Goal: Communication & Community: Answer question/provide support

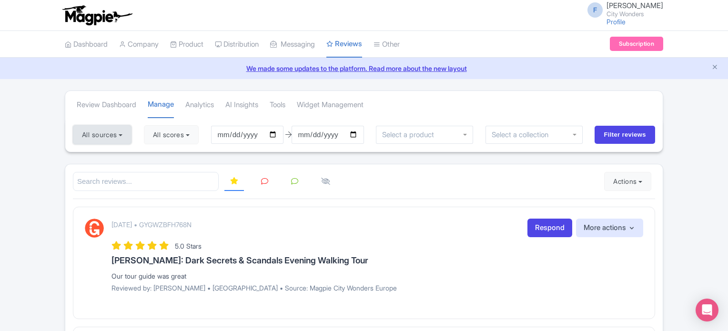
click at [101, 132] on button "All sources" at bounding box center [102, 134] width 59 height 19
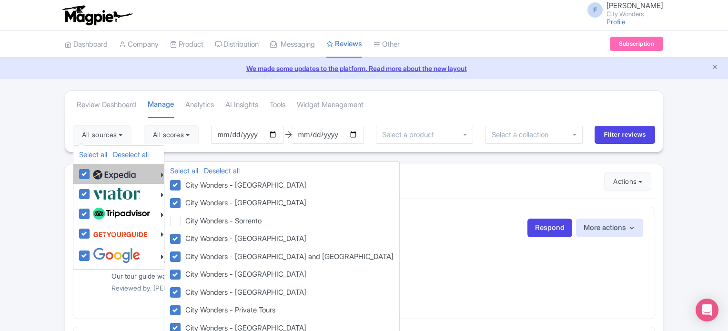
click at [91, 172] on label at bounding box center [113, 174] width 45 height 16
click at [91, 172] on input "checkbox" at bounding box center [94, 169] width 6 height 6
checkbox input "false"
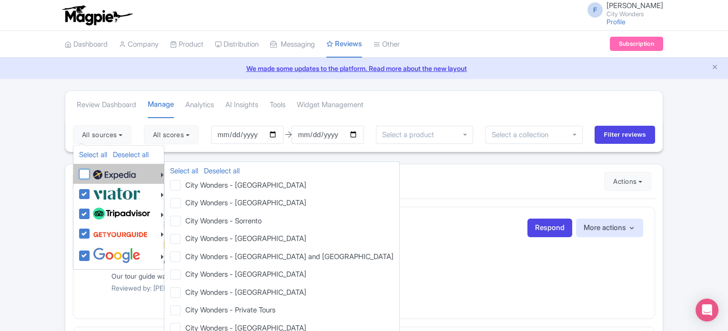
checkbox input "false"
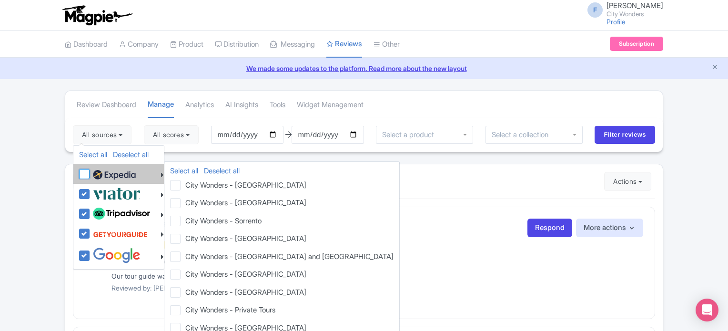
checkbox input "false"
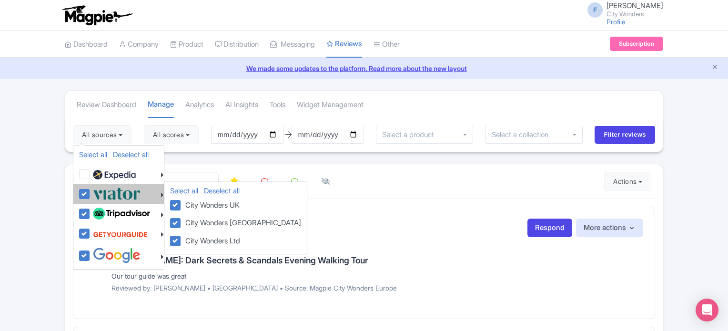
click at [91, 194] on label at bounding box center [116, 194] width 50 height 16
click at [91, 192] on input "checkbox" at bounding box center [94, 189] width 6 height 6
checkbox input "false"
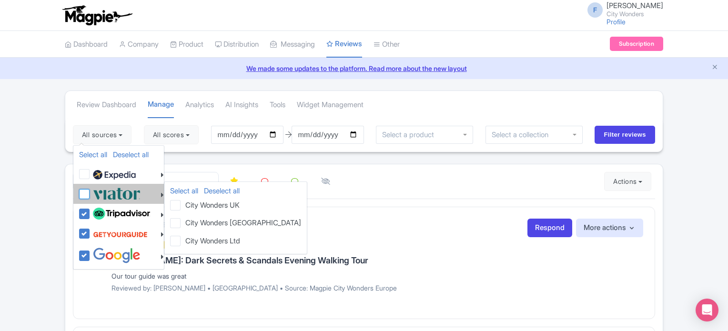
checkbox input "false"
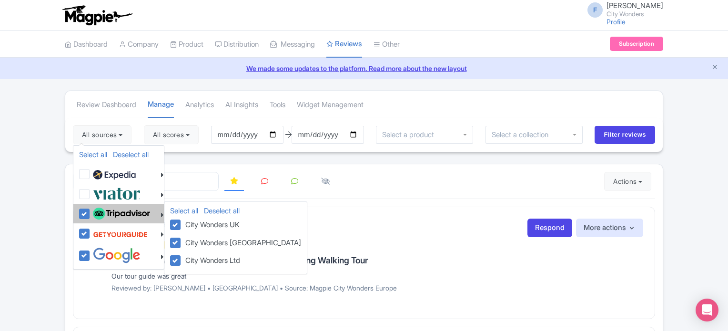
click at [91, 211] on label at bounding box center [121, 214] width 60 height 16
click at [91, 211] on input "checkbox" at bounding box center [94, 209] width 6 height 6
checkbox input "false"
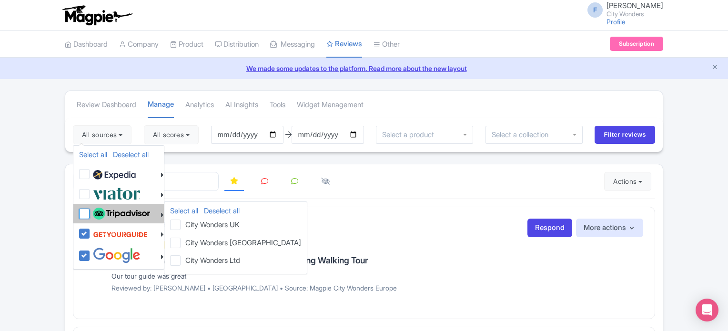
checkbox input "false"
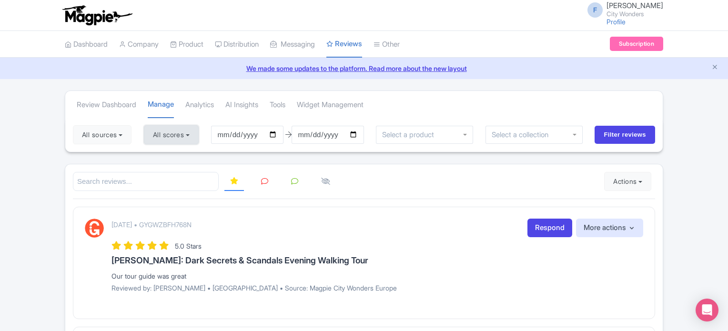
click at [171, 137] on button "All scores" at bounding box center [171, 134] width 55 height 19
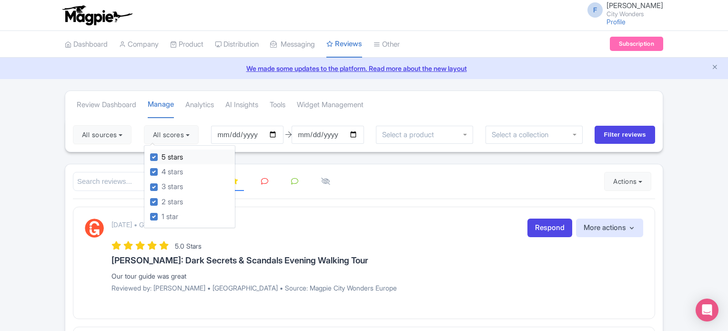
click at [161, 156] on label "5 stars" at bounding box center [171, 157] width 21 height 11
click at [161, 156] on input "5 stars" at bounding box center [164, 154] width 6 height 6
checkbox input "false"
click at [161, 170] on label "4 stars" at bounding box center [171, 172] width 21 height 11
click at [161, 170] on input "4 stars" at bounding box center [164, 169] width 6 height 6
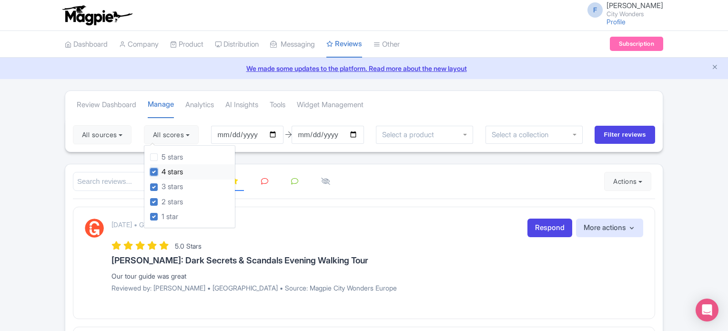
checkbox input "false"
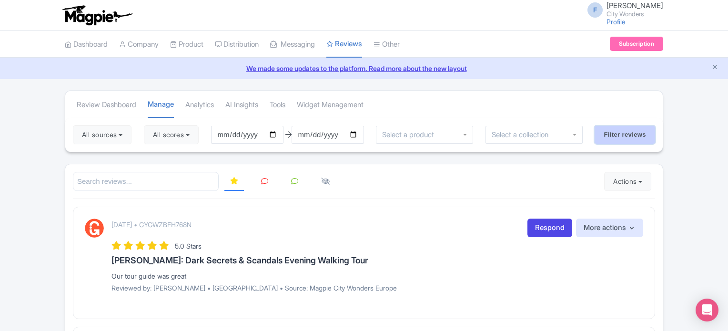
click at [598, 135] on input "Filter reviews" at bounding box center [625, 135] width 60 height 18
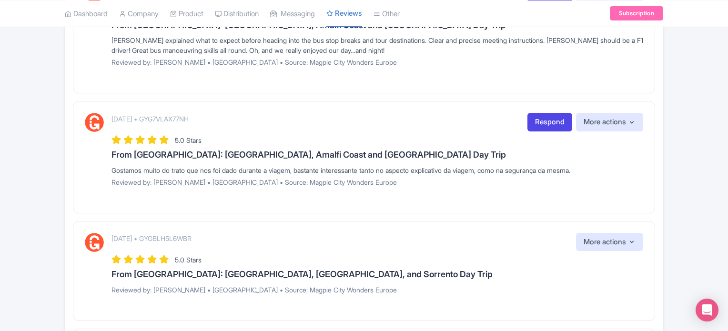
scroll to position [849, 0]
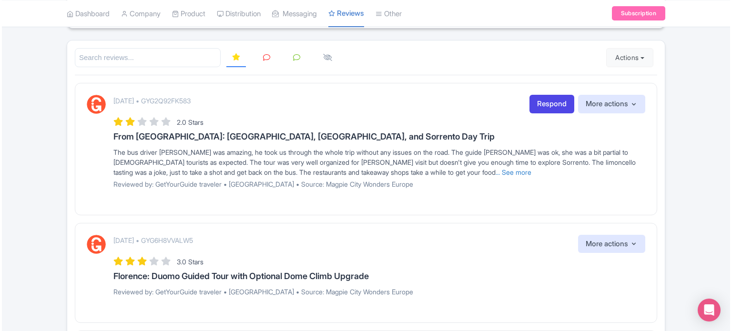
scroll to position [110, 0]
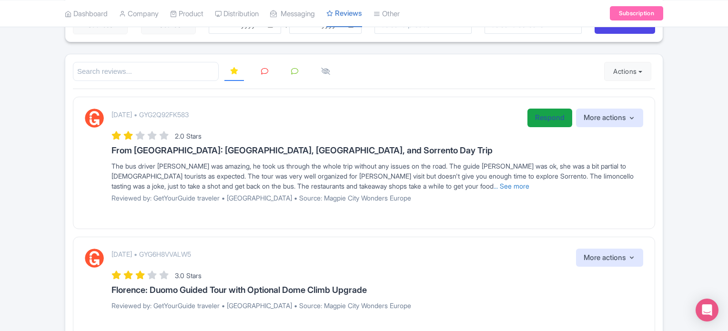
click at [540, 123] on link "Respond" at bounding box center [549, 118] width 45 height 19
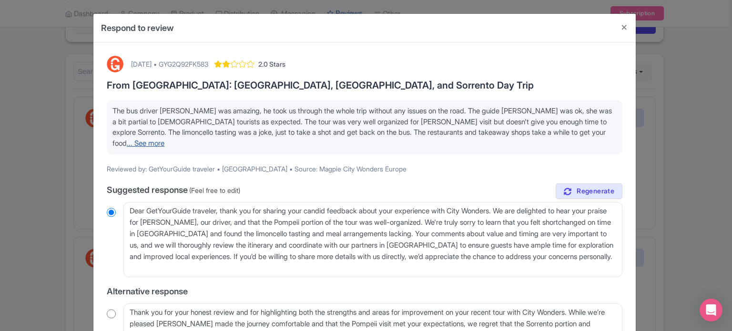
click at [127, 144] on link "... See more" at bounding box center [146, 143] width 38 height 9
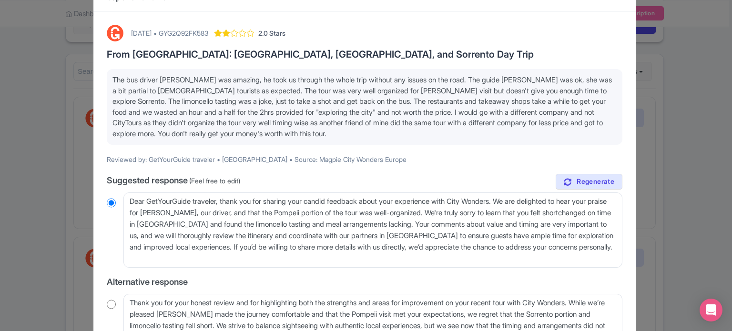
scroll to position [48, 0]
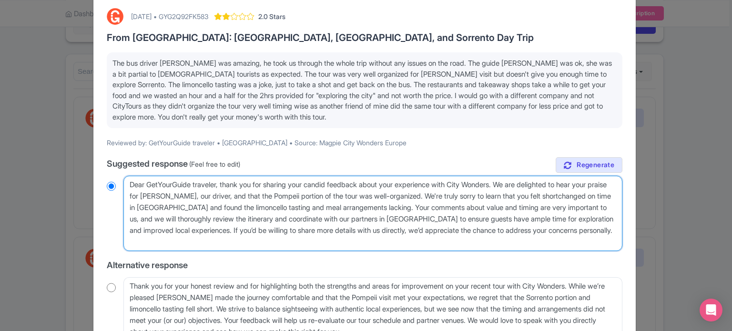
drag, startPoint x: 130, startPoint y: 183, endPoint x: 219, endPoint y: 187, distance: 89.7
click at [219, 187] on textarea "Dear GetYourGuide traveler, thank you for sharing your candid feedback about yo…" at bounding box center [372, 213] width 499 height 75
type textarea "H, thank you for sharing your candid feedback about your experience with City W…"
radio input "true"
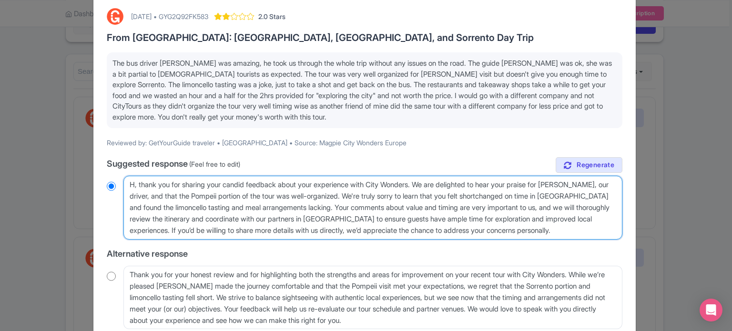
type textarea "Hi, thank you for sharing your candid feedback about your experience with City …"
radio input "true"
click at [232, 187] on textarea "Dear GetYourGuide traveler, thank you for sharing your candid feedback about yo…" at bounding box center [372, 208] width 499 height 64
type textarea "Hi, thank you for sharing your feedback about your experience with City Wonders…"
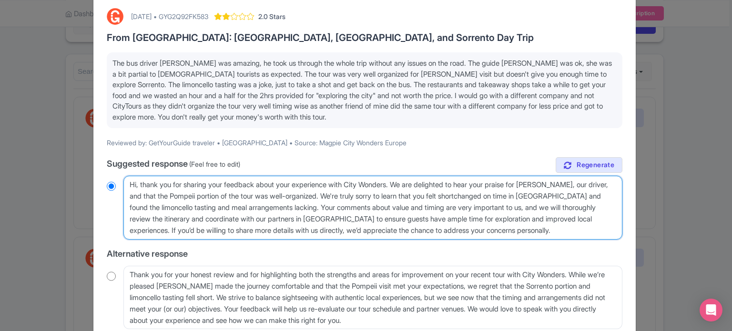
radio input "true"
click at [292, 205] on textarea "Dear GetYourGuide traveler, thank you for sharing your candid feedback about yo…" at bounding box center [372, 208] width 499 height 64
drag, startPoint x: 268, startPoint y: 205, endPoint x: 187, endPoint y: 209, distance: 81.5
click at [187, 209] on textarea "Dear GetYourGuide traveler, thank you for sharing your candid feedback about yo…" at bounding box center [372, 208] width 499 height 64
type textarea "Hi, thank you for sharing your feedback about your experience with City Wonders…"
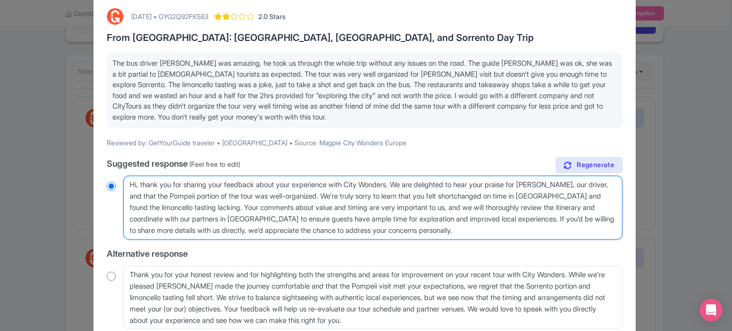
radio input "true"
drag, startPoint x: 509, startPoint y: 232, endPoint x: 541, endPoint y: 218, distance: 35.0
click at [541, 218] on textarea "Dear GetYourGuide traveler, thank you for sharing your candid feedback about yo…" at bounding box center [372, 208] width 499 height 64
type textarea "Hi, thank you for sharing your feedback about your experience with City Wonders…"
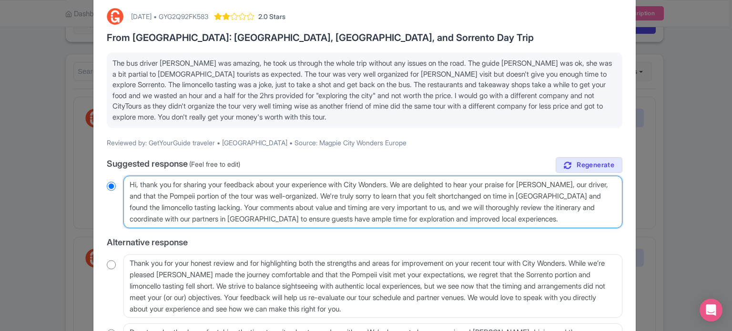
radio input "true"
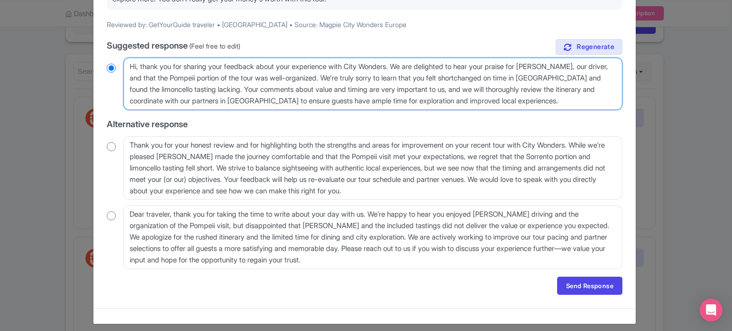
scroll to position [171, 0]
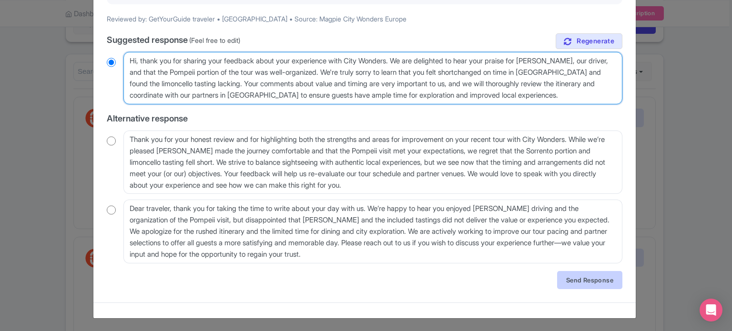
type textarea "Hi, thank you for sharing your feedback about your experience with City Wonders…"
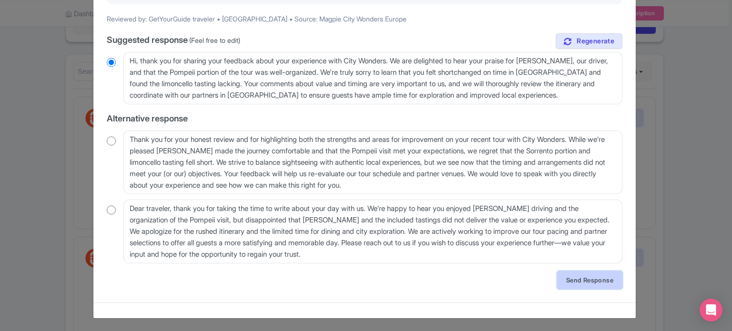
click at [580, 281] on link "Send Response" at bounding box center [589, 280] width 65 height 18
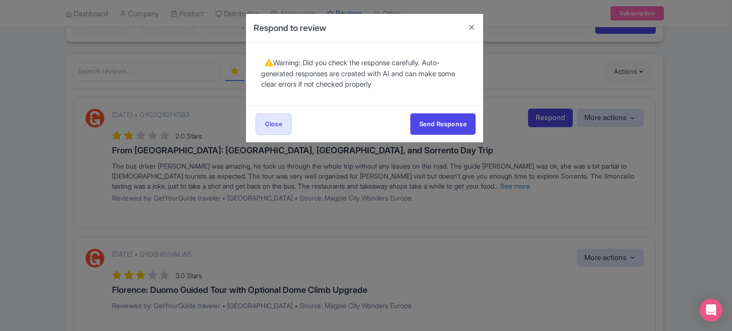
scroll to position [0, 0]
click at [454, 127] on button "Send Response" at bounding box center [442, 123] width 65 height 21
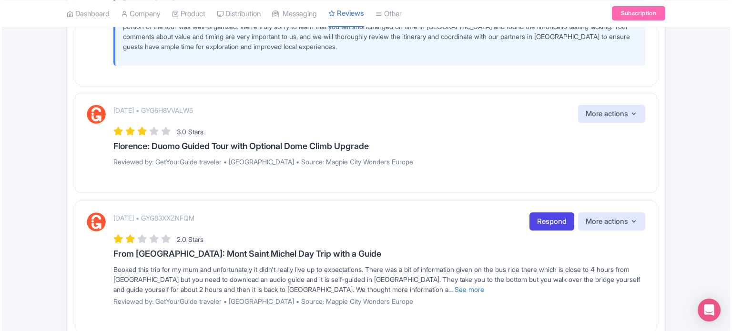
scroll to position [381, 0]
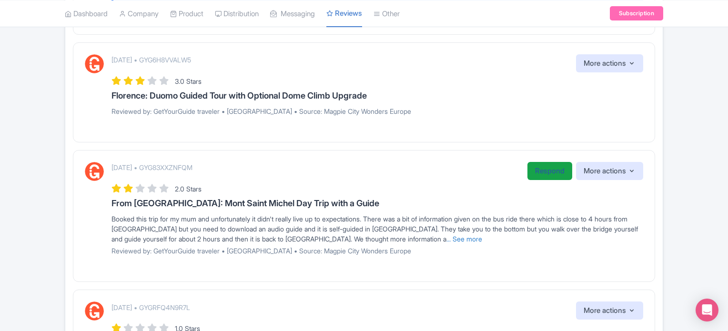
click at [532, 162] on link "Respond" at bounding box center [549, 171] width 45 height 19
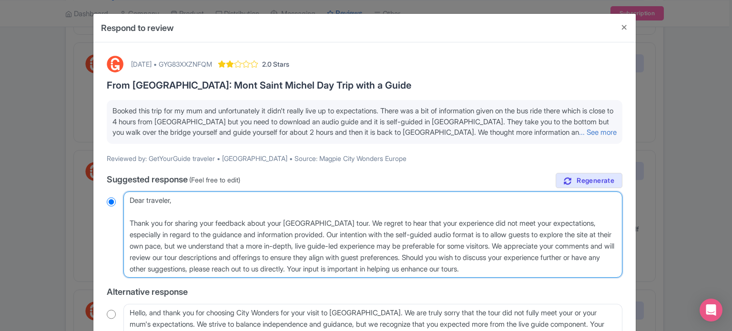
drag, startPoint x: 128, startPoint y: 200, endPoint x: 175, endPoint y: 202, distance: 47.2
click at [175, 202] on textarea "Dear traveler, Thank you for sharing your feedback about your [GEOGRAPHIC_DATA]…" at bounding box center [372, 235] width 499 height 87
type textarea "H Thank you for sharing your feedback about your [GEOGRAPHIC_DATA] tour. We reg…"
radio input "true"
type textarea "Hel Thank you for sharing your feedback about your [GEOGRAPHIC_DATA] tour. We r…"
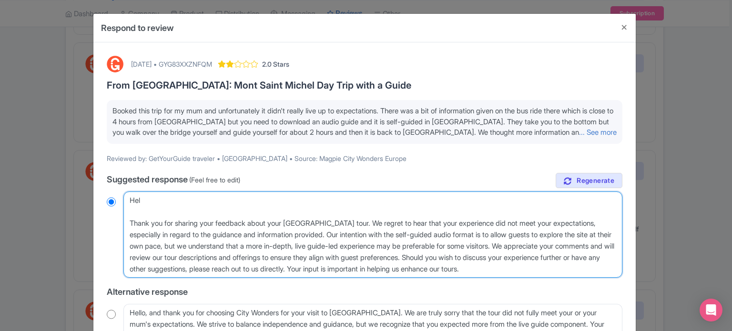
radio input "true"
type textarea "Hell Thank you for sharing your feedback about your Mont Saint Michel tour. We …"
radio input "true"
type textarea "Hello Thank you for sharing your feedback about your Mont Saint Michel tour. We…"
radio input "true"
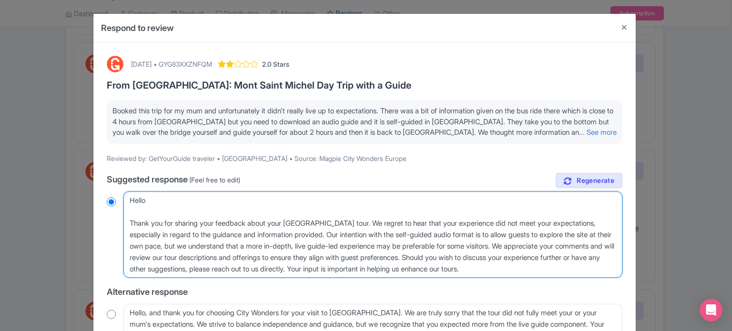
type textarea "Hello, Thank you for sharing your feedback about your Mont Saint Michel tour. W…"
radio input "true"
click at [129, 221] on textarea "Dear traveler, Thank you for sharing your feedback about your Mont Saint Michel…" at bounding box center [372, 235] width 499 height 87
type textarea "Hello, Thank you for sharing your feedback about your Mont Saint Michel tour. W…"
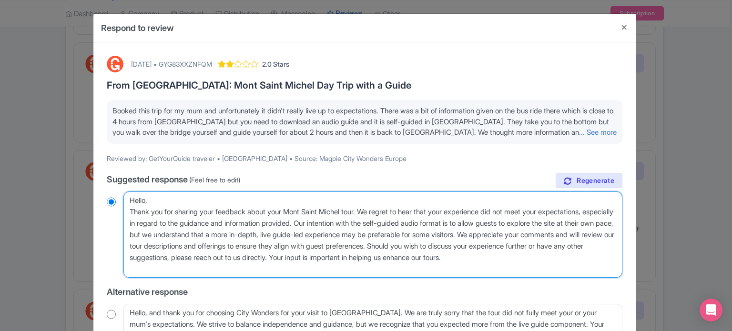
radio input "true"
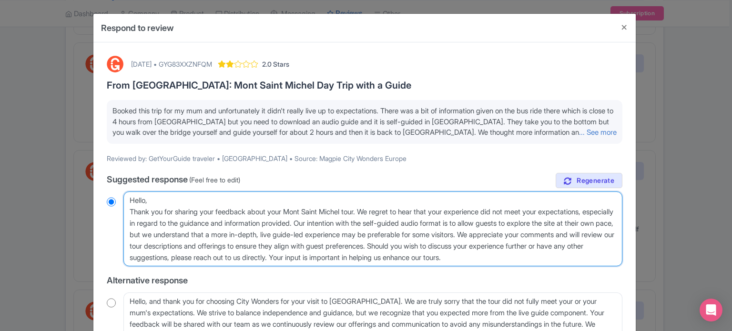
type textarea "Hello,Thank you for sharing your feedback about your Mont Saint Michel tour. We…"
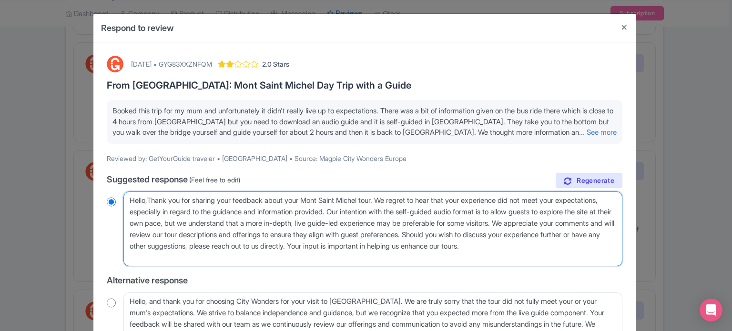
radio input "true"
type textarea "Hello, Thank you for sharing your feedback about your Mont Saint Michel tour. W…"
radio input "true"
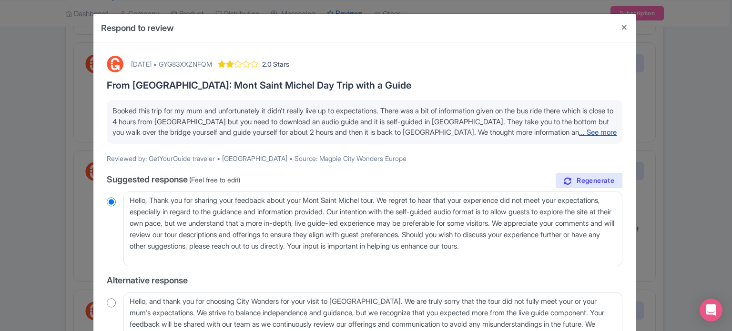
click at [579, 129] on link "... See more" at bounding box center [598, 132] width 38 height 9
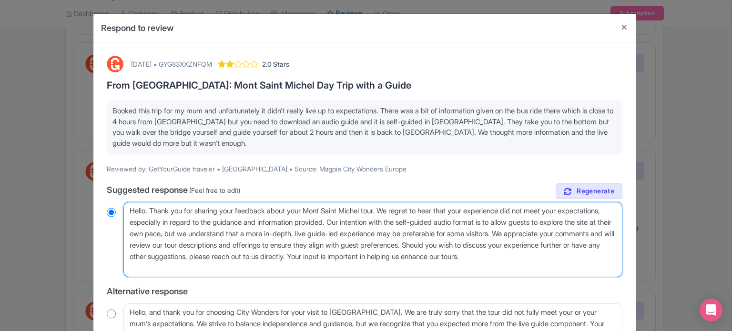
drag, startPoint x: 220, startPoint y: 244, endPoint x: 442, endPoint y: 253, distance: 222.6
click at [442, 253] on textarea "Dear traveler, Thank you for sharing your feedback about your Mont Saint Michel…" at bounding box center [372, 239] width 499 height 75
type textarea "Hello, Thank you for sharing your feedback about your Mont Saint Michel tour. W…"
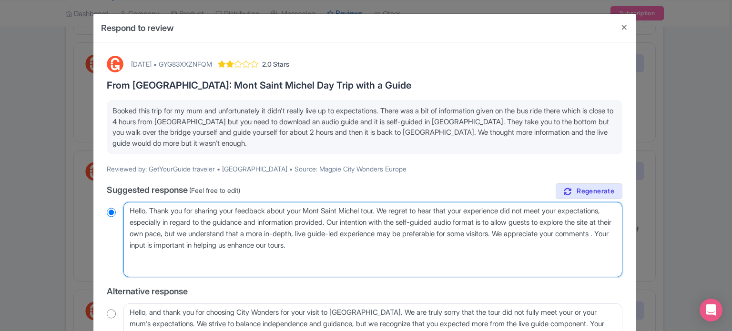
radio input "true"
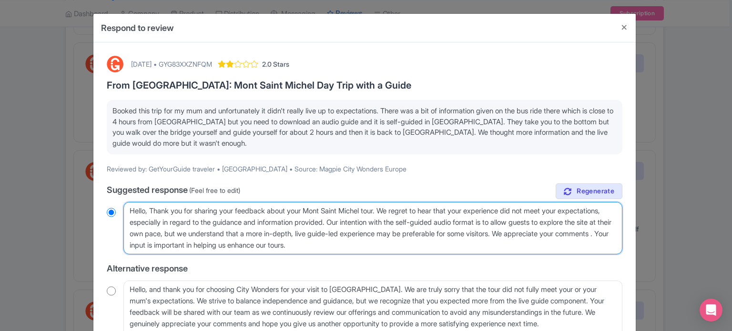
type textarea "Hello, Thank you for sharing your feedback about your Mont Saint Michel tour. W…"
radio input "true"
drag, startPoint x: 591, startPoint y: 232, endPoint x: 221, endPoint y: 245, distance: 370.4
click at [221, 245] on textarea "Dear traveler, Thank you for sharing your feedback about your Mont Saint Michel…" at bounding box center [372, 228] width 499 height 52
type textarea "Hello, Thank you for sharing your feedback about your Mont Saint Michel tour. W…"
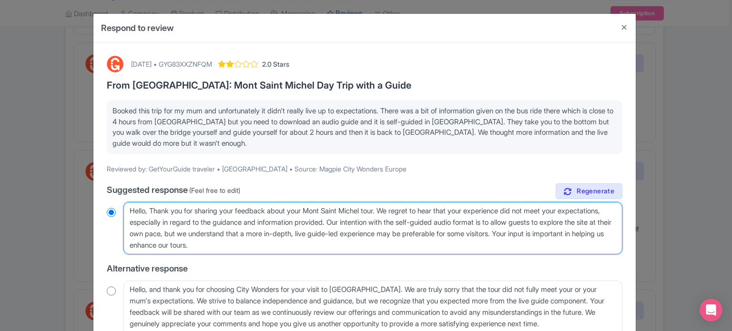
radio input "true"
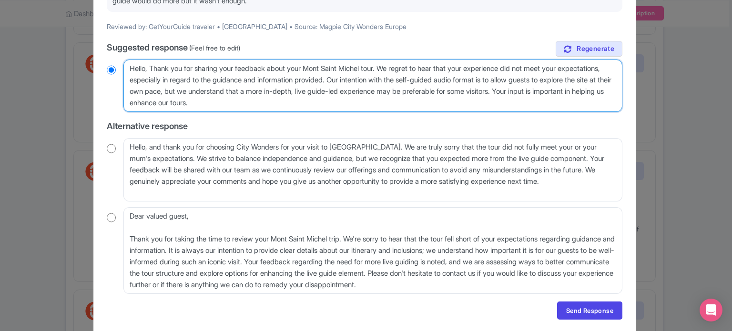
scroll to position [143, 0]
type textarea "Hello, Thank you for sharing your feedback about your Mont Saint Michel tour. W…"
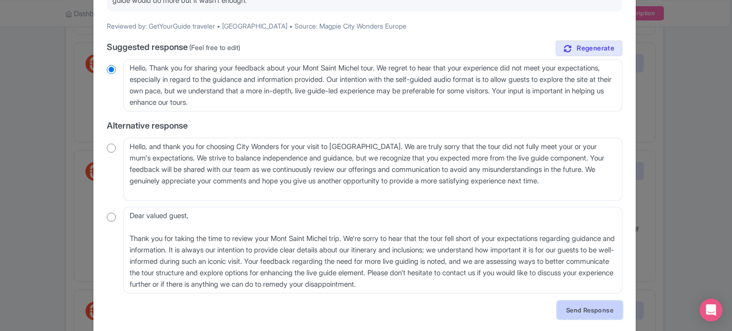
click at [569, 308] on link "Send Response" at bounding box center [589, 310] width 65 height 18
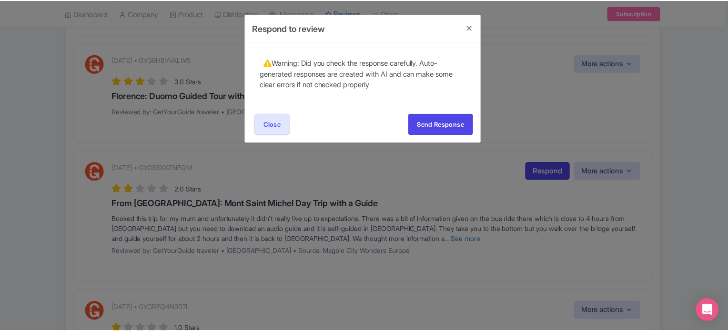
scroll to position [0, 0]
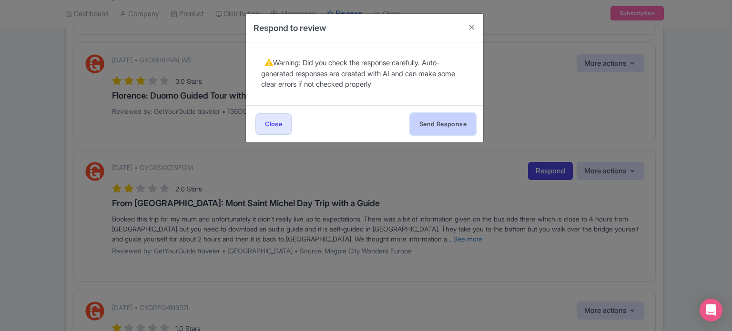
click at [429, 128] on button "Send Response" at bounding box center [442, 123] width 65 height 21
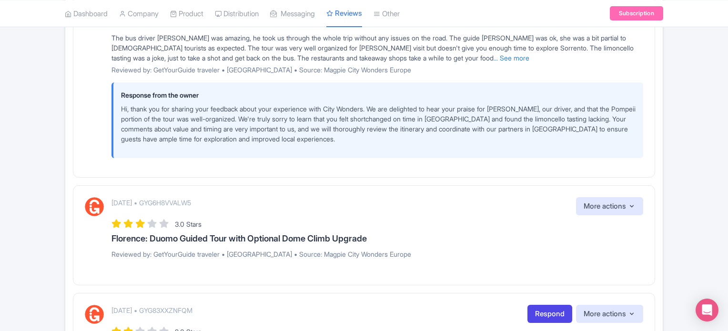
scroll to position [95, 0]
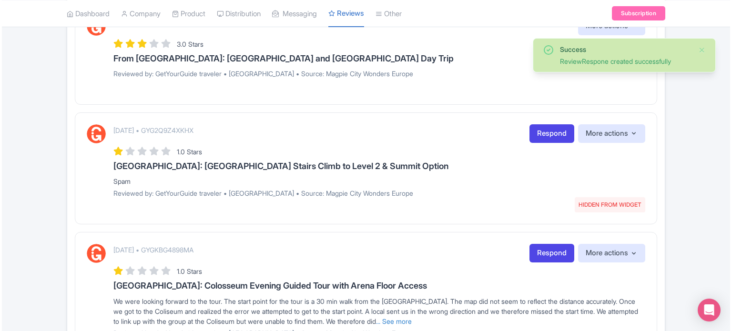
scroll to position [857, 0]
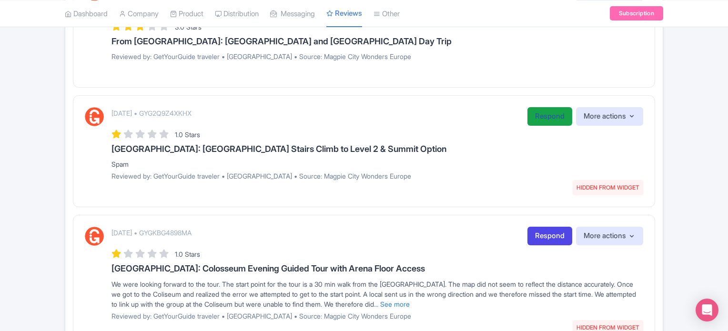
click at [539, 121] on link "Respond" at bounding box center [549, 116] width 45 height 19
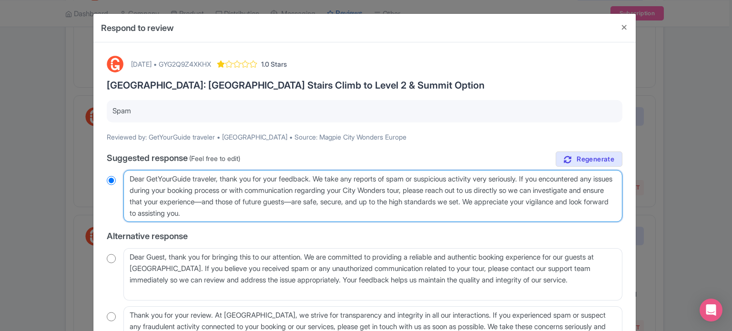
drag, startPoint x: 128, startPoint y: 177, endPoint x: 325, endPoint y: 176, distance: 197.2
click at [325, 176] on textarea "Dear GetYourGuide traveler, thank you for your feedback. We take any reports of…" at bounding box center [372, 196] width 499 height 52
type textarea "HWe take any reports of spam or suspicious activity very seriously. If you enco…"
radio input "true"
type textarea "HeWe take any reports of spam or suspicious activity very seriously. If you enc…"
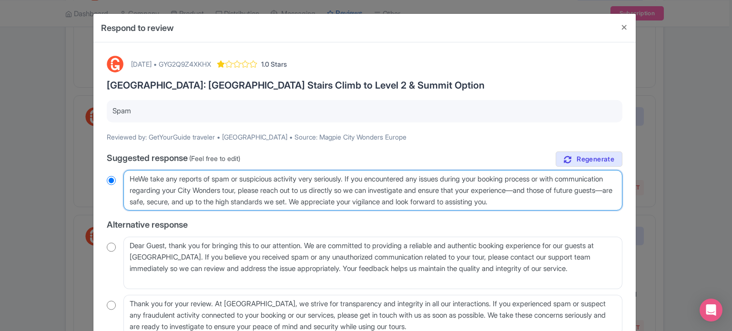
radio input "true"
type textarea "HelWe take any reports of spam or suspicious activity very seriously. If you en…"
radio input "true"
type textarea "HellWe take any reports of spam or suspicious activity very seriously. If you e…"
radio input "true"
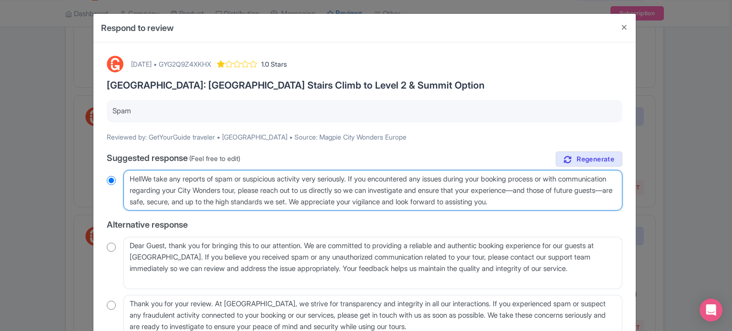
type textarea "HelloWe take any reports of spam or suspicious activity very seriously. If you …"
radio input "true"
type textarea "Hello!We take any reports of spam or suspicious activity very seriously. If you…"
radio input "true"
type textarea "Hello! We take any reports of spam or suspicious activity very seriously. If yo…"
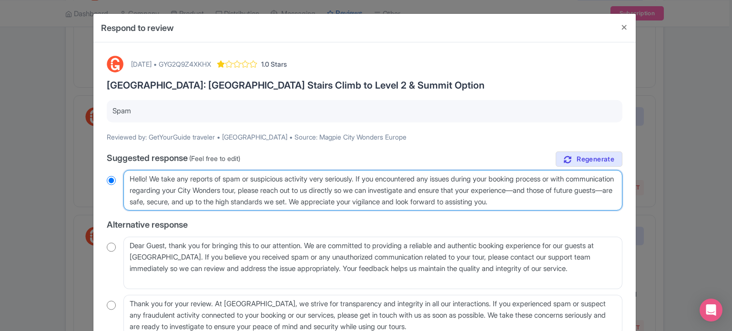
radio input "true"
drag, startPoint x: 151, startPoint y: 177, endPoint x: 370, endPoint y: 176, distance: 218.2
click at [370, 176] on textarea "Dear GetYourGuide traveler, thank you for your feedback. We take any reports of…" at bounding box center [372, 190] width 499 height 41
type textarea "Hello! If you encountered any issues during your booking process or with commun…"
radio input "true"
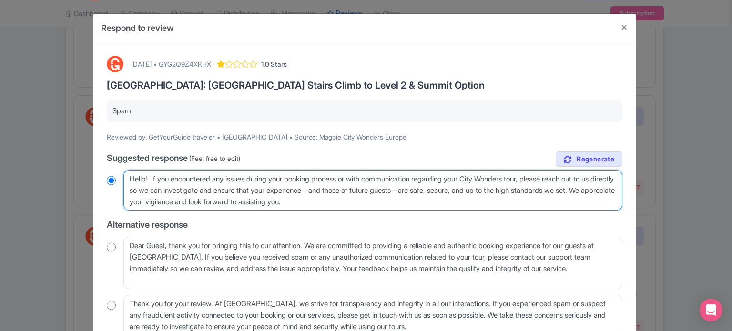
type textarea "Hello! If you encountered any issues during your booking process or with commun…"
radio input "true"
drag, startPoint x: 347, startPoint y: 190, endPoint x: 151, endPoint y: 200, distance: 196.5
click at [151, 200] on textarea "Dear GetYourGuide traveler, thank you for your feedback. We take any reports of…" at bounding box center [372, 190] width 499 height 41
type textarea "Hello! If you encountered any issues during your booking process or with commun…"
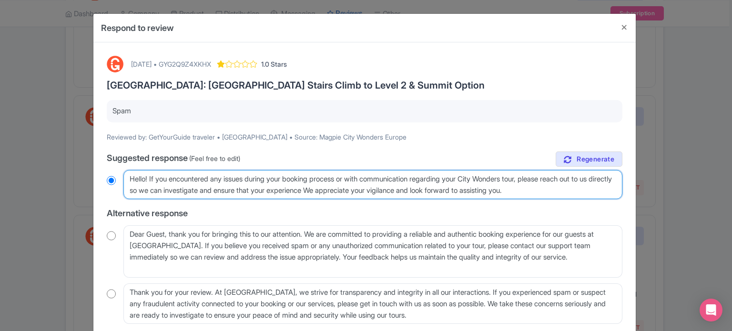
radio input "true"
type textarea "Hello! If you encountered any issues during your booking process or with commun…"
radio input "true"
type textarea "Hello! If you encountered any issues during your booking process or with commun…"
radio input "true"
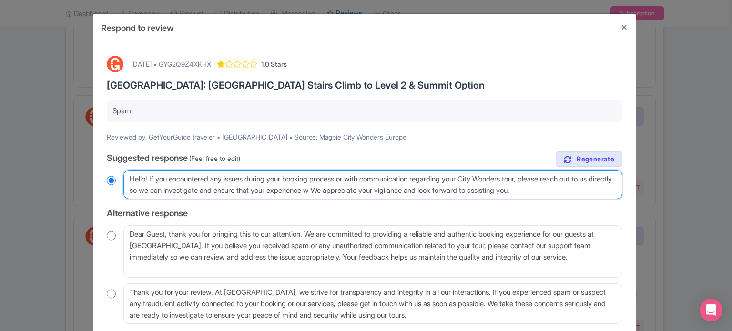
type textarea "Hello! If you encountered any issues during your booking process or with commun…"
radio input "true"
type textarea "Hello! If you encountered any issues during your booking process or with commun…"
radio input "true"
type textarea "Hello! If you encountered any issues during your booking process or with commun…"
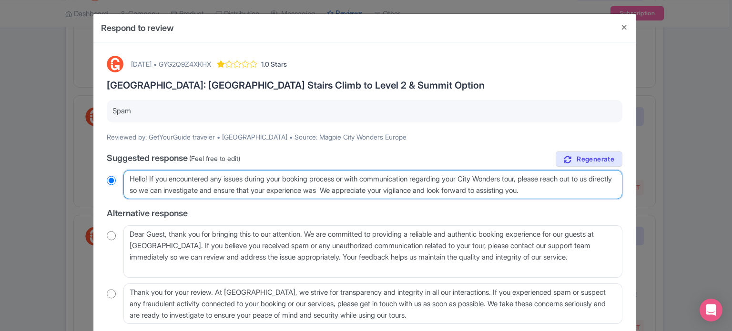
radio input "true"
type textarea "Hello! If you encountered any issues during your booking process or with commun…"
radio input "true"
type textarea "Hello! If you encountered any issues during your booking process or with commun…"
radio input "true"
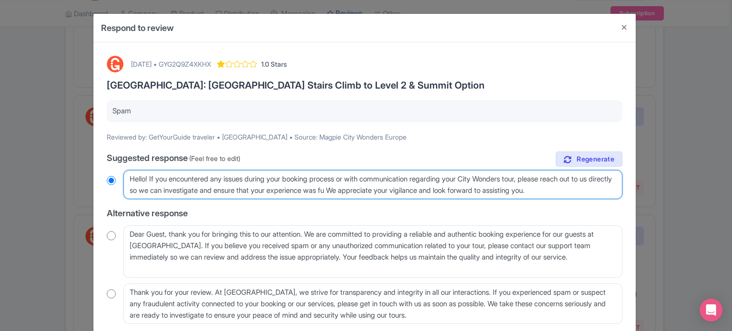
type textarea "Hello! If you encountered any issues during your booking process or with commun…"
radio input "true"
type textarea "Hello! If you encountered any issues during your booking process or with commun…"
radio input "true"
type textarea "Hello! If you encountered any issues during your booking process or with commun…"
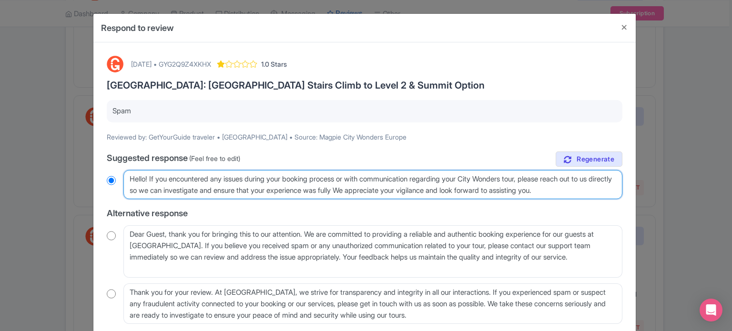
radio input "true"
type textarea "Hello! If you encountered any issues during your booking process or with commun…"
radio input "true"
type textarea "Hello! If you encountered any issues during your booking process or with commun…"
radio input "true"
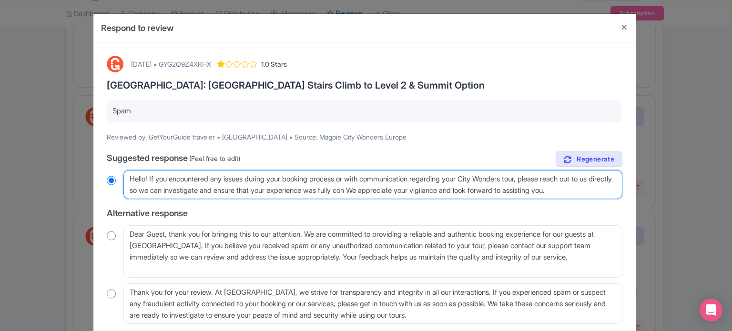
type textarea "Hello! If you encountered any issues during your booking process or with commun…"
radio input "true"
type textarea "Hello! If you encountered any issues during your booking process or with commun…"
radio input "true"
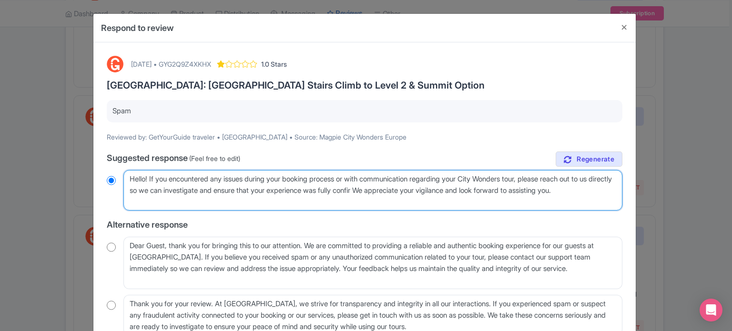
type textarea "Hello! If you encountered any issues during your booking process or with commun…"
radio input "true"
type textarea "Hello! If you encountered any issues during your booking process or with commun…"
radio input "true"
type textarea "Hello! If you encountered any issues during your booking process or with commun…"
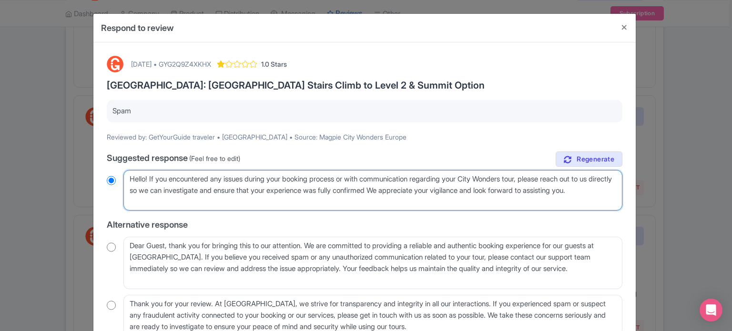
radio input "true"
type textarea "Hello! If you encountered any issues during your booking process or with commun…"
radio input "true"
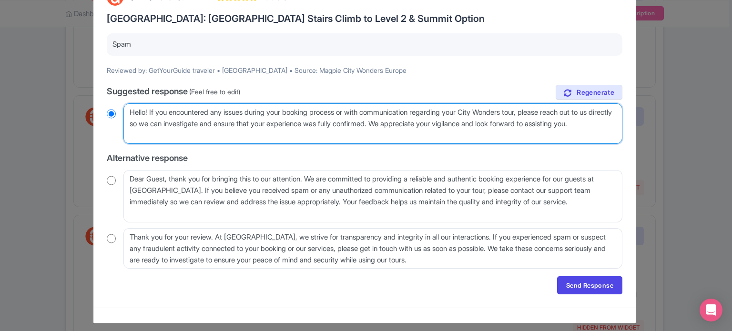
scroll to position [72, 0]
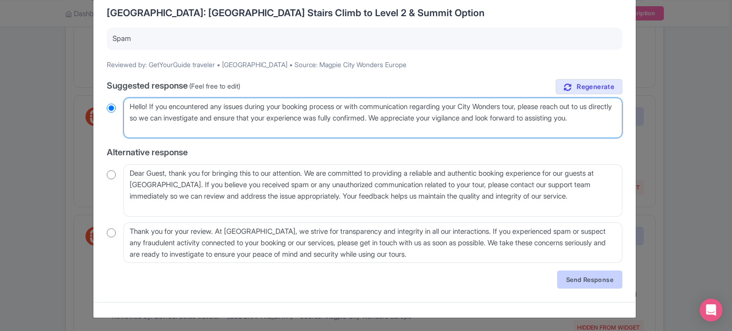
type textarea "Hello! If you encountered any issues during your booking process or with commun…"
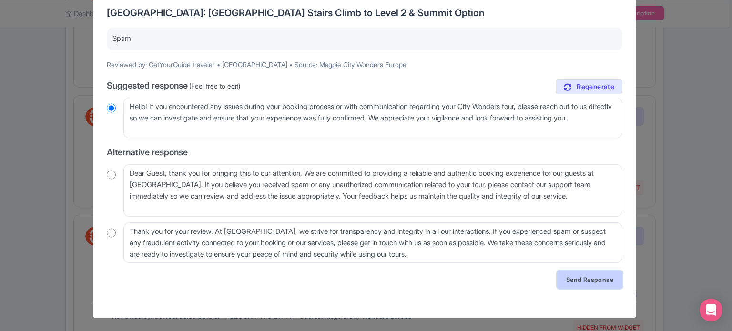
click at [592, 282] on link "Send Response" at bounding box center [589, 280] width 65 height 18
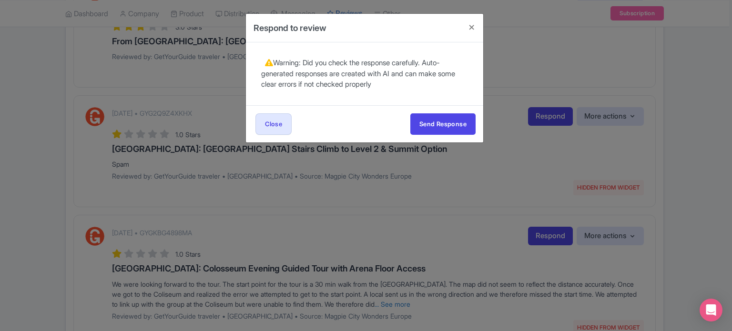
scroll to position [0, 0]
click at [447, 125] on button "Send Response" at bounding box center [442, 123] width 65 height 21
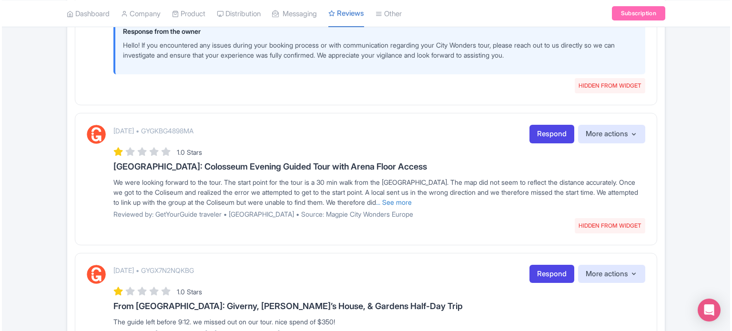
scroll to position [1048, 0]
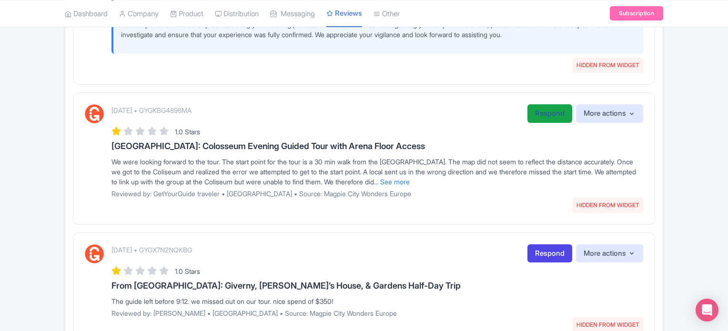
click at [551, 116] on link "Respond" at bounding box center [549, 113] width 45 height 19
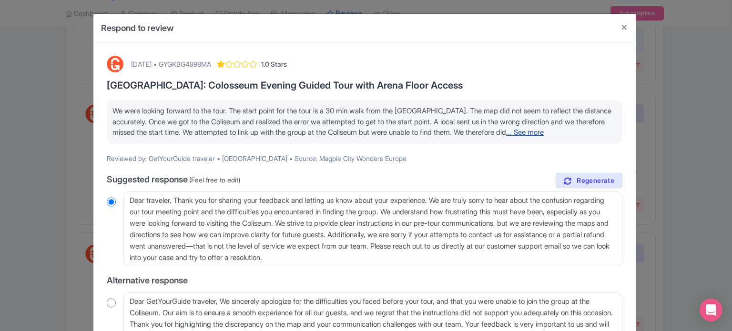
click at [544, 132] on link "... See more" at bounding box center [525, 132] width 38 height 9
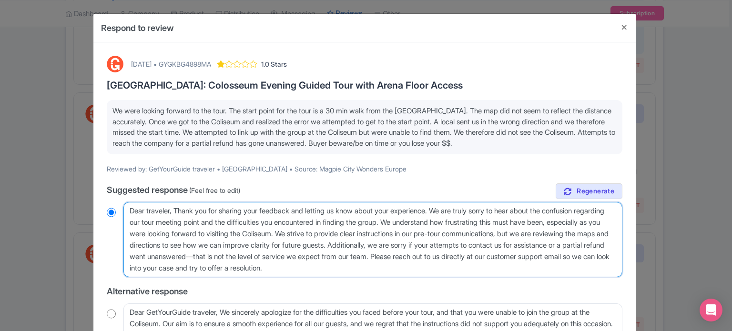
drag, startPoint x: 579, startPoint y: 234, endPoint x: 501, endPoint y: 255, distance: 80.6
click at [501, 255] on textarea "Dear traveler, Thank you for sharing your feedback and letting us know about yo…" at bounding box center [372, 239] width 499 height 75
drag, startPoint x: 345, startPoint y: 232, endPoint x: 427, endPoint y: 272, distance: 91.6
click at [427, 272] on textarea "Dear traveler, Thank you for sharing your feedback and letting us know about yo…" at bounding box center [372, 239] width 499 height 75
type textarea "Dear traveler, Thank you for sharing your feedback and letting us know about yo…"
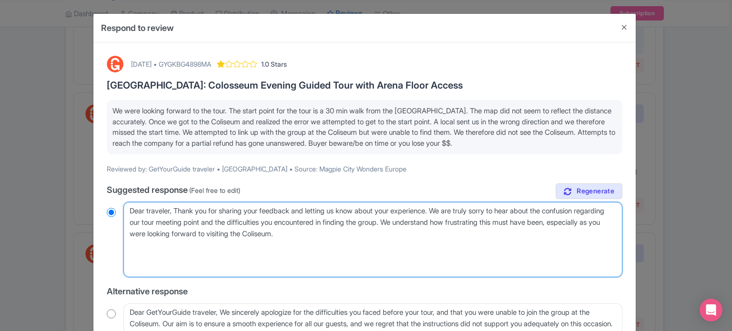
radio input "true"
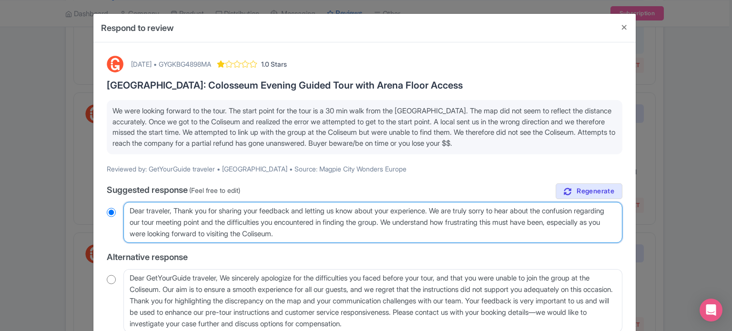
click at [350, 230] on textarea "Dear traveler, Thank you for sharing your feedback and letting us know about yo…" at bounding box center [372, 222] width 499 height 41
paste textarea "We also understand that finding locations in a new city can be difficult. That …"
type textarea "Dear traveler, Thank you for sharing your feedback and letting us know about yo…"
radio input "true"
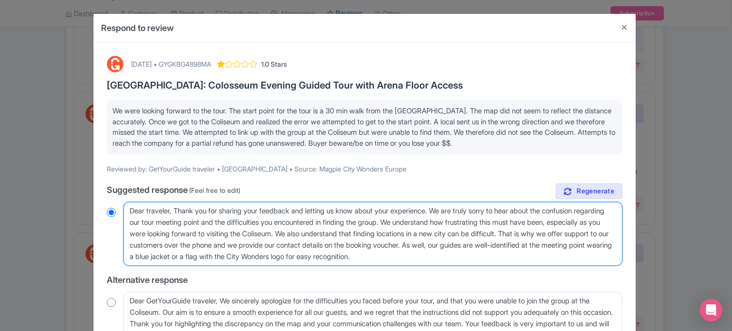
drag, startPoint x: 173, startPoint y: 209, endPoint x: 445, endPoint y: 204, distance: 271.6
click at [445, 204] on textarea "Dear traveler, Thank you for sharing your feedback and letting us know about yo…" at bounding box center [372, 234] width 499 height 64
type textarea "Dear traveler,. We are truly sorry to hear about the confusion regarding our to…"
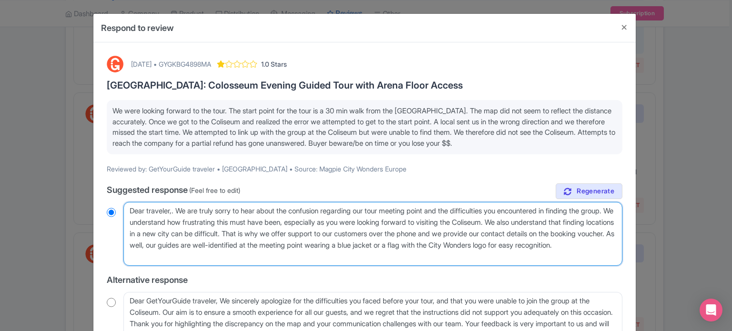
radio input "true"
type textarea "Dear traveler. We are truly sorry to hear about the confusion regarding our tou…"
radio input "true"
type textarea "Dear travele. We are truly sorry to hear about the confusion regarding our tour…"
radio input "true"
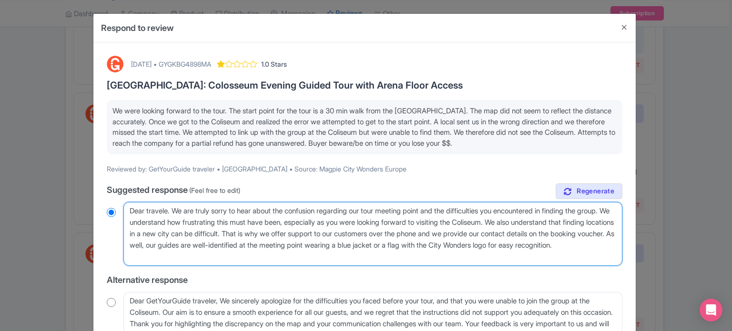
type textarea "Dear traveler. We are truly sorry to hear about the confusion regarding our tou…"
radio input "true"
type textarea "Dear traveler. e are truly sorry to hear about the confusion regarding our tour…"
radio input "true"
type textarea "Dear traveler.e are truly sorry to hear about the confusion regarding our tour …"
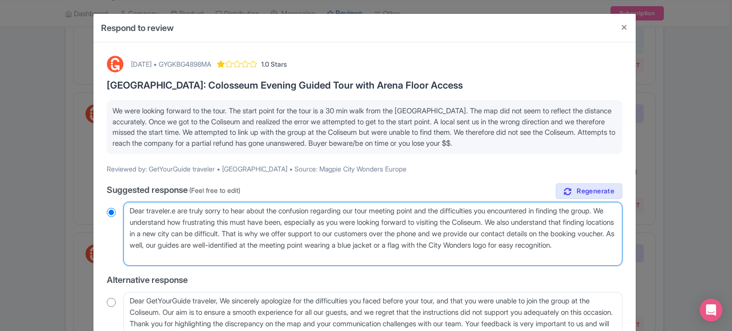
radio input "true"
type textarea "Dear travelere are truly sorry to hear about the confusion regarding our tour m…"
radio input "true"
type textarea "Dear traveler.e are truly sorry to hear about the confusion regarding our tour …"
radio input "true"
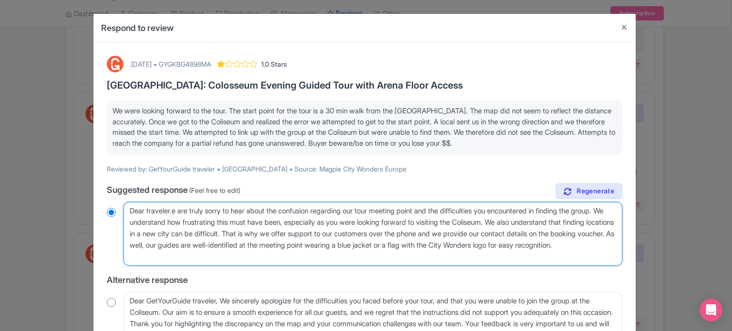
type textarea "Dear traveler. e are truly sorry to hear about the confusion regarding our tour…"
radio input "true"
type textarea "Dear traveler. we are truly sorry to hear about the confusion regarding our tou…"
radio input "true"
click at [321, 252] on textarea "Dear traveler, Thank you for sharing your feedback and letting us know about yo…" at bounding box center [372, 234] width 499 height 64
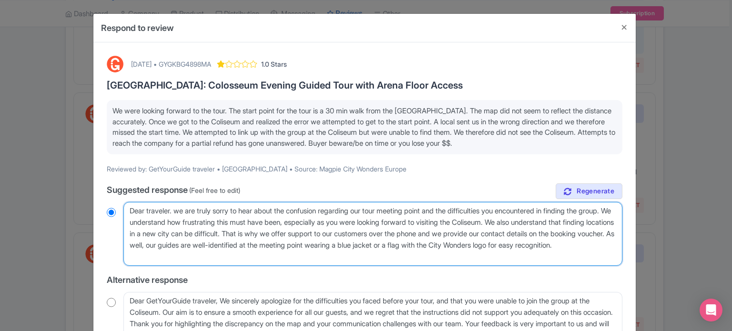
paste textarea "Our Customer Care Team is happy to give details of your tour meeting point over…"
type textarea "Dear traveler. we are truly sorry to hear about the confusion regarding our tou…"
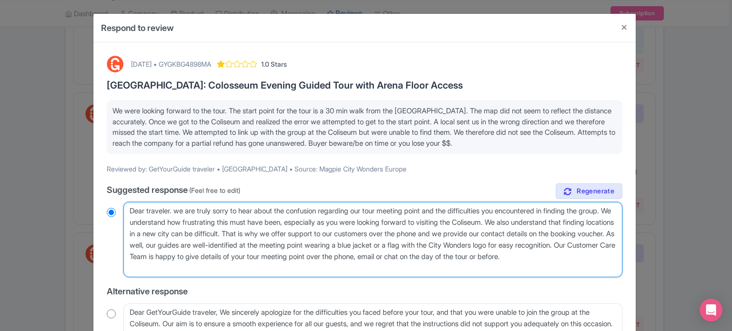
radio input "true"
drag, startPoint x: 343, startPoint y: 257, endPoint x: 390, endPoint y: 256, distance: 47.7
click at [390, 256] on textarea "Dear traveler, Thank you for sharing your feedback and letting us know about yo…" at bounding box center [372, 239] width 499 height 75
type textarea "Dear traveler. we are truly sorry to hear about the confusion regarding our tou…"
radio input "true"
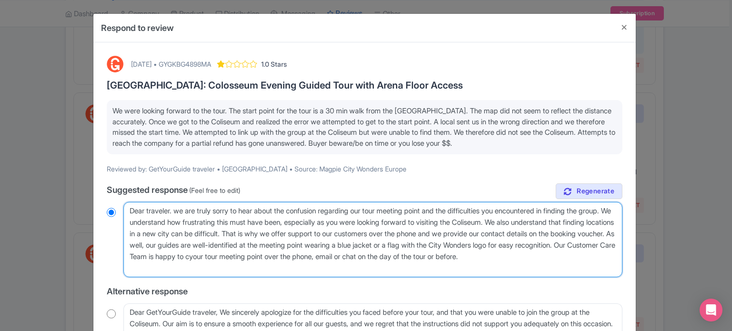
type textarea "Dear traveler. we are truly sorry to hear about the confusion regarding our tou…"
radio input "true"
type textarea "Dear traveler. we are truly sorry to hear about the confusion regarding our tou…"
radio input "true"
type textarea "Dear traveler. we are truly sorry to hear about the confusion regarding our tou…"
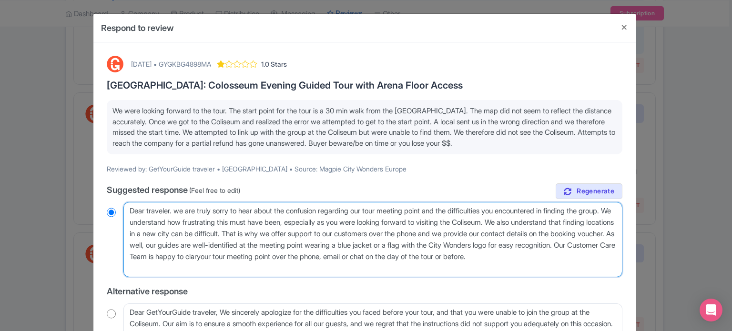
radio input "true"
type textarea "Dear traveler. we are truly sorry to hear about the confusion regarding our tou…"
radio input "true"
type textarea "Dear traveler. we are truly sorry to hear about the confusion regarding our tou…"
radio input "true"
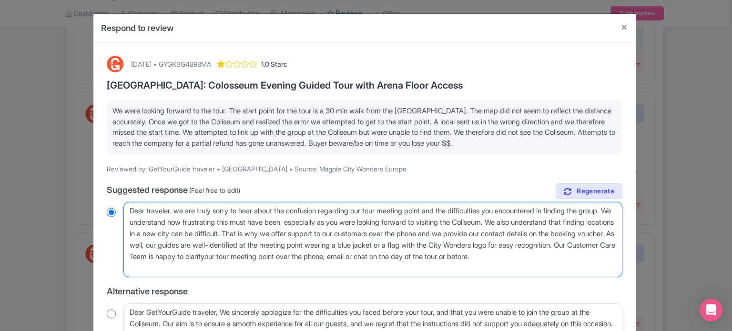
type textarea "Dear traveler. we are truly sorry to hear about the confusion regarding our tou…"
radio input "true"
type textarea "Dear traveler. we are truly sorry to hear about the confusion regarding our tou…"
radio input "true"
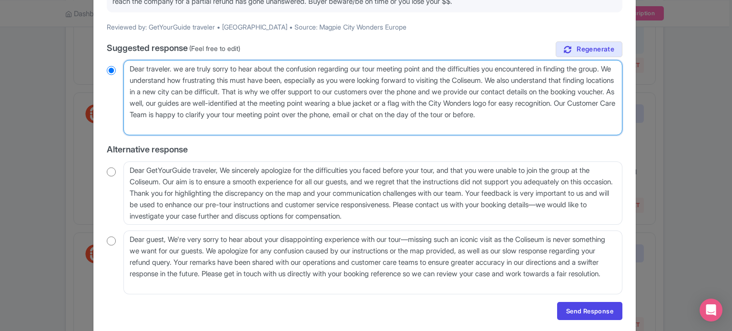
scroll to position [143, 0]
type textarea "Dear traveler. we are truly sorry to hear about the confusion regarding our tou…"
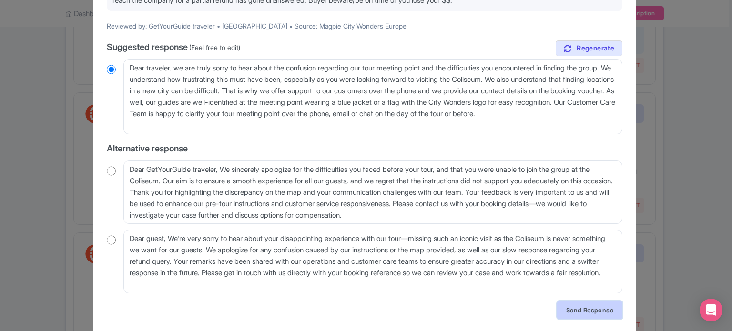
click at [574, 312] on link "Send Response" at bounding box center [589, 310] width 65 height 18
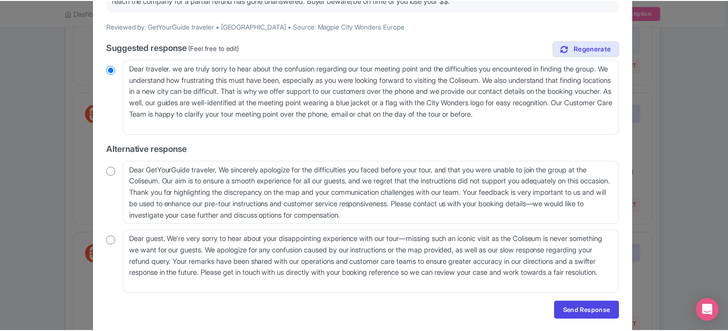
scroll to position [0, 0]
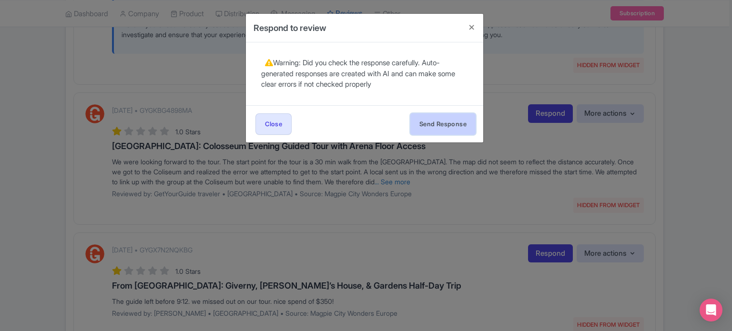
click at [434, 129] on button "Send Response" at bounding box center [442, 123] width 65 height 21
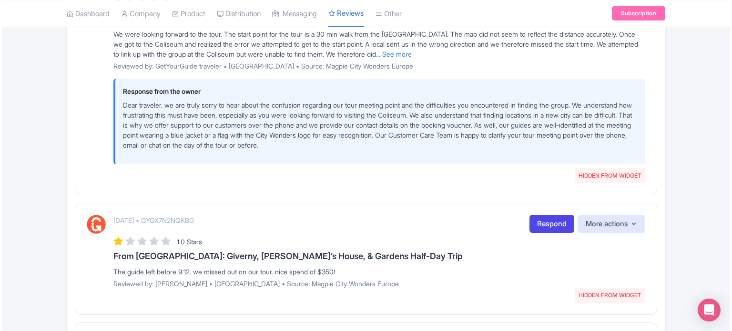
scroll to position [1239, 0]
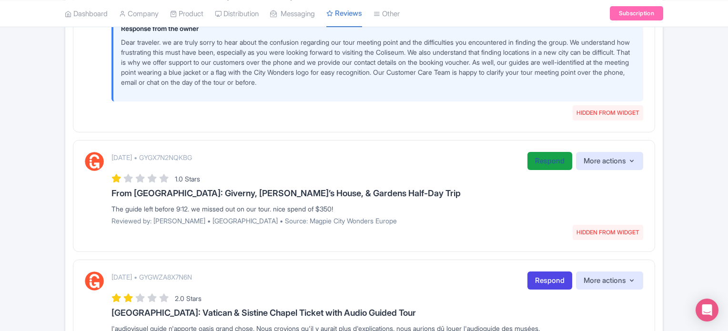
click at [536, 164] on link "Respond" at bounding box center [549, 161] width 45 height 19
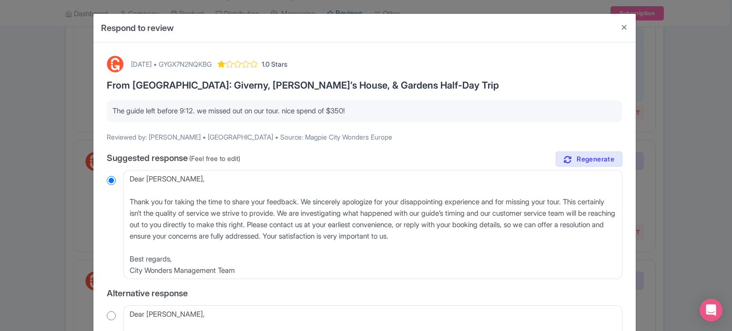
click at [212, 61] on div "[DATE] • GYGX7N2NQKBG" at bounding box center [171, 64] width 81 height 10
copy div "GYGX7N2NQKBG"
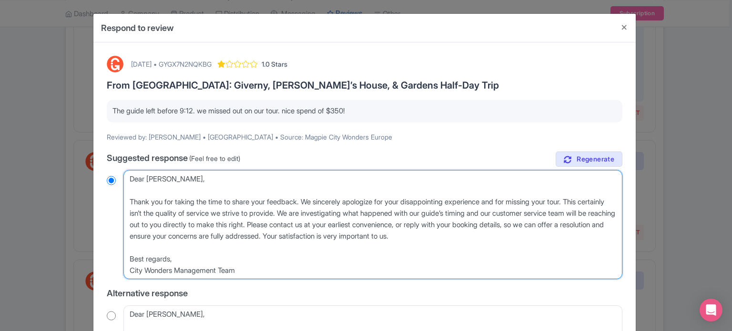
drag, startPoint x: 593, startPoint y: 201, endPoint x: 504, endPoint y: 242, distance: 97.4
click at [504, 242] on textarea "Dear Greg, Thank you for taking the time to share your feedback. We sincerely a…" at bounding box center [372, 225] width 499 height 110
type textarea "Dear Greg, Thank you for taking the time to share your feedback. We sincerely a…"
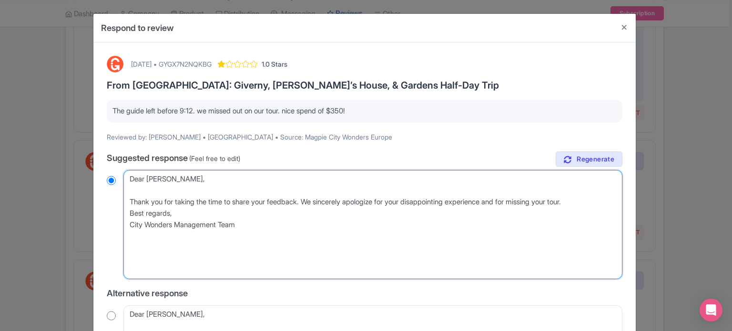
radio input "true"
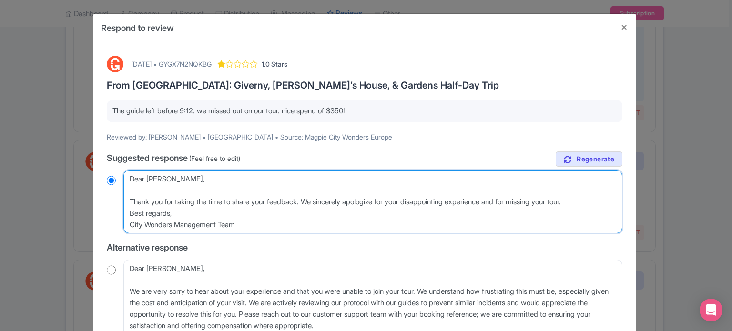
type textarea "Dear Greg, Thank you for taking the time to share your feedback. We sincerely a…"
radio input "true"
type textarea "Dear Greg, Thank you for taking the time to share your feedback. We sincerely a…"
radio input "true"
type textarea "Dear Greg, Thank you for taking the time to share your feedback. We sincerely a…"
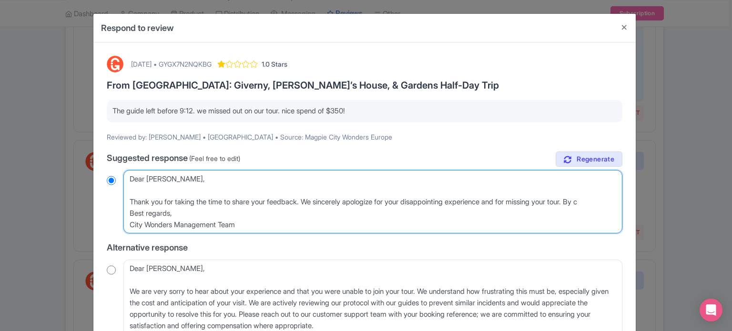
radio input "true"
type textarea "Dear Greg, Thank you for taking the time to share your feedback. We sincerely a…"
radio input "true"
type textarea "Dear Greg, Thank you for taking the time to share your feedback. We sincerely a…"
radio input "true"
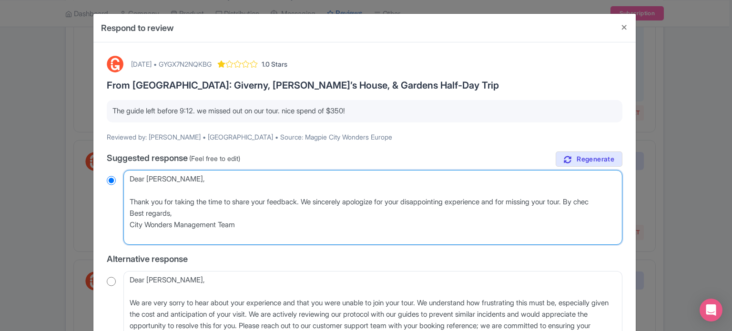
type textarea "Dear Greg, Thank you for taking the time to share your feedback. We sincerely a…"
radio input "true"
type textarea "Dear Greg, Thank you for taking the time to share your feedback. We sincerely a…"
radio input "true"
type textarea "Dear Greg, Thank you for taking the time to share your feedback. We sincerely a…"
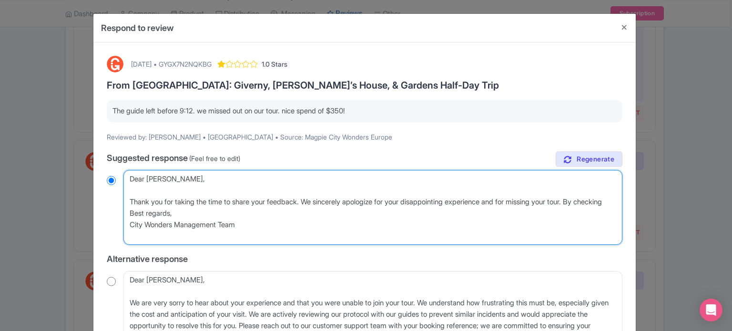
radio input "true"
type textarea "Dear Greg, Thank you for taking the time to share your feedback. We sincerely a…"
radio input "true"
type textarea "Dear Greg, Thank you for taking the time to share your feedback. We sincerely a…"
radio input "true"
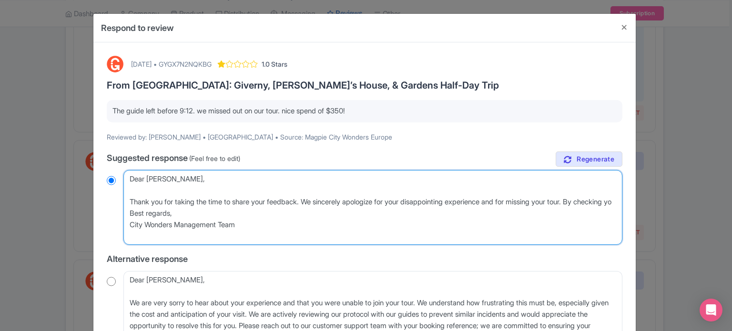
type textarea "Dear Greg, Thank you for taking the time to share your feedback. We sincerely a…"
radio input "true"
type textarea "Dear Greg, Thank you for taking the time to share your feedback. We sincerely a…"
radio input "true"
type textarea "Dear Greg, Thank you for taking the time to share your feedback. We sincerely a…"
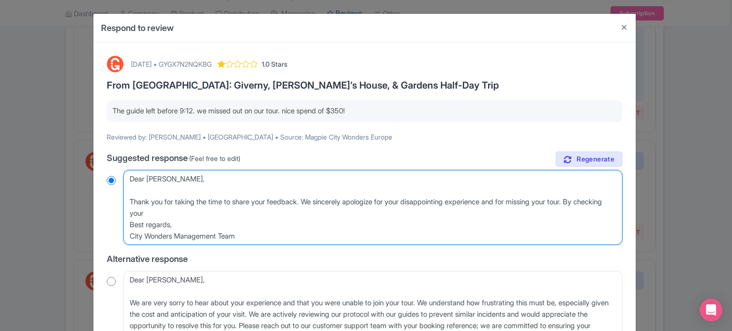
radio input "true"
type textarea "Dear Greg, Thank you for taking the time to share your feedback. We sincerely a…"
radio input "true"
type textarea "Dear Greg, Thank you for taking the time to share your feedback. We sincerely a…"
radio input "true"
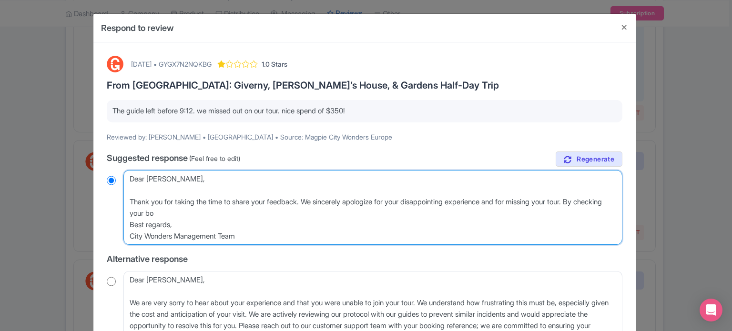
type textarea "Dear Greg, Thank you for taking the time to share your feedback. We sincerely a…"
radio input "true"
type textarea "Dear Greg, Thank you for taking the time to share your feedback. We sincerely a…"
radio input "true"
type textarea "Dear Greg, Thank you for taking the time to share your feedback. We sincerely a…"
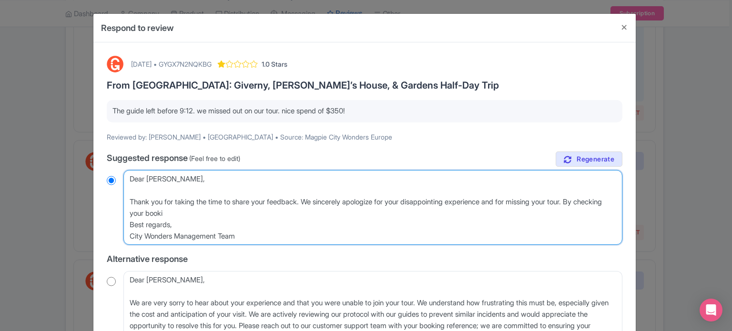
radio input "true"
type textarea "Dear Greg, Thank you for taking the time to share your feedback. We sincerely a…"
radio input "true"
type textarea "Dear Greg, Thank you for taking the time to share your feedback. We sincerely a…"
radio input "true"
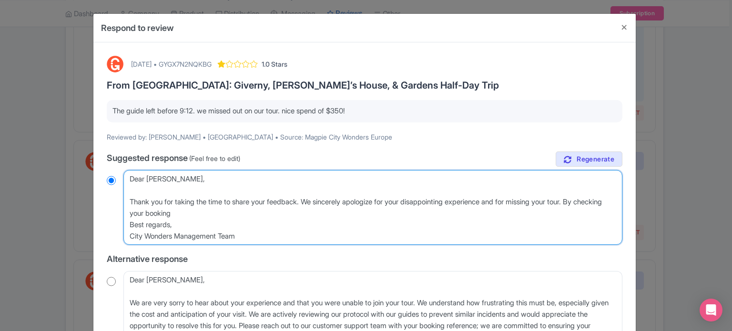
type textarea "Dear Greg, Thank you for taking the time to share your feedback. We sincerely a…"
radio input "true"
type textarea "Dear Greg, Thank you for taking the time to share your feedback. We sincerely a…"
radio input "true"
type textarea "Dear Greg, Thank you for taking the time to share your feedback. We sincerely a…"
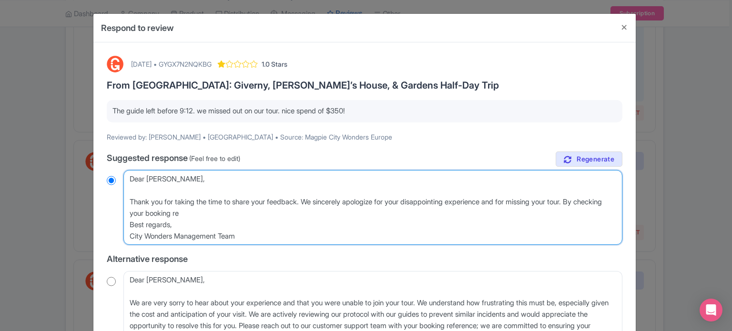
radio input "true"
type textarea "Dear Greg, Thank you for taking the time to share your feedback. We sincerely a…"
radio input "true"
type textarea "Dear Greg, Thank you for taking the time to share your feedback. We sincerely a…"
radio input "true"
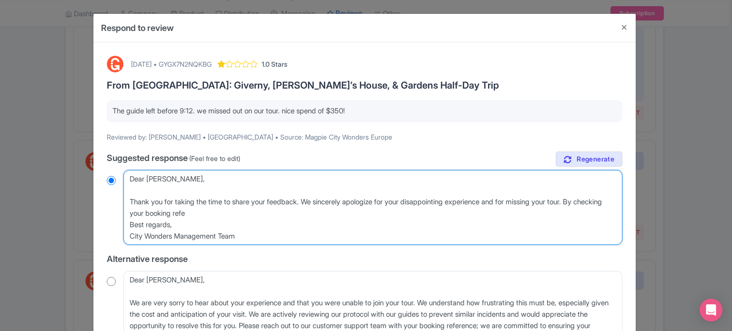
type textarea "Dear Greg, Thank you for taking the time to share your feedback. We sincerely a…"
radio input "true"
type textarea "Dear Greg, Thank you for taking the time to share your feedback. We sincerely a…"
radio input "true"
type textarea "Dear Greg, Thank you for taking the time to share your feedback. We sincerely a…"
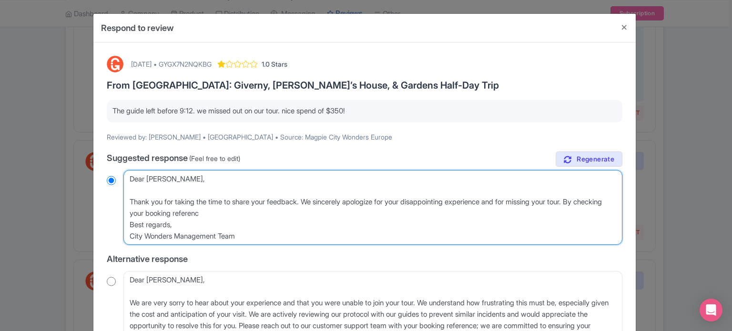
radio input "true"
type textarea "Dear Greg, Thank you for taking the time to share your feedback. We sincerely a…"
radio input "true"
type textarea "Dear Greg, Thank you for taking the time to share your feedback. We sincerely a…"
radio input "true"
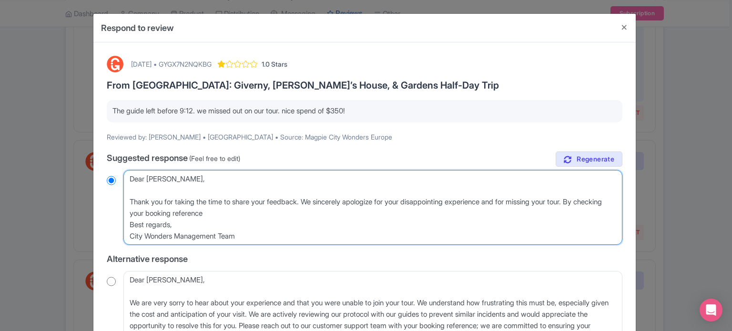
type textarea "Dear Greg, Thank you for taking the time to share your feedback. We sincerely a…"
radio input "true"
type textarea "Dear Greg, Thank you for taking the time to share your feedback. We sincerely a…"
radio input "true"
type textarea "Dear Greg, Thank you for taking the time to share your feedback. We sincerely a…"
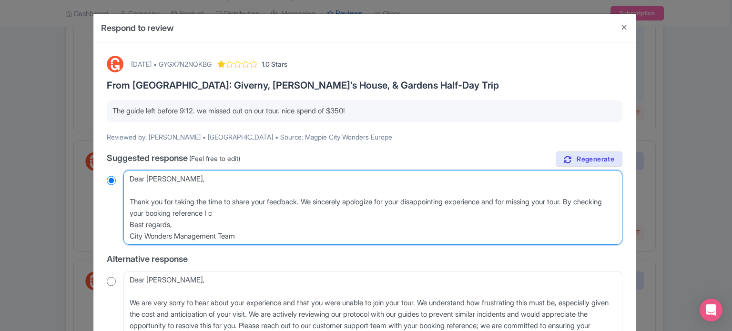
radio input "true"
type textarea "Dear Greg, Thank you for taking the time to share your feedback. We sincerely a…"
radio input "true"
type textarea "Dear Greg, Thank you for taking the time to share your feedback. We sincerely a…"
radio input "true"
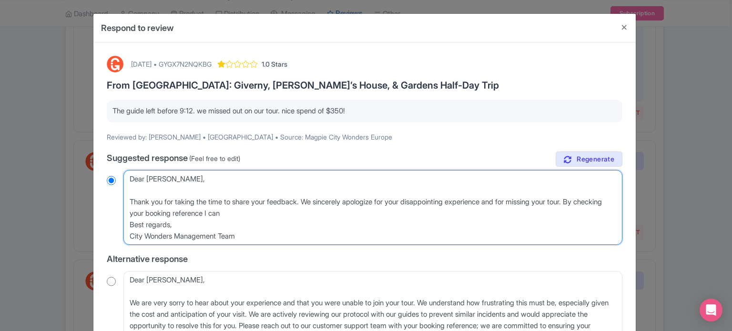
type textarea "Dear Greg, Thank you for taking the time to share your feedback. We sincerely a…"
radio input "true"
type textarea "Dear Greg, Thank you for taking the time to share your feedback. We sincerely a…"
radio input "true"
type textarea "Dear Greg, Thank you for taking the time to share your feedback. We sincerely a…"
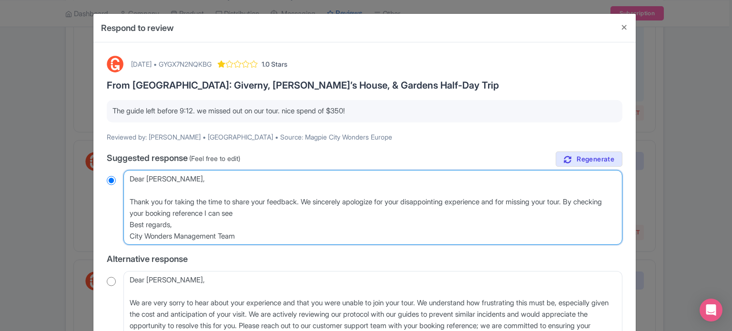
radio input "true"
type textarea "Dear Greg, Thank you for taking the time to share your feedback. We sincerely a…"
radio input "true"
type textarea "Dear Greg, Thank you for taking the time to share your feedback. We sincerely a…"
radio input "true"
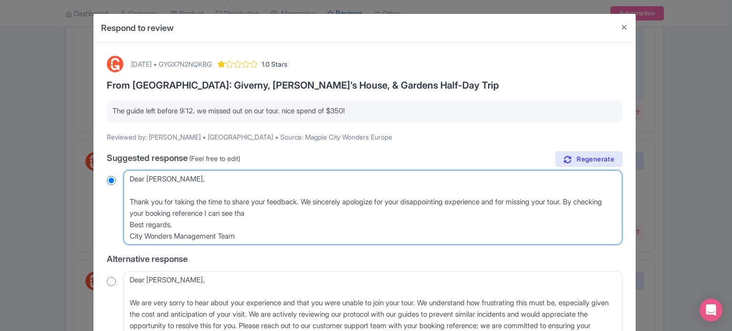
type textarea "Dear Greg, Thank you for taking the time to share your feedback. We sincerely a…"
radio input "true"
type textarea "Dear Greg, Thank you for taking the time to share your feedback. We sincerely a…"
radio input "true"
type textarea "Dear Greg, Thank you for taking the time to share your feedback. We sincerely a…"
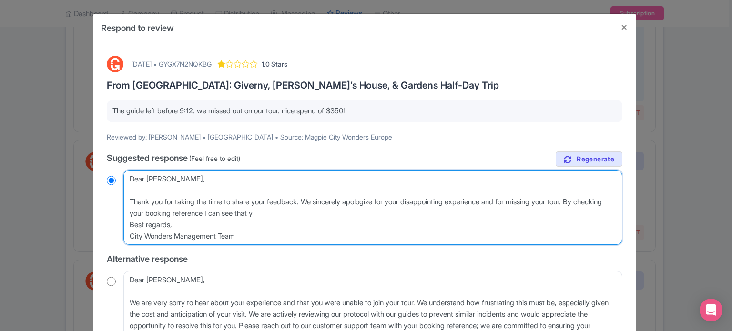
radio input "true"
type textarea "Dear Greg, Thank you for taking the time to share your feedback. We sincerely a…"
radio input "true"
type textarea "Dear Greg, Thank you for taking the time to share your feedback. We sincerely a…"
radio input "true"
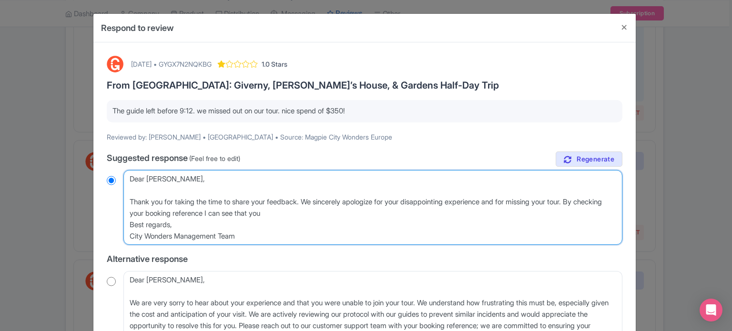
type textarea "Dear Greg, Thank you for taking the time to share your feedback. We sincerely a…"
radio input "true"
type textarea "Dear Greg, Thank you for taking the time to share your feedback. We sincerely a…"
radio input "true"
type textarea "Dear Greg, Thank you for taking the time to share your feedback. We sincerely a…"
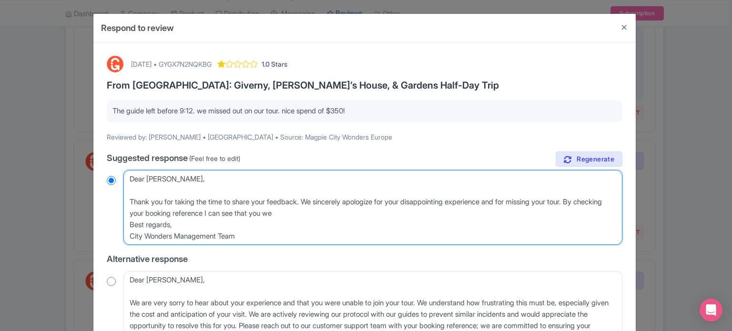
radio input "true"
type textarea "Dear Greg, Thank you for taking the time to share your feedback. We sincerely a…"
radio input "true"
type textarea "Dear Greg, Thank you for taking the time to share your feedback. We sincerely a…"
radio input "true"
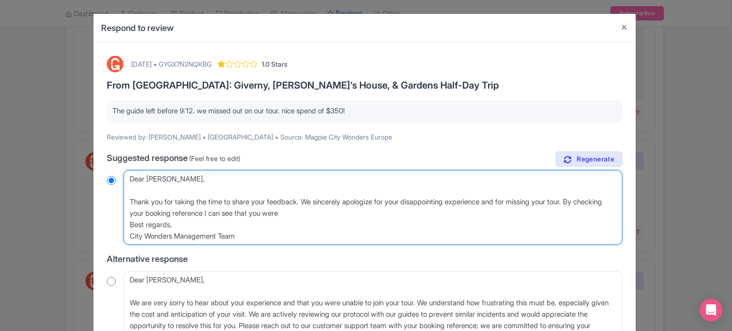
type textarea "Dear Greg, Thank you for taking the time to share your feedback. We sincerely a…"
radio input "true"
type textarea "Dear Greg, Thank you for taking the time to share your feedback. We sincerely a…"
radio input "true"
type textarea "Dear Greg, Thank you for taking the time to share your feedback. We sincerely a…"
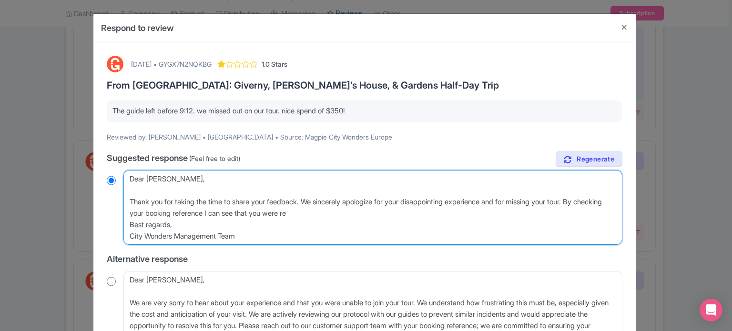
radio input "true"
type textarea "Dear Greg, Thank you for taking the time to share your feedback. We sincerely a…"
radio input "true"
type textarea "Dear Greg, Thank you for taking the time to share your feedback. We sincerely a…"
radio input "true"
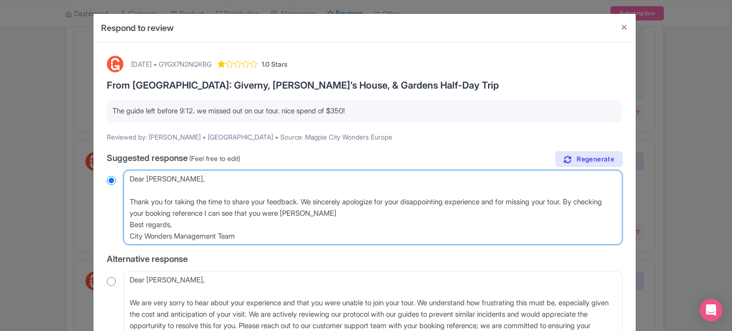
type textarea "Dear Greg, Thank you for taking the time to share your feedback. We sincerely a…"
radio input "true"
type textarea "Dear Greg, Thank you for taking the time to share your feedback. We sincerely a…"
radio input "true"
type textarea "Dear Greg, Thank you for taking the time to share your feedback. We sincerely a…"
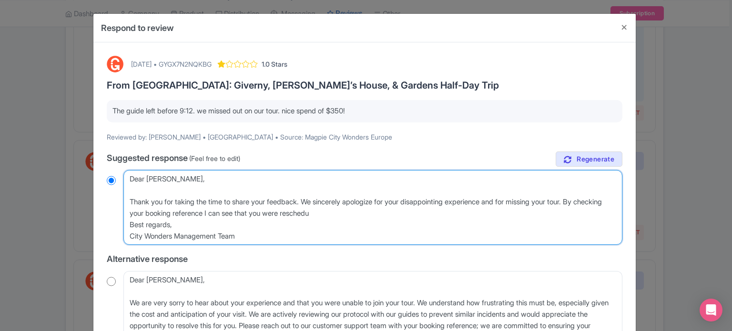
radio input "true"
type textarea "Dear Greg, Thank you for taking the time to share your feedback. We sincerely a…"
radio input "true"
type textarea "Dear Greg, Thank you for taking the time to share your feedback. We sincerely a…"
radio input "true"
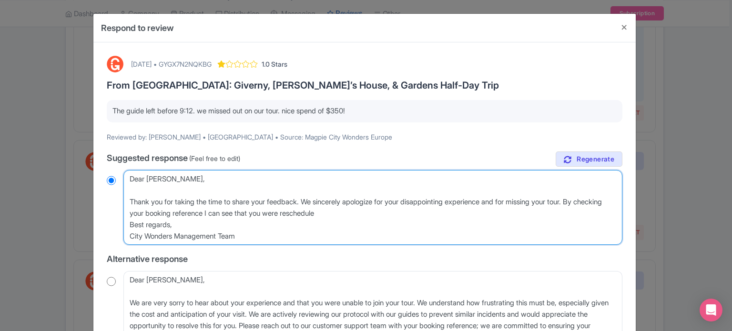
type textarea "Dear Greg, Thank you for taking the time to share your feedback. We sincerely a…"
radio input "true"
type textarea "Dear Greg, Thank you for taking the time to share your feedback. We sincerely a…"
radio input "true"
type textarea "Dear Greg, Thank you for taking the time to share your feedback. We sincerely a…"
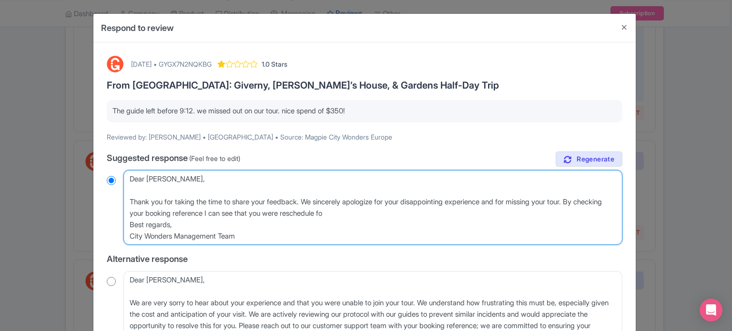
radio input "true"
type textarea "Dear Greg, Thank you for taking the time to share your feedback. We sincerely a…"
radio input "true"
type textarea "Dear Greg, Thank you for taking the time to share your feedback. We sincerely a…"
radio input "true"
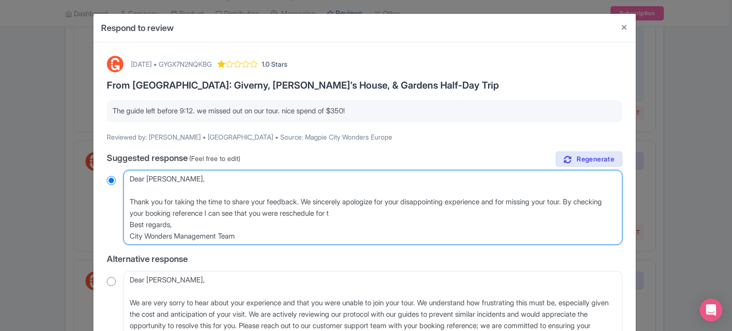
type textarea "Dear Greg, Thank you for taking the time to share your feedback. We sincerely a…"
radio input "true"
type textarea "Dear Greg, Thank you for taking the time to share your feedback. We sincerely a…"
radio input "true"
type textarea "Dear Greg, Thank you for taking the time to share your feedback. We sincerely a…"
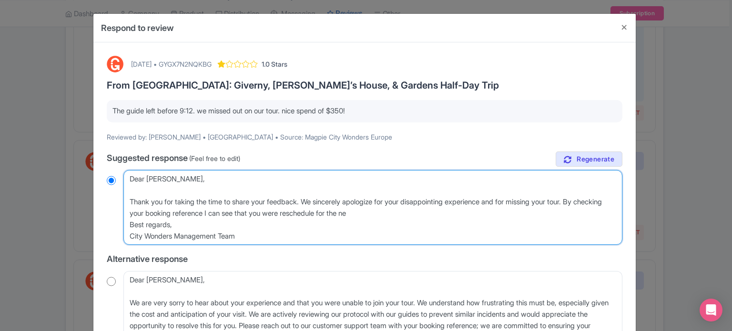
radio input "true"
type textarea "Dear Greg, Thank you for taking the time to share your feedback. We sincerely a…"
radio input "true"
type textarea "Dear Greg, Thank you for taking the time to share your feedback. We sincerely a…"
radio input "true"
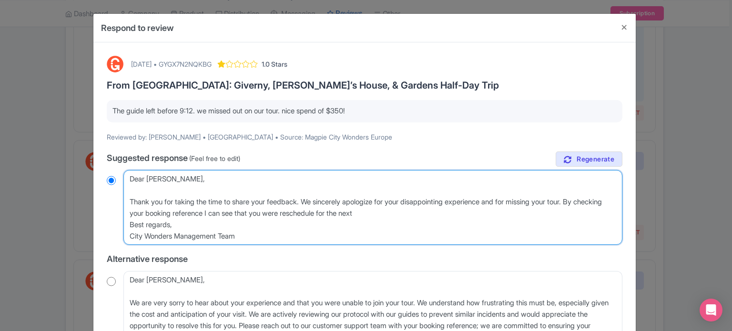
type textarea "Dear Greg, Thank you for taking the time to share your feedback. We sincerely a…"
radio input "true"
type textarea "Dear Greg, Thank you for taking the time to share your feedback. We sincerely a…"
radio input "true"
type textarea "Dear Greg, Thank you for taking the time to share your feedback. We sincerely a…"
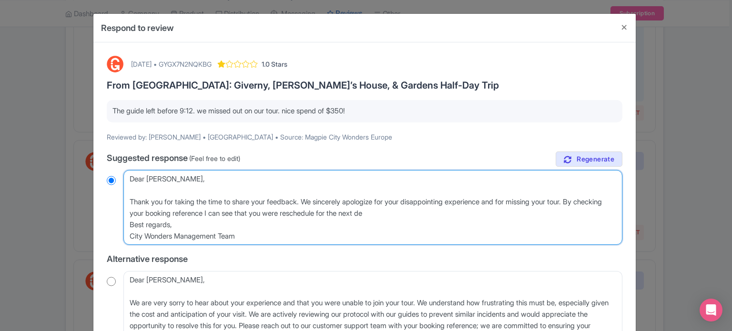
radio input "true"
type textarea "Dear Greg, Thank you for taking the time to share your feedback. We sincerely a…"
radio input "true"
type textarea "Dear Greg, Thank you for taking the time to share your feedback. We sincerely a…"
radio input "true"
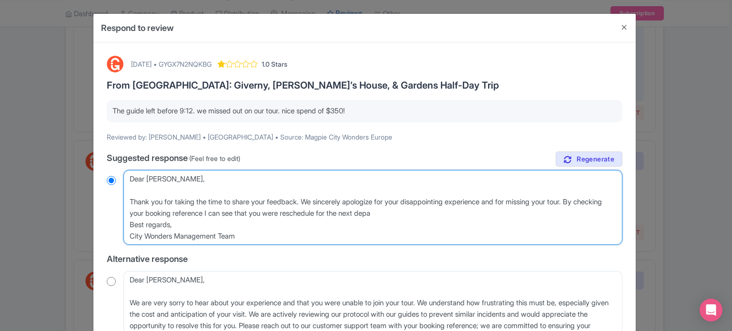
type textarea "Dear Greg, Thank you for taking the time to share your feedback. We sincerely a…"
radio input "true"
type textarea "Dear Greg, Thank you for taking the time to share your feedback. We sincerely a…"
radio input "true"
type textarea "Dear Greg, Thank you for taking the time to share your feedback. We sincerely a…"
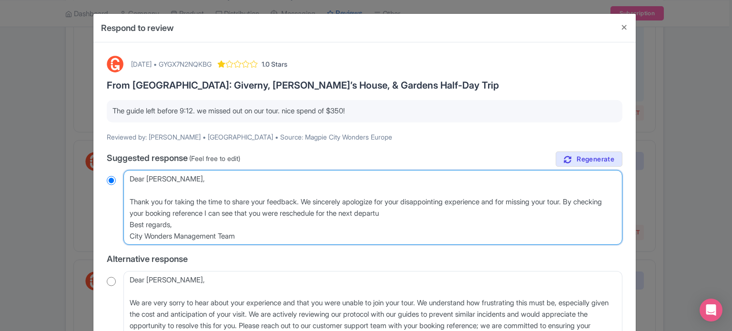
radio input "true"
type textarea "Dear Greg, Thank you for taking the time to share your feedback. We sincerely a…"
radio input "true"
type textarea "Dear Greg, Thank you for taking the time to share your feedback. We sincerely a…"
radio input "true"
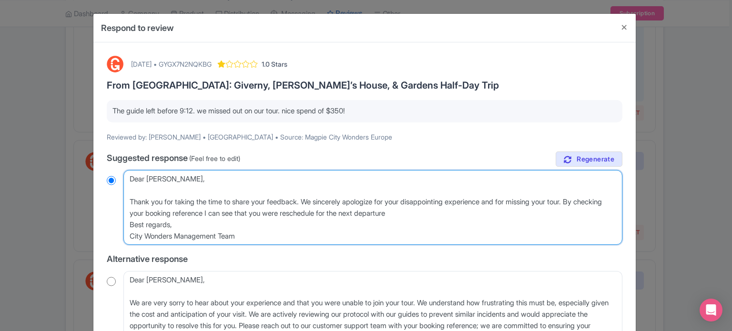
type textarea "Dear Greg, Thank you for taking the time to share your feedback. We sincerely a…"
radio input "true"
type textarea "Dear Greg, Thank you for taking the time to share your feedback. We sincerely a…"
radio input "true"
type textarea "Dear Greg, Thank you for taking the time to share your feedback. We sincerely a…"
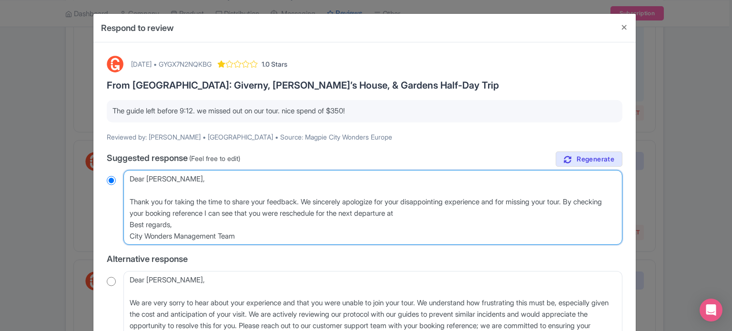
radio input "true"
type textarea "Dear Greg, Thank you for taking the time to share your feedback. We sincerely a…"
radio input "true"
type textarea "Dear Greg, Thank you for taking the time to share your feedback. We sincerely a…"
radio input "true"
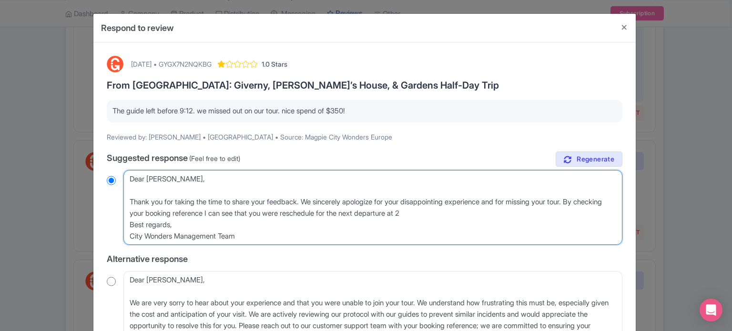
type textarea "Dear Greg, Thank you for taking the time to share your feedback. We sincerely a…"
radio input "true"
type textarea "Dear Greg, Thank you for taking the time to share your feedback. We sincerely a…"
radio input "true"
type textarea "Dear Greg, Thank you for taking the time to share your feedback. We sincerely a…"
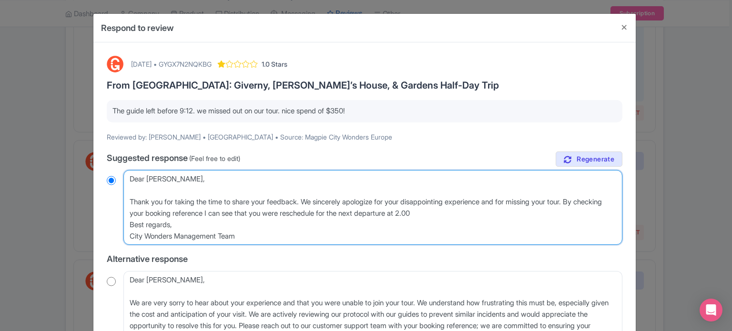
radio input "true"
type textarea "Dear Greg, Thank you for taking the time to share your feedback. We sincerely a…"
radio input "true"
type textarea "Dear Greg, Thank you for taking the time to share your feedback. We sincerely a…"
radio input "true"
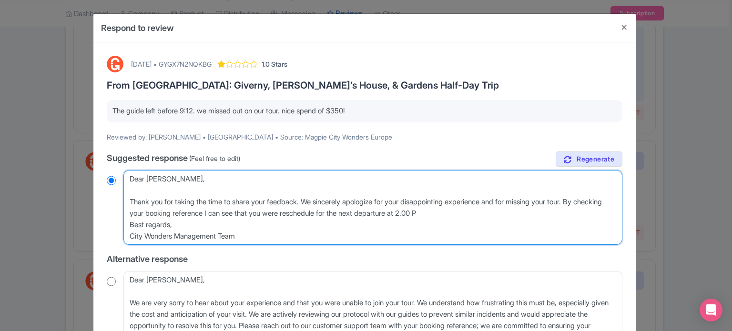
type textarea "Dear Greg, Thank you for taking the time to share your feedback. We sincerely a…"
radio input "true"
type textarea "Dear Greg, Thank you for taking the time to share your feedback. We sincerely a…"
radio input "true"
type textarea "Dear Greg, Thank you for taking the time to share your feedback. We sincerely a…"
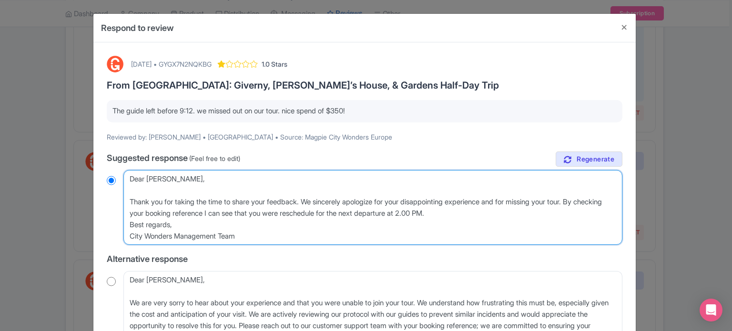
radio input "true"
type textarea "Dear Greg, Thank you for taking the time to share your feedback. We sincerely a…"
radio input "true"
type textarea "Dear Greg, Thank you for taking the time to share your feedback. We sincerely a…"
radio input "true"
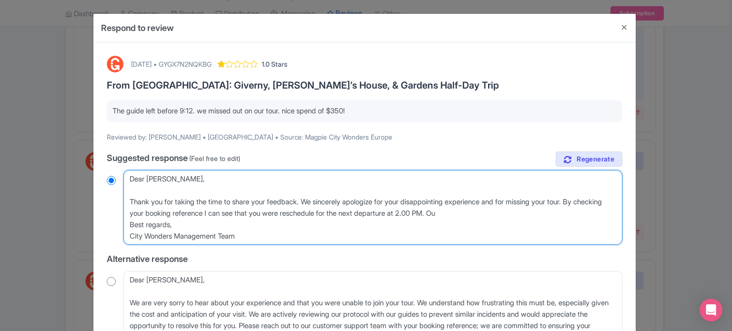
type textarea "Dear Greg, Thank you for taking the time to share your feedback. We sincerely a…"
radio input "true"
type textarea "Dear Greg, Thank you for taking the time to share your feedback. We sincerely a…"
radio input "true"
type textarea "Dear Greg, Thank you for taking the time to share your feedback. We sincerely a…"
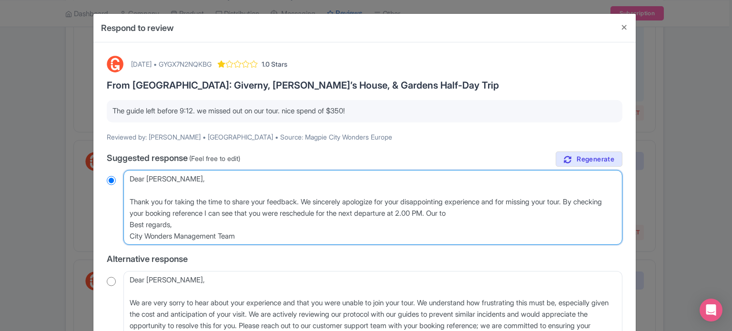
radio input "true"
type textarea "Dear Greg, Thank you for taking the time to share your feedback. We sincerely a…"
radio input "true"
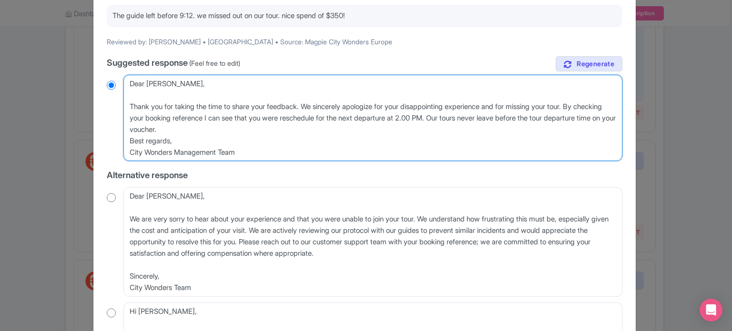
scroll to position [143, 0]
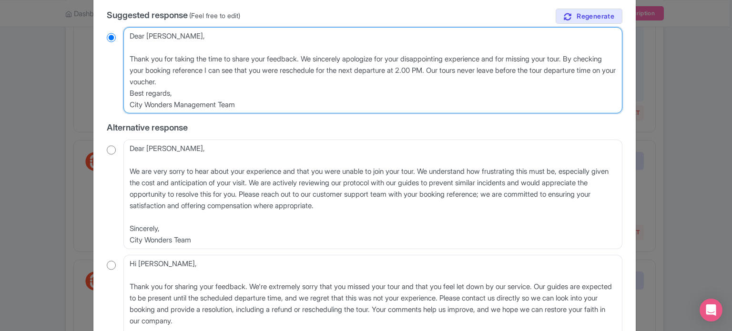
drag, startPoint x: 243, startPoint y: 105, endPoint x: 116, endPoint y: 95, distance: 128.1
click at [116, 95] on div "Dear Greg, Thank you for taking the time to share your feedback. We sincerely a…" at bounding box center [364, 70] width 515 height 87
paste textarea "If you have any further questions or concerns, feel free to reach out. We are h…"
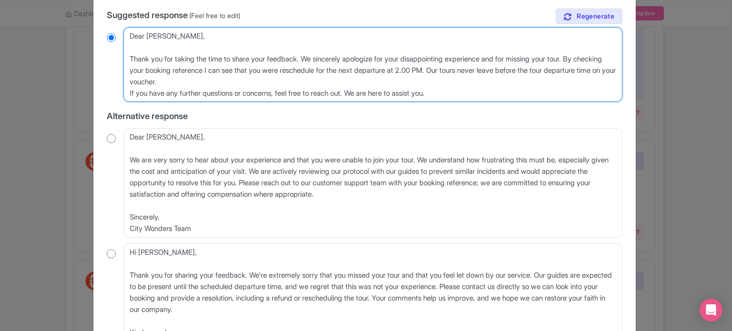
click at [356, 93] on textarea "Dear Greg, Thank you for taking the time to share your feedback. We sincerely a…" at bounding box center [372, 64] width 499 height 75
drag, startPoint x: 497, startPoint y: 94, endPoint x: 382, endPoint y: 96, distance: 115.3
click at [382, 96] on textarea "Dear Greg, Thank you for taking the time to share your feedback. We sincerely a…" at bounding box center [372, 64] width 499 height 75
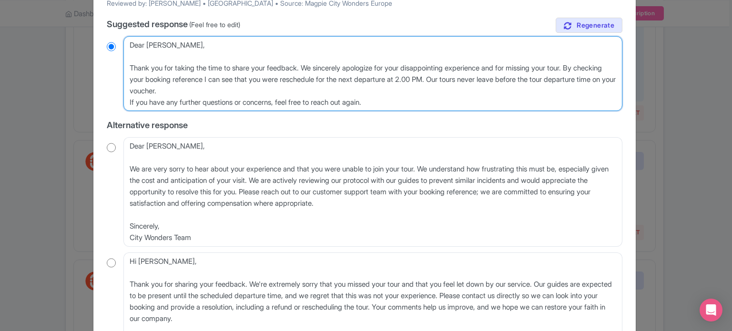
scroll to position [232, 0]
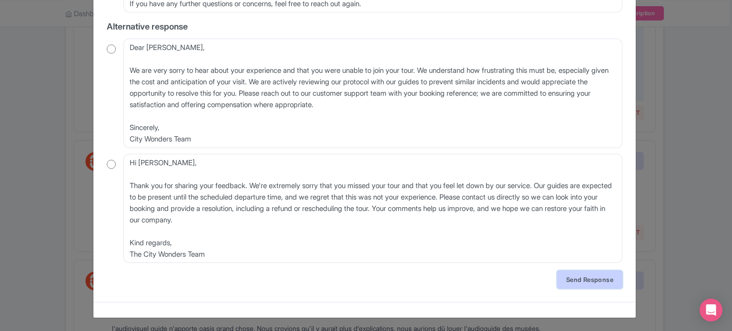
click at [577, 288] on link "Send Response" at bounding box center [589, 280] width 65 height 18
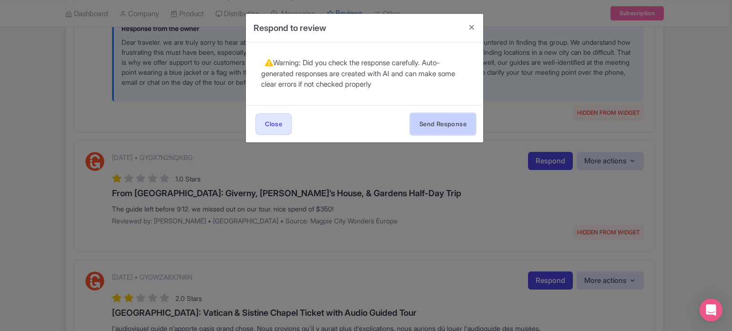
click at [439, 125] on button "Send Response" at bounding box center [442, 123] width 65 height 21
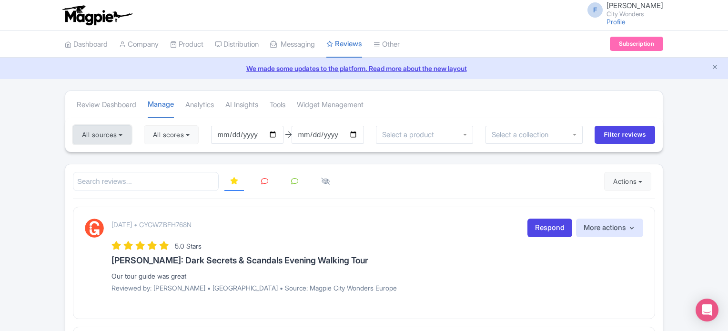
click at [122, 130] on button "All sources" at bounding box center [102, 134] width 59 height 19
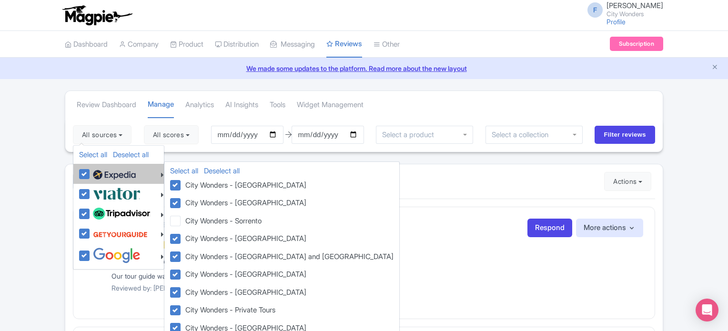
click at [91, 171] on label at bounding box center [113, 174] width 45 height 16
click at [91, 171] on input "checkbox" at bounding box center [94, 169] width 6 height 6
checkbox input "false"
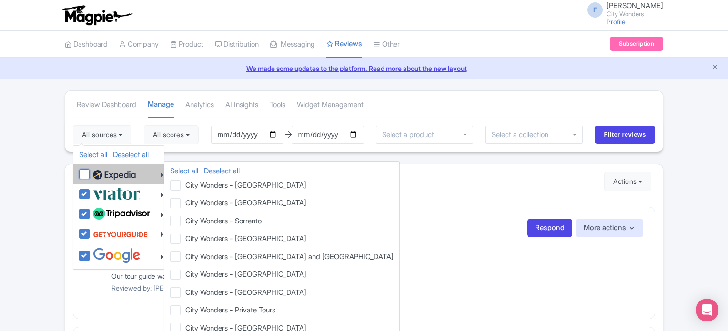
checkbox input "false"
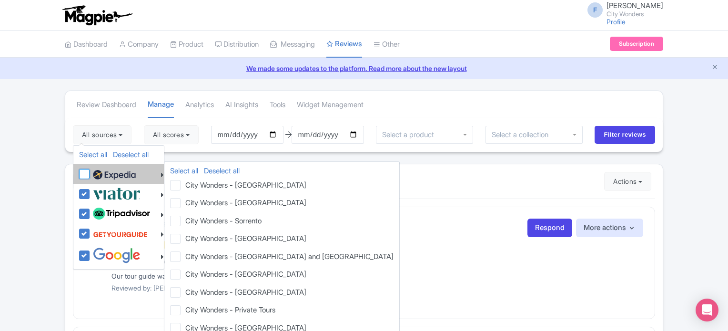
checkbox input "false"
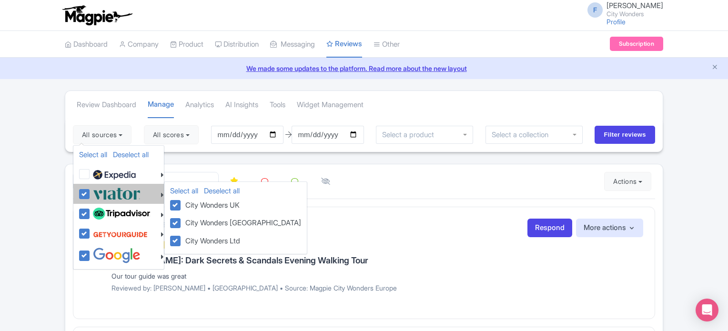
click at [91, 190] on label at bounding box center [116, 194] width 50 height 16
click at [91, 190] on input "checkbox" at bounding box center [94, 189] width 6 height 6
checkbox input "false"
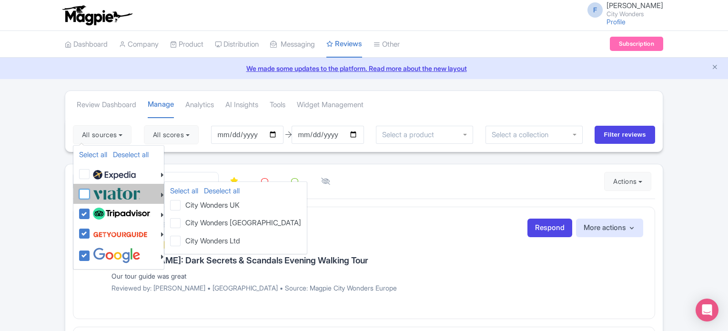
checkbox input "false"
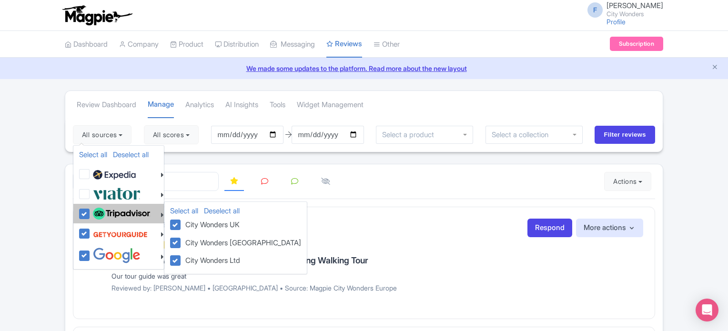
click at [91, 215] on label at bounding box center [121, 214] width 60 height 16
click at [91, 212] on input "checkbox" at bounding box center [94, 209] width 6 height 6
checkbox input "false"
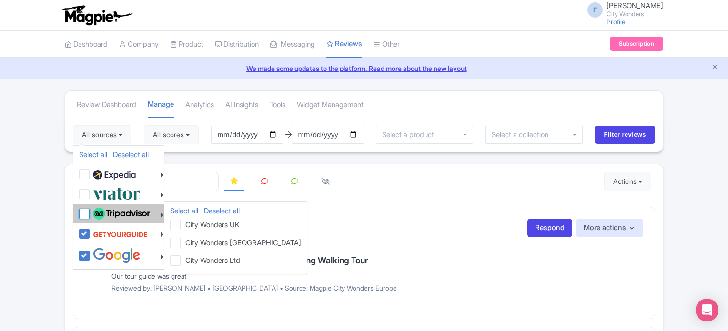
checkbox input "false"
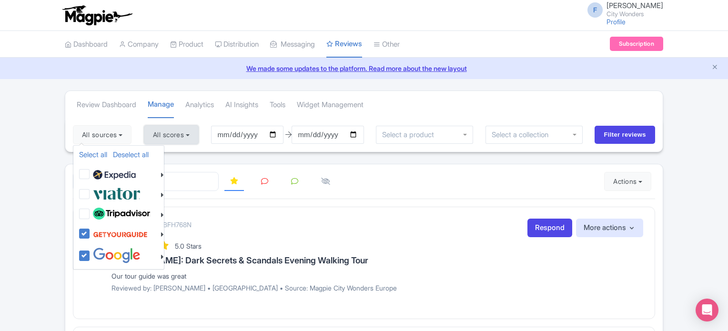
click at [182, 137] on button "All scores" at bounding box center [171, 134] width 55 height 19
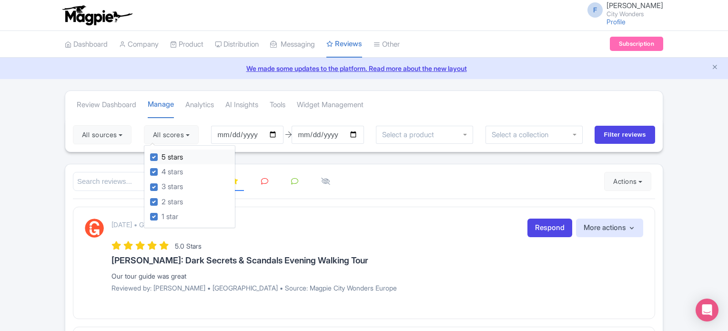
click at [161, 154] on label "5 stars" at bounding box center [171, 157] width 21 height 11
click at [161, 154] on input "5 stars" at bounding box center [164, 154] width 6 height 6
checkbox input "false"
click at [161, 170] on label "4 stars" at bounding box center [171, 172] width 21 height 11
click at [161, 170] on input "4 stars" at bounding box center [164, 169] width 6 height 6
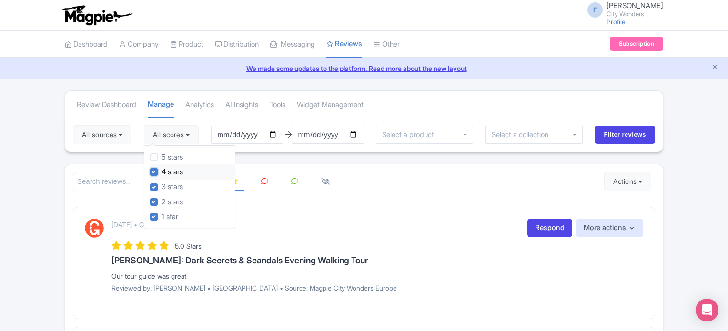
checkbox input "false"
click at [640, 137] on input "Filter reviews" at bounding box center [625, 135] width 60 height 18
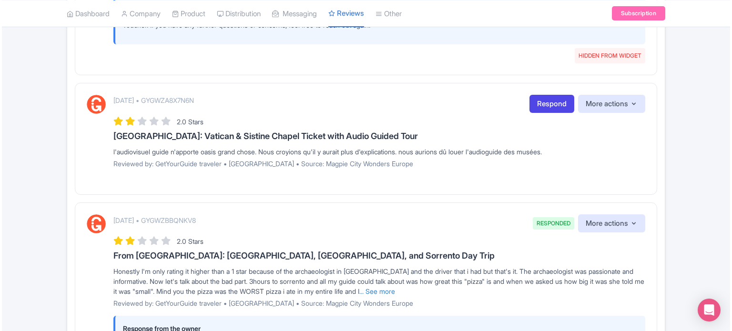
scroll to position [1524, 0]
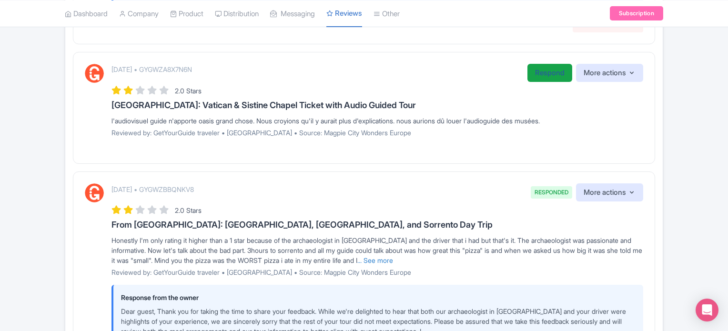
click at [537, 71] on link "Respond" at bounding box center [549, 73] width 45 height 19
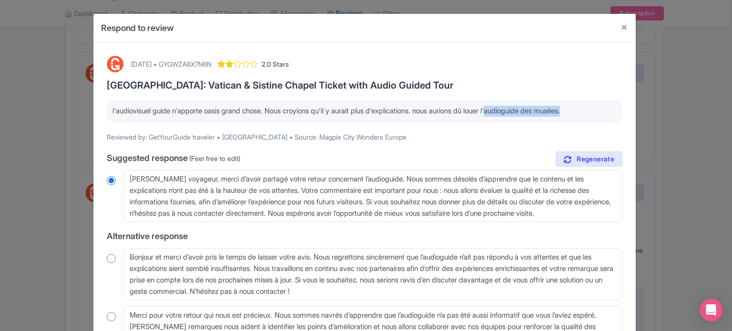
drag, startPoint x: 511, startPoint y: 110, endPoint x: 594, endPoint y: 111, distance: 82.9
click at [594, 111] on p "l'audiovisuel guide n'apporte oasis grand chose. Nous croyions qu'il y aurait p…" at bounding box center [364, 111] width 504 height 11
click at [538, 116] on div "l'audiovisuel guide n'apporte oasis grand chose. Nous croyions qu'il y aurait p…" at bounding box center [364, 111] width 515 height 22
drag, startPoint x: 509, startPoint y: 109, endPoint x: 595, endPoint y: 108, distance: 85.7
click at [595, 108] on p "l'audiovisuel guide n'apporte oasis grand chose. Nous croyions qu'il y aurait p…" at bounding box center [364, 111] width 504 height 11
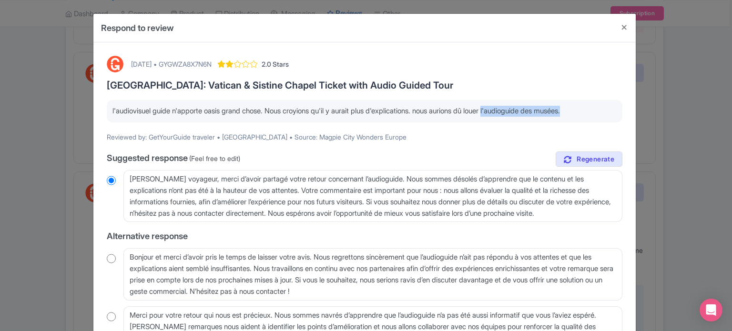
copy p "l'audioguide des musées"
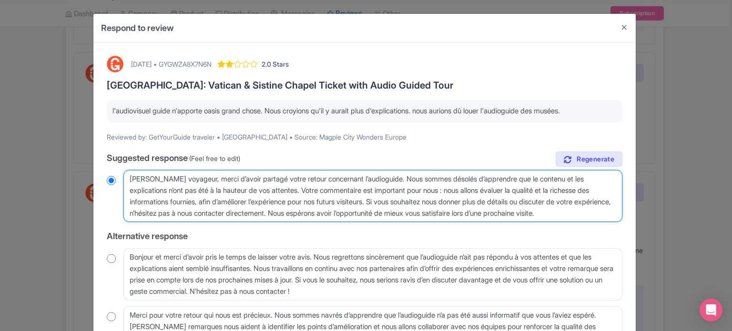
click at [225, 187] on textarea "[PERSON_NAME] voyageur, merci d’avoir partagé votre retour concernant l’audiogu…" at bounding box center [372, 196] width 499 height 52
drag, startPoint x: 272, startPoint y: 190, endPoint x: 387, endPoint y: 202, distance: 116.0
click at [387, 202] on textarea "[PERSON_NAME] voyageur, merci d’avoir partagé votre retour concernant l’audiogu…" at bounding box center [372, 196] width 499 height 52
type textarea "[PERSON_NAME] voyageur, merci d’avoir partagé votre retour concernant l’audiogu…"
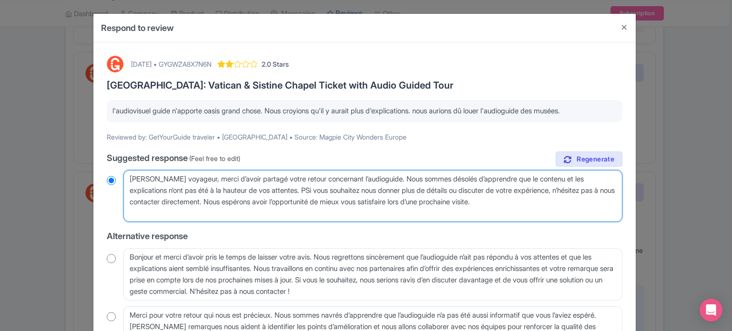
radio input "true"
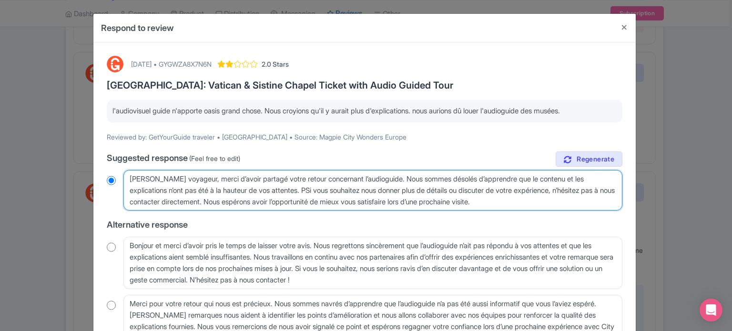
type textarea "[PERSON_NAME] voyageur, merci d’avoir partagé votre retour concernant l’audiogu…"
radio input "true"
type textarea "[PERSON_NAME] voyageur, merci d’avoir partagé votre retour concernant l’audiogu…"
radio input "true"
type textarea "[PERSON_NAME] voyageur, merci d’avoir partagé votre retour concernant l’audiogu…"
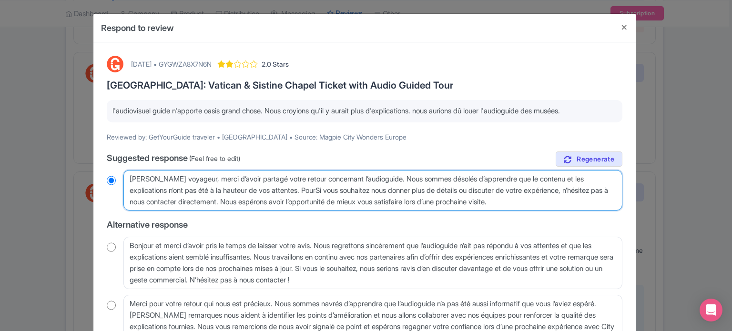
radio input "true"
type textarea "[PERSON_NAME] voyageur, merci d’avoir partagé votre retour concernant l’audiogu…"
radio input "true"
type textarea "[PERSON_NAME] voyageur, merci d’avoir partagé votre retour concernant l’audiogu…"
radio input "true"
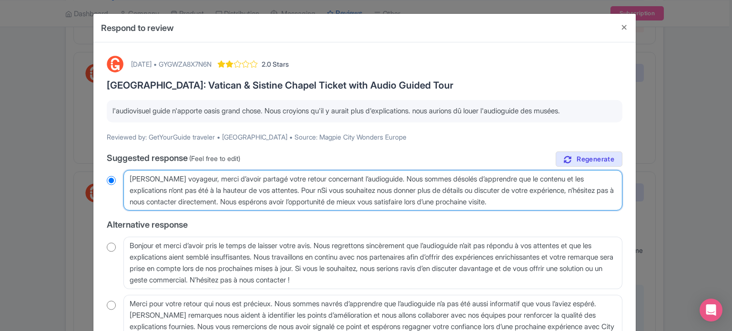
type textarea "Cher voyageur, merci d’avoir partagé votre retour concernant l’audioguide. Nous…"
radio input "true"
type textarea "Cher voyageur, merci d’avoir partagé votre retour concernant l’audioguide. Nous…"
radio input "true"
type textarea "Cher voyageur, merci d’avoir partagé votre retour concernant l’audioguide. Nous…"
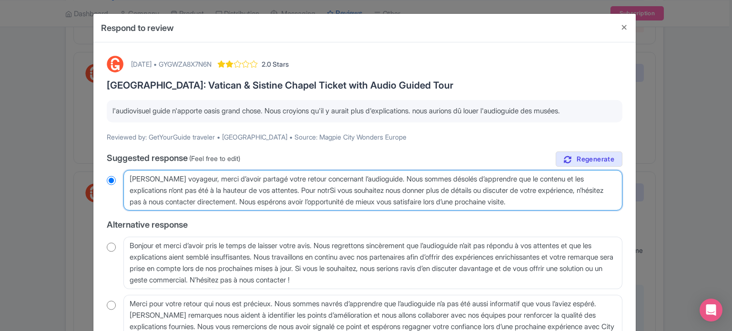
radio input "true"
type textarea "Cher voyageur, merci d’avoir partagé votre retour concernant l’audioguide. Nous…"
radio input "true"
type textarea "Cher voyageur, merci d’avoir partagé votre retour concernant l’audioguide. Nous…"
radio input "true"
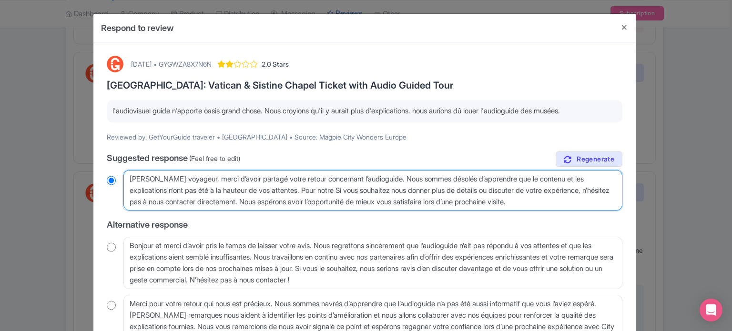
type textarea "Cher voyageur, merci d’avoir partagé votre retour concernant l’audioguide. Nous…"
radio input "true"
type textarea "Cher voyageur, merci d’avoir partagé votre retour concernant l’audioguide. Nous…"
radio input "true"
type textarea "Cher voyageur, merci d’avoir partagé votre retour concernant l’audioguide. Nous…"
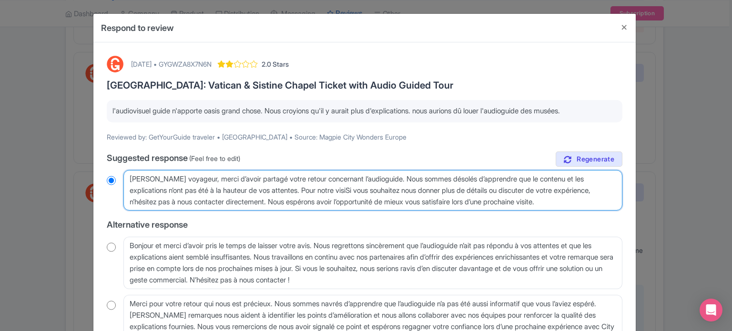
radio input "true"
type textarea "Cher voyageur, merci d’avoir partagé votre retour concernant l’audioguide. Nous…"
radio input "true"
type textarea "Cher voyageur, merci d’avoir partagé votre retour concernant l’audioguide. Nous…"
radio input "true"
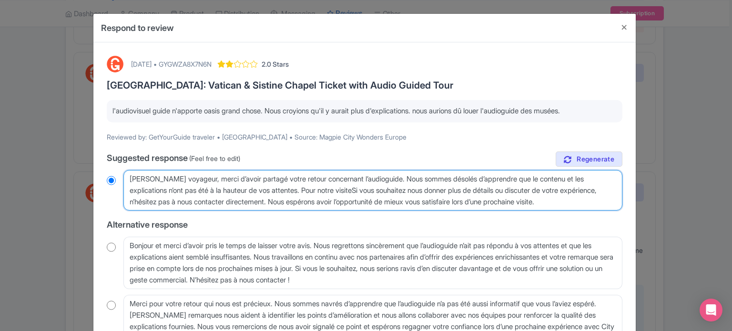
type textarea "Cher voyageur, merci d’avoir partagé votre retour concernant l’audioguide. Nous…"
radio input "true"
type textarea "Cher voyageur, merci d’avoir partagé votre retour concernant l’audioguide. Nous…"
radio input "true"
type textarea "Cher voyageur, merci d’avoir partagé votre retour concernant l’audioguide. Nous…"
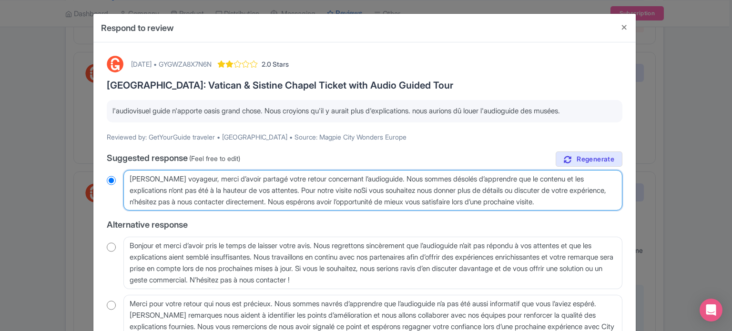
radio input "true"
type textarea "Cher voyageur, merci d’avoir partagé votre retour concernant l’audioguide. Nous…"
radio input "true"
type textarea "Cher voyageur, merci d’avoir partagé votre retour concernant l’audioguide. Nous…"
radio input "true"
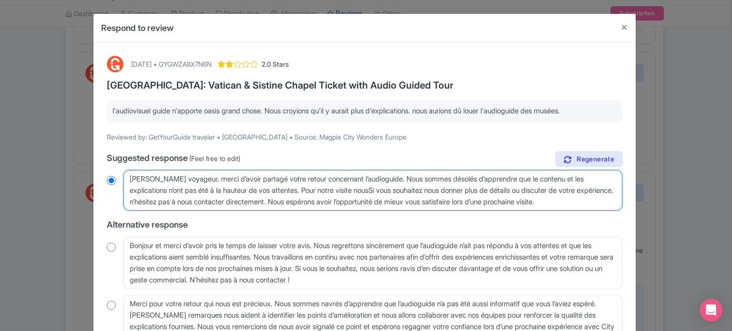
type textarea "Cher voyageur, merci d’avoir partagé votre retour concernant l’audioguide. Nous…"
radio input "true"
type textarea "Cher voyageur, merci d’avoir partagé votre retour concernant l’audioguide. Nous…"
radio input "true"
type textarea "Cher voyageur, merci d’avoir partagé votre retour concernant l’audioguide. Nous…"
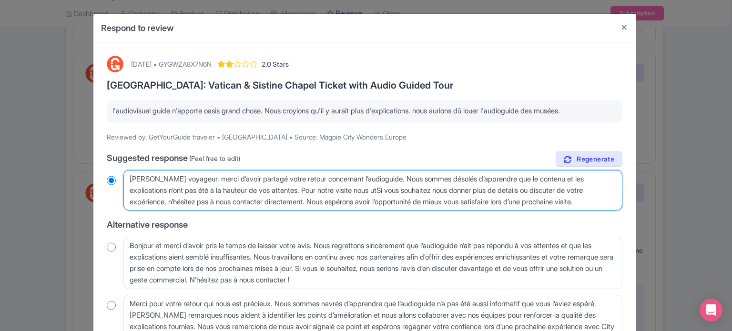
radio input "true"
type textarea "Cher voyageur, merci d’avoir partagé votre retour concernant l’audioguide. Nous…"
radio input "true"
type textarea "Cher voyageur, merci d’avoir partagé votre retour concernant l’audioguide. Nous…"
radio input "true"
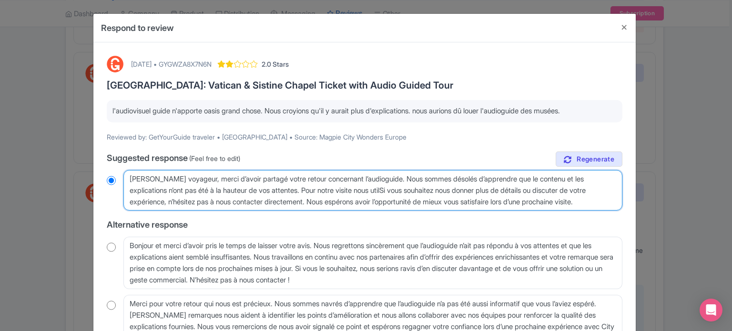
type textarea "Cher voyageur, merci d’avoir partagé votre retour concernant l’audioguide. Nous…"
radio input "true"
type textarea "Cher voyageur, merci d’avoir partagé votre retour concernant l’audioguide. Nous…"
radio input "true"
type textarea "Cher voyageur, merci d’avoir partagé votre retour concernant l’audioguide. Nous…"
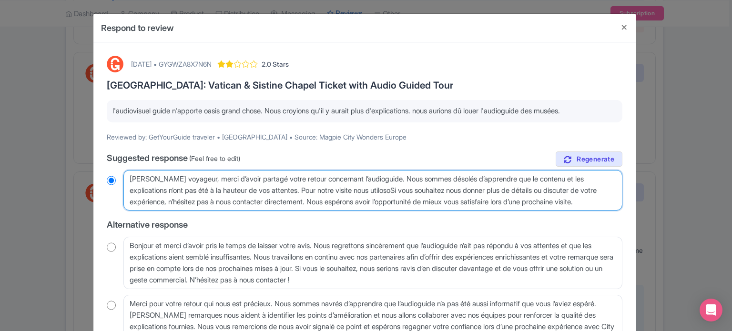
radio input "true"
type textarea "Cher voyageur, merci d’avoir partagé votre retour concernant l’audioguide. Nous…"
radio input "true"
type textarea "Cher voyageur, merci d’avoir partagé votre retour concernant l’audioguide. Nous…"
radio input "true"
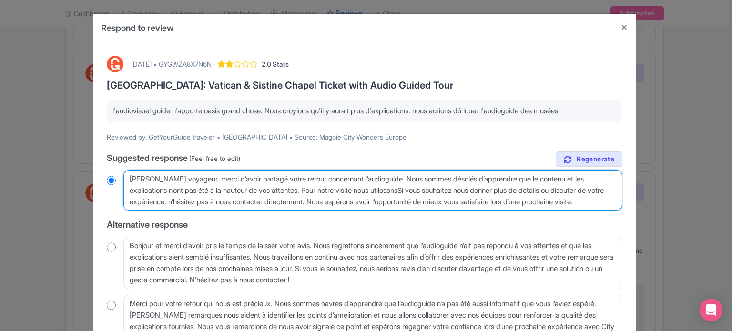
type textarea "Cher voyageur, merci d’avoir partagé votre retour concernant l’audioguide. Nous…"
radio input "true"
paste textarea "l'audioguide des musées"
type textarea "Cher voyageur, merci d’avoir partagé votre retour concernant l’audioguide. Nous…"
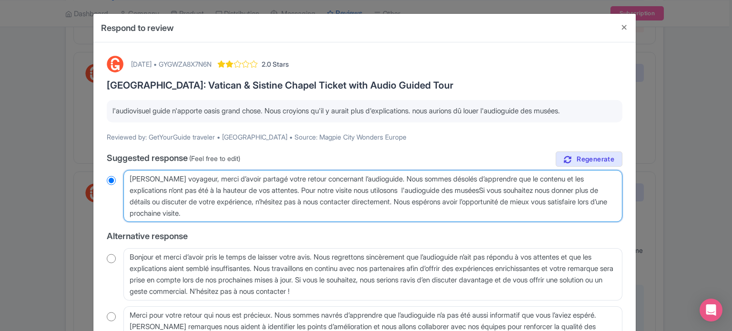
radio input "true"
click at [423, 189] on textarea "Cher voyageur, merci d’avoir partagé votre retour concernant l’audioguide. Nous…" at bounding box center [372, 196] width 499 height 52
type textarea "Cher voyageur, merci d’avoir partagé votre retour concernant l’audioguide. Nous…"
radio input "true"
type textarea "Cher voyageur, merci d’avoir partagé votre retour concernant l’audioguide. Nous…"
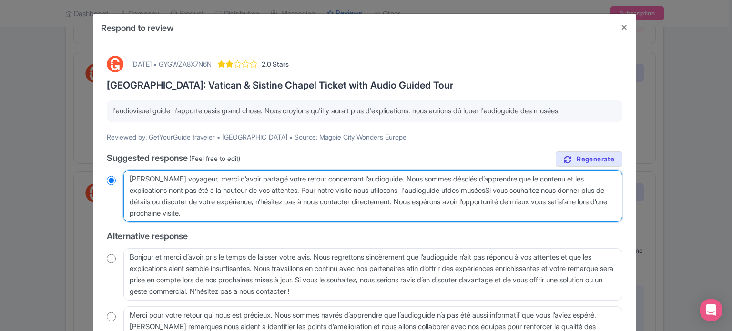
radio input "true"
type textarea "Cher voyageur, merci d’avoir partagé votre retour concernant l’audioguide. Nous…"
radio input "true"
type textarea "Cher voyageur, merci d’avoir partagé votre retour concernant l’audioguide. Nous…"
radio input "true"
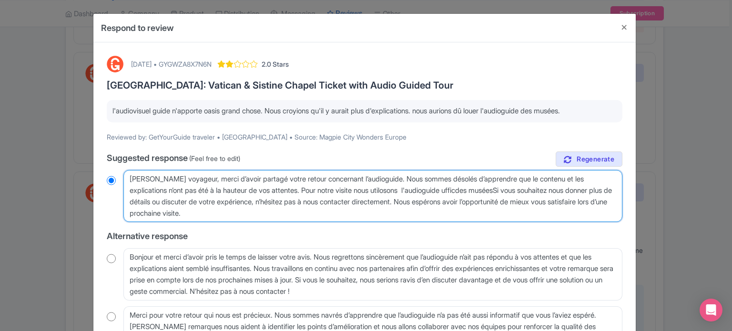
type textarea "Cher voyageur, merci d’avoir partagé votre retour concernant l’audioguide. Nous…"
radio input "true"
type textarea "Cher voyageur, merci d’avoir partagé votre retour concernant l’audioguide. Nous…"
radio input "true"
type textarea "Cher voyageur, merci d’avoir partagé votre retour concernant l’audioguide. Nous…"
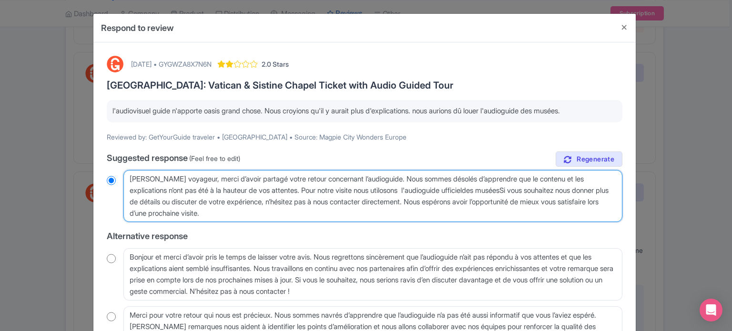
radio input "true"
type textarea "Cher voyageur, merci d’avoir partagé votre retour concernant l’audioguide. Nous…"
radio input "true"
type textarea "Cher voyageur, merci d’avoir partagé votre retour concernant l’audioguide. Nous…"
radio input "true"
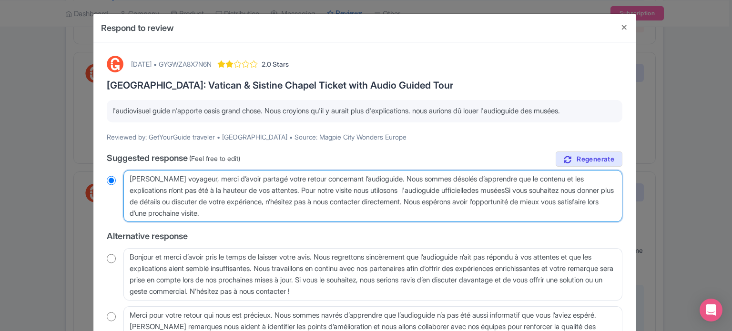
type textarea "Cher voyageur, merci d’avoir partagé votre retour concernant l’audioguide. Nous…"
radio input "true"
click at [494, 190] on textarea "Cher voyageur, merci d’avoir partagé votre retour concernant l’audioguide. Nous…" at bounding box center [372, 196] width 499 height 52
type textarea "Cher voyageur, merci d’avoir partagé votre retour concernant l’audioguide. Nous…"
radio input "true"
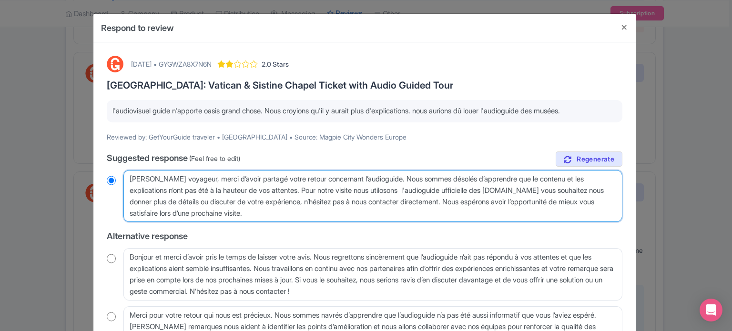
type textarea "Cher voyageur, merci d’avoir partagé votre retour concernant l’audioguide. Nous…"
click at [428, 188] on textarea "Cher voyageur, merci d’avoir partagé votre retour concernant l’audioguide. Nous…" at bounding box center [372, 196] width 499 height 52
radio input "true"
click at [431, 188] on textarea "Cher voyageur, merci d’avoir partagé votre retour concernant l’audioguide. Nous…" at bounding box center [372, 196] width 499 height 52
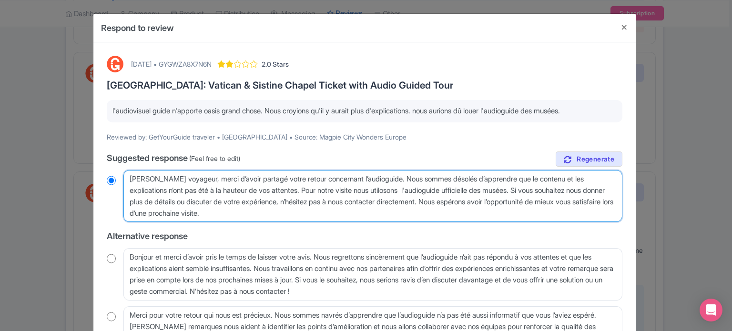
type textarea "Cher voyageur, merci d’avoir partagé votre retour concernant l’audioguide. Nous…"
radio input "true"
type textarea "Cher voyageur, merci d’avoir partagé votre retour concernant l’audioguide. Nous…"
radio input "true"
type textarea "Cher voyageur, merci d’avoir partagé votre retour concernant l’audioguide. Nous…"
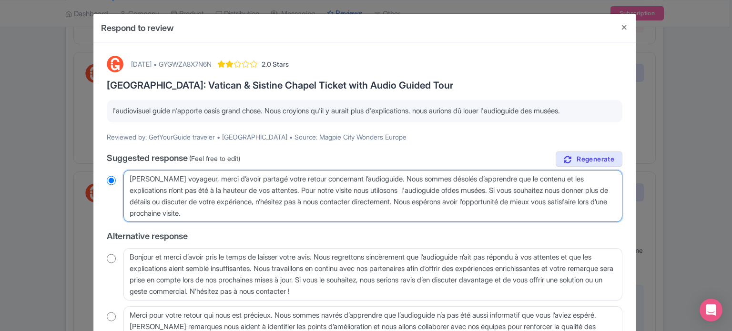
radio input "true"
type textarea "Cher voyageur, merci d’avoir partagé votre retour concernant l’audioguide. Nous…"
radio input "true"
type textarea "Cher voyageur, merci d’avoir partagé votre retour concernant l’audioguide. Nous…"
radio input "true"
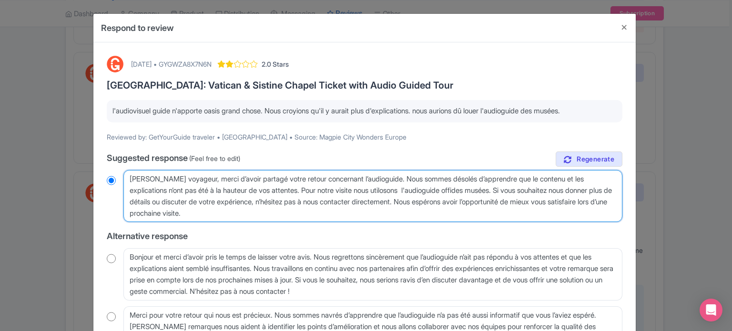
type textarea "Cher voyageur, merci d’avoir partagé votre retour concernant l’audioguide. Nous…"
radio input "true"
type textarea "Cher voyageur, merci d’avoir partagé votre retour concernant l’audioguide. Nous…"
radio input "true"
type textarea "Cher voyageur, merci d’avoir partagé votre retour concernant l’audioguide. Nous…"
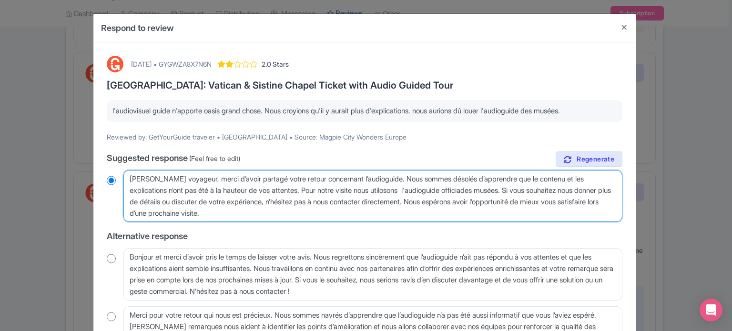
radio input "true"
type textarea "Cher voyageur, merci d’avoir partagé votre retour concernant l’audioguide. Nous…"
radio input "true"
type textarea "Cher voyageur, merci d’avoir partagé votre retour concernant l’audioguide. Nous…"
radio input "true"
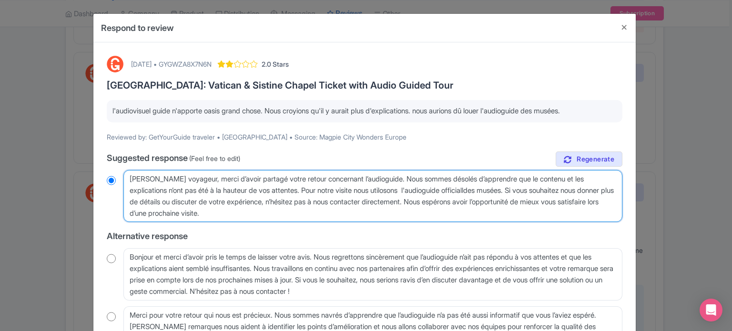
type textarea "Cher voyageur, merci d’avoir partagé votre retour concernant l’audioguide. Nous…"
radio input "true"
type textarea "Cher voyageur, merci d’avoir partagé votre retour concernant l’audioguide. Nous…"
radio input "true"
type textarea "Cher voyageur, merci d’avoir partagé votre retour concernant l’audioguide. Nous…"
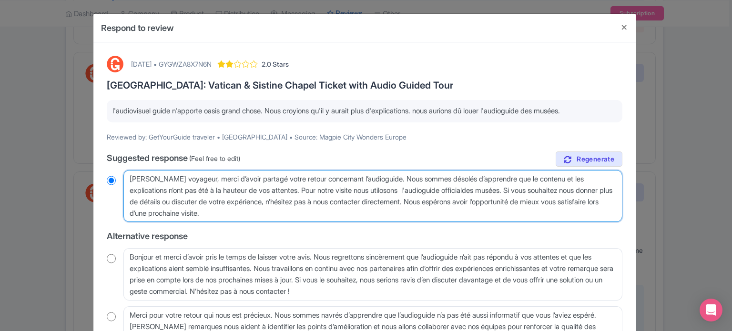
radio input "true"
type textarea "Cher voyageur, merci d’avoir partagé votre retour concernant l’audioguide. Nous…"
radio input "true"
type textarea "Cher voyageur, merci d’avoir partagé votre retour concernant l’audioguide. Nous…"
radio input "true"
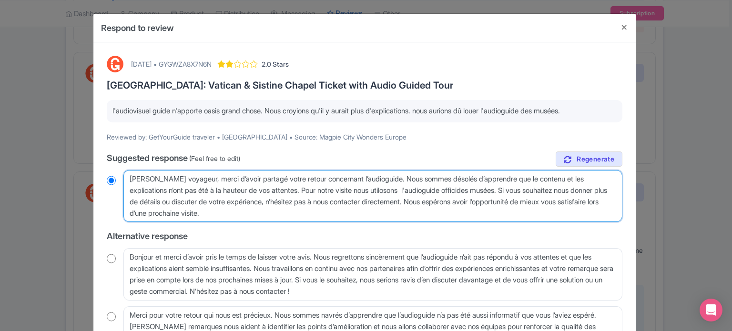
type textarea "Cher voyageur, merci d’avoir partagé votre retour concernant l’audioguide. Nous…"
radio input "true"
type textarea "Cher voyageur, merci d’avoir partagé votre retour concernant l’audioguide. Nous…"
radio input "true"
type textarea "Cher voyageur, merci d’avoir partagé votre retour concernant l’audioguide. Nous…"
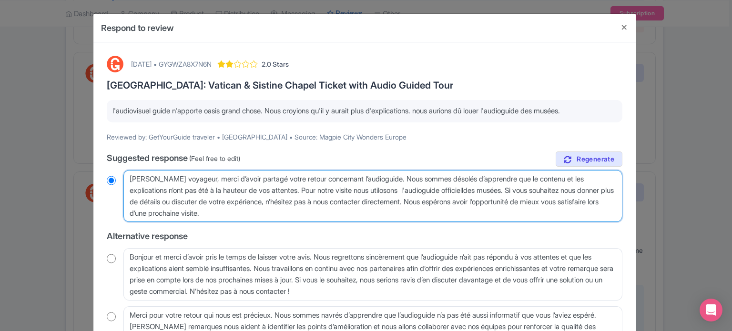
radio input "true"
type textarea "Cher voyageur, merci d’avoir partagé votre retour concernant l’audioguide. Nous…"
radio input "true"
type textarea "Cher voyageur, merci d’avoir partagé votre retour concernant l’audioguide. Nous…"
radio input "true"
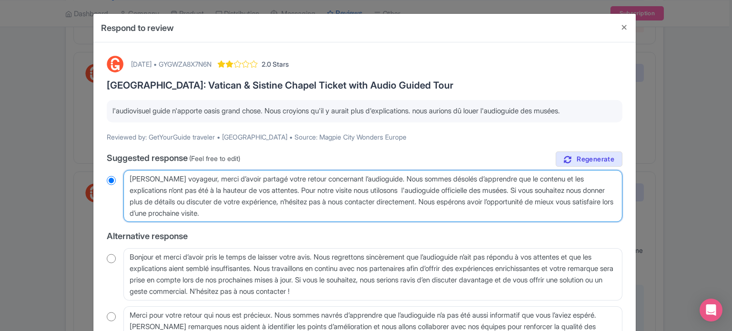
click at [323, 190] on textarea "Cher voyageur, merci d’avoir partagé votre retour concernant l’audioguide. Nous…" at bounding box center [372, 196] width 499 height 52
type textarea "Cher voyageur, merci d’avoir partagé votre retour concernant l’audioguide. Nous…"
radio input "true"
click at [362, 189] on textarea "Cher voyageur, merci d’avoir partagé votre retour concernant l’audioguide. Nous…" at bounding box center [372, 196] width 499 height 52
type textarea "Cher voyageur, merci d’avoir partagé votre retour concernant l’audioguide. Nous…"
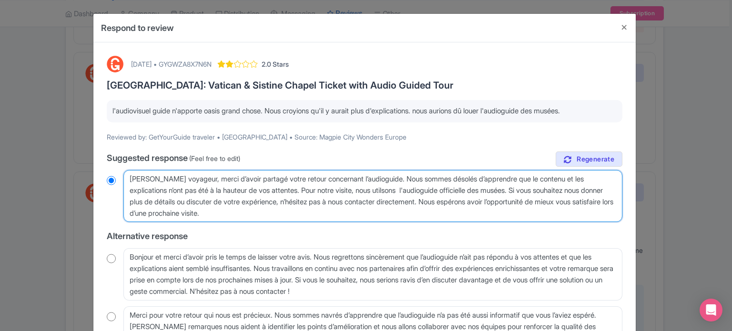
radio input "true"
type textarea "Cher voyageur, merci d’avoir partagé votre retour concernant l’audioguide. Nous…"
radio input "true"
drag, startPoint x: 465, startPoint y: 213, endPoint x: 439, endPoint y: 199, distance: 29.2
click at [439, 199] on textarea "Cher voyageur, merci d’avoir partagé votre retour concernant l’audioguide. Nous…" at bounding box center [372, 196] width 499 height 52
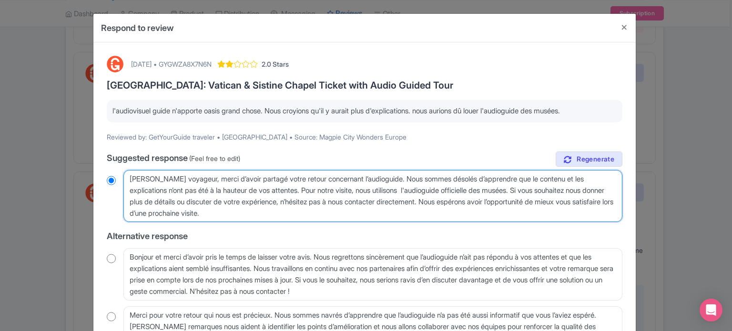
click at [428, 212] on textarea "Cher voyageur, merci d’avoir partagé votre retour concernant l’audioguide. Nous…" at bounding box center [372, 196] width 499 height 52
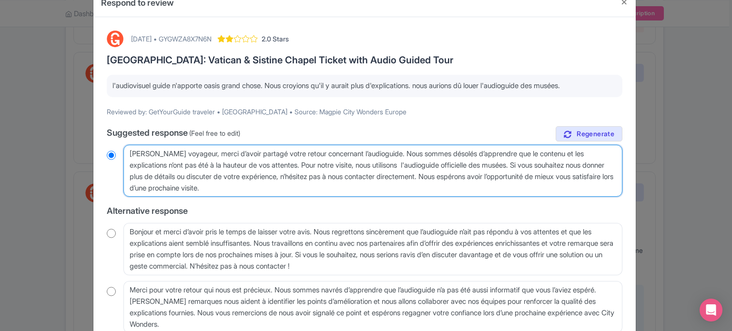
scroll to position [95, 0]
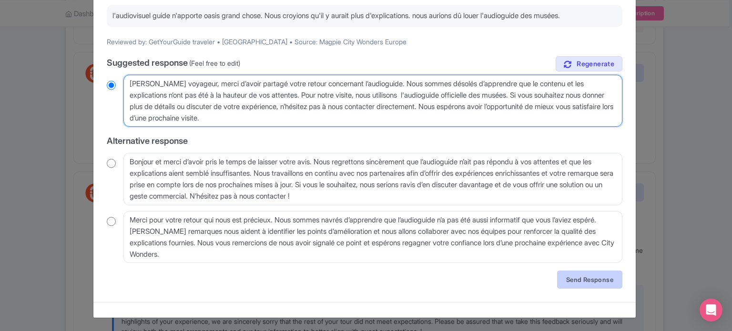
type textarea "Cher voyageur, merci d’avoir partagé votre retour concernant l’audioguide. Nous…"
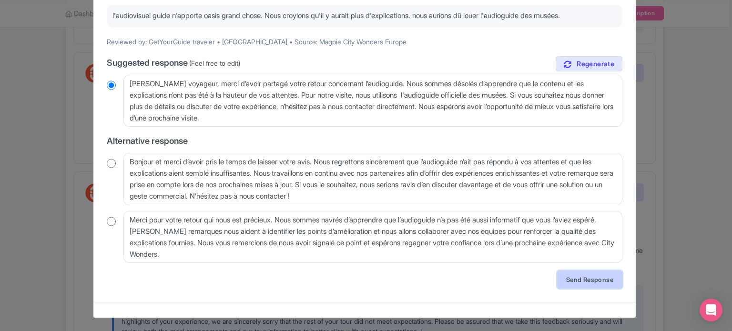
click at [577, 278] on link "Send Response" at bounding box center [589, 280] width 65 height 18
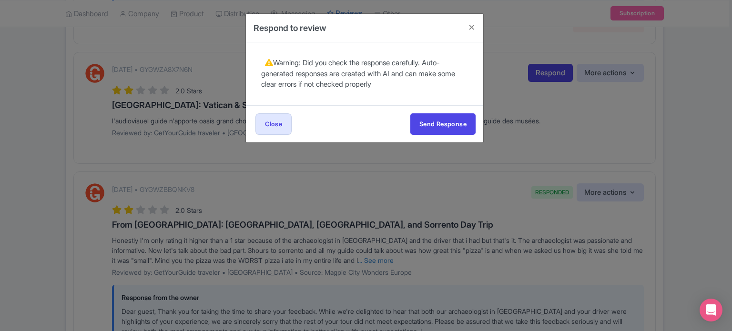
scroll to position [0, 0]
click at [455, 127] on button "Send Response" at bounding box center [442, 123] width 65 height 21
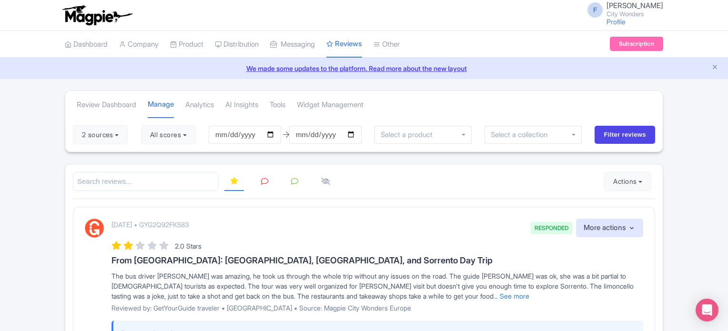
click at [263, 182] on icon at bounding box center [264, 181] width 7 height 7
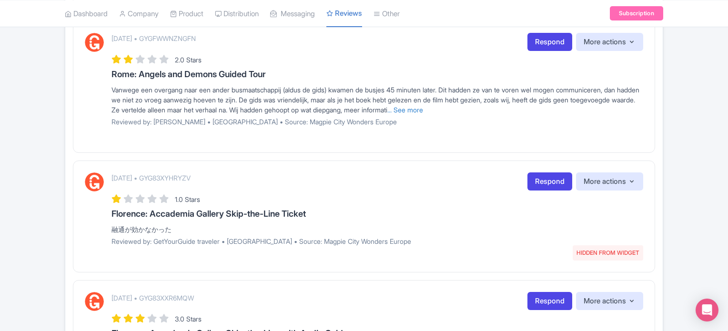
scroll to position [1232, 0]
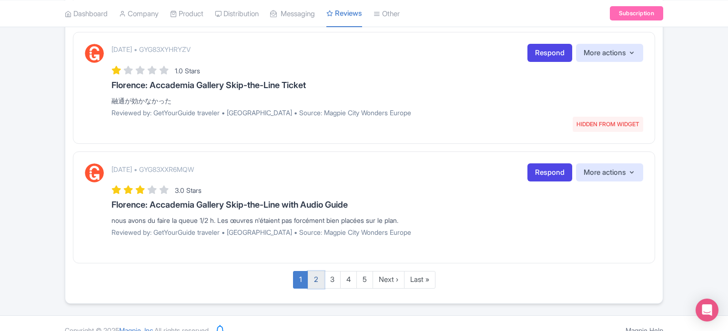
click at [314, 271] on link "2" at bounding box center [316, 280] width 17 height 18
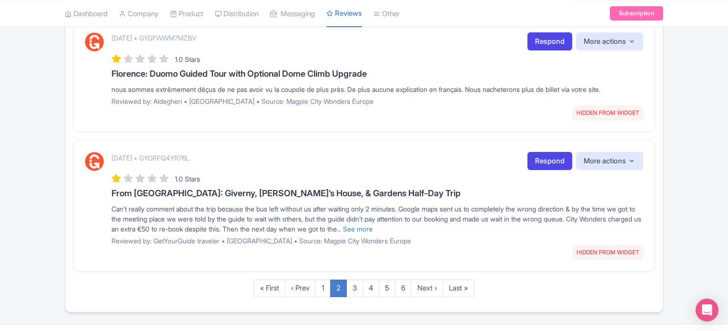
scroll to position [1232, 0]
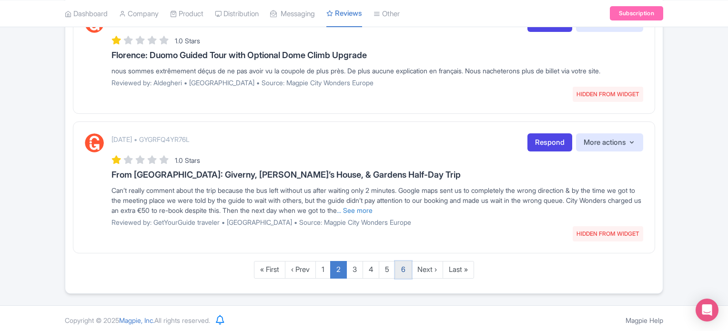
click at [400, 265] on link "6" at bounding box center [403, 270] width 17 height 18
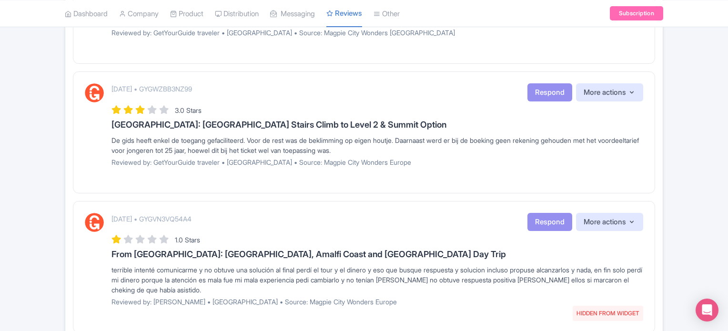
scroll to position [1232, 0]
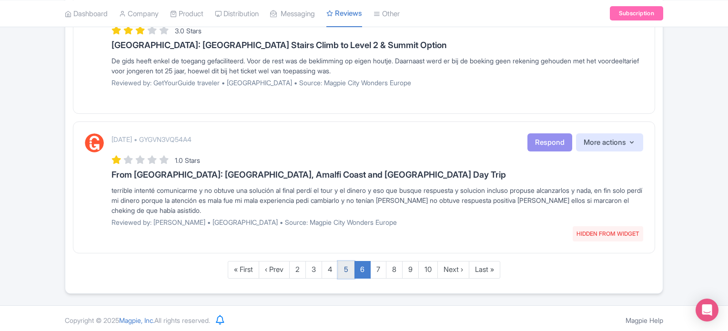
click at [345, 264] on link "5" at bounding box center [346, 270] width 17 height 18
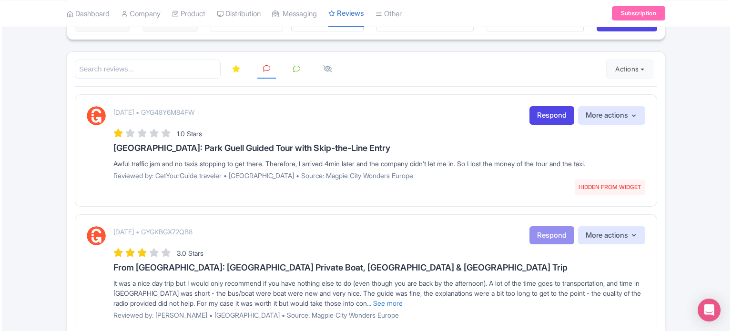
scroll to position [7, 0]
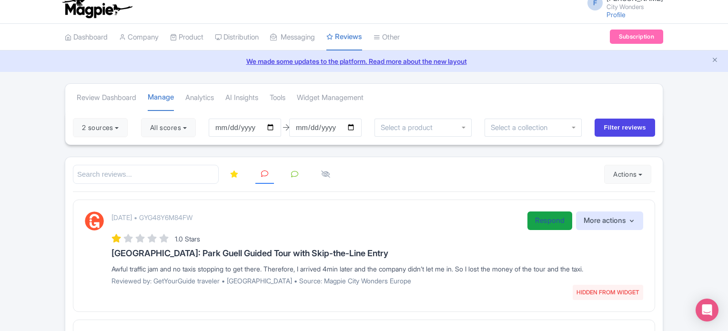
click at [537, 221] on link "Respond" at bounding box center [549, 221] width 45 height 19
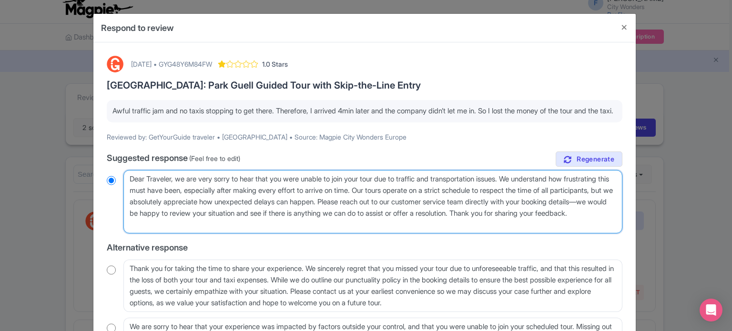
drag, startPoint x: 129, startPoint y: 190, endPoint x: 172, endPoint y: 192, distance: 43.4
click at [172, 192] on textarea "Dear Traveler, we are very sorry to hear that you were unable to join your tour…" at bounding box center [372, 202] width 499 height 64
type textarea "H, we are very sorry to hear that you were unable to join your tour due to traf…"
radio input "true"
type textarea "Hel, we are very sorry to hear that you were unable to join your tour due to tr…"
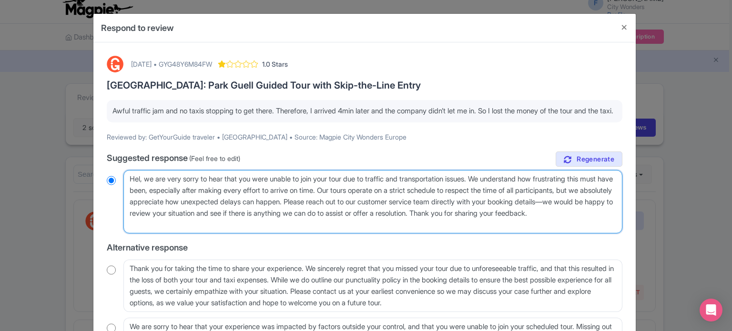
radio input "true"
type textarea "Hell, we are very sorry to hear that you were unable to join your tour due to t…"
radio input "true"
type textarea "Hello, we are very sorry to hear that you were unable to join your tour due to …"
radio input "true"
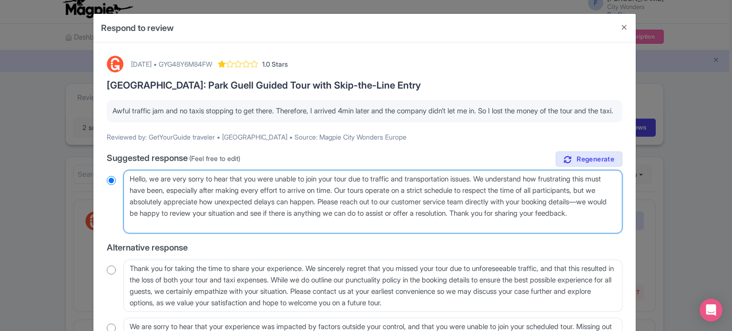
drag, startPoint x: 423, startPoint y: 234, endPoint x: 463, endPoint y: 223, distance: 41.6
click at [463, 223] on textarea "Dear Traveler, we are very sorry to hear that you were unable to join your tour…" at bounding box center [372, 202] width 499 height 64
type textarea "Hello, we are very sorry to hear that you were unable to join your tour due to …"
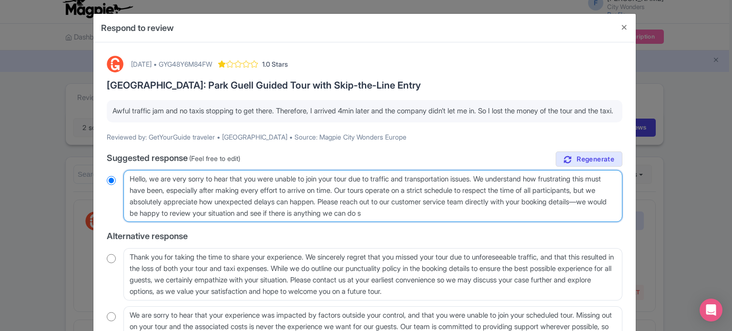
radio input "true"
type textarea "Hello, we are very sorry to hear that you were unable to join your tour due to …"
radio input "true"
type textarea "Hello, we are very sorry to hear that you were unable to join your tour due to …"
radio input "true"
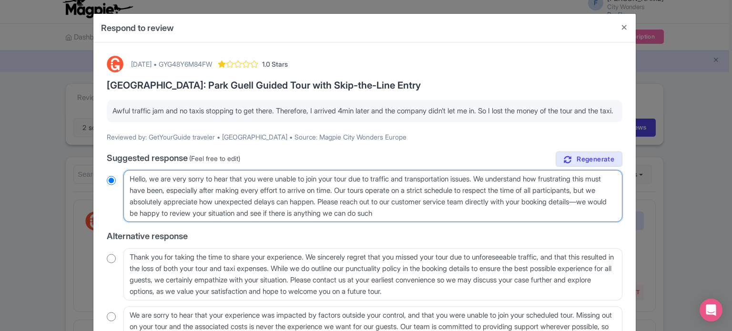
type textarea "Hello, we are very sorry to hear that you were unable to join your tour due to …"
radio input "true"
type textarea "Hello, we are very sorry to hear that you were unable to join your tour due to …"
radio input "true"
type textarea "Hello, we are very sorry to hear that you were unable to join your tour due to …"
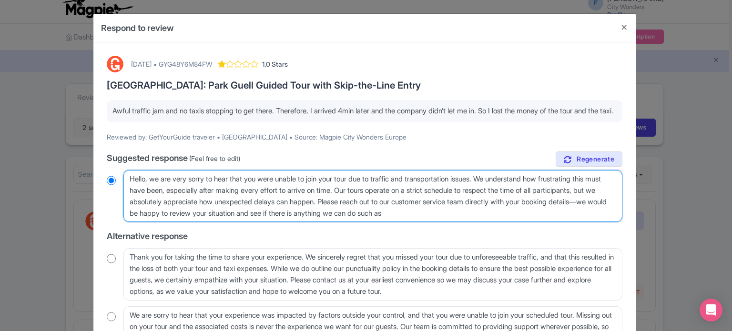
radio input "true"
type textarea "Hello, we are very sorry to hear that you were unable to join your tour due to …"
radio input "true"
type textarea "Hello, we are very sorry to hear that you were unable to join your tour due to …"
radio input "true"
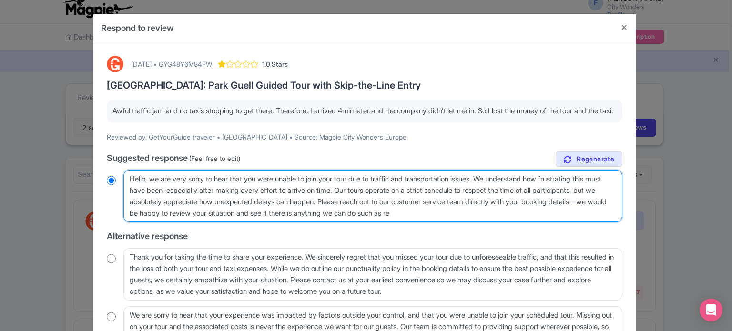
type textarea "Hello, we are very sorry to hear that you were unable to join your tour due to …"
radio input "true"
type textarea "Hello, we are very sorry to hear that you were unable to join your tour due to …"
radio input "true"
type textarea "Hello, we are very sorry to hear that you were unable to join your tour due to …"
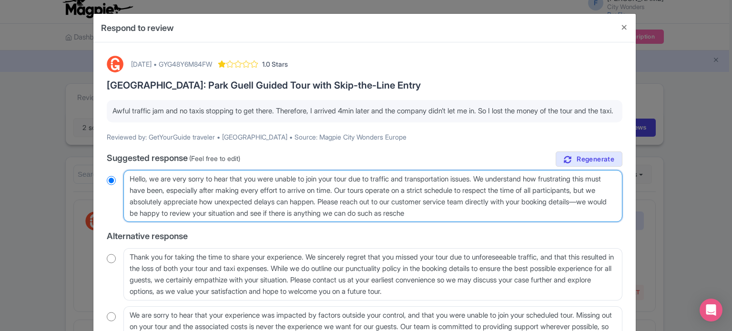
radio input "true"
type textarea "Hello, we are very sorry to hear that you were unable to join your tour due to …"
radio input "true"
type textarea "Hello, we are very sorry to hear that you were unable to join your tour due to …"
radio input "true"
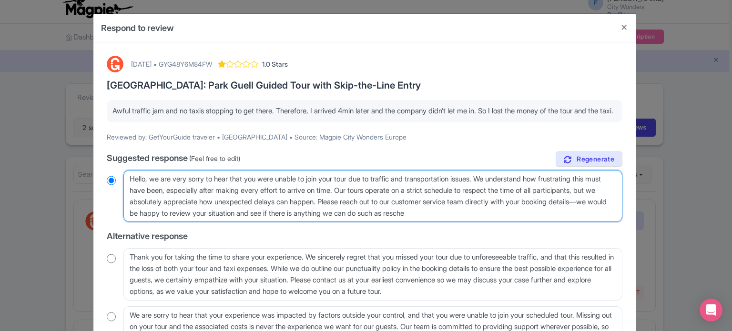
type textarea "Hello, we are very sorry to hear that you were unable to join your tour due to …"
radio input "true"
type textarea "Hello, we are very sorry to hear that you were unable to join your tour due to …"
radio input "true"
type textarea "Hello, we are very sorry to hear that you were unable to join your tour due to …"
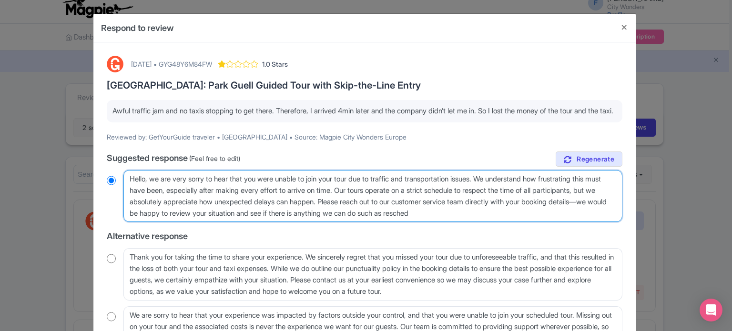
radio input "true"
type textarea "Hello, we are very sorry to hear that you were unable to join your tour due to …"
radio input "true"
type textarea "Hello, we are very sorry to hear that you were unable to join your tour due to …"
radio input "true"
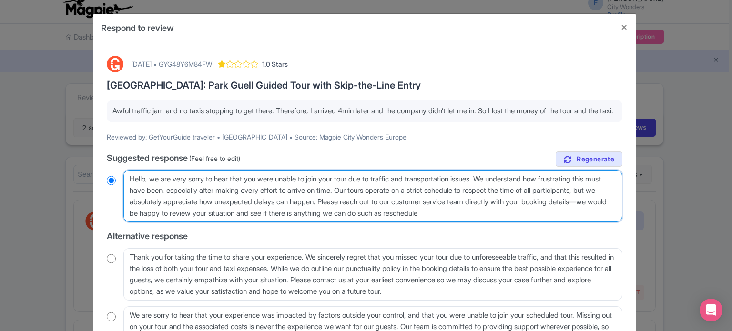
type textarea "Hello, we are very sorry to hear that you were unable to join your tour due to …"
radio input "true"
type textarea "Hello, we are very sorry to hear that you were unable to join your tour due to …"
radio input "true"
type textarea "Hello, we are very sorry to hear that you were unable to join your tour due to …"
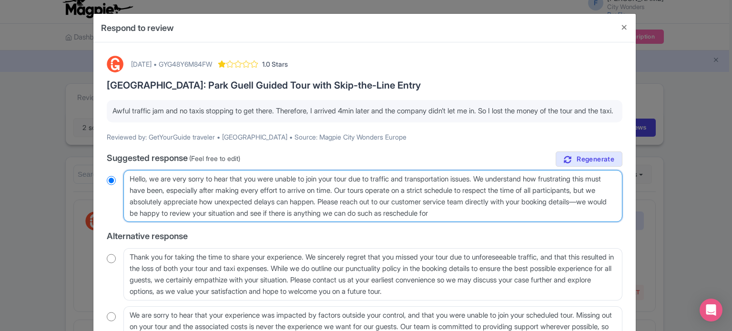
radio input "true"
type textarea "Hello, we are very sorry to hear that you were unable to join your tour due to …"
radio input "true"
type textarea "Hello, we are very sorry to hear that you were unable to join your tour due to …"
radio input "true"
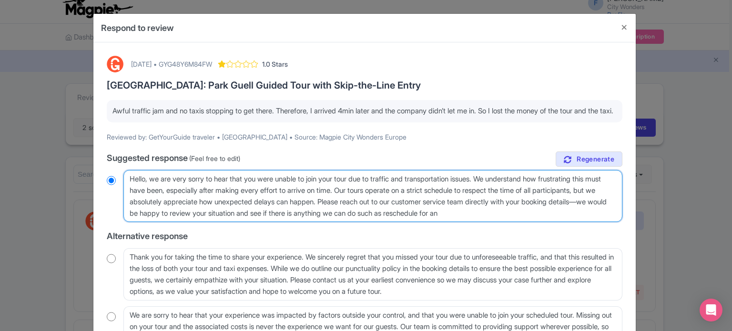
type textarea "Hello, we are very sorry to hear that you were unable to join your tour due to …"
radio input "true"
type textarea "Hello, we are very sorry to hear that you were unable to join your tour due to …"
radio input "true"
type textarea "Hello, we are very sorry to hear that you were unable to join your tour due to …"
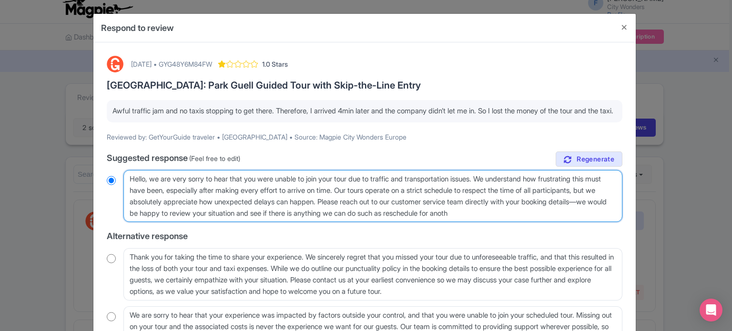
radio input "true"
type textarea "Hello, we are very sorry to hear that you were unable to join your tour due to …"
radio input "true"
type textarea "Hello, we are very sorry to hear that you were unable to join your tour due to …"
radio input "true"
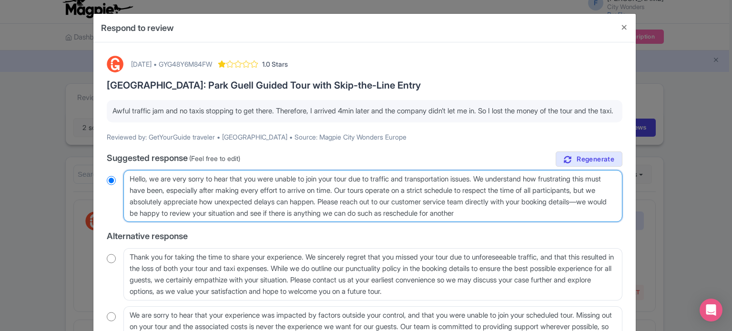
type textarea "Hello, we are very sorry to hear that you were unable to join your tour due to …"
radio input "true"
type textarea "Hello, we are very sorry to hear that you were unable to join your tour due to …"
radio input "true"
type textarea "Hello, we are very sorry to hear that you were unable to join your tour due to …"
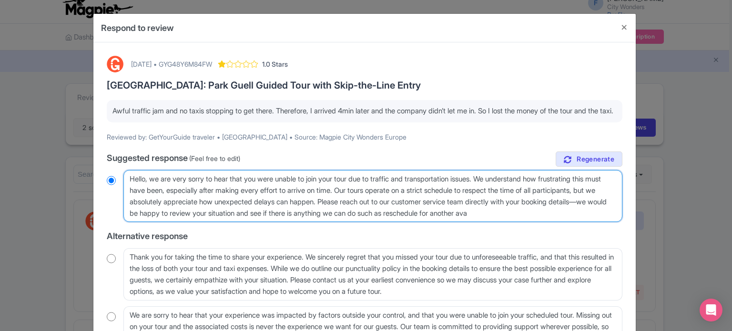
radio input "true"
type textarea "Hello, we are very sorry to hear that you were unable to join your tour due to …"
radio input "true"
type textarea "Hello, we are very sorry to hear that you were unable to join your tour due to …"
radio input "true"
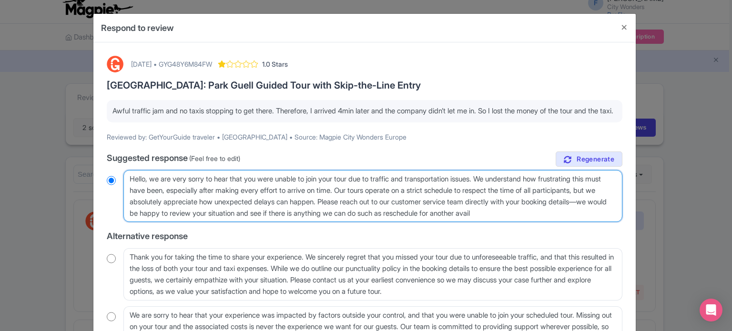
type textarea "Hello, we are very sorry to hear that you were unable to join your tour due to …"
radio input "true"
type textarea "Hello, we are very sorry to hear that you were unable to join your tour due to …"
radio input "true"
type textarea "Hello, we are very sorry to hear that you were unable to join your tour due to …"
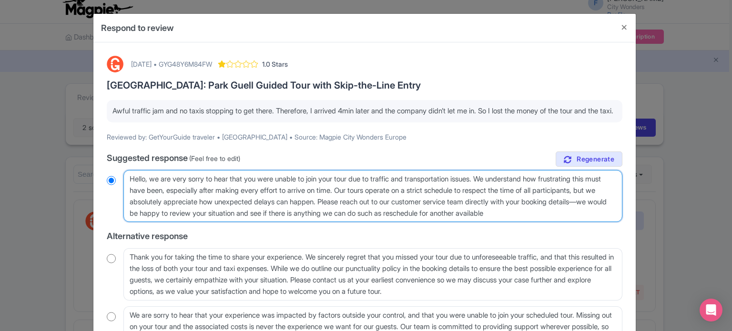
radio input "true"
type textarea "Hello, we are very sorry to hear that you were unable to join your tour due to …"
radio input "true"
type textarea "Hello, we are very sorry to hear that you were unable to join your tour due to …"
radio input "true"
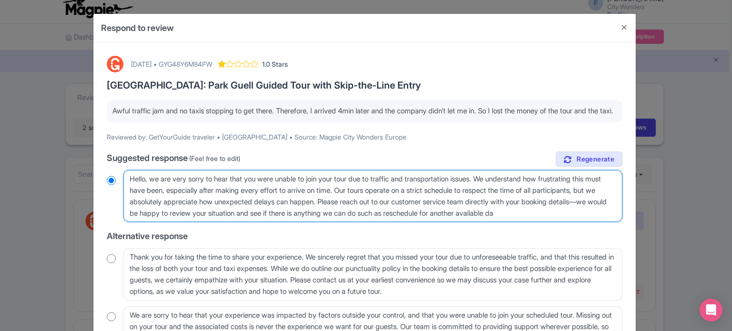
type textarea "Hello, we are very sorry to hear that you were unable to join your tour due to …"
radio input "true"
type textarea "Hello, we are very sorry to hear that you were unable to join your tour due to …"
radio input "true"
type textarea "Hello, we are very sorry to hear that you were unable to join your tour due to …"
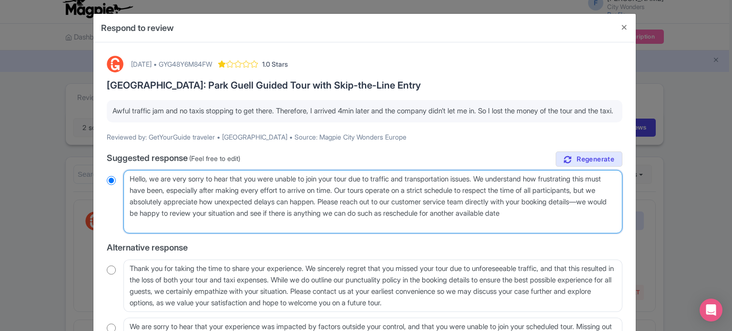
radio input "true"
type textarea "Hello, we are very sorry to hear that you were unable to join your tour due to …"
radio input "true"
type textarea "Hello, we are very sorry to hear that you were unable to join your tour due to …"
radio input "true"
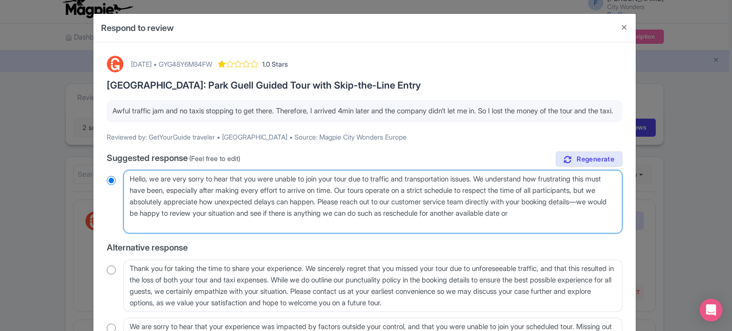
type textarea "Hello, we are very sorry to hear that you were unable to join your tour due to …"
radio input "true"
type textarea "Hello, we are very sorry to hear that you were unable to join your tour due to …"
radio input "true"
type textarea "Hello, we are very sorry to hear that you were unable to join your tour due to …"
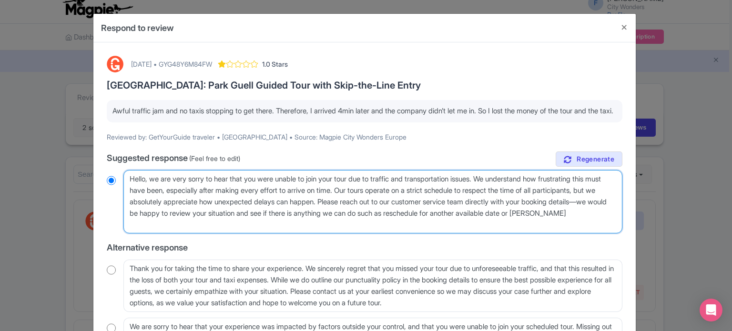
radio input "true"
type textarea "Hello, we are very sorry to hear that you were unable to join your tour due to …"
radio input "true"
type textarea "Hello, we are very sorry to hear that you were unable to join your tour due to …"
radio input "true"
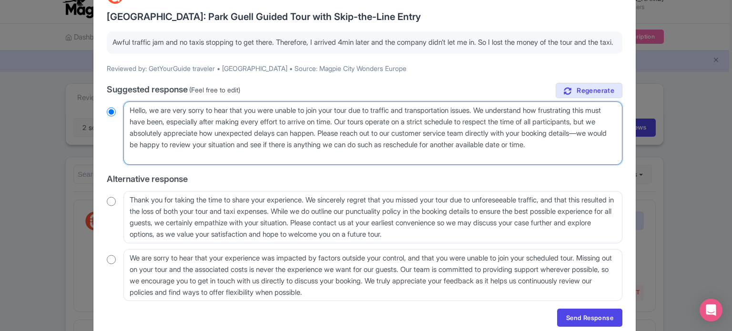
scroll to position [95, 0]
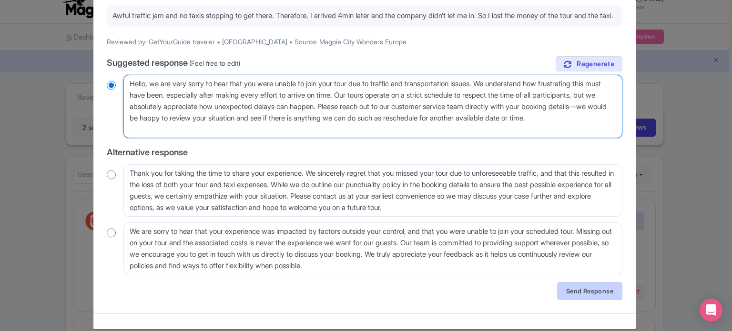
type textarea "Hello, we are very sorry to hear that you were unable to join your tour due to …"
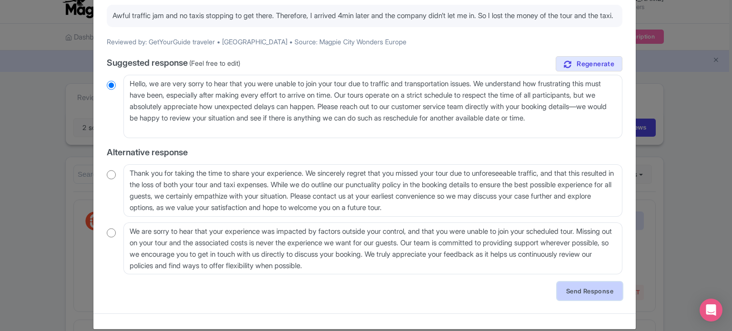
click at [557, 297] on link "Send Response" at bounding box center [589, 291] width 65 height 18
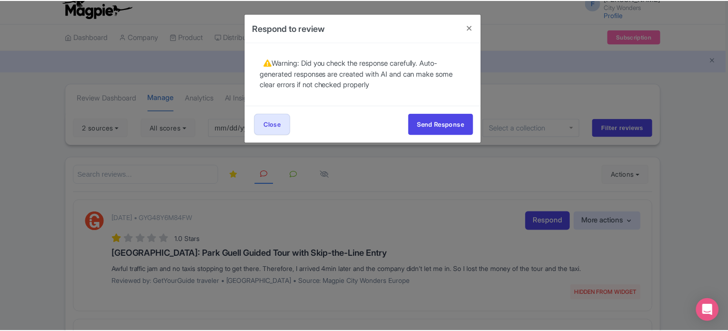
scroll to position [0, 0]
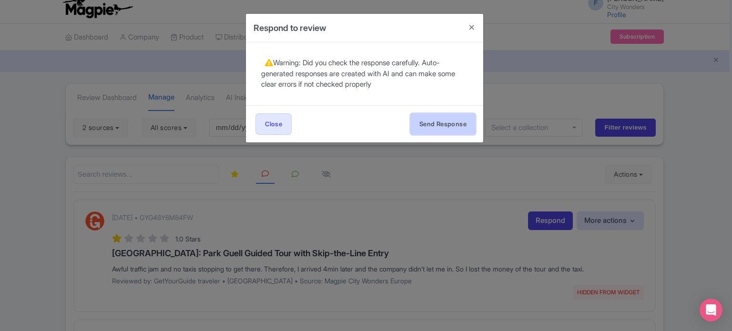
click at [446, 123] on button "Send Response" at bounding box center [442, 123] width 65 height 21
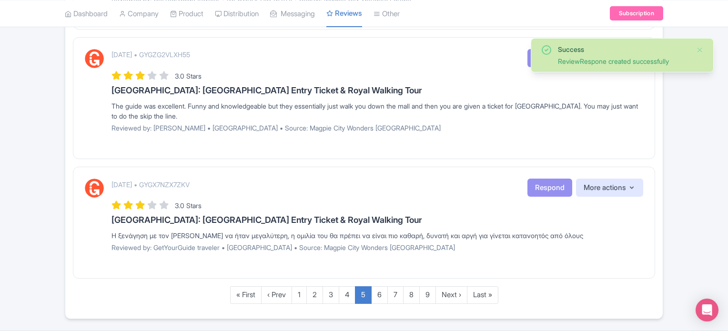
scroll to position [1222, 0]
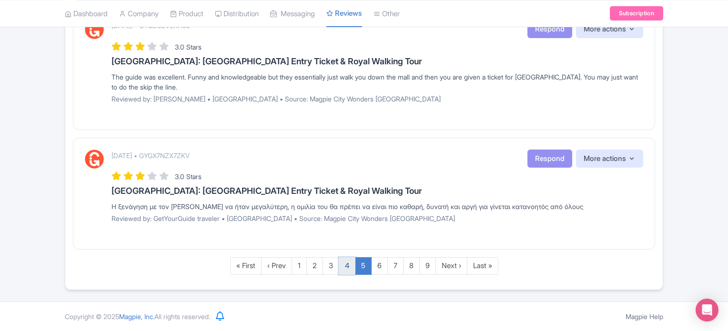
click at [349, 270] on link "4" at bounding box center [347, 266] width 17 height 18
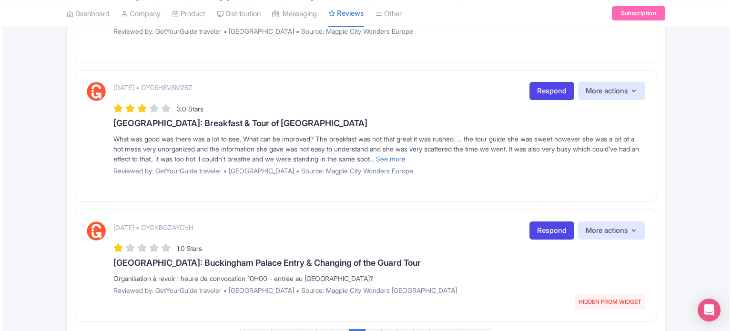
scroll to position [1252, 0]
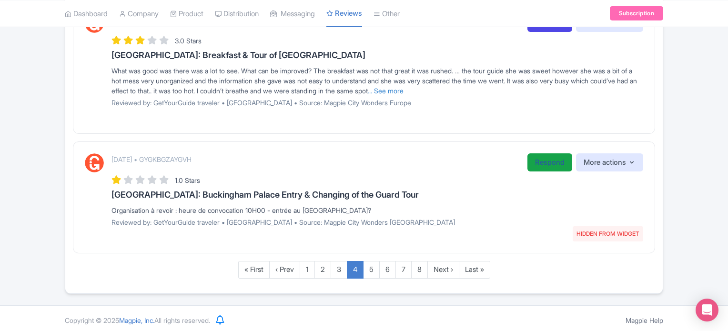
click at [534, 160] on link "Respond" at bounding box center [549, 162] width 45 height 19
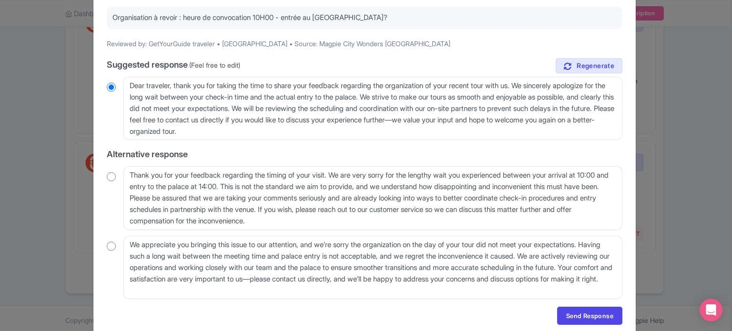
scroll to position [95, 0]
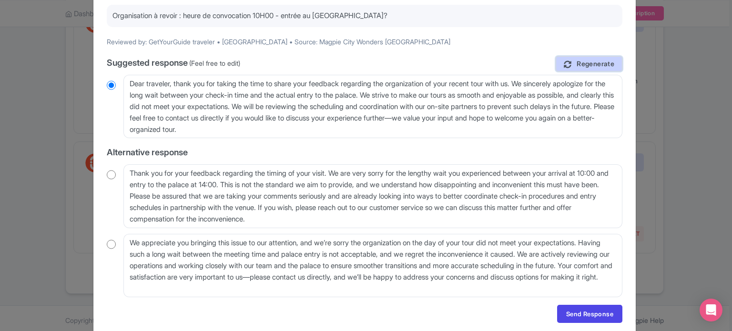
click at [569, 59] on link "Regenerate" at bounding box center [588, 64] width 67 height 16
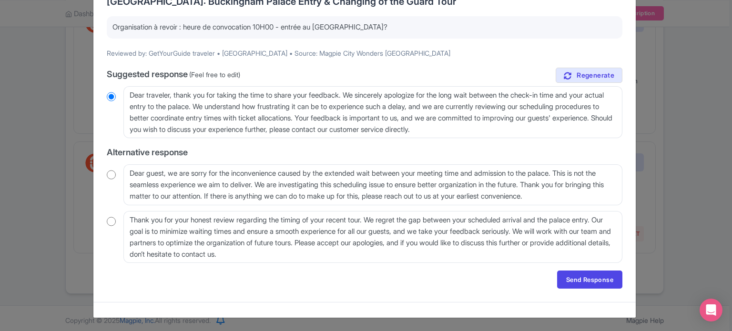
scroll to position [36, 0]
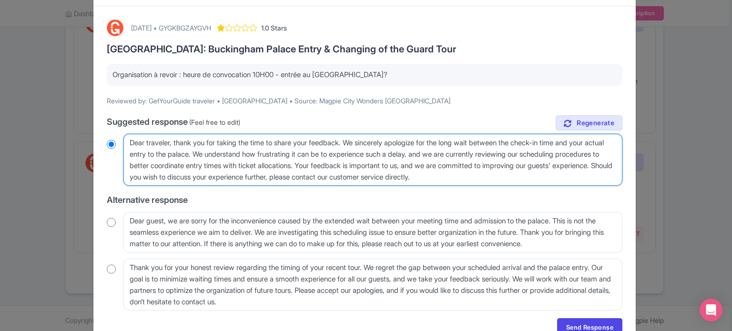
click at [460, 141] on textarea "Dear traveler, thank you for taking the time to share your feedback. We sincere…" at bounding box center [372, 160] width 499 height 52
click at [463, 140] on textarea "Dear traveler, thank you for taking the time to share your feedback. We sincere…" at bounding box center [372, 160] width 499 height 52
drag, startPoint x: 457, startPoint y: 140, endPoint x: 468, endPoint y: 141, distance: 11.1
click at [468, 141] on textarea "Dear traveler, thank you for taking the time to share your feedback. We sincere…" at bounding box center [372, 160] width 499 height 52
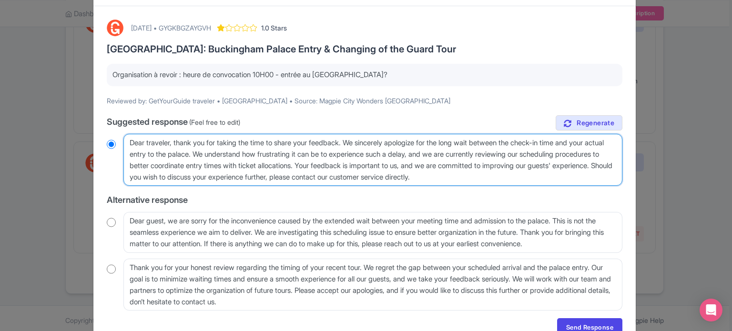
drag, startPoint x: 219, startPoint y: 151, endPoint x: 349, endPoint y: 162, distance: 130.0
click at [349, 162] on textarea "Dear traveler, thank you for taking the time to share your feedback. We sincere…" at bounding box center [372, 160] width 499 height 52
type textarea "Dear traveler, thank you for taking the time to share your feedback. We sincere…"
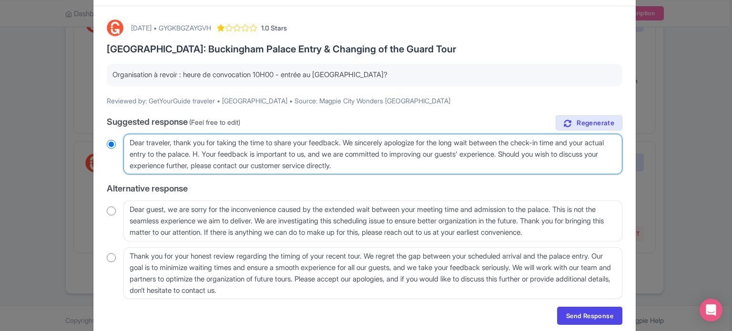
radio input "true"
type textarea "Dear traveler, thank you for taking the time to share your feedback. We sincere…"
radio input "true"
type textarea "Dear traveler, thank you for taking the time to share your feedback. We sincere…"
radio input "true"
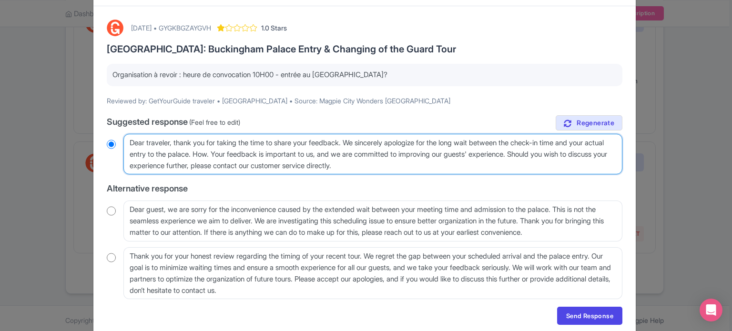
type textarea "Dear traveler, thank you for taking the time to share your feedback. We sincere…"
radio input "true"
type textarea "Dear traveler, thank you for taking the time to share your feedback. We sincere…"
radio input "true"
type textarea "Dear traveler, thank you for taking the time to share your feedback. We sincere…"
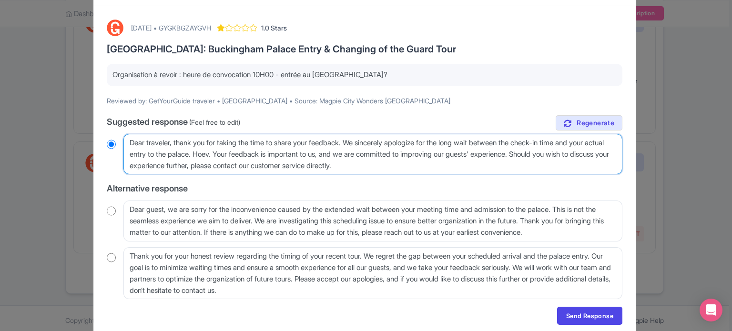
radio input "true"
type textarea "Dear traveler, thank you for taking the time to share your feedback. We sincere…"
radio input "true"
type textarea "Dear traveler, thank you for taking the time to share your feedback. We sincere…"
radio input "true"
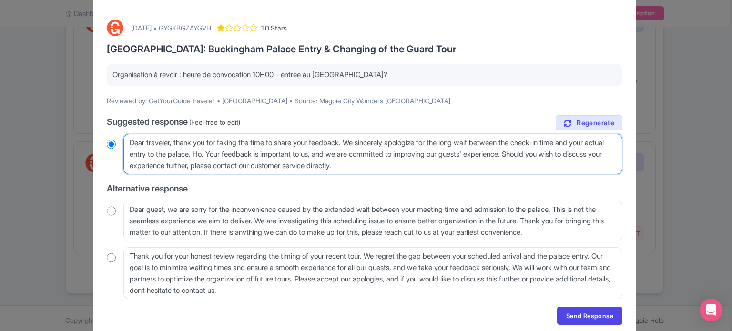
type textarea "Dear traveler, thank you for taking the time to share your feedback. We sincere…"
radio input "true"
type textarea "Dear traveler, thank you for taking the time to share your feedback. We sincere…"
radio input "true"
type textarea "Dear traveler, thank you for taking the time to share your feedback. We sincere…"
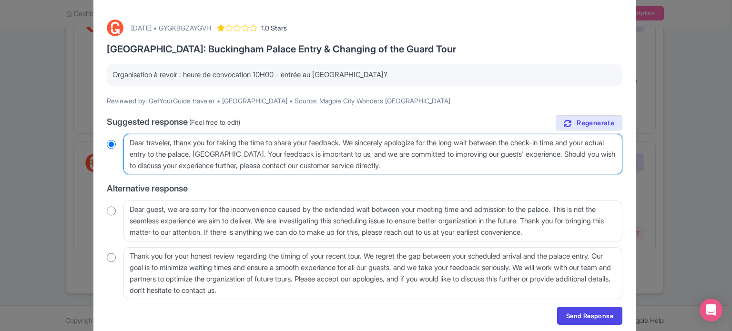
radio input "true"
type textarea "Dear traveler, thank you for taking the time to share your feedback. We sincere…"
radio input "true"
type textarea "Dear traveler, thank you for taking the time to share your feedback. We sincere…"
radio input "true"
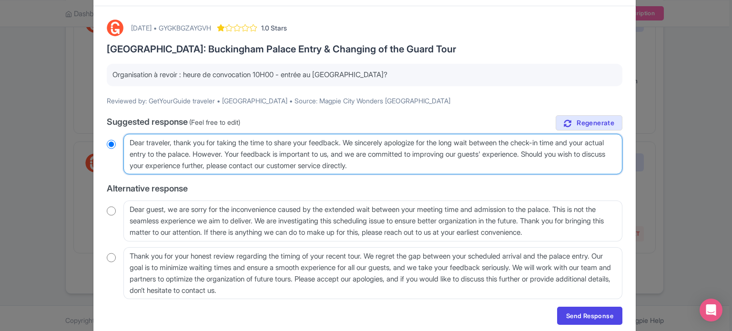
type textarea "Dear traveler, thank you for taking the time to share your feedback. We sincere…"
radio input "true"
type textarea "Dear traveler, thank you for taking the time to share your feedback. We sincere…"
radio input "true"
type textarea "Dear traveler, thank you for taking the time to share your feedback. We sincere…"
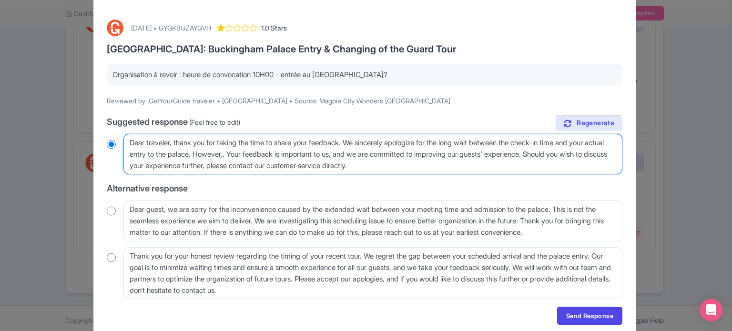
radio input "true"
type textarea "Dear traveler, thank you for taking the time to share your feedback. We sincere…"
radio input "true"
type textarea "Dear traveler, thank you for taking the time to share your feedback. We sincere…"
radio input "true"
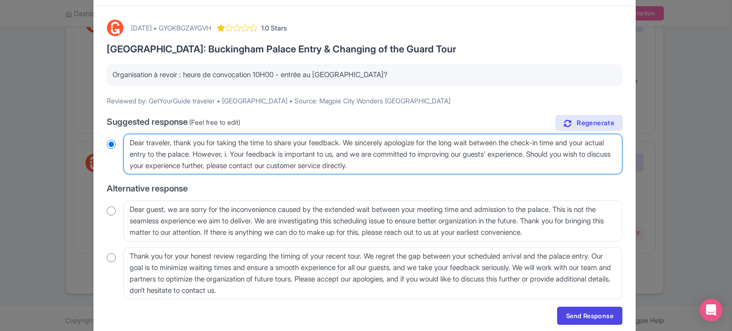
type textarea "Dear traveler, thank you for taking the time to share your feedback. We sincere…"
radio input "true"
type textarea "Dear traveler, thank you for taking the time to share your feedback. We sincere…"
radio input "true"
type textarea "Dear traveler, thank you for taking the time to share your feedback. We sincere…"
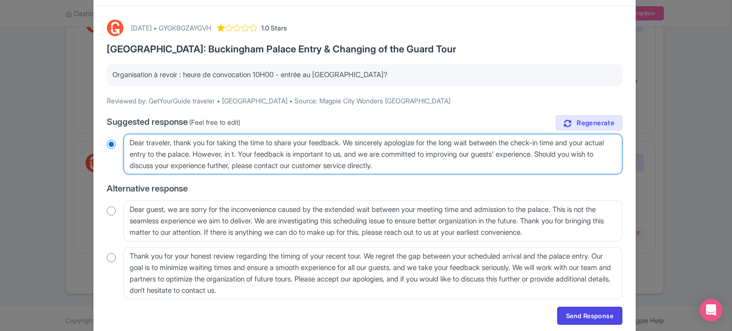
radio input "true"
type textarea "Dear traveler, thank you for taking the time to share your feedback. We sincere…"
radio input "true"
type textarea "Dear traveler, thank you for taking the time to share your feedback. We sincere…"
radio input "true"
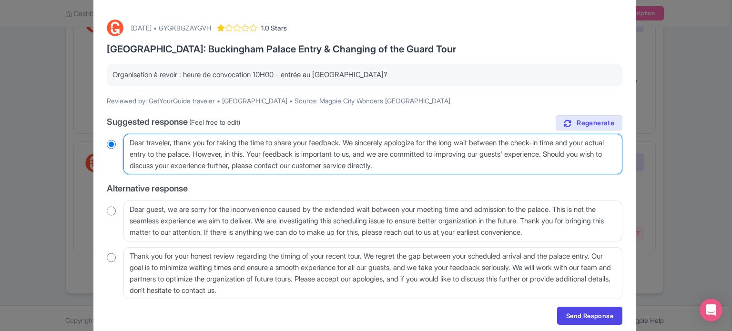
type textarea "Dear traveler, thank you for taking the time to share your feedback. We sincere…"
radio input "true"
type textarea "Dear traveler, thank you for taking the time to share your feedback. We sincere…"
radio input "true"
type textarea "Dear traveler, thank you for taking the time to share your feedback. We sincere…"
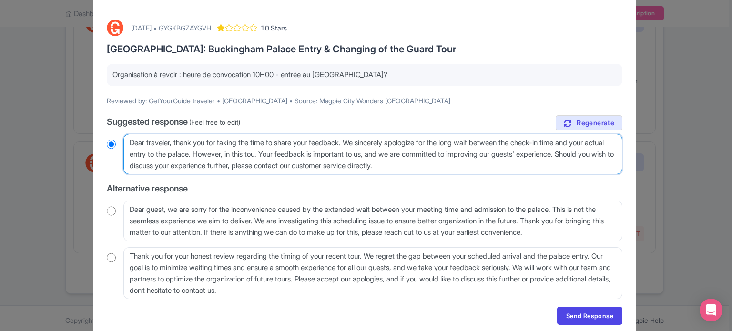
radio input "true"
type textarea "Dear traveler, thank you for taking the time to share your feedback. We sincere…"
radio input "true"
type textarea "Dear traveler, thank you for taking the time to share your feedback. We sincere…"
radio input "true"
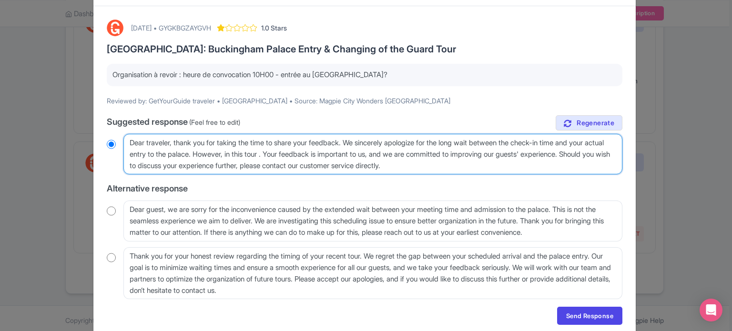
type textarea "Dear traveler, thank you for taking the time to share your feedback. We sincere…"
radio input "true"
type textarea "Dear traveler, thank you for taking the time to share your feedback. We sincere…"
radio input "true"
type textarea "Dear traveler, thank you for taking the time to share your feedback. We sincere…"
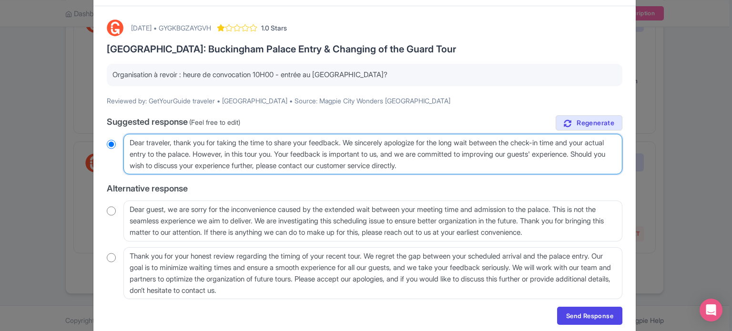
radio input "true"
type textarea "Dear traveler, thank you for taking the time to share your feedback. We sincere…"
radio input "true"
type textarea "Dear traveler, thank you for taking the time to share your feedback. We sincere…"
radio input "true"
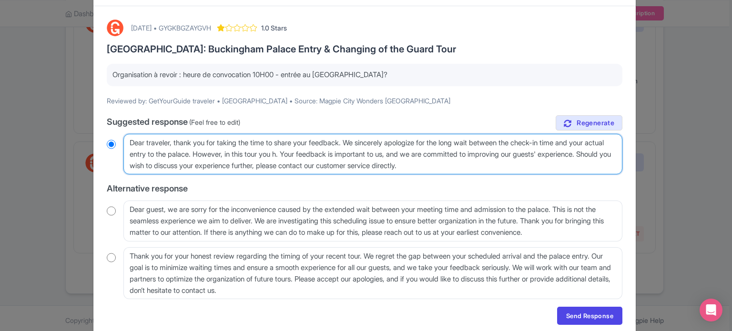
type textarea "Dear traveler, thank you for taking the time to share your feedback. We sincere…"
radio input "true"
type textarea "Dear traveler, thank you for taking the time to share your feedback. We sincere…"
radio input "true"
type textarea "Dear traveler, thank you for taking the time to share your feedback. We sincere…"
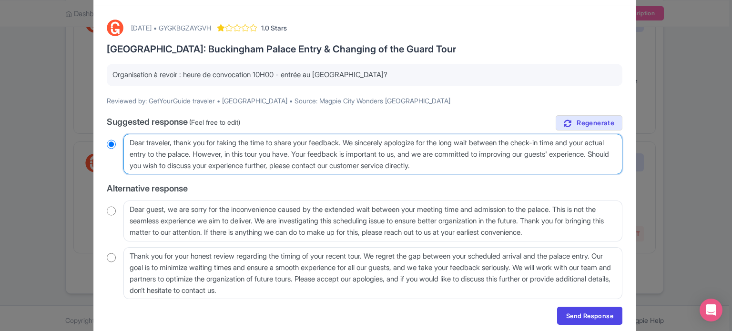
radio input "true"
type textarea "Dear traveler, thank you for taking the time to share your feedback. We sincere…"
radio input "true"
type textarea "Dear traveler, thank you for taking the time to share your feedback. We sincere…"
radio input "true"
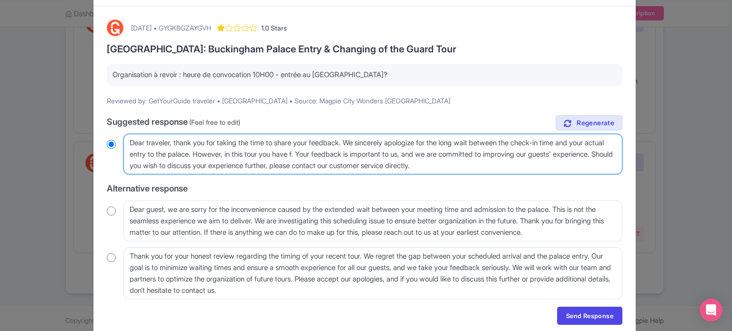
type textarea "Dear traveler, thank you for taking the time to share your feedback. We sincere…"
radio input "true"
type textarea "Dear traveler, thank you for taking the time to share your feedback. We sincere…"
radio input "true"
type textarea "Dear traveler, thank you for taking the time to share your feedback. We sincere…"
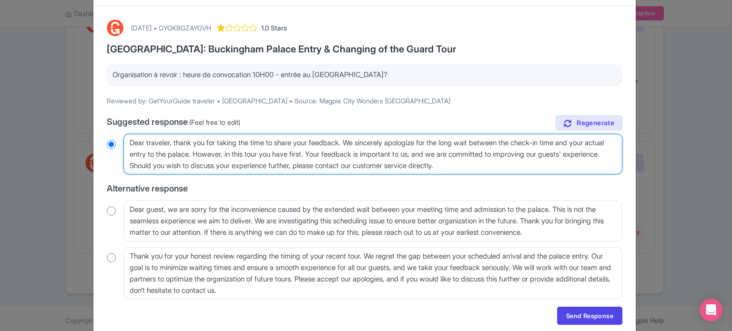
radio input "true"
type textarea "Dear traveler, thank you for taking the time to share your feedback. We sincere…"
radio input "true"
type textarea "Dear traveler, thank you for taking the time to share your feedback. We sincere…"
radio input "true"
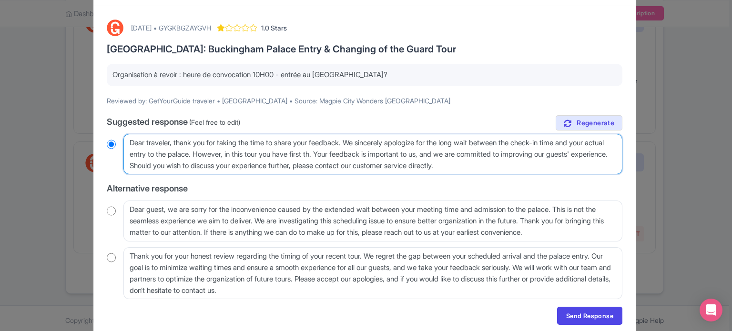
type textarea "Dear traveler, thank you for taking the time to share your feedback. We sincere…"
radio input "true"
type textarea "Dear traveler, thank you for taking the time to share your feedback. We sincere…"
radio input "true"
type textarea "Dear traveler, thank you for taking the time to share your feedback. We sincere…"
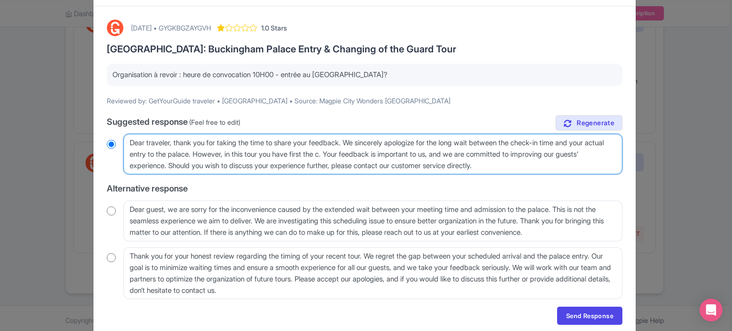
radio input "true"
type textarea "Dear traveler, thank you for taking the time to share your feedback. We sincere…"
radio input "true"
type textarea "Dear traveler, thank you for taking the time to share your feedback. We sincere…"
radio input "true"
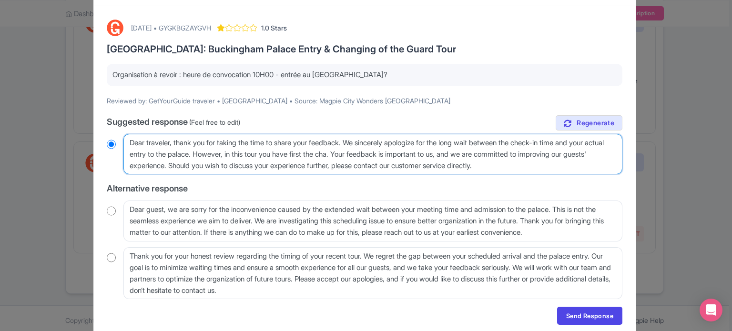
type textarea "Dear traveler, thank you for taking the time to share your feedback. We sincere…"
radio input "true"
type textarea "Dear traveler, thank you for taking the time to share your feedback. We sincere…"
radio input "true"
type textarea "Dear traveler, thank you for taking the time to share your feedback. We sincere…"
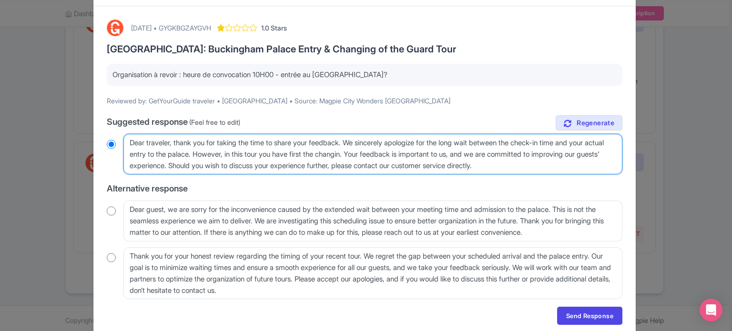
radio input "true"
type textarea "Dear traveler, thank you for taking the time to share your feedback. We sincere…"
radio input "true"
type textarea "Dear traveler, thank you for taking the time to share your feedback. We sincere…"
radio input "true"
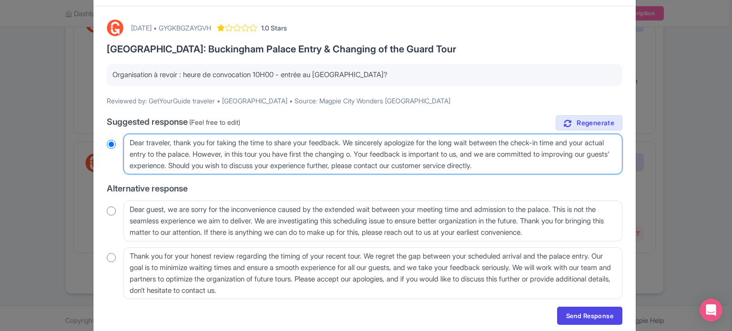
type textarea "Dear traveler, thank you for taking the time to share your feedback. We sincere…"
radio input "true"
type textarea "Dear traveler, thank you for taking the time to share your feedback. We sincere…"
radio input "true"
type textarea "Dear traveler, thank you for taking the time to share your feedback. We sincere…"
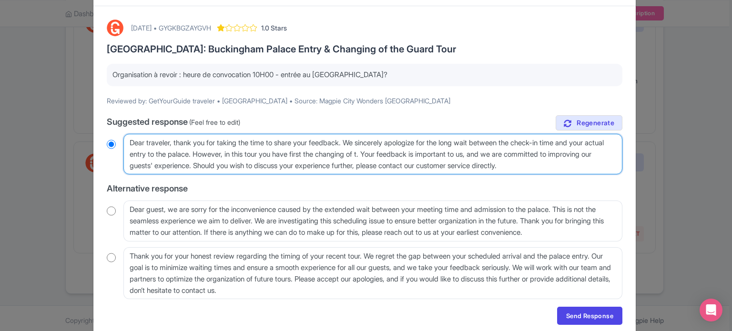
radio input "true"
type textarea "Dear traveler, thank you for taking the time to share your feedback. We sincere…"
radio input "true"
type textarea "Dear traveler, thank you for taking the time to share your feedback. We sincere…"
radio input "true"
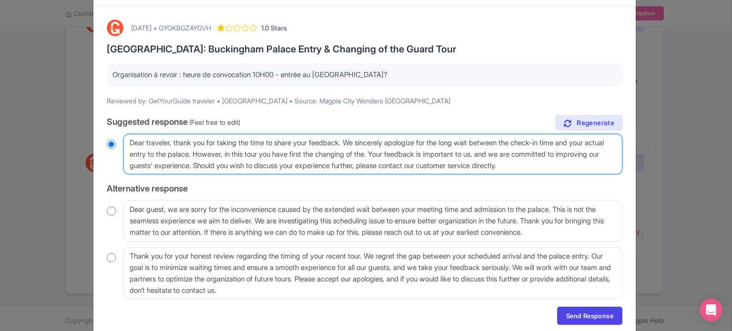
type textarea "Dear traveler, thank you for taking the time to share your feedback. We sincere…"
radio input "true"
type textarea "Dear traveler, thank you for taking the time to share your feedback. We sincere…"
radio input "true"
type textarea "Dear traveler, thank you for taking the time to share your feedback. We sincere…"
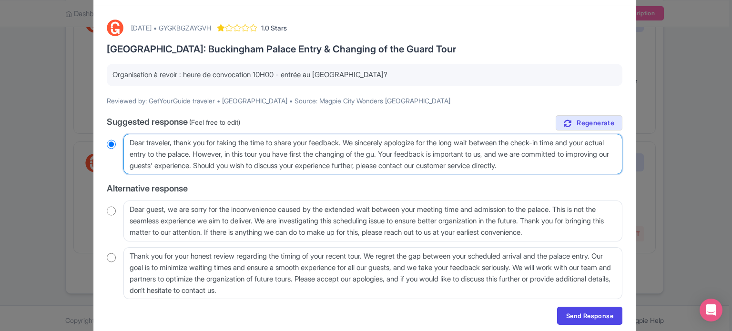
radio input "true"
type textarea "Dear traveler, thank you for taking the time to share your feedback. We sincere…"
radio input "true"
type textarea "Dear traveler, thank you for taking the time to share your feedback. We sincere…"
radio input "true"
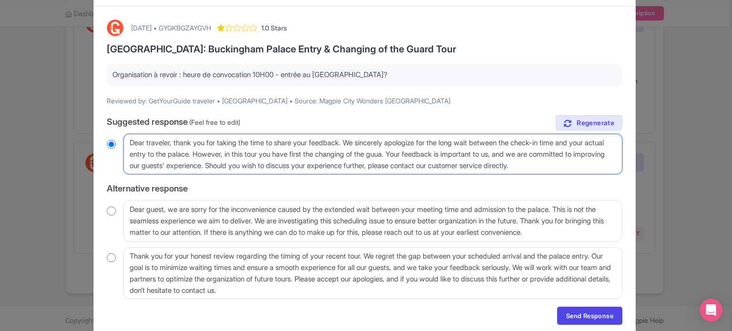
type textarea "Dear traveler, thank you for taking the time to share your feedback. We sincere…"
radio input "true"
type textarea "Dear traveler, thank you for taking the time to share your feedback. We sincere…"
radio input "true"
type textarea "Dear traveler, thank you for taking the time to share your feedback. We sincere…"
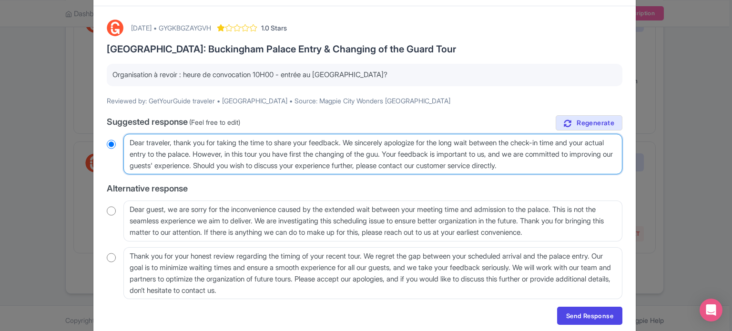
radio input "true"
type textarea "Dear traveler, thank you for taking the time to share your feedback. We sincere…"
radio input "true"
type textarea "Dear traveler, thank you for taking the time to share your feedback. We sincere…"
radio input "true"
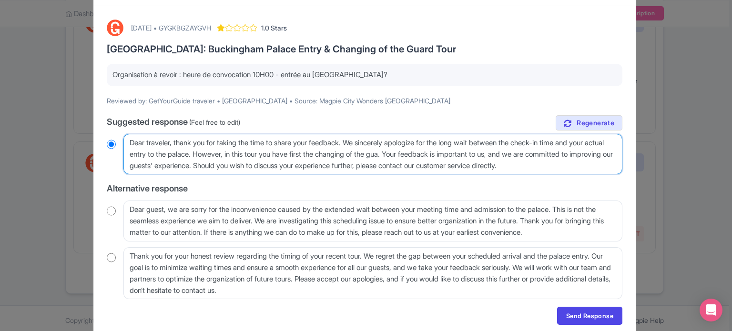
type textarea "Dear traveler, thank you for taking the time to share your feedback. We sincere…"
radio input "true"
type textarea "Dear traveler, thank you for taking the time to share your feedback. We sincere…"
radio input "true"
type textarea "Dear traveler, thank you for taking the time to share your feedback. We sincere…"
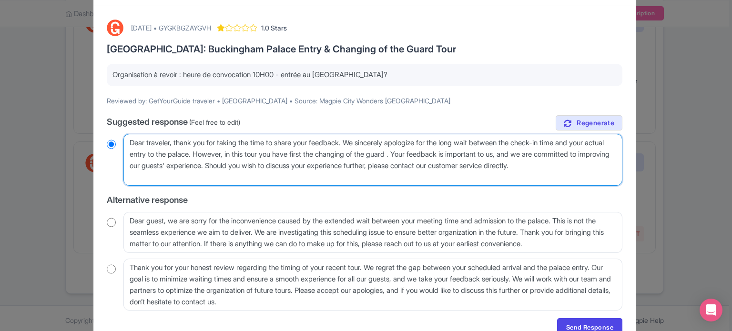
radio input "true"
type textarea "Dear traveler, thank you for taking the time to share your feedback. We sincere…"
radio input "true"
type textarea "Dear traveler, thank you for taking the time to share your feedback. We sincere…"
radio input "true"
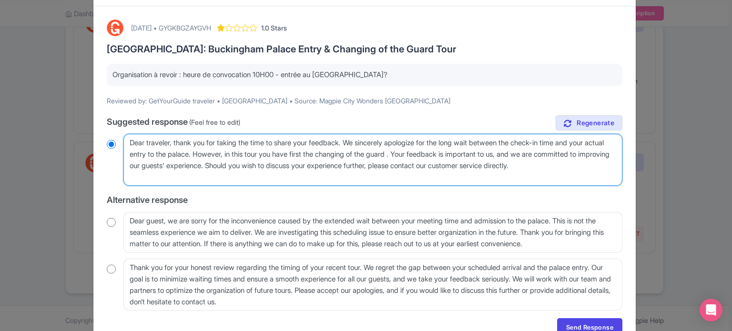
type textarea "Dear traveler, thank you for taking the time to share your feedback. We sincere…"
radio input "true"
type textarea "Dear traveler, thank you for taking the time to share your feedback. We sincere…"
radio input "true"
type textarea "Dear traveler, thank you for taking the time to share your feedback. We sincere…"
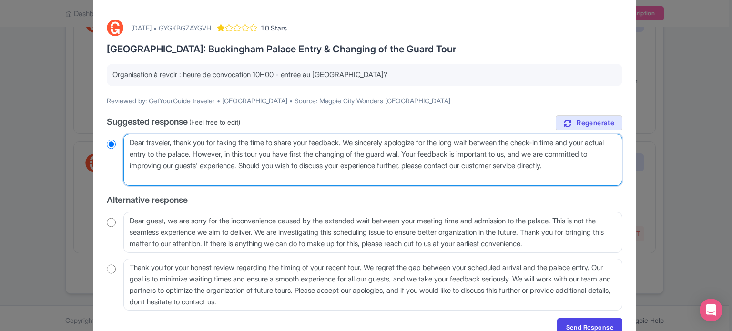
radio input "true"
type textarea "Dear traveler, thank you for taking the time to share your feedback. We sincere…"
radio input "true"
type textarea "Dear traveler, thank you for taking the time to share your feedback. We sincere…"
radio input "true"
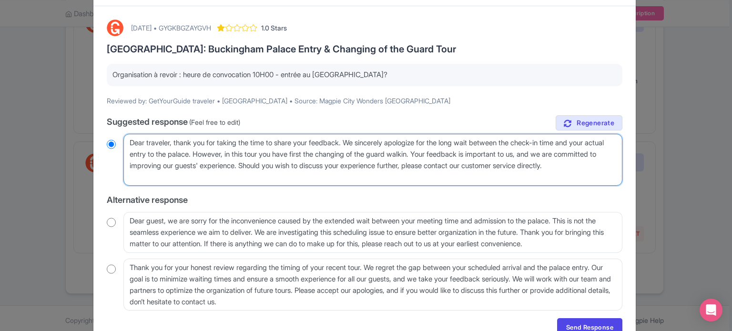
type textarea "Dear traveler, thank you for taking the time to share your feedback. We sincere…"
radio input "true"
type textarea "Dear traveler, thank you for taking the time to share your feedback. We sincere…"
radio input "true"
type textarea "Dear traveler, thank you for taking the time to share your feedback. We sincere…"
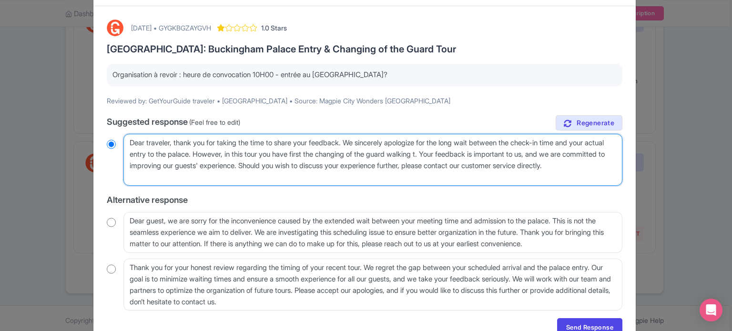
radio input "true"
type textarea "Dear traveler, thank you for taking the time to share your feedback. We sincere…"
radio input "true"
type textarea "Dear traveler, thank you for taking the time to share your feedback. We sincere…"
radio input "true"
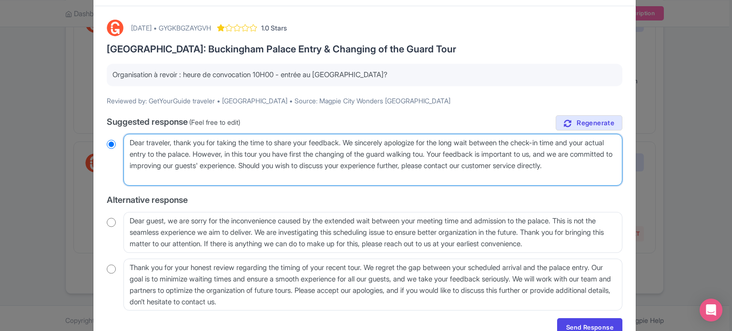
type textarea "Dear traveler, thank you for taking the time to share your feedback. We sincere…"
radio input "true"
type textarea "Dear traveler, thank you for taking the time to share your feedback. We sincere…"
radio input "true"
type textarea "Dear traveler, thank you for taking the time to share your feedback. We sincere…"
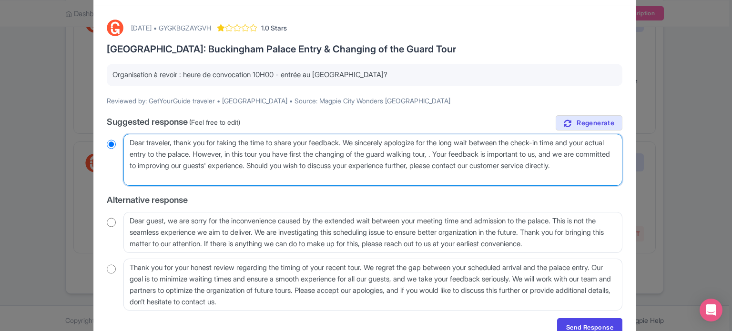
radio input "true"
type textarea "Dear traveler, thank you for taking the time to share your feedback. We sincere…"
radio input "true"
type textarea "Dear traveler, thank you for taking the time to share your feedback. We sincere…"
radio input "true"
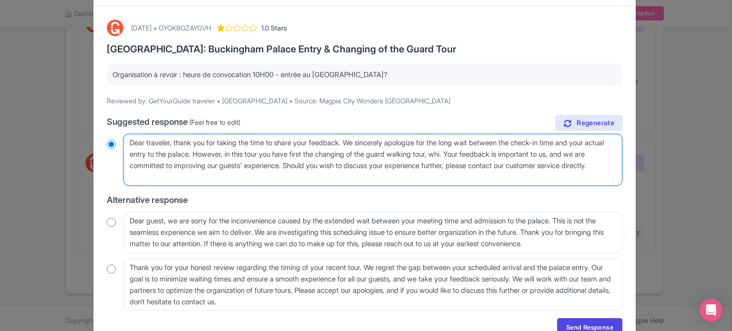
type textarea "Dear traveler, thank you for taking the time to share your feedback. We sincere…"
radio input "true"
type textarea "Dear traveler, thank you for taking the time to share your feedback. We sincere…"
radio input "true"
type textarea "Dear traveler, thank you for taking the time to share your feedback. We sincere…"
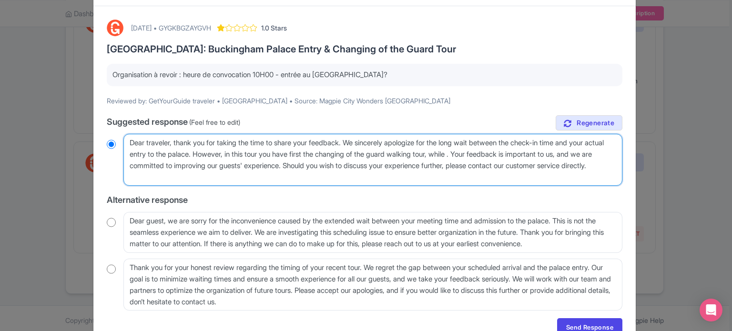
radio input "true"
type textarea "Dear traveler, thank you for taking the time to share your feedback. We sincere…"
radio input "true"
type textarea "Dear traveler, thank you for taking the time to share your feedback. We sincere…"
radio input "true"
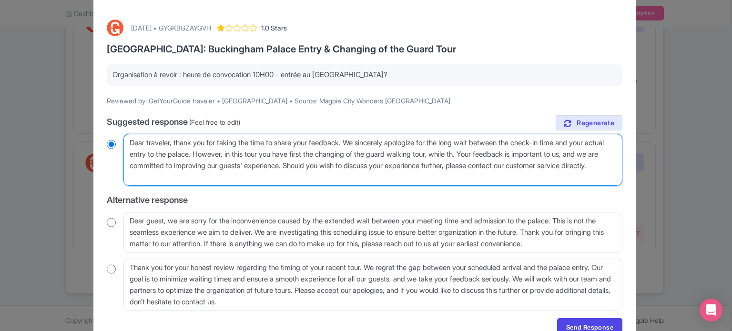
type textarea "Dear traveler, thank you for taking the time to share your feedback. We sincere…"
radio input "true"
type textarea "Dear traveler, thank you for taking the time to share your feedback. We sincere…"
radio input "true"
type textarea "Dear traveler, thank you for taking the time to share your feedback. We sincere…"
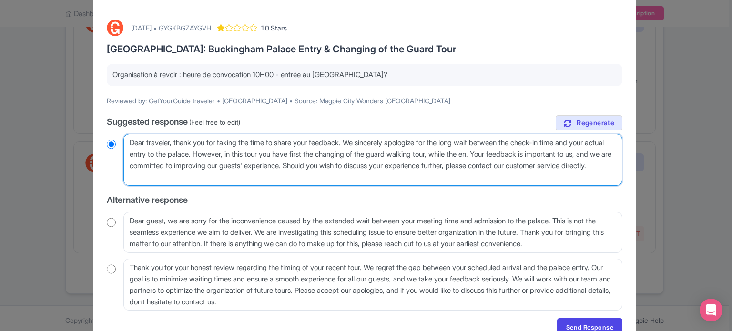
radio input "true"
type textarea "Dear traveler, thank you for taking the time to share your feedback. We sincere…"
radio input "true"
type textarea "Dear traveler, thank you for taking the time to share your feedback. We sincere…"
radio input "true"
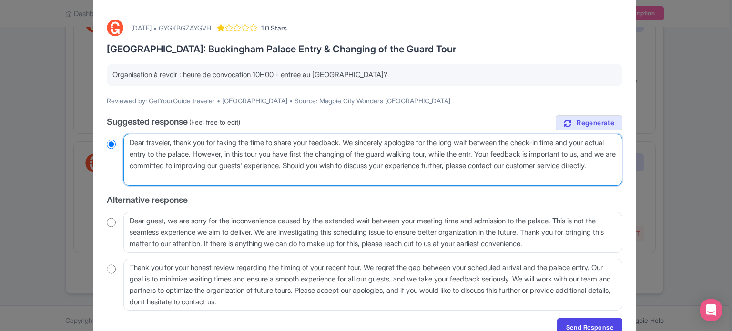
type textarea "Dear traveler, thank you for taking the time to share your feedback. We sincere…"
radio input "true"
type textarea "Dear traveler, thank you for taking the time to share your feedback. We sincere…"
radio input "true"
drag, startPoint x: 452, startPoint y: 177, endPoint x: 461, endPoint y: 167, distance: 13.8
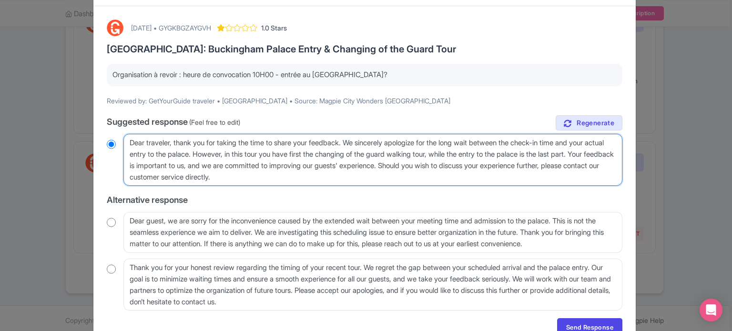
click at [461, 167] on textarea "Dear traveler, thank you for taking the time to share your feedback. We sincere…" at bounding box center [372, 160] width 499 height 52
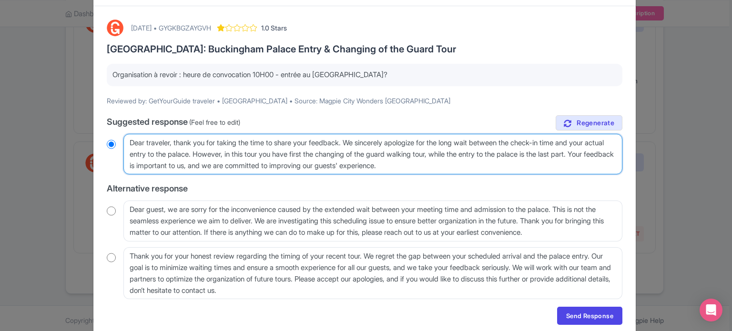
drag, startPoint x: 466, startPoint y: 167, endPoint x: 121, endPoint y: 145, distance: 345.1
click at [121, 145] on div "Dear traveler, thank you for taking the time to share your feedback. We sincere…" at bounding box center [364, 154] width 515 height 41
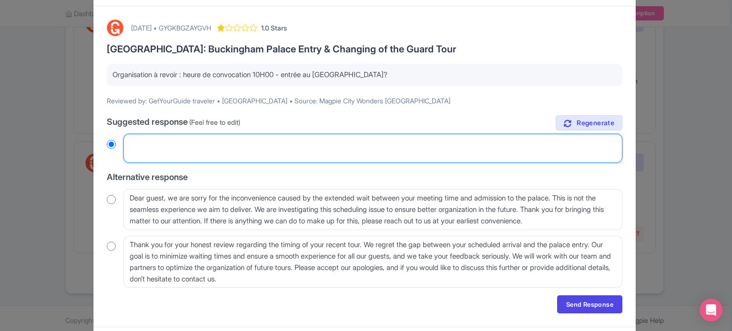
paste textarea "Cher voyageur, merci d'avoir pris le temps de partager votre avis. Nous vous pr…"
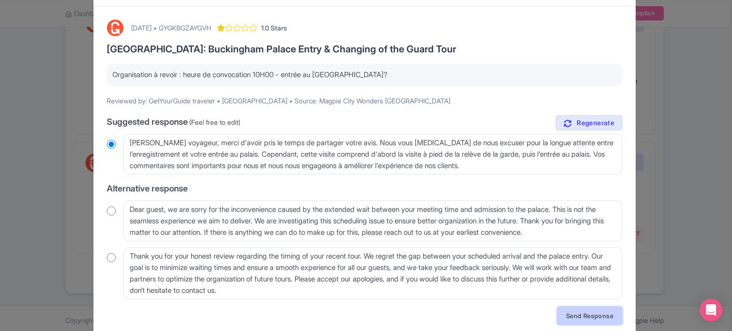
click at [582, 310] on link "Send Response" at bounding box center [589, 316] width 65 height 18
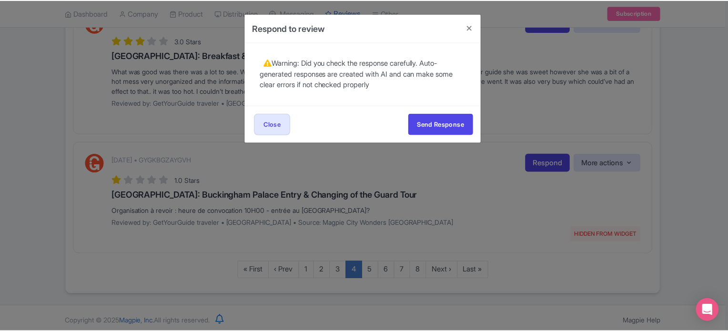
scroll to position [0, 0]
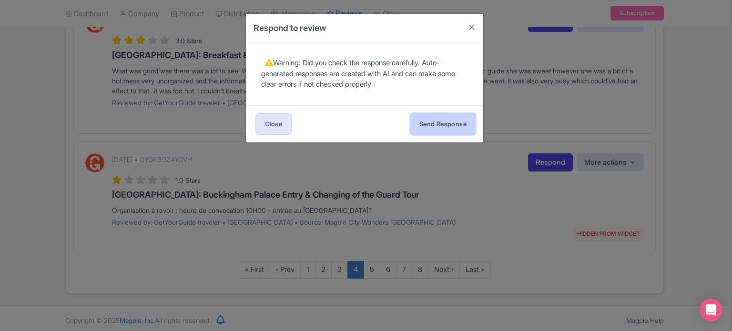
click at [454, 127] on button "Send Response" at bounding box center [442, 123] width 65 height 21
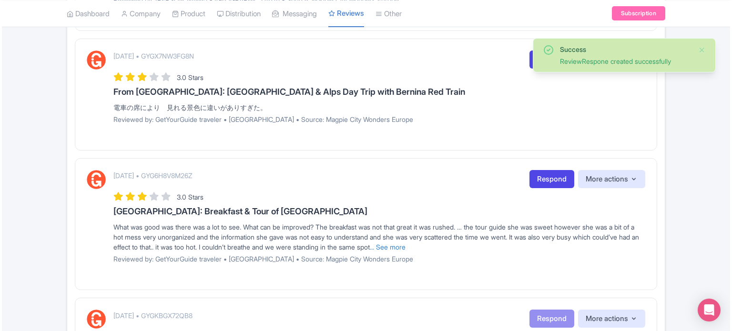
scroll to position [1096, 0]
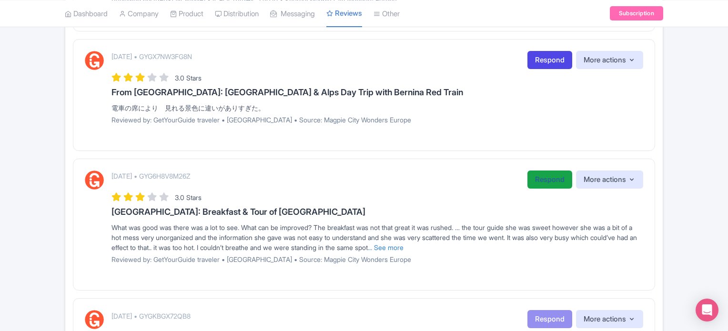
click at [531, 178] on link "Respond" at bounding box center [549, 180] width 45 height 19
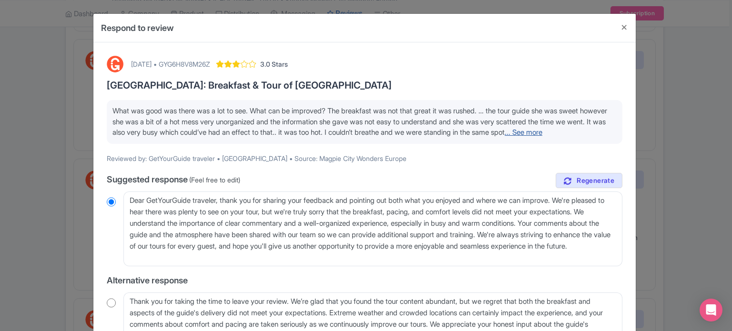
click at [504, 137] on link "... See more" at bounding box center [523, 132] width 38 height 9
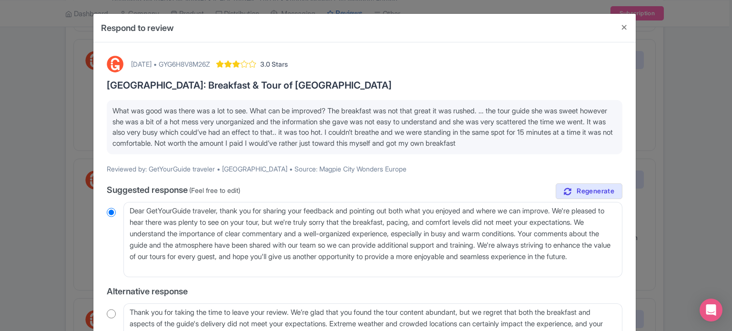
scroll to position [48, 0]
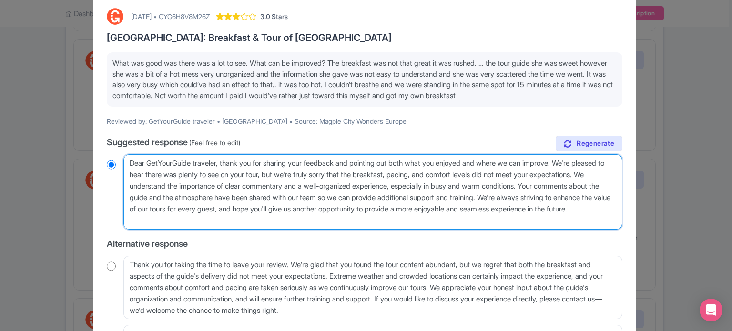
drag, startPoint x: 129, startPoint y: 161, endPoint x: 220, endPoint y: 161, distance: 91.0
click at [220, 161] on textarea "Dear GetYourGuide traveler, thank you for sharing your feedback and pointing ou…" at bounding box center [372, 191] width 499 height 75
type textarea "H, thank you for sharing your feedback and pointing out both what you enjoyed a…"
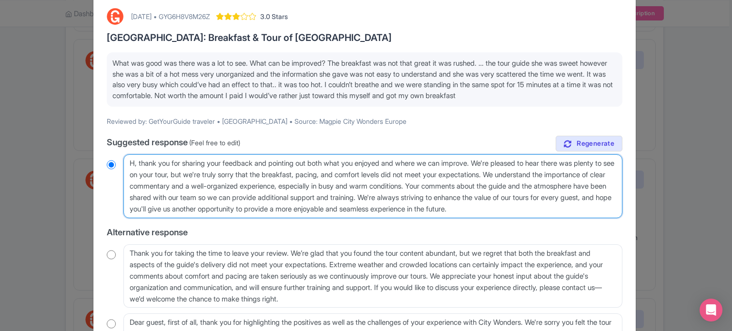
radio input "true"
type textarea "He, thank you for sharing your feedback and pointing out both what you enjoyed …"
radio input "true"
type textarea "Hel, thank you for sharing your feedback and pointing out both what you enjoyed…"
radio input "true"
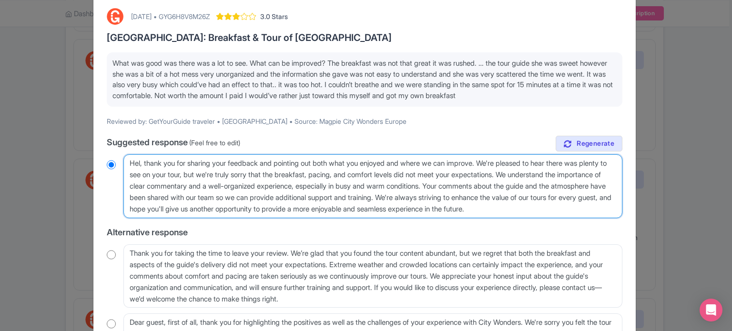
type textarea "Hell, thank you for sharing your feedback and pointing out both what you enjoye…"
radio input "true"
type textarea "Hello, thank you for sharing your feedback and pointing out both what you enjoy…"
radio input "true"
drag, startPoint x: 458, startPoint y: 194, endPoint x: 289, endPoint y: 192, distance: 169.1
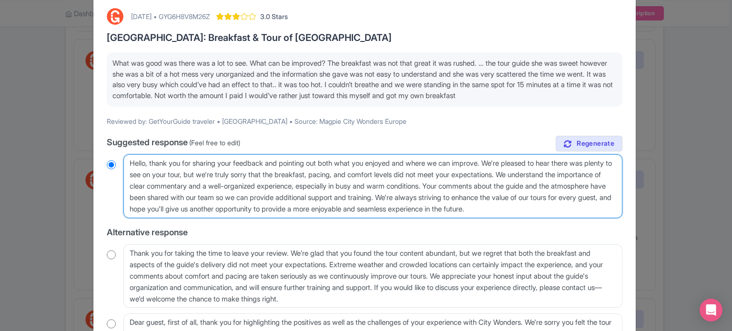
click at [289, 192] on textarea "Dear GetYourGuide traveler, thank you for sharing your feedback and pointing ou…" at bounding box center [372, 186] width 499 height 64
type textarea "Hello, thank you for sharing your feedback and pointing out both what you enjoy…"
radio input "true"
type textarea "Hello, thank you for sharing your feedback and pointing out both what you enjoy…"
radio input "true"
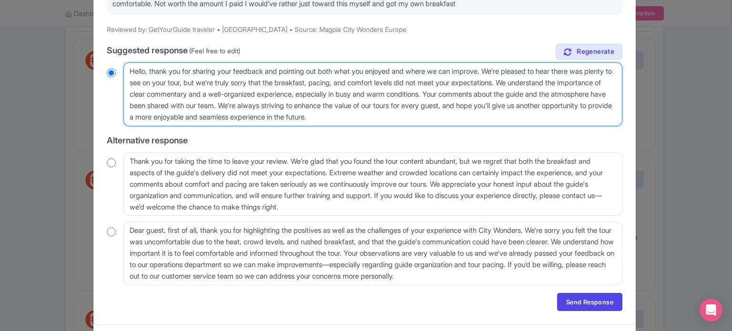
scroll to position [161, 0]
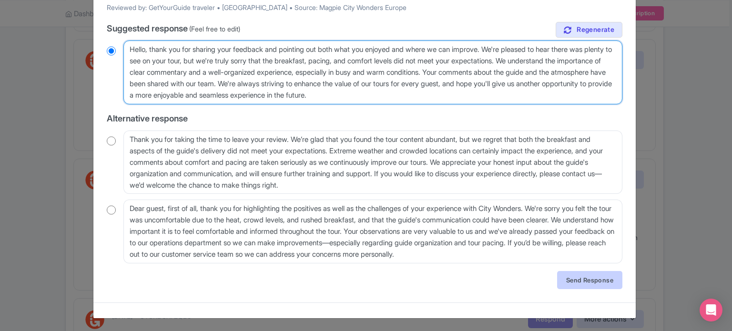
type textarea "Hello, thank you for sharing your feedback and pointing out both what you enjoy…"
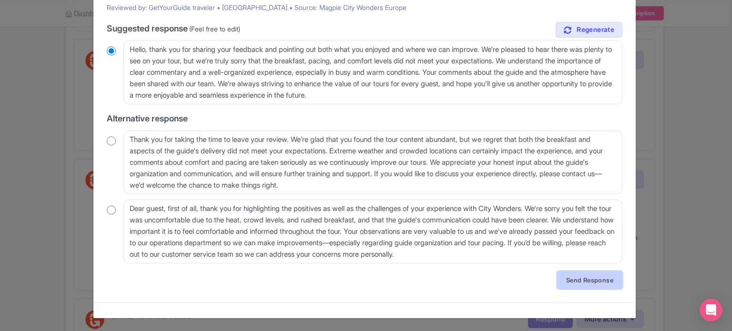
click at [572, 277] on link "Send Response" at bounding box center [589, 280] width 65 height 18
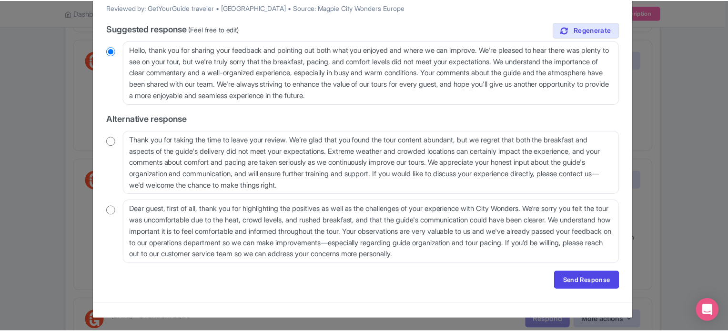
scroll to position [0, 0]
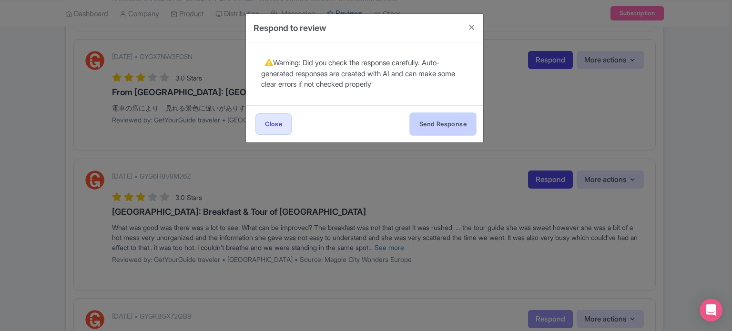
click at [459, 127] on button "Send Response" at bounding box center [442, 123] width 65 height 21
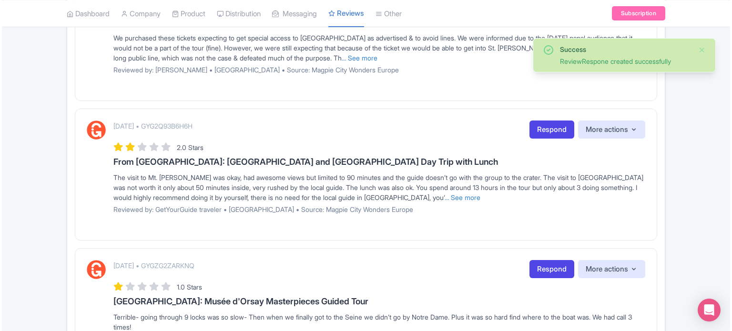
scroll to position [95, 0]
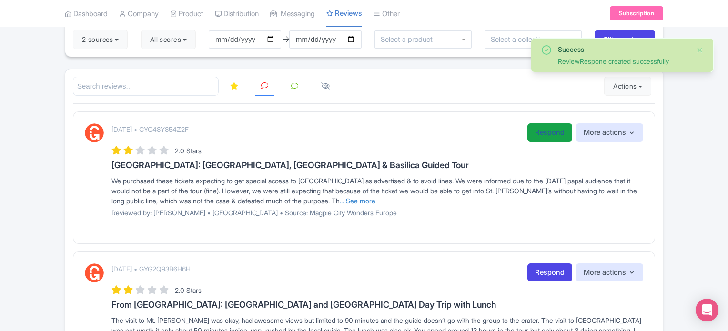
click at [555, 131] on link "Respond" at bounding box center [549, 132] width 45 height 19
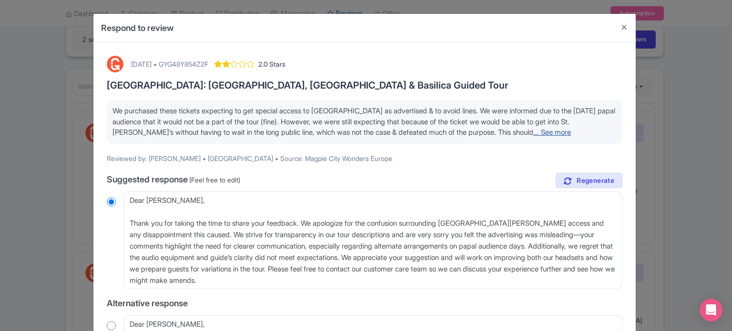
click at [571, 131] on link "... See more" at bounding box center [552, 132] width 38 height 9
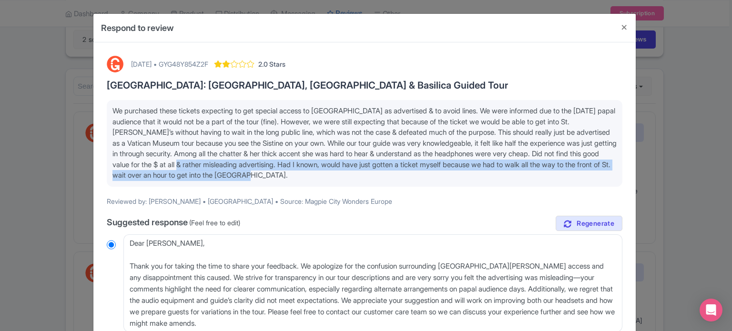
drag, startPoint x: 413, startPoint y: 175, endPoint x: 300, endPoint y: 165, distance: 112.9
click at [300, 165] on p "We purchased these tickets expecting to get special access to [GEOGRAPHIC_DATA]…" at bounding box center [364, 143] width 504 height 75
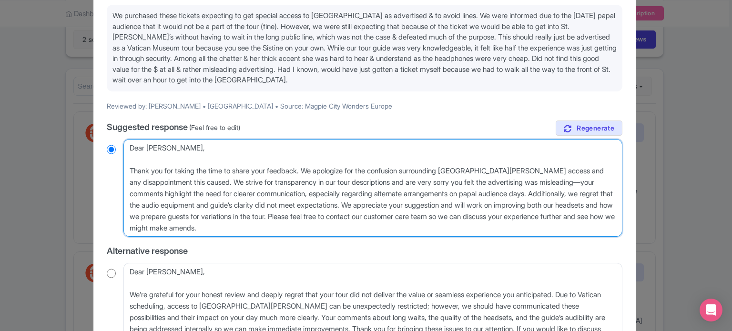
drag, startPoint x: 335, startPoint y: 227, endPoint x: 170, endPoint y: 148, distance: 183.5
click at [170, 148] on textarea "Dear [PERSON_NAME], Thank you for taking the time to share your feedback. We ap…" at bounding box center [372, 188] width 499 height 98
paste textarea "Hi [PERSON_NAME], Thanks for booking the Vatican tour with us. Info about plann…"
type textarea "Dear [PERSON_NAME],Hi [PERSON_NAME], Thanks for booking the Vatican tour with u…"
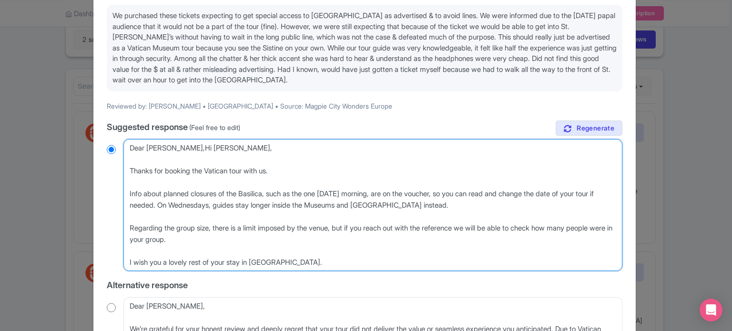
radio input "true"
drag, startPoint x: 170, startPoint y: 148, endPoint x: 223, endPoint y: 148, distance: 53.4
click at [223, 148] on textarea "Dear Adam, Thank you for taking the time to share your feedback. We apologize f…" at bounding box center [372, 205] width 499 height 132
type textarea "Dear Adam, Thanks for booking the Vatican tour with us. Info about planned clos…"
radio input "true"
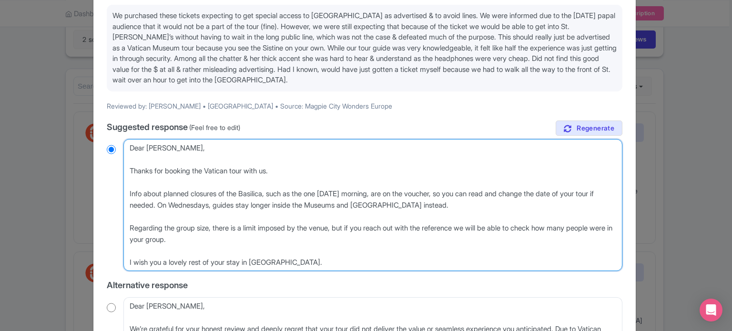
click at [130, 165] on textarea "Dear Adam, Thank you for taking the time to share your feedback. We apologize f…" at bounding box center [372, 205] width 499 height 132
type textarea "Dear Adam, Thanks for booking the Vatican tour with us. Info about planned clos…"
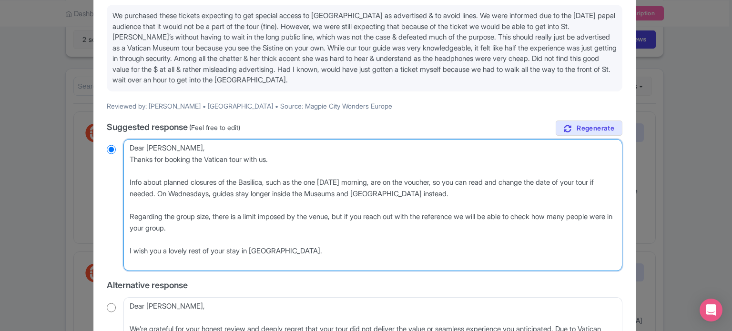
radio input "true"
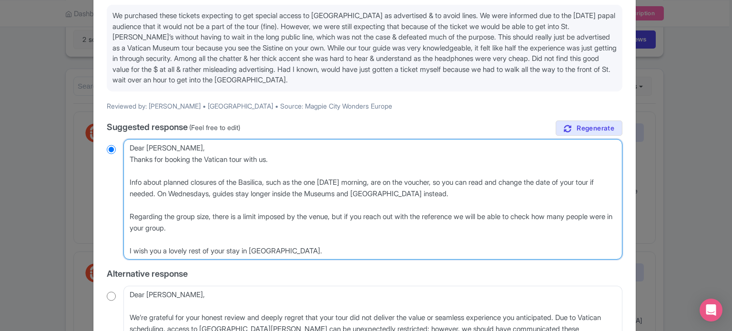
type textarea "Dear Adam,Thanks for booking the Vatican tour with us. Info about planned closu…"
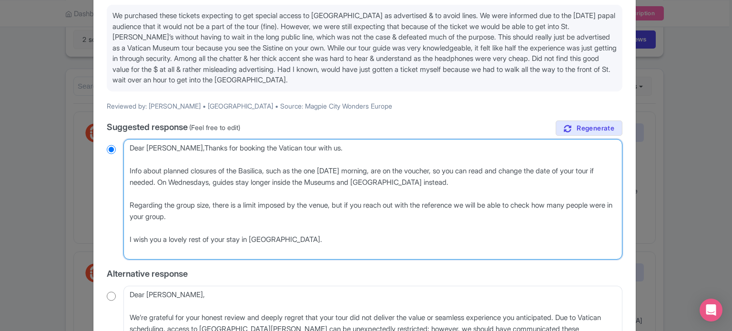
radio input "true"
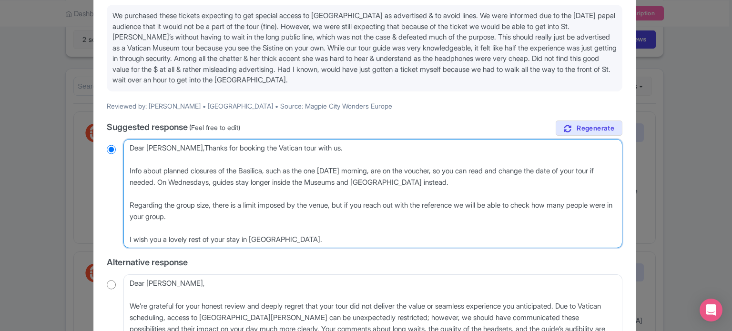
click at [127, 169] on textarea "Dear Adam, Thank you for taking the time to share your feedback. We apologize f…" at bounding box center [372, 194] width 499 height 110
type textarea "Dear Adam,Thanks for booking the Vatican tour with us. Info about planned closu…"
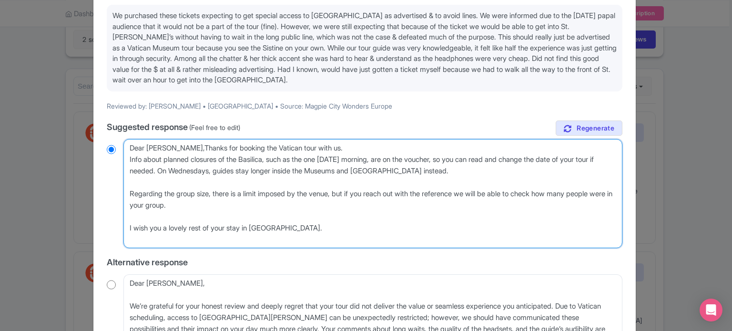
radio input "true"
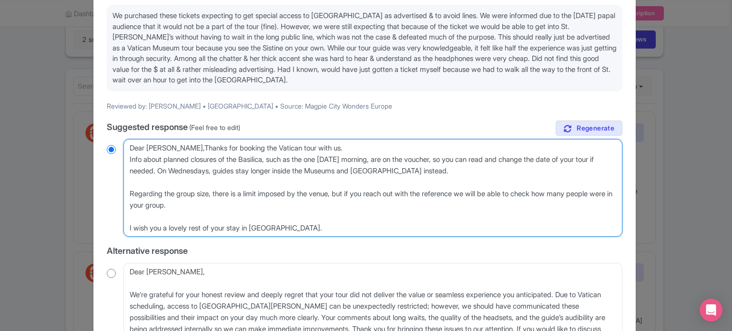
drag, startPoint x: 233, startPoint y: 204, endPoint x: 145, endPoint y: 182, distance: 90.7
click at [145, 182] on textarea "Dear Adam, Thank you for taking the time to share your feedback. We apologize f…" at bounding box center [372, 188] width 499 height 98
type textarea "Dear Adam,Thanks for booking the Vatican tour with us. Info about planned closu…"
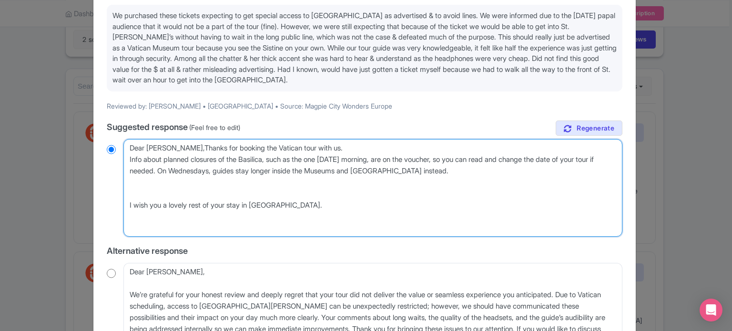
radio input "true"
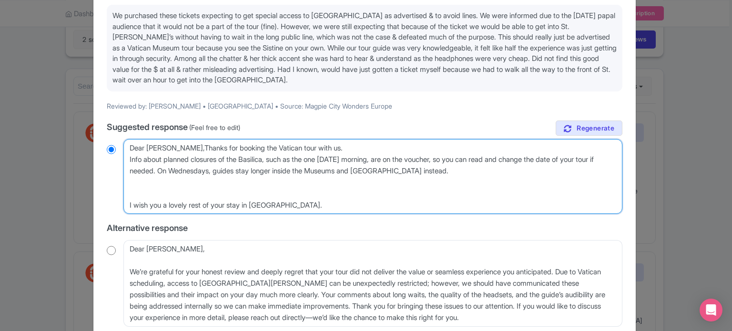
click at [128, 203] on textarea "Dear Adam, Thank you for taking the time to share your feedback. We apologize f…" at bounding box center [372, 176] width 499 height 75
type textarea "Dear Adam,Thanks for booking the Vatican tour with us. Info about planned closu…"
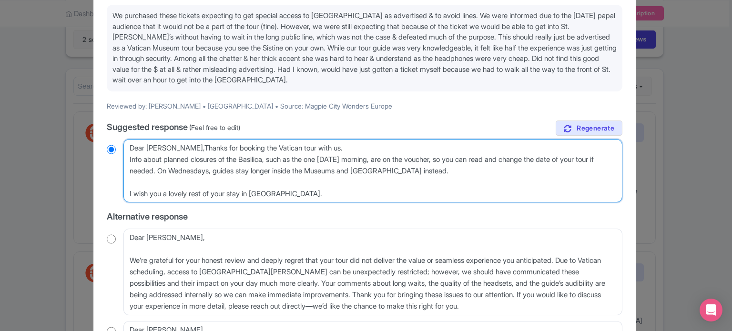
radio input "true"
type textarea "Dear Adam,Thanks for booking the Vatican tour with us. Info about planned closu…"
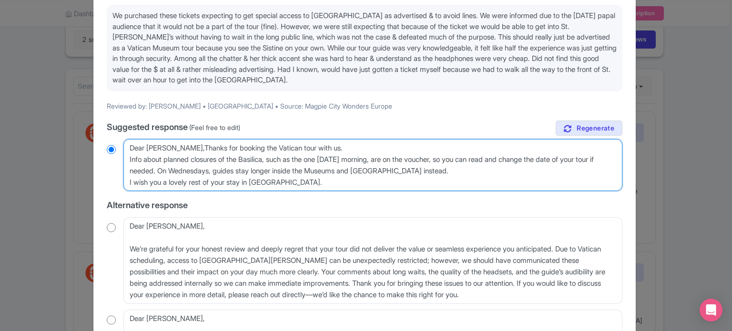
radio input "true"
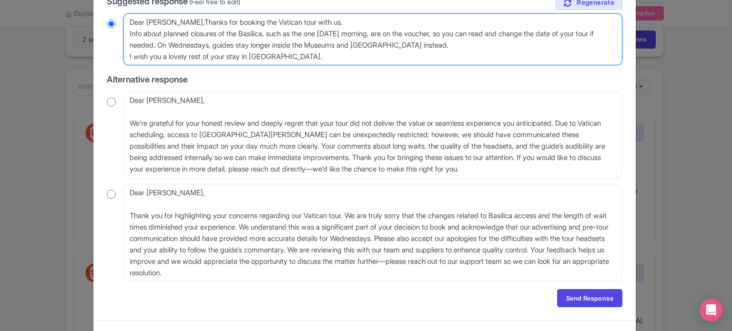
scroll to position [240, 0]
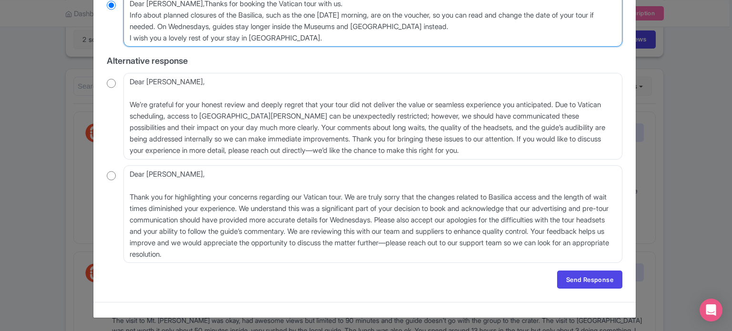
click at [168, 5] on textarea "Dear Adam, Thank you for taking the time to share your feedback. We apologize f…" at bounding box center [372, 21] width 499 height 52
type textarea "Dear Adam, Thanks for booking the Vatican tour with us. Info about planned clos…"
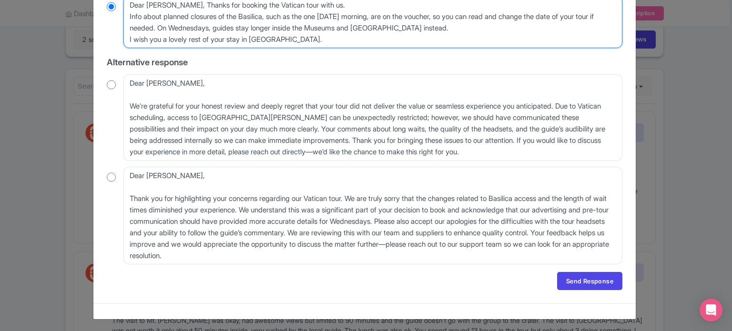
radio input "true"
type textarea "Dear Adam, Thanks for booking the Vatican tour with us. Info about planned clos…"
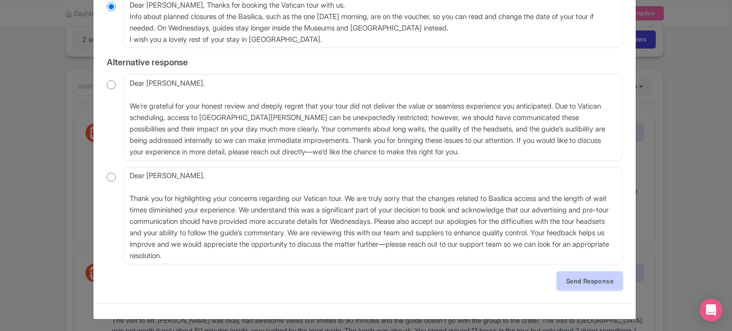
click at [567, 280] on link "Send Response" at bounding box center [589, 281] width 65 height 18
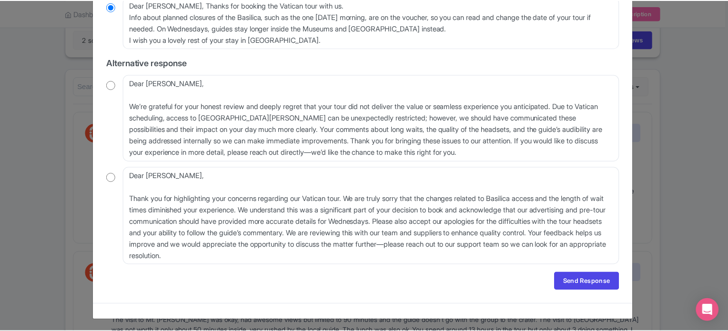
scroll to position [0, 0]
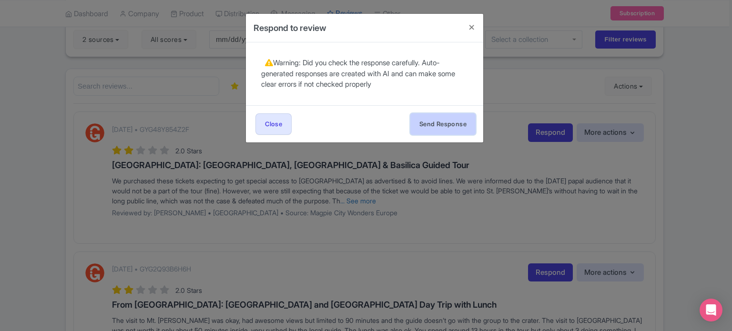
click at [414, 132] on button "Send Response" at bounding box center [442, 123] width 65 height 21
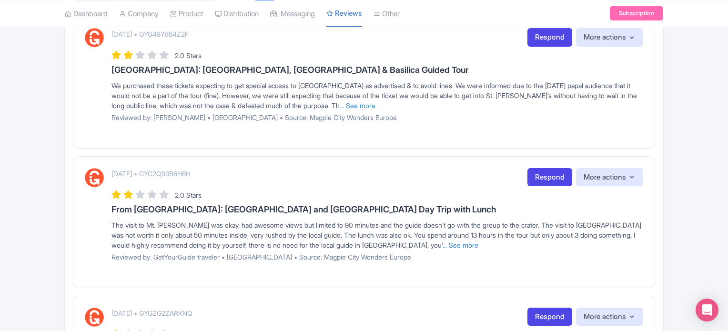
scroll to position [240, 0]
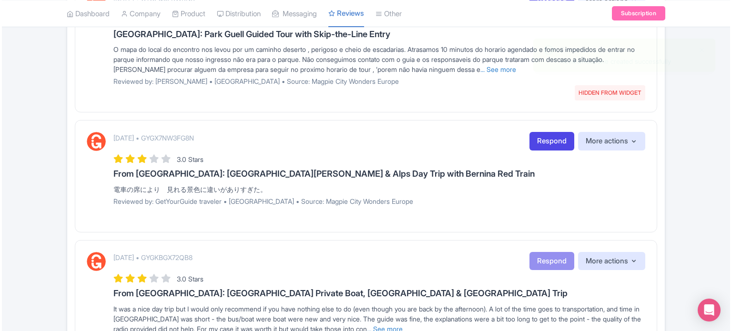
scroll to position [834, 0]
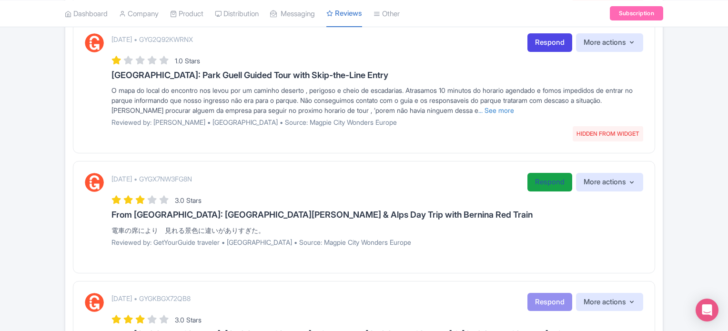
click at [530, 179] on link "Respond" at bounding box center [549, 182] width 45 height 19
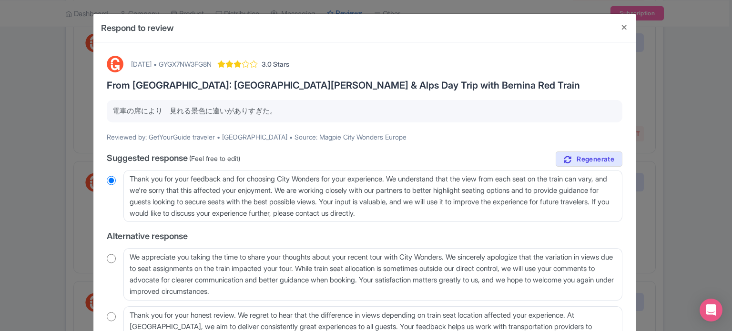
drag, startPoint x: 111, startPoint y: 111, endPoint x: 272, endPoint y: 111, distance: 161.5
click at [272, 111] on p "電車の席により　見れる景色に違いがありすぎた。" at bounding box center [364, 111] width 504 height 11
copy p "電車の席により　見れる景色に違いがありすぎた。"
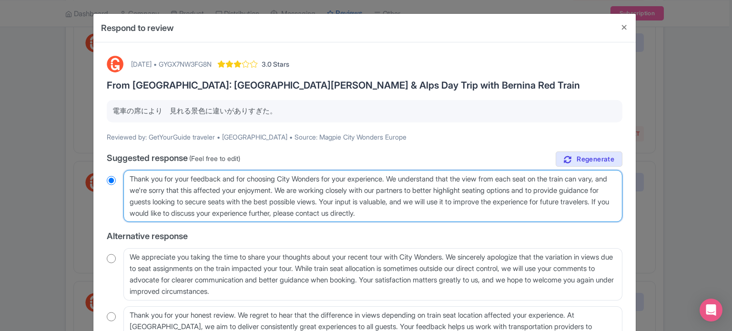
click at [151, 185] on textarea "Thank you for your feedback and for choosing City Wonders for your experience. …" at bounding box center [372, 196] width 499 height 52
drag, startPoint x: 317, startPoint y: 189, endPoint x: 403, endPoint y: 201, distance: 87.0
click at [403, 201] on textarea "Thank you for your feedback and for choosing City Wonders for your experience. …" at bounding box center [372, 196] width 499 height 52
type textarea "Thank you for your feedback and for choosing City Wonders for your experience. …"
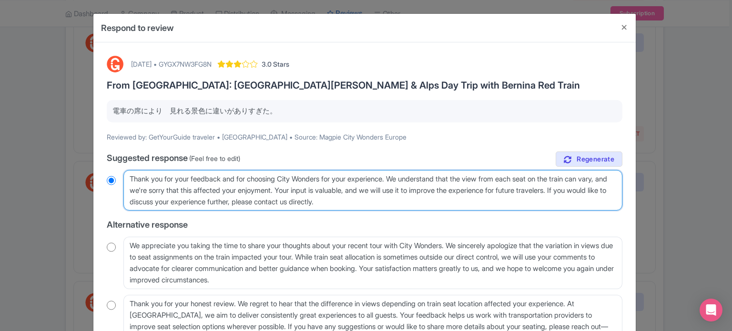
drag, startPoint x: 403, startPoint y: 200, endPoint x: 120, endPoint y: 168, distance: 284.8
click at [120, 168] on div "true Suggested response (Feel free to edit) Thank you for your feedback and for…" at bounding box center [364, 249] width 515 height 196
radio input "true"
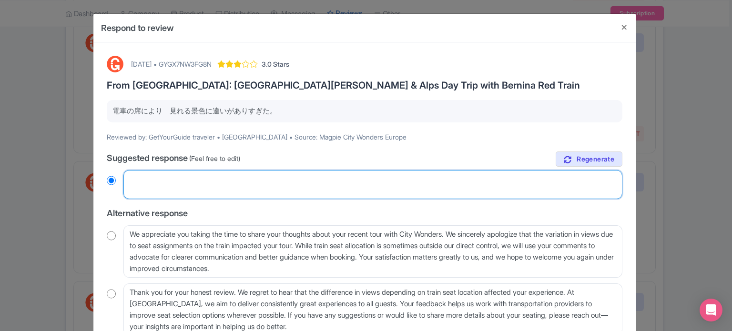
radio input "true"
paste textarea "ご意見をお寄せいただき、シティワンダーズをお選びいただき、誠にありがとうございます。列車の座席によって景色が異なる場合がございますので、ご満足いただけなかった…"
type textarea "ご意見をお寄せいただき、シティワンダーズをお選びいただき、誠にありがとうございます。列車の座席によって景色が異なる場合がございますので、ご満足いただけなかった…"
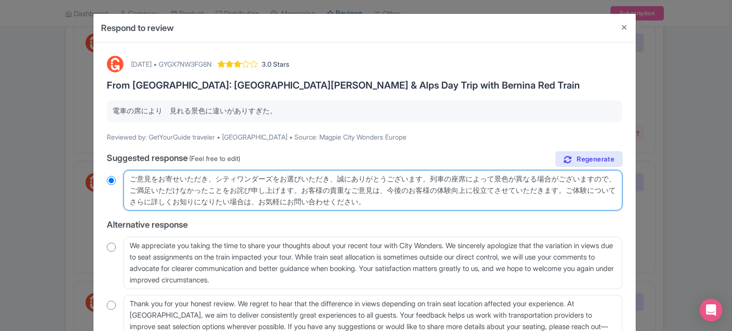
radio input "true"
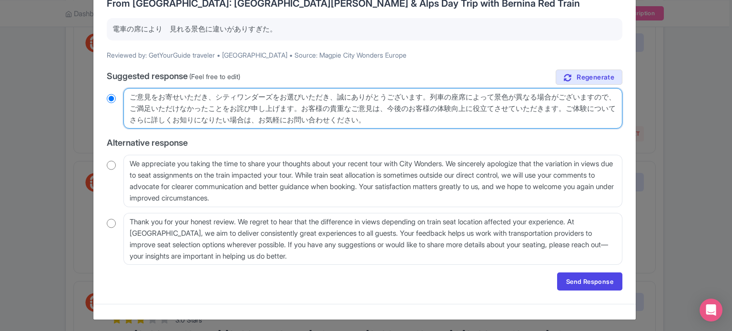
scroll to position [84, 0]
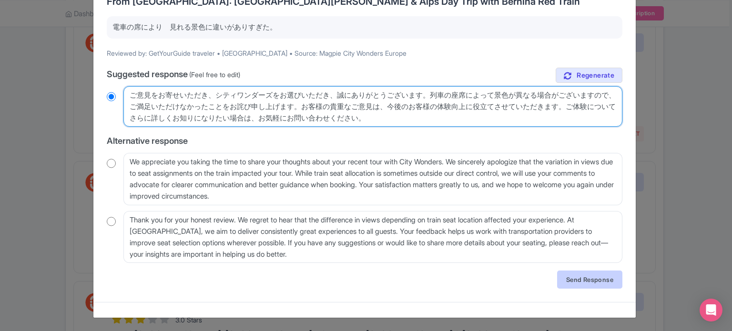
type textarea "ご意見をお寄せいただき、シティワンダーズをお選びいただき、誠にありがとうございます。列車の座席によって景色が異なる場合がございますので、ご満足いただけなかった…"
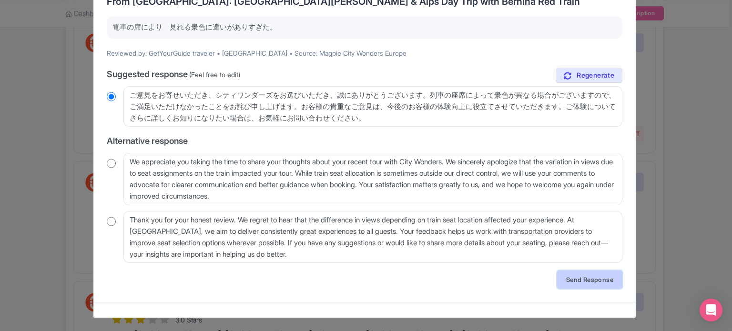
click at [583, 278] on link "Send Response" at bounding box center [589, 280] width 65 height 18
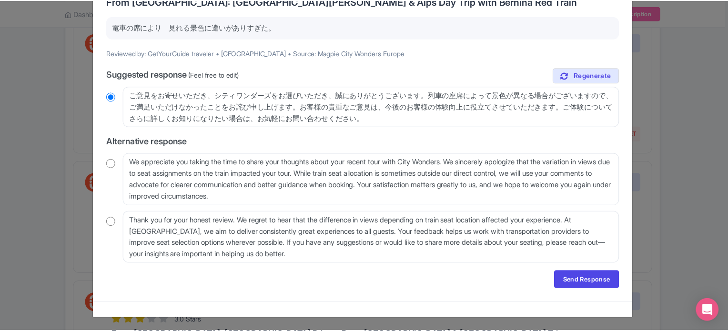
scroll to position [0, 0]
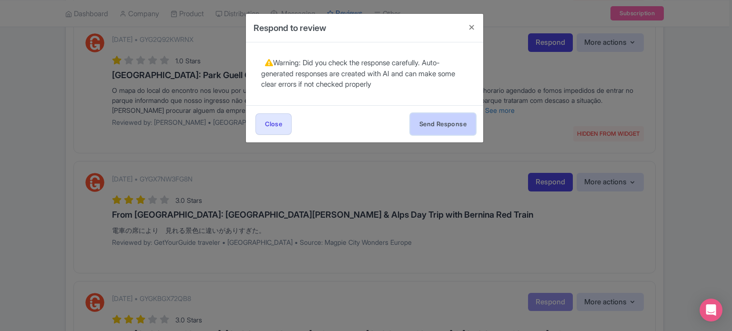
click at [448, 123] on button "Send Response" at bounding box center [442, 123] width 65 height 21
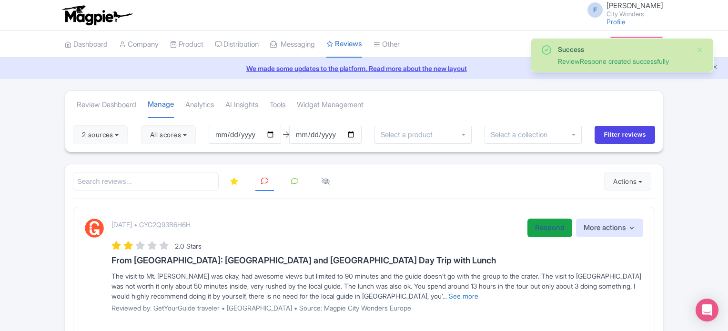
click at [549, 226] on link "Respond" at bounding box center [549, 228] width 45 height 19
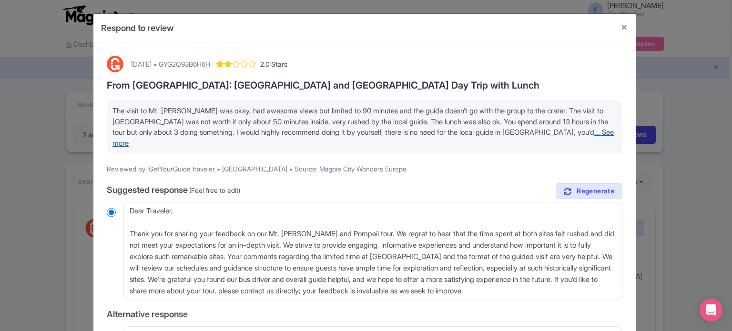
click at [581, 132] on link "... See more" at bounding box center [362, 138] width 501 height 20
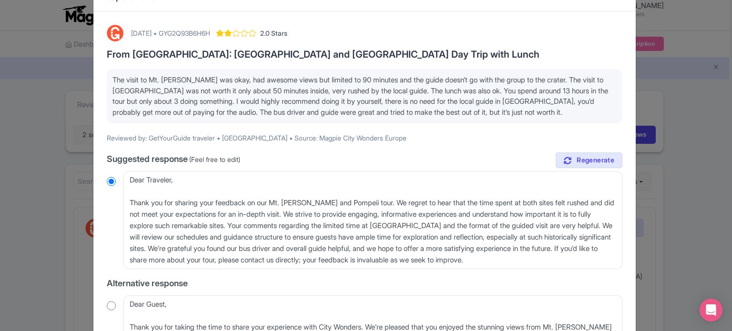
scroll to position [48, 0]
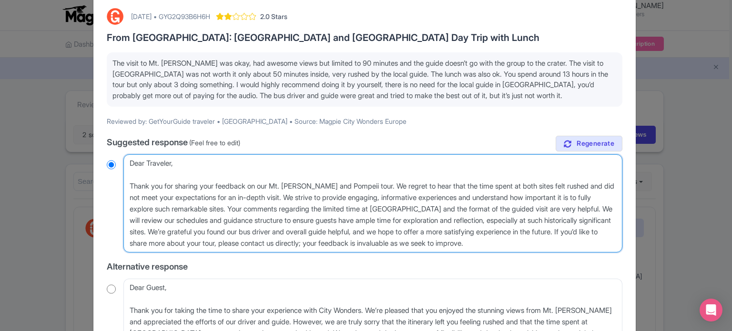
drag, startPoint x: 130, startPoint y: 160, endPoint x: 173, endPoint y: 164, distance: 44.1
click at [173, 164] on textarea "Dear Traveler, Thank you for sharing your feedback on our Mt. Vesuvius and Pomp…" at bounding box center [372, 203] width 499 height 98
type textarea "H, Thank you for sharing your feedback on our Mt. Vesuvius and Pompeii tour. We…"
radio input "true"
type textarea "Hel, Thank you for sharing your feedback on our Mt. Vesuvius and Pompeii tour. …"
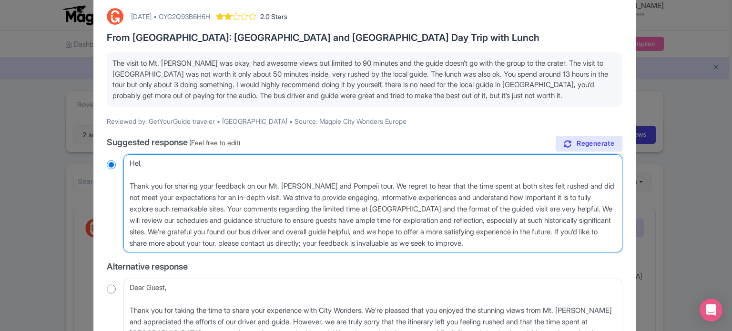
radio input "true"
type textarea "Hell, Thank you for sharing your feedback on our Mt. Vesuvius and Pompeii tour.…"
radio input "true"
type textarea "Hello, Thank you for sharing your feedback on our Mt. Vesuvius and Pompeii tour…"
radio input "true"
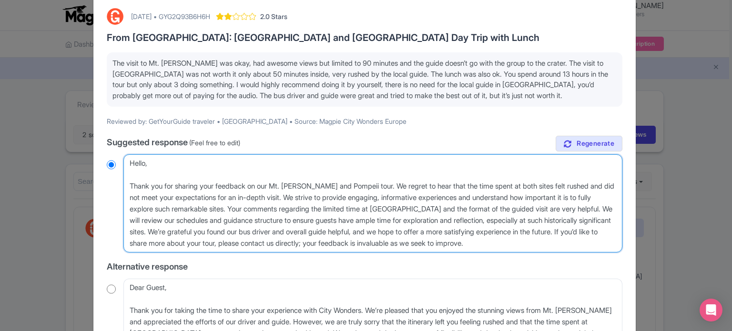
drag, startPoint x: 223, startPoint y: 232, endPoint x: 588, endPoint y: 244, distance: 365.6
click at [588, 244] on textarea "Dear Traveler, Thank you for sharing your feedback on our Mt. Vesuvius and Pomp…" at bounding box center [372, 203] width 499 height 98
type textarea "Hello, Thank you for sharing your feedback on our Mt. Vesuvius and Pompeii tour…"
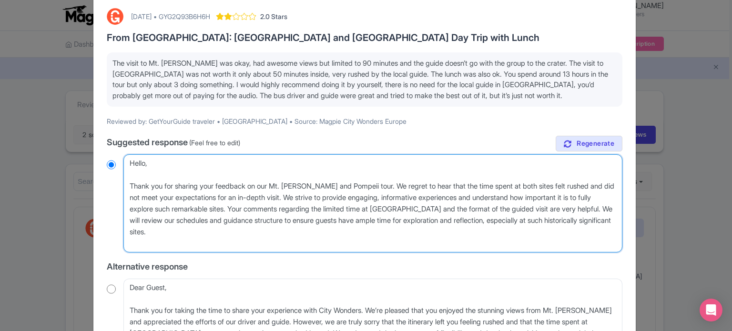
radio input "true"
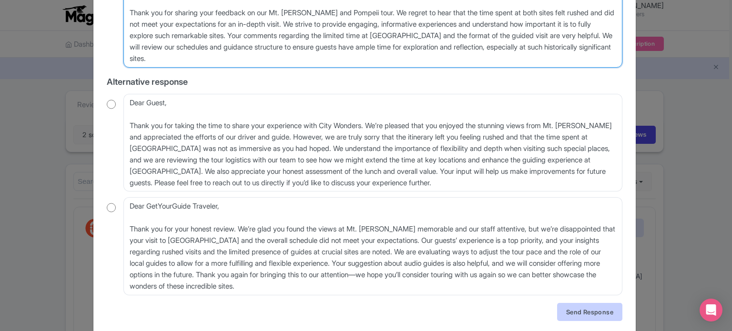
scroll to position [238, 0]
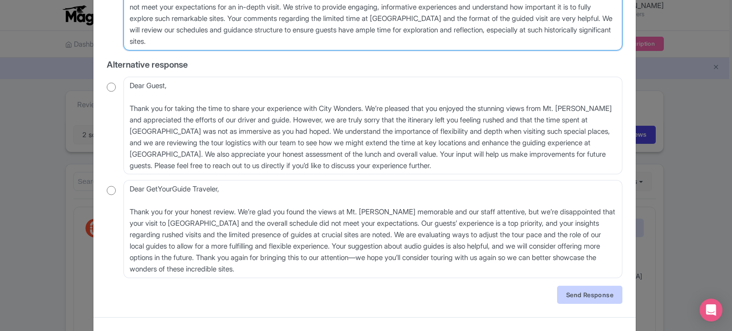
type textarea "Hello, Thank you for sharing your feedback on our Mt. Vesuvius and Pompeii tour…"
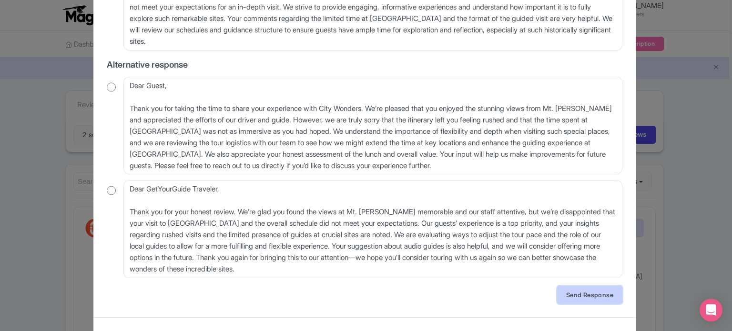
click at [578, 292] on link "Send Response" at bounding box center [589, 295] width 65 height 18
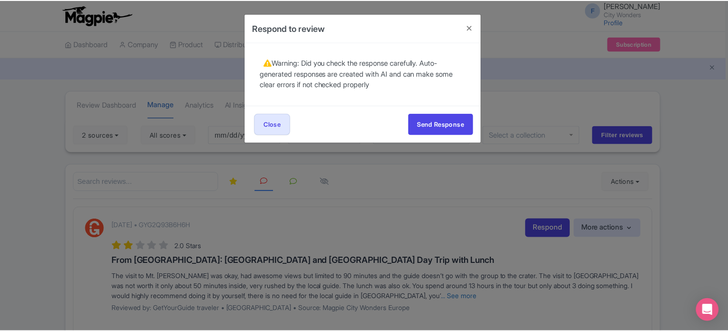
scroll to position [0, 0]
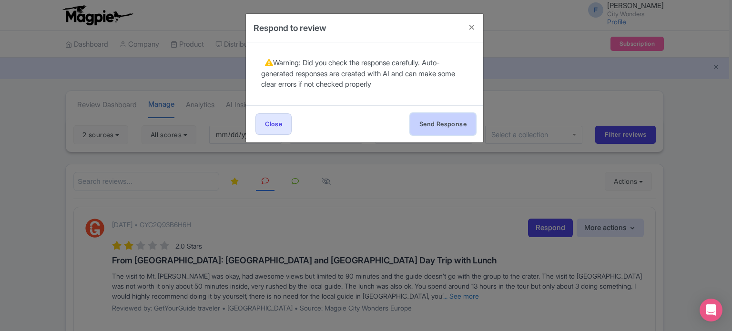
click at [450, 127] on button "Send Response" at bounding box center [442, 123] width 65 height 21
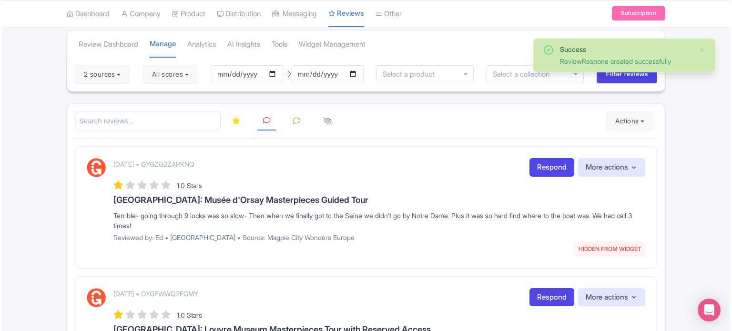
scroll to position [95, 0]
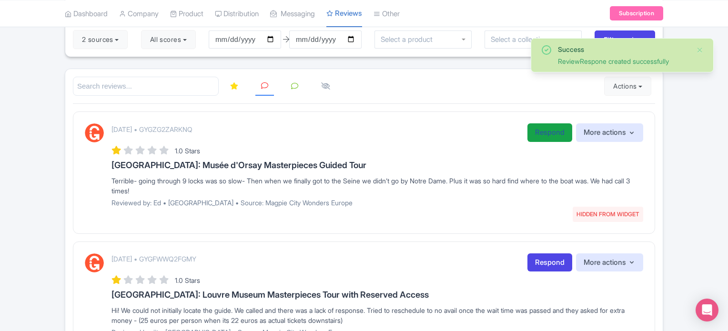
click at [543, 137] on link "Respond" at bounding box center [549, 132] width 45 height 19
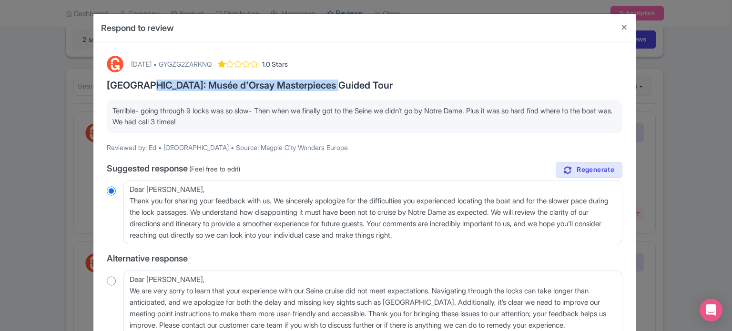
drag, startPoint x: 134, startPoint y: 83, endPoint x: 321, endPoint y: 84, distance: 186.7
click at [321, 84] on h3 "[GEOGRAPHIC_DATA]: Musée d'Orsay Masterpieces Guided Tour" at bounding box center [364, 85] width 515 height 10
copy h3 "Musée d'Orsay Masterpieces Guided Tour"
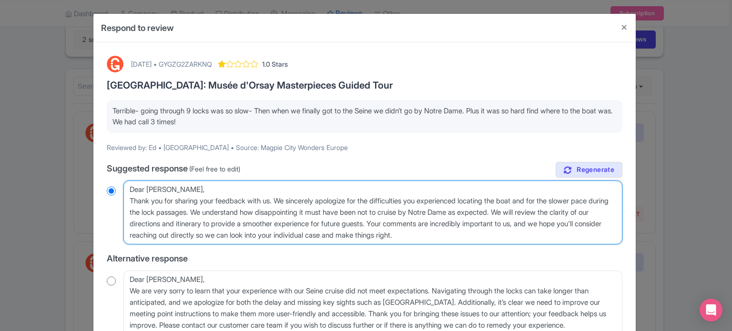
drag, startPoint x: 498, startPoint y: 234, endPoint x: 283, endPoint y: 196, distance: 217.7
click at [283, 196] on textarea "Dear Ed, Thank you for sharing your feedback with us. We sincerely apologize fo…" at bounding box center [372, 213] width 499 height 64
type textarea "Dear Ed, Thank you for sharing your feedback with us. T"
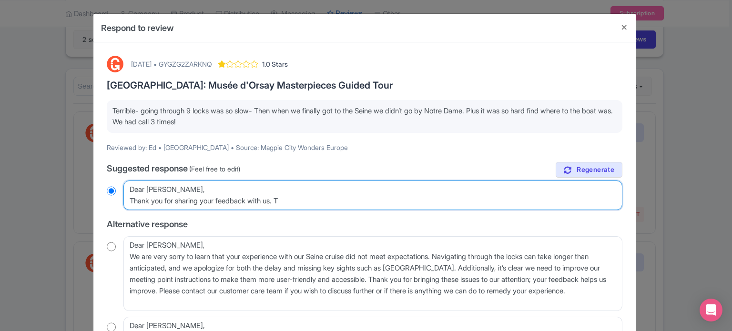
radio input "true"
type textarea "Dear Ed, Thank you for sharing your feedback with us. Th"
radio input "true"
type textarea "Dear Ed, Thank you for sharing your feedback with us. Thi"
radio input "true"
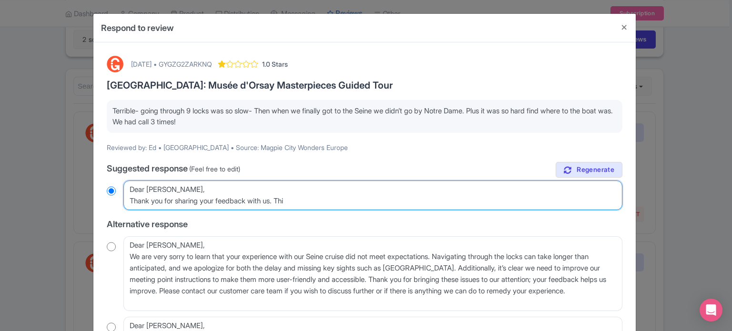
type textarea "Dear Ed, Thank you for sharing your feedback with us. This"
radio input "true"
type textarea "Dear Ed, Thank you for sharing your feedback with us. This"
radio input "true"
type textarea "Dear Ed, Thank you for sharing your feedback with us. This i"
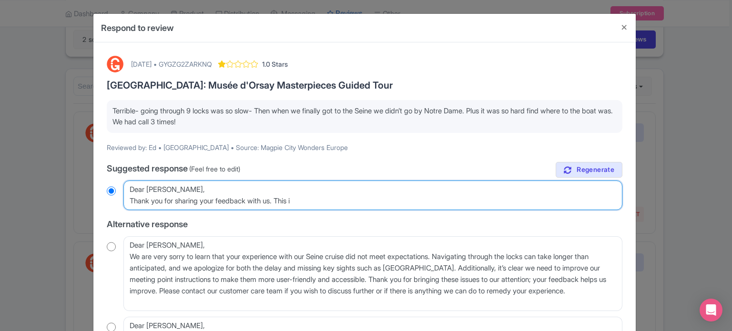
radio input "true"
type textarea "Dear Ed, Thank you for sharing your feedback with us. This is"
radio input "true"
type textarea "Dear Ed, Thank you for sharing your feedback with us. This is"
radio input "true"
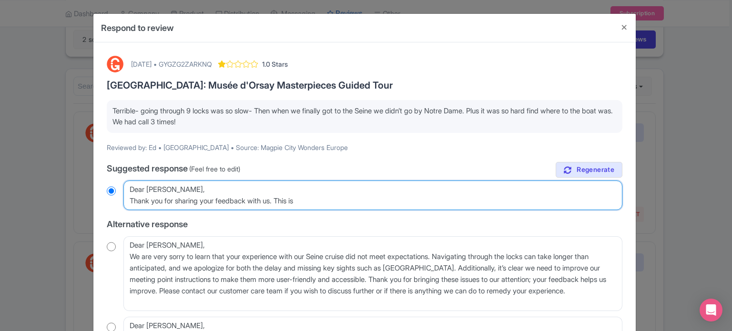
type textarea "Dear Ed, Thank you for sharing your feedback with us. This is t"
radio input "true"
type textarea "Dear Ed, Thank you for sharing your feedback with us. This is th"
radio input "true"
type textarea "Dear Ed, Thank you for sharing your feedback with us. This is the"
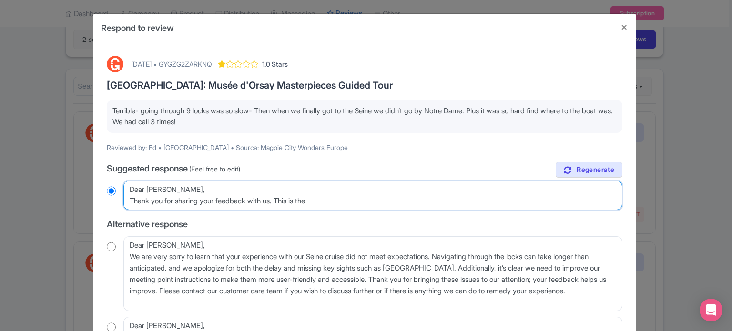
radio input "true"
type textarea "Dear Ed, Thank you for sharing your feedback with us. This is the"
radio input "true"
type textarea "Dear Ed, Thank you for sharing your feedback with us. This is the f"
radio input "true"
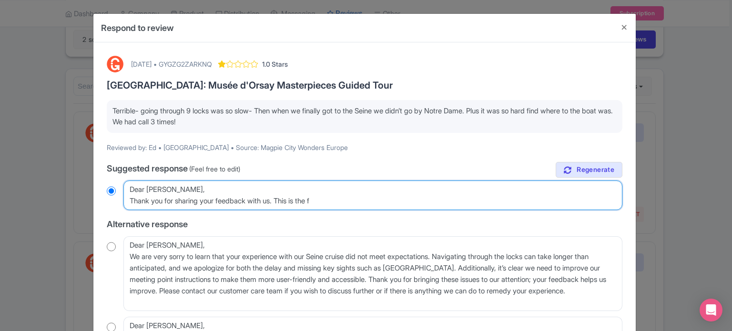
type textarea "Dear Ed, Thank you for sharing your feedback with us. This is the fe"
radio input "true"
type textarea "Dear Ed, Thank you for sharing your feedback with us. This is the fee"
radio input "true"
type textarea "Dear Ed, Thank you for sharing your feedback with us. This is the feed"
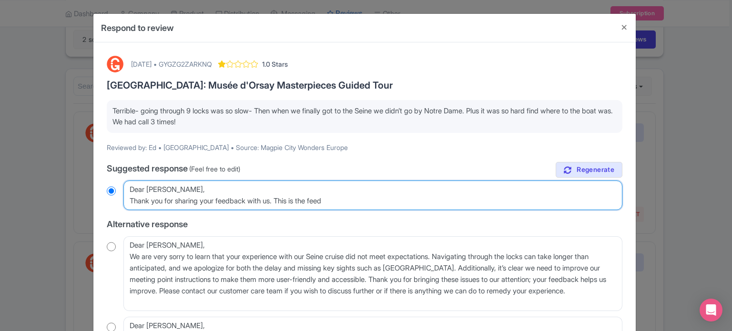
radio input "true"
type textarea "Dear Ed, Thank you for sharing your feedback with us. This is the feedb"
radio input "true"
type textarea "Dear Ed, Thank you for sharing your feedback with us. This is the feedba"
radio input "true"
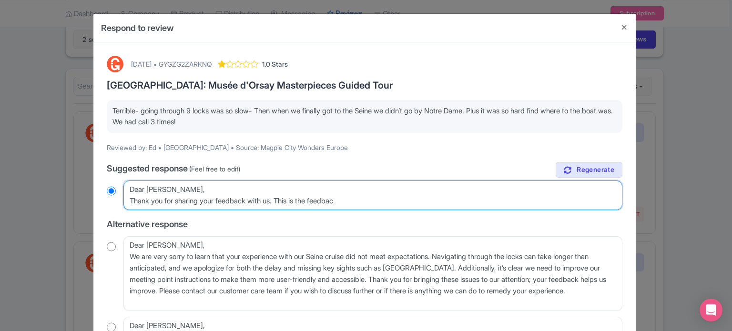
type textarea "Dear Ed, Thank you for sharing your feedback with us. This is the feedback"
radio input "true"
type textarea "Dear Ed, Thank you for sharing your feedback with us. This is the feedback"
radio input "true"
type textarea "Dear Ed, Thank you for sharing your feedback with us. This is the feedback i"
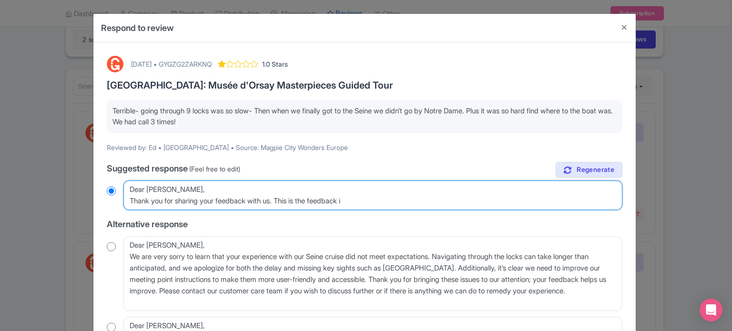
radio input "true"
type textarea "Dear Ed, Thank you for sharing your feedback with us. This is the feedback if"
radio input "true"
type textarea "Dear Ed, Thank you for sharing your feedback with us. This is the feedback i"
radio input "true"
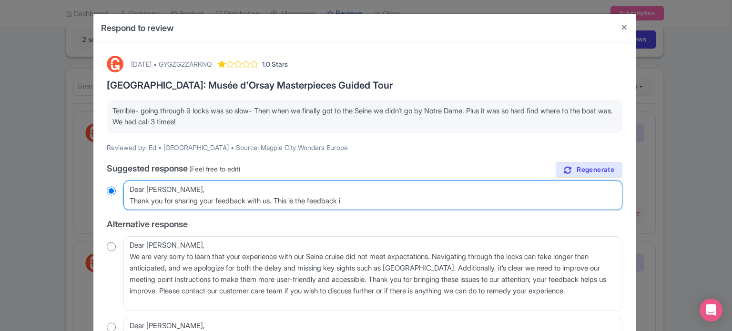
type textarea "Dear Ed, Thank you for sharing your feedback with us. This is the feedback"
radio input "true"
type textarea "Dear Ed, Thank you for sharing your feedback with us. This is the feedback f"
radio input "true"
type textarea "Dear Ed, Thank you for sharing your feedback with us. This is the feedback fo"
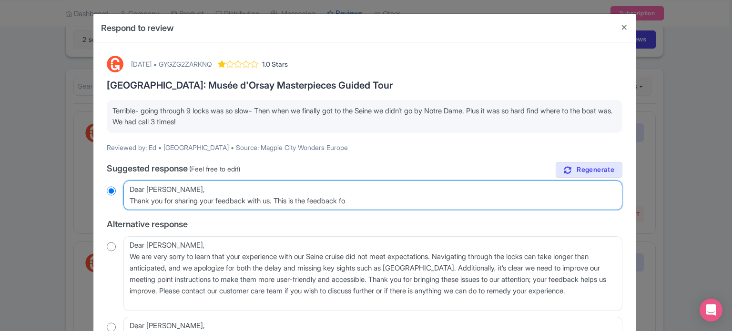
radio input "true"
type textarea "Dear Ed, Thank you for sharing your feedback with us. This is the feedback for"
radio input "true"
type textarea "Dear Ed, Thank you for sharing your feedback with us. This is the feedback for"
radio input "true"
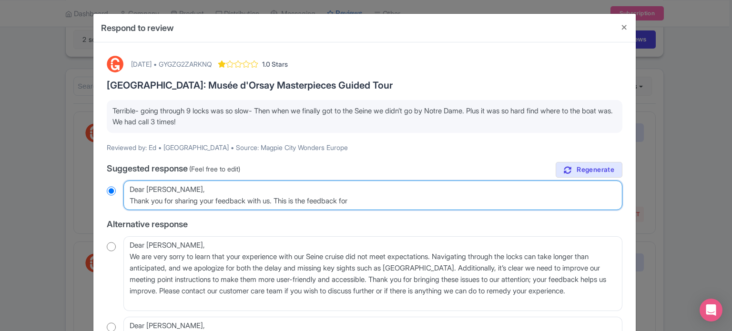
type textarea "Dear Ed, Thank you for sharing your feedback with us. This is the feedback for t"
radio input "true"
type textarea "Dear Ed, Thank you for sharing your feedback with us. This is the feedback for …"
radio input "true"
type textarea "Dear Ed, Thank you for sharing your feedback with us. This is the feedback for …"
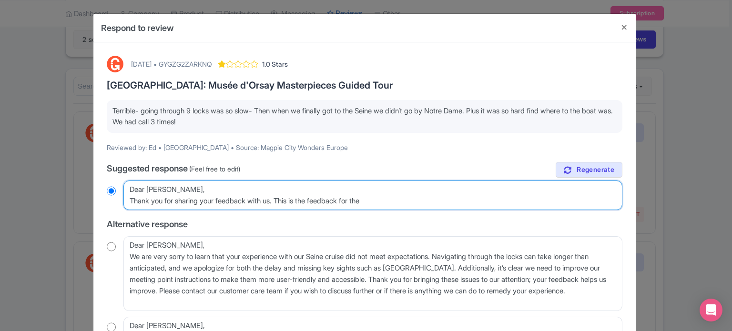
radio input "true"
type textarea "Dear Ed, Thank you for sharing your feedback with us. This is the feedback for …"
radio input "true"
paste textarea "Musée d'Orsay Masterpieces Guided Tour"
type textarea "Dear Ed, Thank you for sharing your feedback with us. This is the feedback for …"
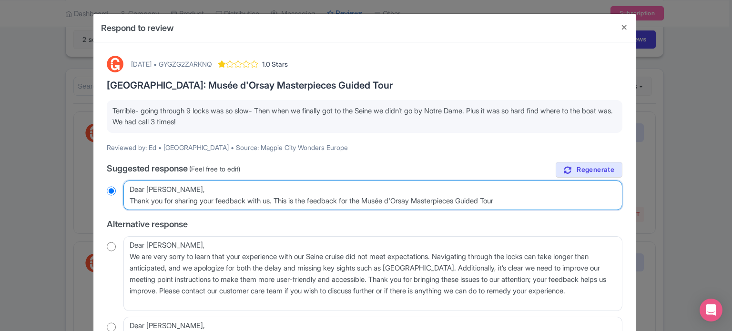
radio input "true"
type textarea "Dear Ed, Thank you for sharing your feedback with us. This is the feedback for …"
radio input "true"
type textarea "Dear Ed, Thank you for sharing your feedback with us. This is the feedback for …"
radio input "true"
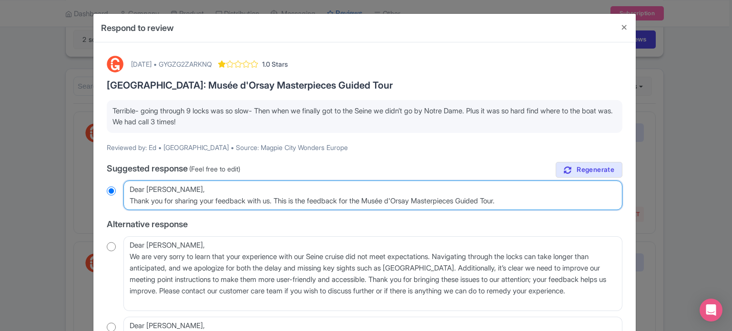
type textarea "Dear Ed, Thank you for sharing your feedback with us. This is the feedback for …"
radio input "true"
type textarea "Dear Ed, Thank you for sharing your feedback with us. This is the feedback for …"
radio input "true"
type textarea "Dear Ed, Thank you for sharing your feedback with us. This is the feedback for …"
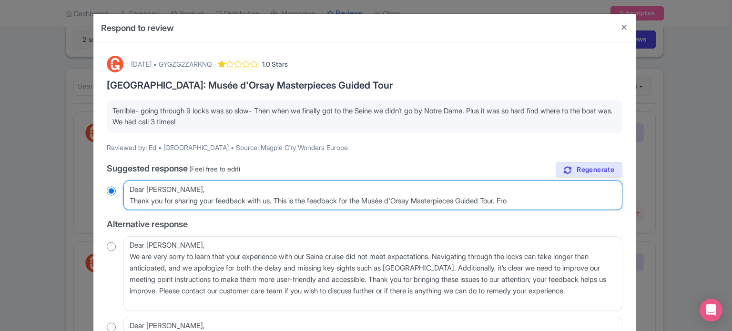
radio input "true"
type textarea "Dear Ed, Thank you for sharing your feedback with us. This is the feedback for …"
radio input "true"
type textarea "Dear Ed, Thank you for sharing your feedback with us. This is the feedback for …"
radio input "true"
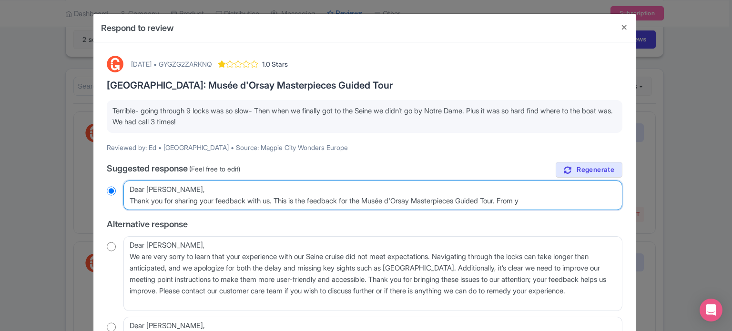
type textarea "Dear Ed, Thank you for sharing your feedback with us. This is the feedback for …"
radio input "true"
type textarea "Dear Ed, Thank you for sharing your feedback with us. This is the feedback for …"
radio input "true"
type textarea "Dear Ed, Thank you for sharing your feedback with us. This is the feedback for …"
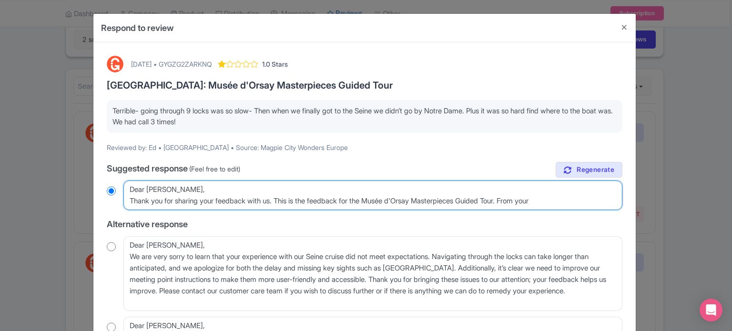
radio input "true"
type textarea "Dear Ed, Thank you for sharing your feedback with us. This is the feedback for …"
radio input "true"
type textarea "Dear Ed, Thank you for sharing your feedback with us. This is the feedback for …"
radio input "true"
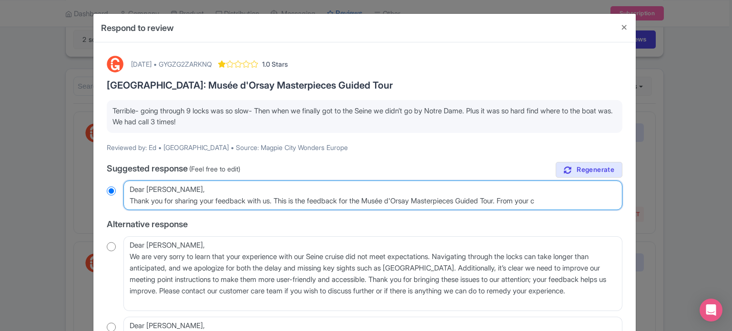
type textarea "Dear Ed, Thank you for sharing your feedback with us. This is the feedback for …"
radio input "true"
type textarea "Dear Ed, Thank you for sharing your feedback with us. This is the feedback for …"
radio input "true"
type textarea "Dear Ed, Thank you for sharing your feedback with us. This is the feedback for …"
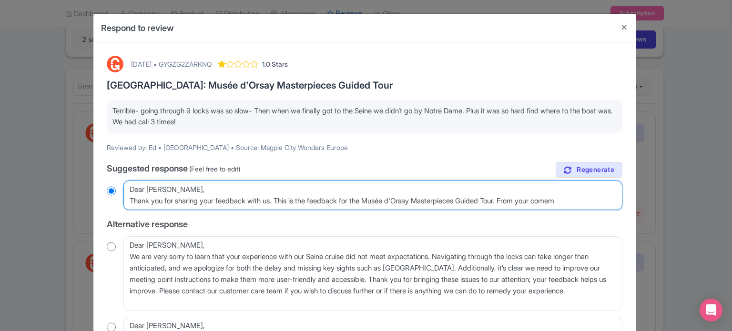
radio input "true"
type textarea "Dear Ed, Thank you for sharing your feedback with us. This is the feedback for …"
radio input "true"
type textarea "Dear Ed, Thank you for sharing your feedback with us. This is the feedback for …"
radio input "true"
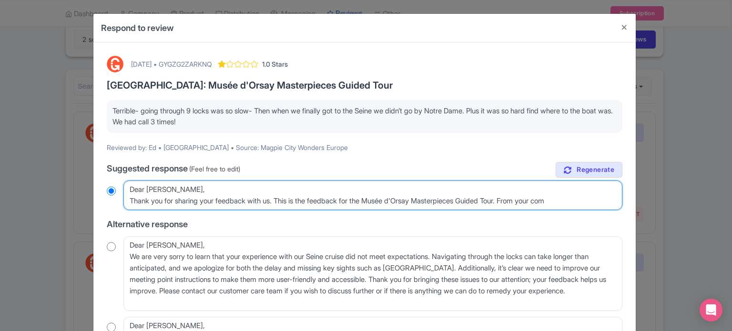
type textarea "Dear Ed, Thank you for sharing your feedback with us. This is the feedback for …"
radio input "true"
type textarea "Dear Ed, Thank you for sharing your feedback with us. This is the feedback for …"
radio input "true"
type textarea "Dear Ed, Thank you for sharing your feedback with us. This is the feedback for …"
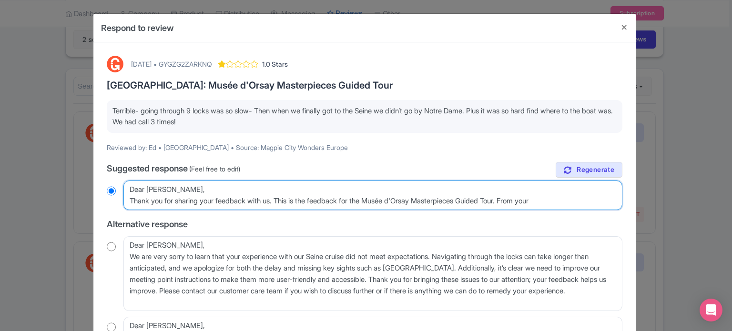
radio input "true"
type textarea "Dear Ed, Thank you for sharing your feedback with us. This is the feedback for …"
radio input "true"
type textarea "Dear Ed, Thank you for sharing your feedback with us. This is the feedback for …"
radio input "true"
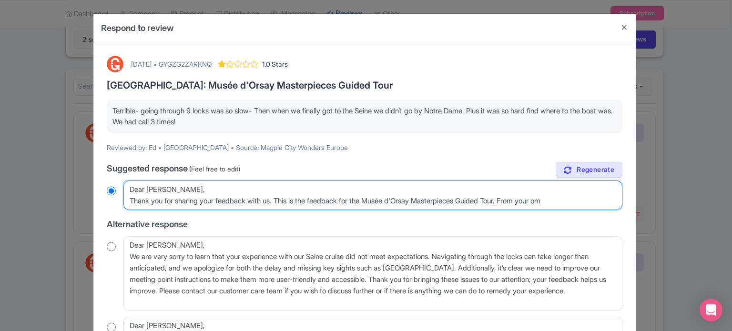
type textarea "Dear Ed, Thank you for sharing your feedback with us. This is the feedback for …"
radio input "true"
type textarea "Dear Ed, Thank you for sharing your feedback with us. This is the feedback for …"
radio input "true"
type textarea "Dear Ed, Thank you for sharing your feedback with us. This is the feedback for …"
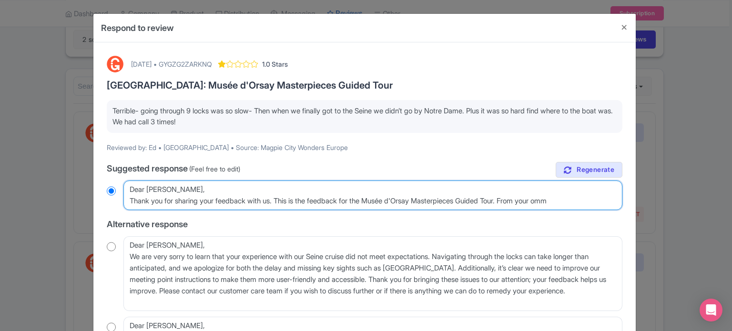
radio input "true"
type textarea "Dear Ed, Thank you for sharing your feedback with us. This is the feedback for …"
radio input "true"
type textarea "Dear Ed, Thank you for sharing your feedback with us. This is the feedback for …"
radio input "true"
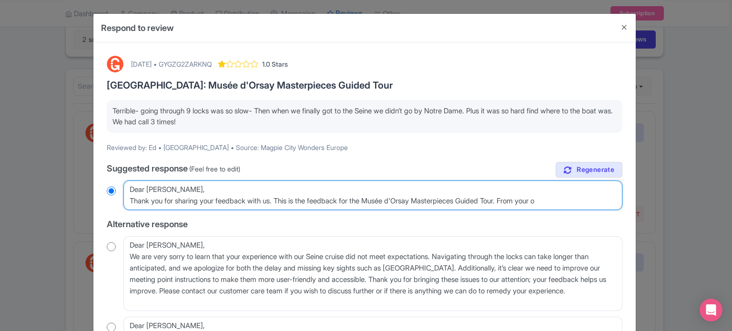
type textarea "Dear Ed, Thank you for sharing your feedback with us. This is the feedback for …"
radio input "true"
type textarea "Dear Ed, Thank you for sharing your feedback with us. This is the feedback for …"
radio input "true"
type textarea "Dear Ed, Thank you for sharing your feedback with us. This is the feedback for …"
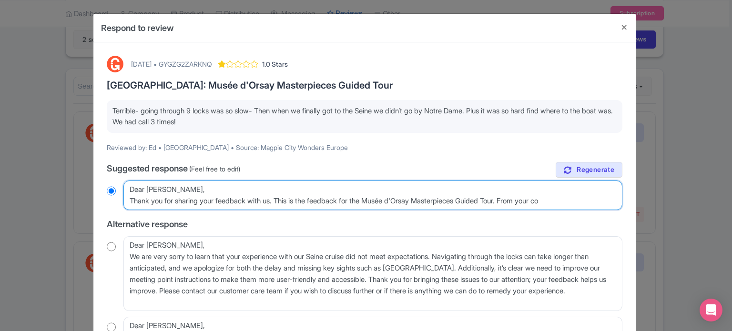
radio input "true"
type textarea "Dear Ed, Thank you for sharing your feedback with us. This is the feedback for …"
radio input "true"
type textarea "Dear Ed, Thank you for sharing your feedback with us. This is the feedback for …"
radio input "true"
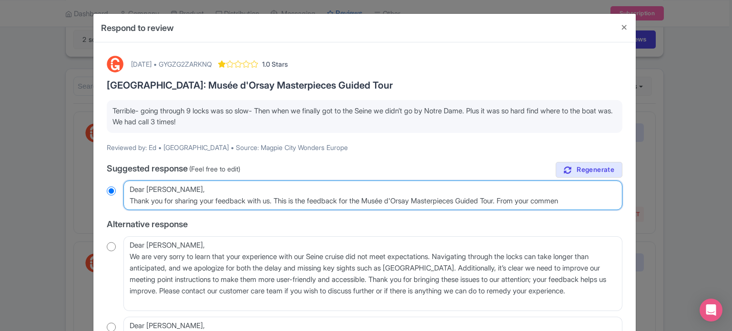
type textarea "Dear Ed, Thank you for sharing your feedback with us. This is the feedback for …"
radio input "true"
type textarea "Dear Ed, Thank you for sharing your feedback with us. This is the feedback for …"
radio input "true"
type textarea "Dear Ed, Thank you for sharing your feedback with us. This is the feedback for …"
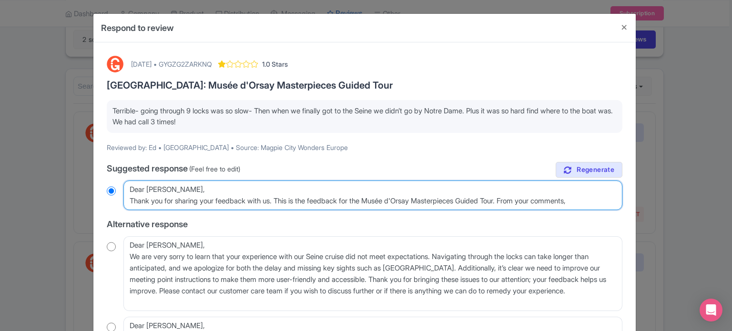
radio input "true"
type textarea "Dear Ed, Thank you for sharing your feedback with us. This is the feedback for …"
radio input "true"
type textarea "Dear Ed, Thank you for sharing your feedback with us. This is the feedback for …"
radio input "true"
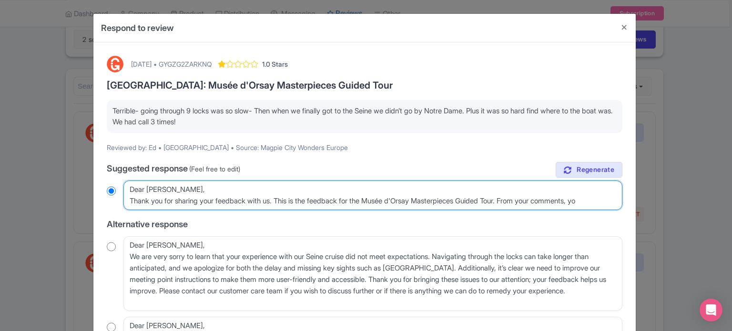
type textarea "Dear Ed, Thank you for sharing your feedback with us. This is the feedback for …"
radio input "true"
type textarea "Dear Ed, Thank you for sharing your feedback with us. This is the feedback for …"
radio input "true"
type textarea "Dear Ed, Thank you for sharing your feedback with us. This is the feedback for …"
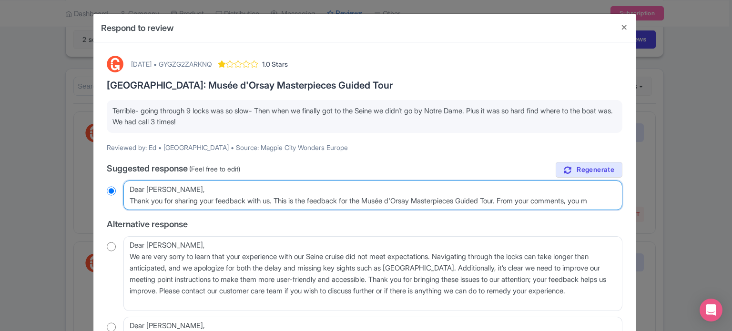
radio input "true"
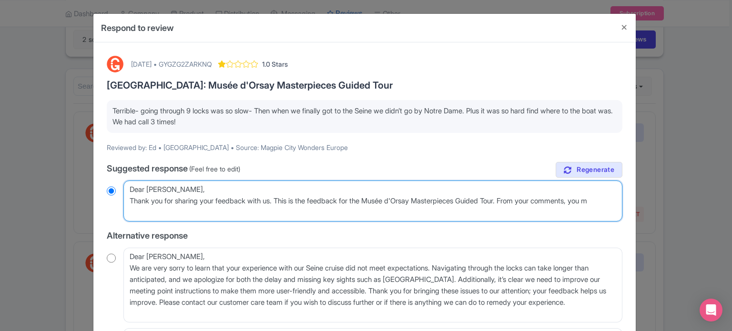
type textarea "Dear Ed, Thank you for sharing your feedback with us. This is the feedback for …"
radio input "true"
type textarea "Dear Ed, Thank you for sharing your feedback with us. This is the feedback for …"
radio input "true"
type textarea "Dear Ed, Thank you for sharing your feedback with us. This is the feedback for …"
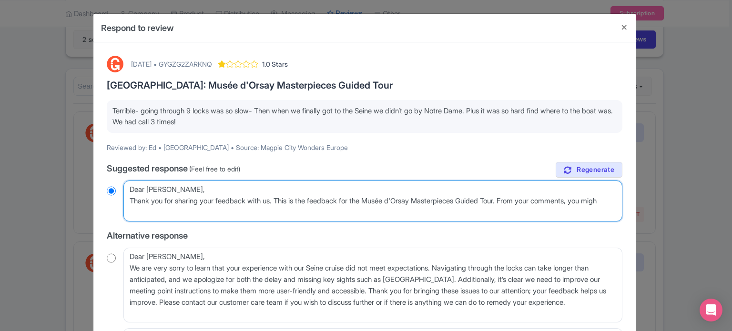
radio input "true"
type textarea "Dear Ed, Thank you for sharing your feedback with us. This is the feedback for …"
radio input "true"
type textarea "Dear Ed, Thank you for sharing your feedback with us. This is the feedback for …"
radio input "true"
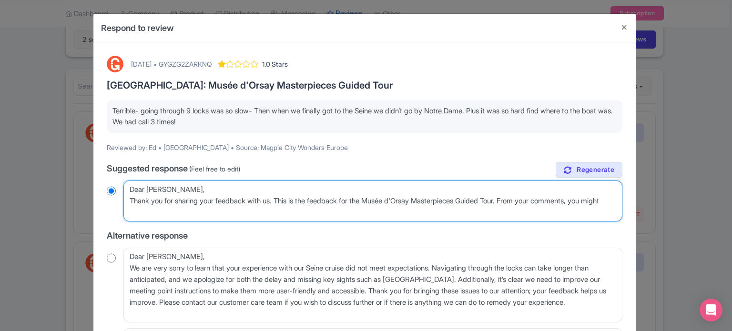
type textarea "Dear Ed, Thank you for sharing your feedback with us. This is the feedback for …"
radio input "true"
type textarea "Dear Ed, Thank you for sharing your feedback with us. This is the feedback for …"
radio input "true"
type textarea "Dear Ed, Thank you for sharing your feedback with us. This is the feedback for …"
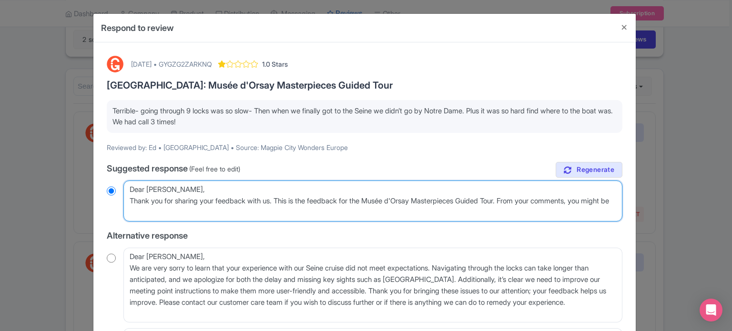
radio input "true"
type textarea "Dear Ed, Thank you for sharing your feedback with us. This is the feedback for …"
radio input "true"
type textarea "Dear Ed, Thank you for sharing your feedback with us. This is the feedback for …"
radio input "true"
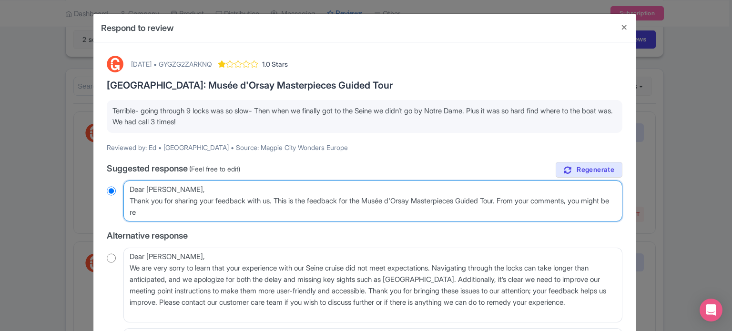
type textarea "Dear Ed, Thank you for sharing your feedback with us. This is the feedback for …"
radio input "true"
type textarea "Dear Ed, Thank you for sharing your feedback with us. This is the feedback for …"
radio input "true"
type textarea "Dear Ed, Thank you for sharing your feedback with us. This is the feedback for …"
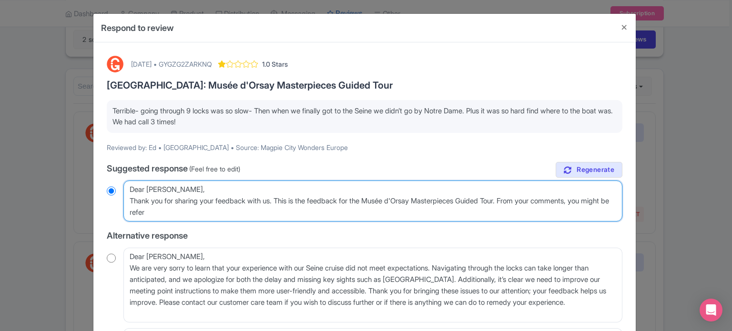
radio input "true"
type textarea "Dear Ed, Thank you for sharing your feedback with us. This is the feedback for …"
radio input "true"
type textarea "Dear Ed, Thank you for sharing your feedback with us. This is the feedback for …"
radio input "true"
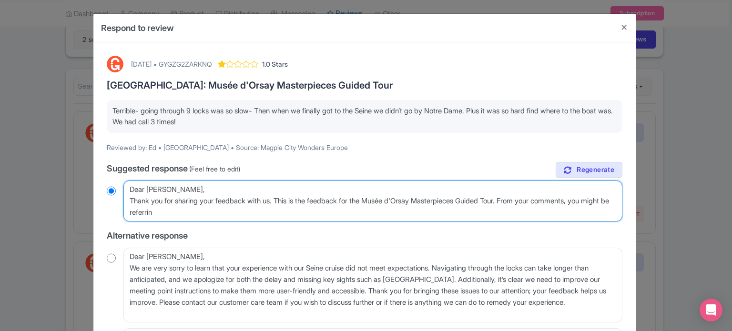
type textarea "Dear Ed, Thank you for sharing your feedback with us. This is the feedback for …"
radio input "true"
type textarea "Dear Ed, Thank you for sharing your feedback with us. This is the feedback for …"
radio input "true"
type textarea "Dear Ed, Thank you for sharing your feedback with us. This is the feedback for …"
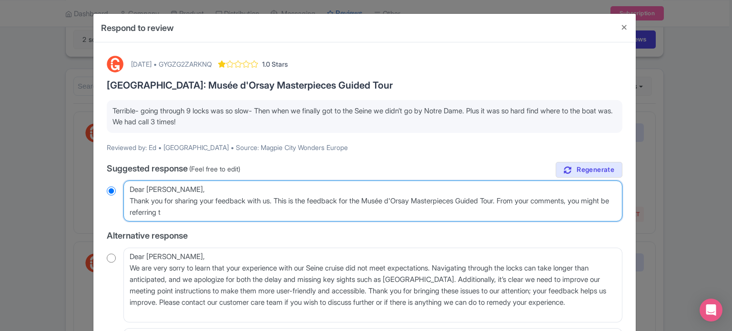
radio input "true"
type textarea "Dear Ed, Thank you for sharing your feedback with us. This is the feedback for …"
radio input "true"
type textarea "Dear Ed, Thank you for sharing your feedback with us. This is the feedback for …"
radio input "true"
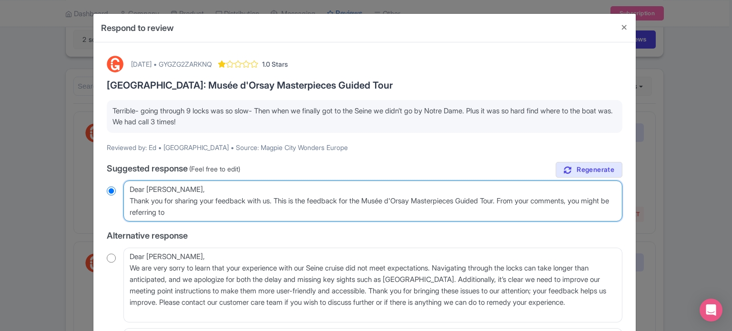
type textarea "Dear Ed, Thank you for sharing your feedback with us. This is the feedback for …"
radio input "true"
type textarea "Dear Ed, Thank you for sharing your feedback with us. This is the feedback for …"
radio input "true"
type textarea "Dear Ed, Thank you for sharing your feedback with us. This is the feedback for …"
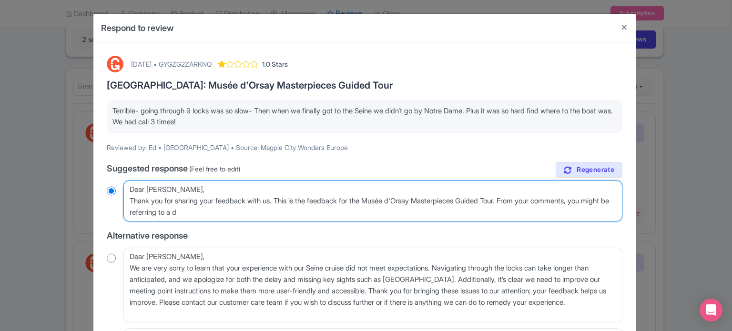
radio input "true"
type textarea "Dear Ed, Thank you for sharing your feedback with us. This is the feedback for …"
radio input "true"
type textarea "Dear Ed, Thank you for sharing your feedback with us. This is the feedback for …"
radio input "true"
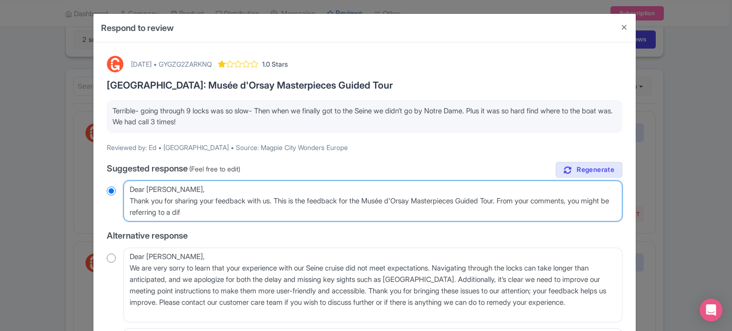
type textarea "Dear Ed, Thank you for sharing your feedback with us. This is the feedback for …"
radio input "true"
type textarea "Dear Ed, Thank you for sharing your feedback with us. This is the feedback for …"
radio input "true"
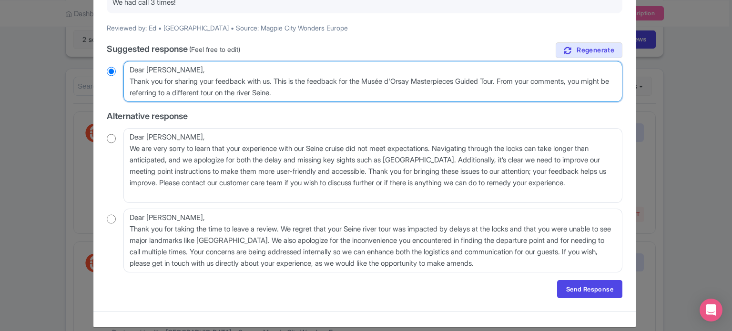
scroll to position [129, 0]
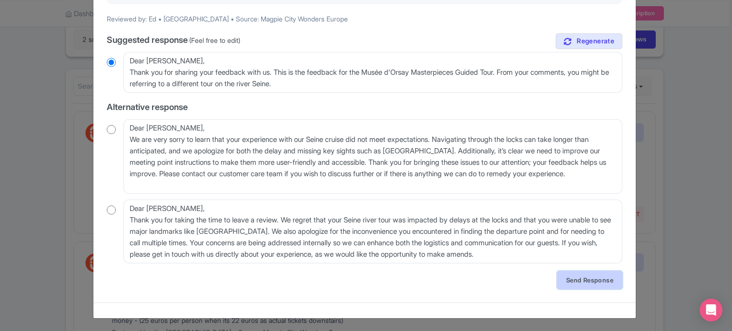
click at [577, 278] on link "Send Response" at bounding box center [589, 280] width 65 height 18
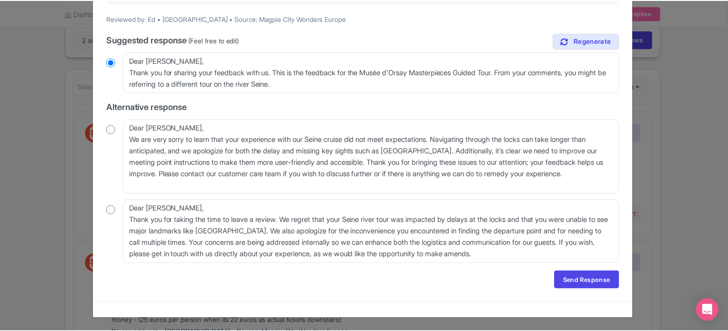
scroll to position [0, 0]
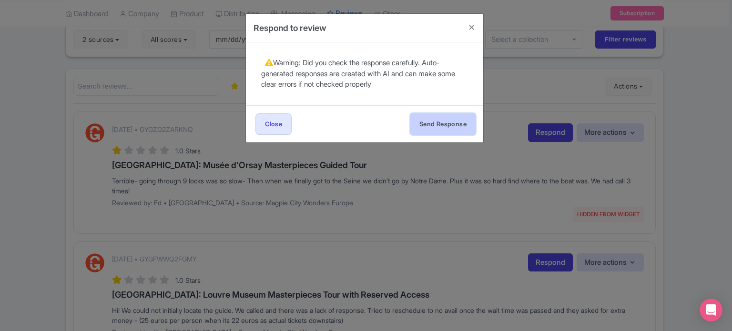
click at [448, 128] on button "Send Response" at bounding box center [442, 123] width 65 height 21
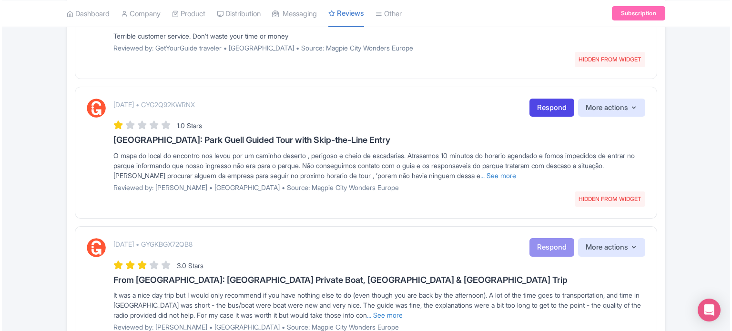
scroll to position [429, 0]
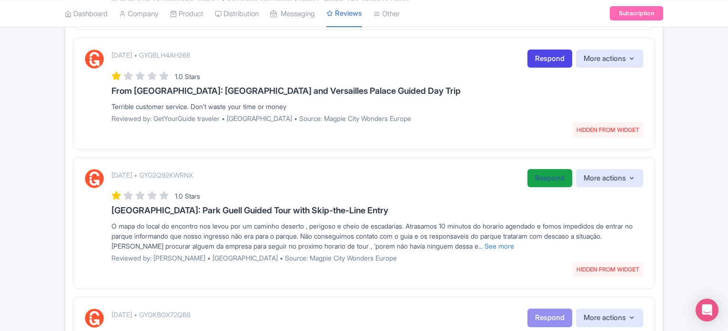
click at [527, 178] on link "Respond" at bounding box center [549, 178] width 45 height 19
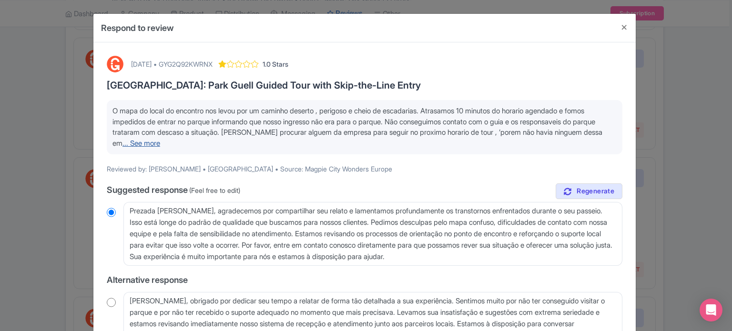
click at [160, 146] on link "... See more" at bounding box center [141, 143] width 38 height 9
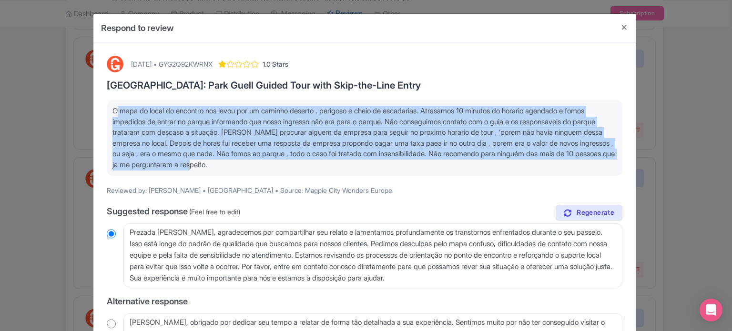
drag, startPoint x: 111, startPoint y: 109, endPoint x: 367, endPoint y: 162, distance: 261.8
click at [367, 162] on div "O mapa do local do encontro nos levou por um caminho deserto , perigoso e cheio…" at bounding box center [364, 138] width 515 height 76
copy span "O mapa do local do encontro nos levou por um caminho deserto , perigoso e cheio…"
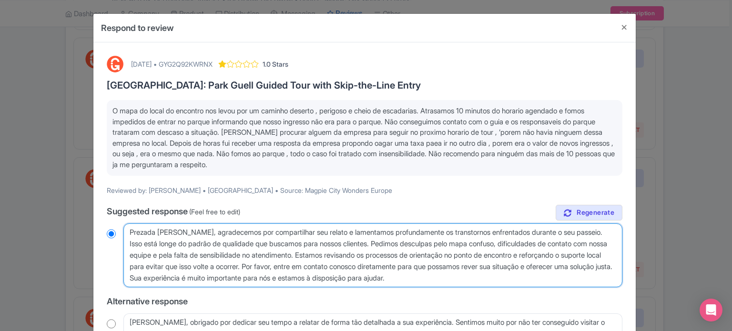
drag, startPoint x: 544, startPoint y: 274, endPoint x: 128, endPoint y: 226, distance: 419.1
click at [128, 226] on textarea "Prezada [PERSON_NAME], agradecemos por compartilhar seu relato e lamentamos pro…" at bounding box center [372, 255] width 499 height 64
paste textarea "Gostaria de expressar o quanto lamento saber que você perdeu seu passeio pelo […"
type textarea "Gostaria de expressar o quanto lamento saber que você perdeu seu passeio pelo […"
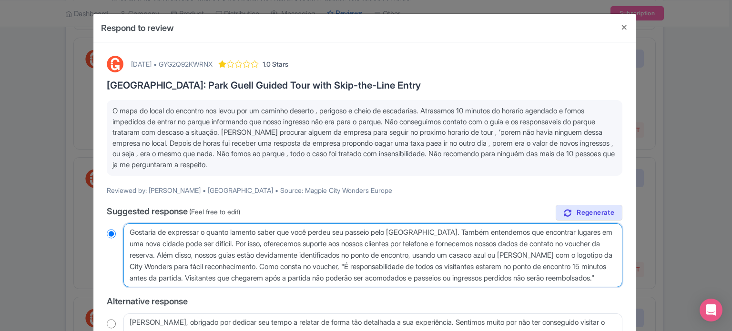
radio input "true"
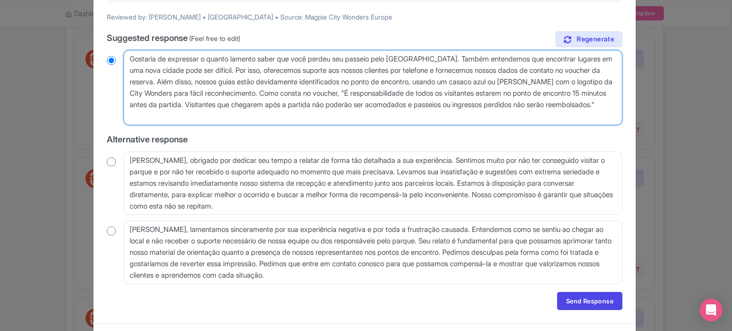
scroll to position [194, 0]
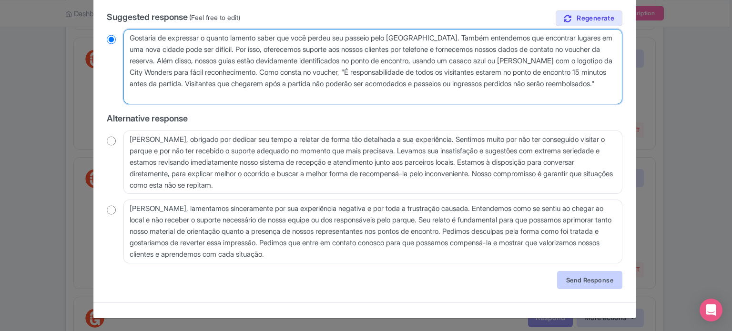
type textarea "Gostaria de expressar o quanto lamento saber que você perdeu seu passeio pelo […"
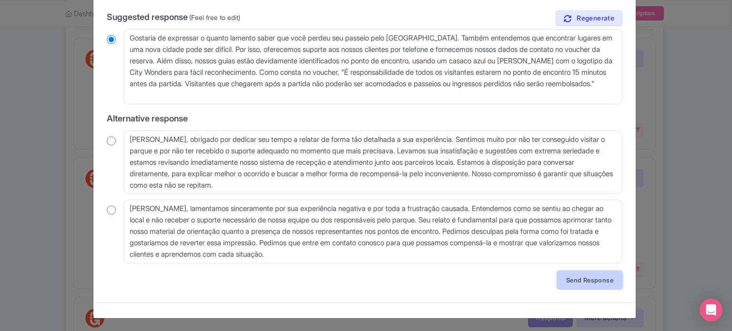
click at [589, 283] on link "Send Response" at bounding box center [589, 280] width 65 height 18
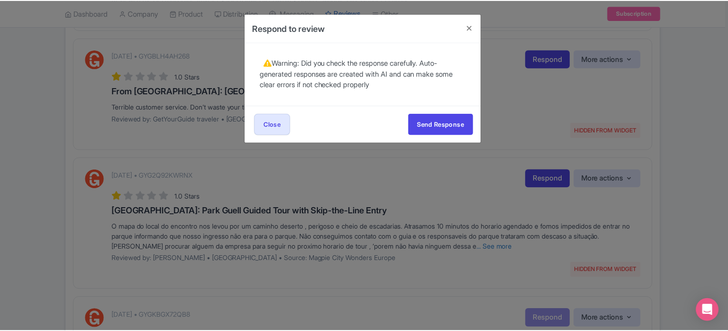
scroll to position [0, 0]
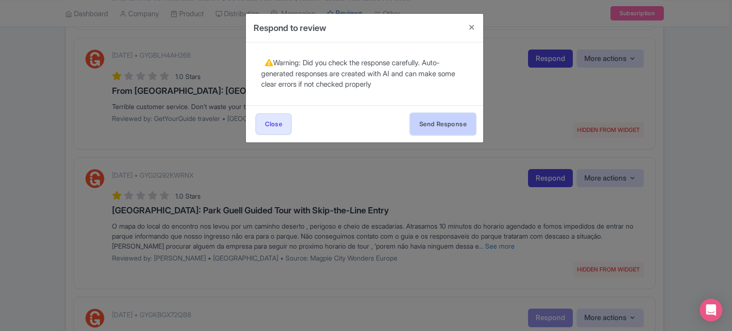
click at [430, 129] on button "Send Response" at bounding box center [442, 123] width 65 height 21
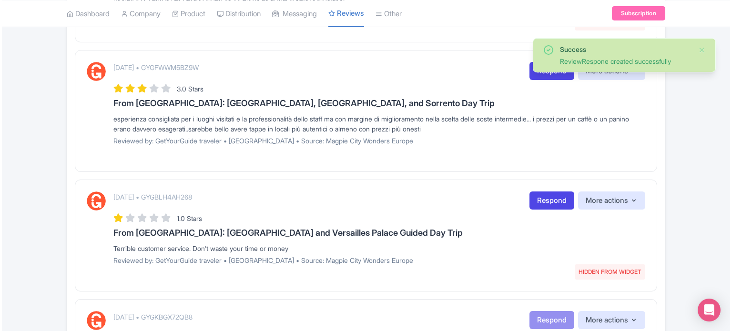
scroll to position [333, 0]
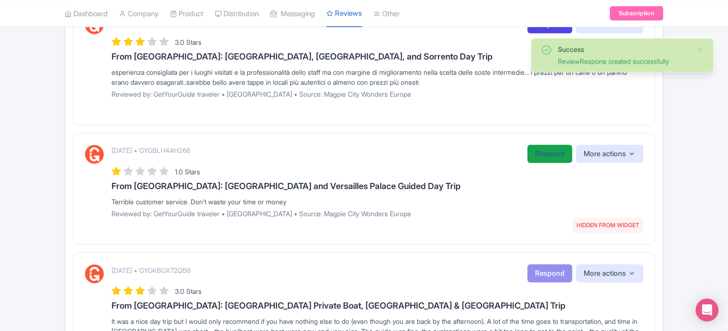
click at [553, 148] on link "Respond" at bounding box center [549, 154] width 45 height 19
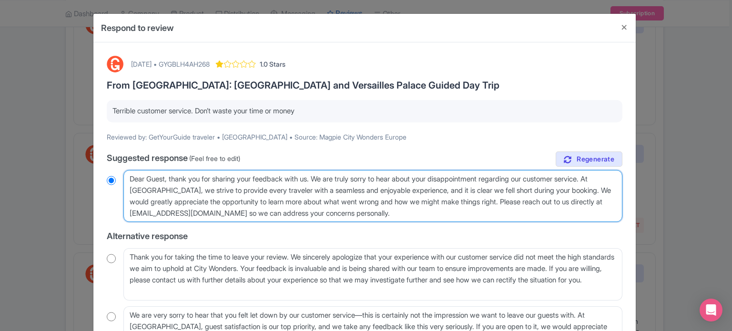
drag, startPoint x: 129, startPoint y: 189, endPoint x: 609, endPoint y: 190, distance: 480.2
click at [609, 190] on textarea "Dear Guest, thank you for sharing your feedback with us. We are truly sorry to …" at bounding box center [372, 196] width 499 height 52
type textarea "Dear Guest, thank you for sharing your feedback with us. We are truly sorry to …"
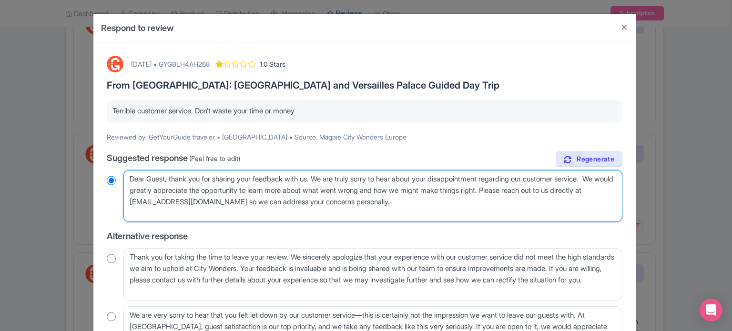
radio input "true"
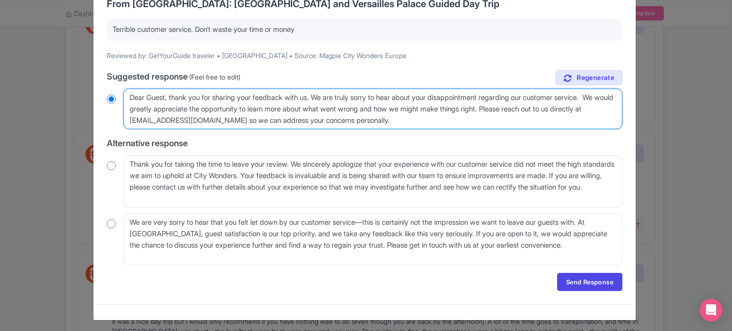
scroll to position [84, 0]
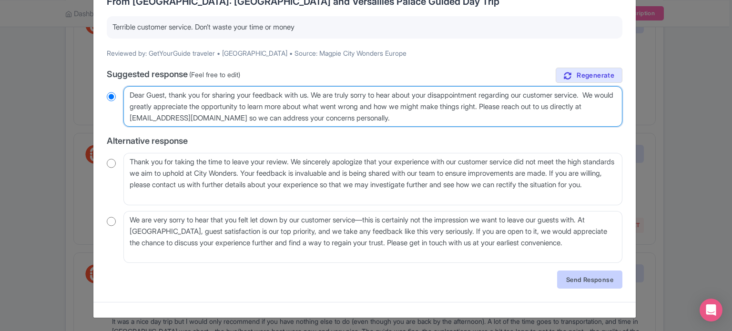
type textarea "Dear Guest, thank you for sharing your feedback with us. We are truly sorry to …"
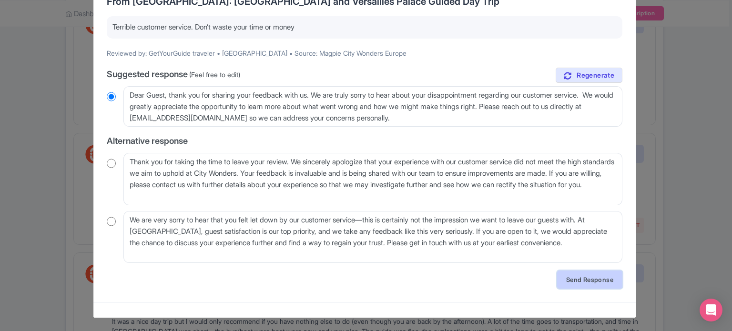
click at [580, 279] on link "Send Response" at bounding box center [589, 280] width 65 height 18
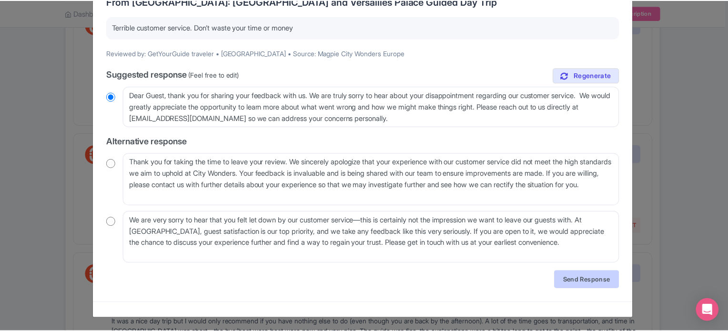
scroll to position [0, 0]
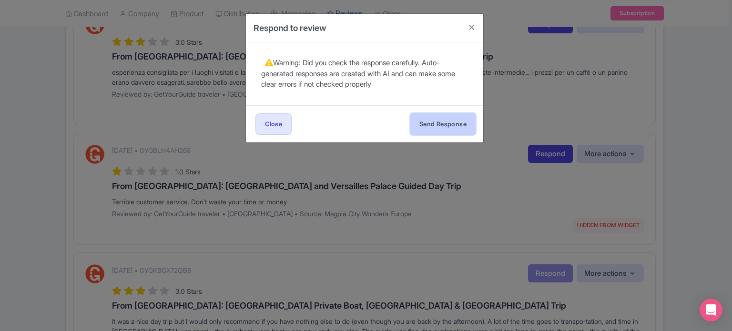
click at [433, 126] on button "Send Response" at bounding box center [442, 123] width 65 height 21
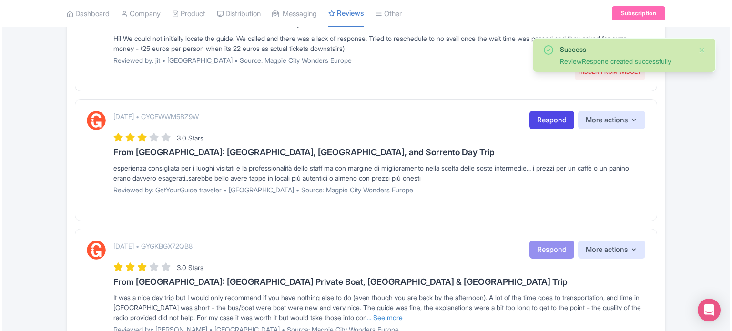
scroll to position [238, 0]
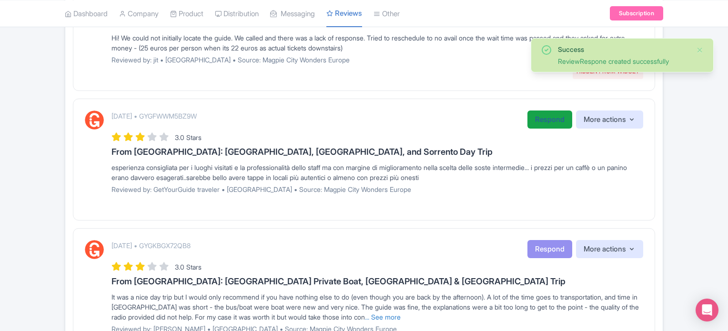
click at [554, 118] on link "Respond" at bounding box center [549, 120] width 45 height 19
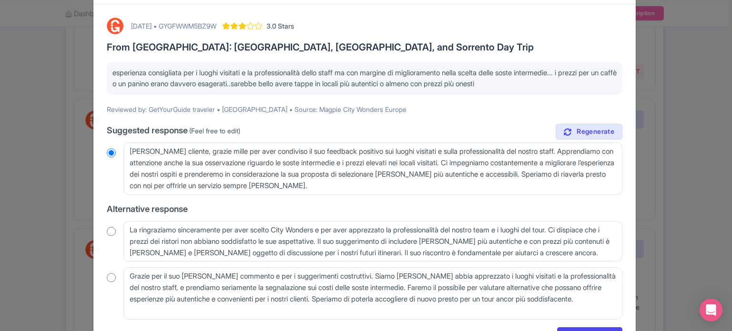
scroll to position [94, 0]
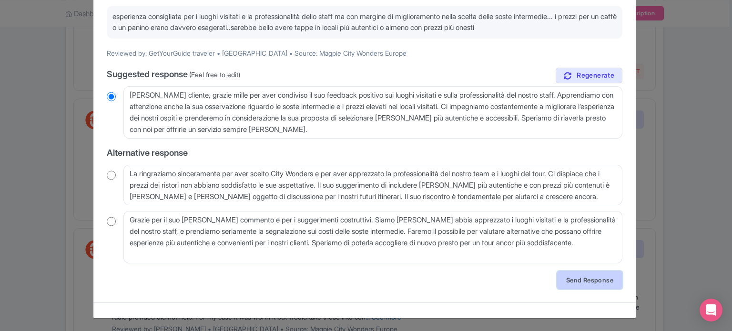
click at [579, 276] on link "Send Response" at bounding box center [589, 280] width 65 height 18
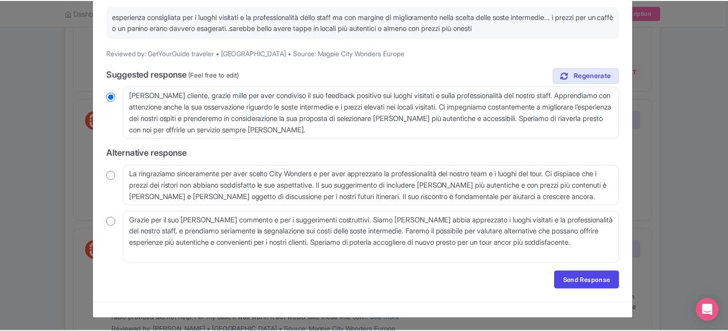
scroll to position [0, 0]
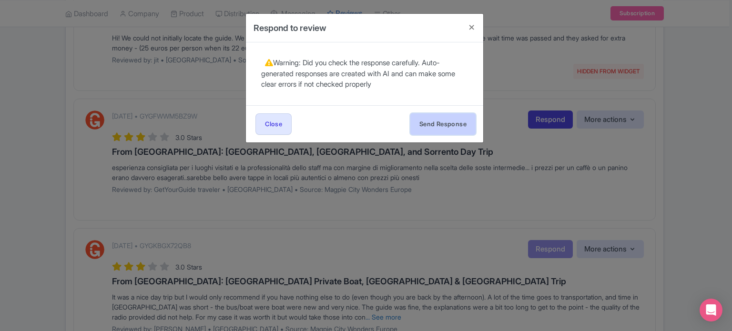
click at [448, 124] on button "Send Response" at bounding box center [442, 123] width 65 height 21
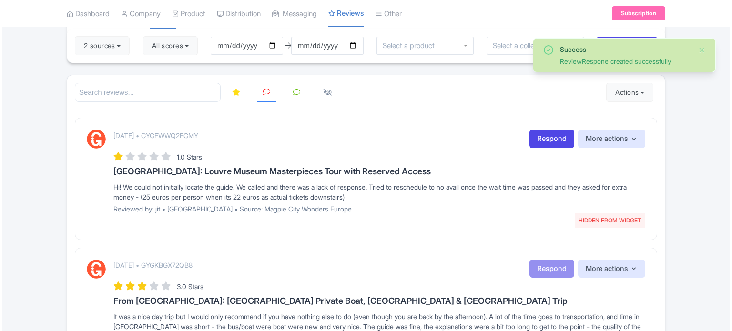
scroll to position [95, 0]
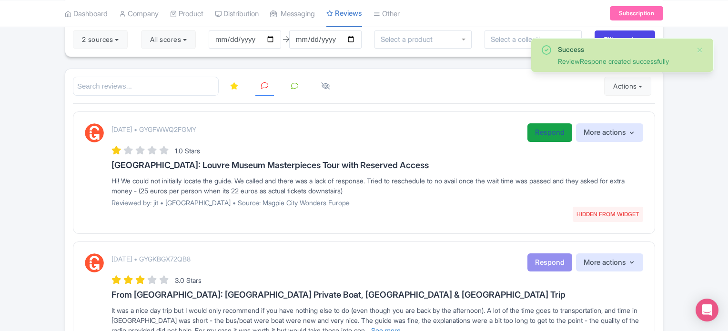
click at [544, 131] on link "Respond" at bounding box center [549, 132] width 45 height 19
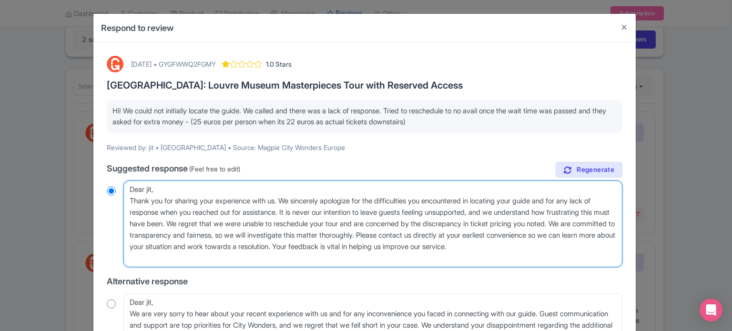
click at [459, 203] on textarea "Dear jit, Thank you for sharing your experience with us. We sincerely apologize…" at bounding box center [372, 224] width 499 height 87
drag, startPoint x: 560, startPoint y: 200, endPoint x: 233, endPoint y: 223, distance: 328.1
click at [233, 223] on textarea "Dear jit, Thank you for sharing your experience with us. We sincerely apologize…" at bounding box center [372, 224] width 499 height 87
paste textarea "Our Customer Care Team is happy to give details of your tour meeting point over…"
type textarea "Dear jit, Thank you for sharing your experience with us. We sincerely apologize…"
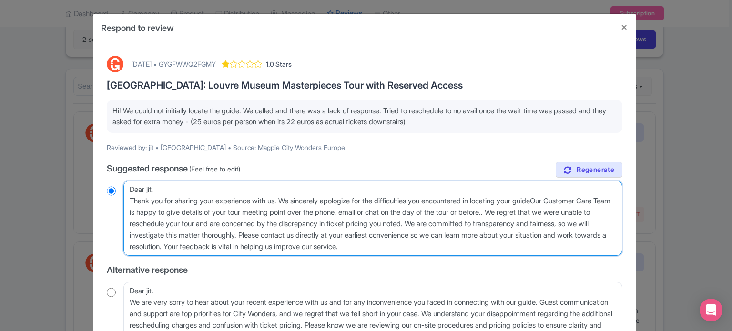
radio input "true"
click at [557, 200] on textarea "Dear jit, Thank you for sharing your experience with us. We sincerely apologize…" at bounding box center [372, 218] width 499 height 75
click at [561, 200] on textarea "Dear jit, Thank you for sharing your experience with us. We sincerely apologize…" at bounding box center [372, 218] width 499 height 75
type textarea "Dear jit, Thank you for sharing your experience with us. We sincerely apologize…"
radio input "true"
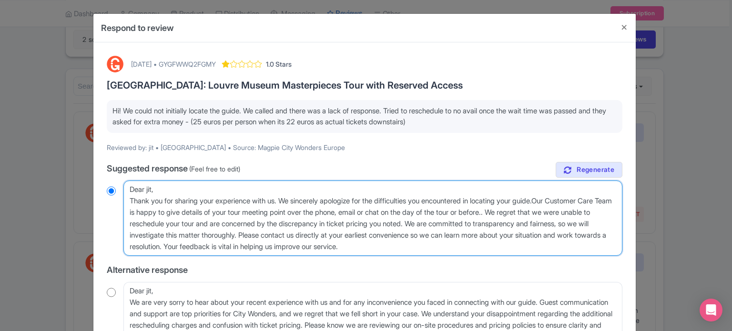
type textarea "Dear jit, Thank you for sharing your experience with us. We sincerely apologize…"
click at [541, 210] on textarea "Dear jit, Thank you for sharing your experience with us. We sincerely apologize…" at bounding box center [372, 218] width 499 height 75
radio input "true"
type textarea "Dear jit, Thank you for sharing your experience with us. We sincerely apologize…"
radio input "true"
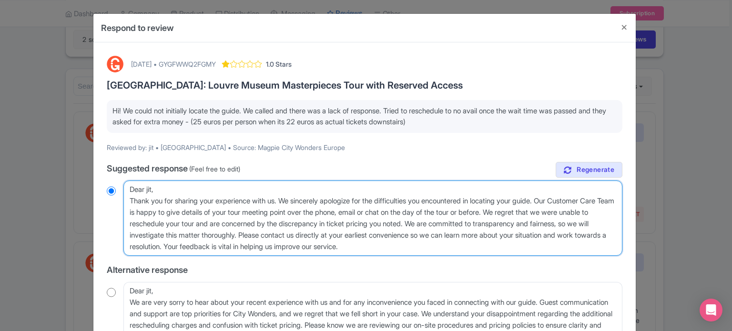
drag, startPoint x: 469, startPoint y: 221, endPoint x: 249, endPoint y: 224, distance: 220.6
click at [249, 224] on textarea "Dear jit, Thank you for sharing your experience with us. We sincerely apologize…" at bounding box center [372, 218] width 499 height 75
type textarea "Dear jit, Thank you for sharing your experience with us. We sincerely apologize…"
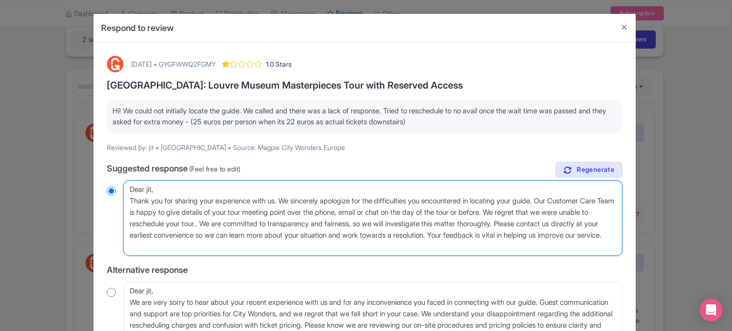
radio input "true"
type textarea "Dear jit, Thank you for sharing your experience with us. We sincerely apologize…"
radio input "true"
drag, startPoint x: 283, startPoint y: 245, endPoint x: 566, endPoint y: 223, distance: 283.8
click at [566, 223] on textarea "Dear jit, Thank you for sharing your experience with us. We sincerely apologize…" at bounding box center [372, 218] width 499 height 75
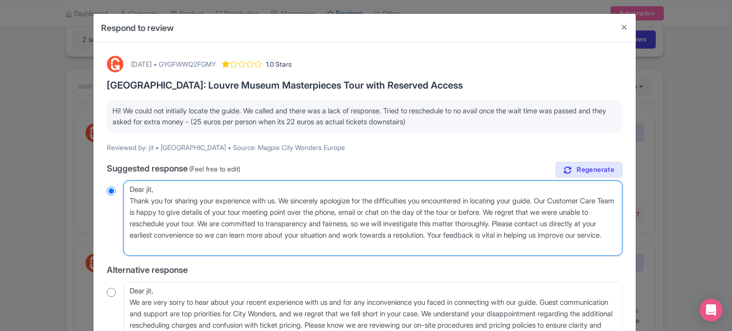
type textarea "Dear jit, Thank you for sharing your experience with us. We sincerely apologize…"
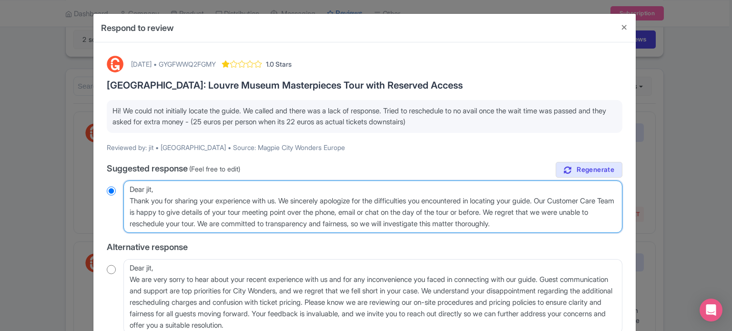
radio input "true"
click at [249, 222] on textarea "Dear jit, Thank you for sharing your experience with us. We sincerely apologize…" at bounding box center [372, 207] width 499 height 52
type textarea "Dear jit, Thank you for sharing your experience with us. We sincerely apologize…"
radio input "true"
type textarea "Dear jit, Thank you for sharing your experience with us. We sincerely apologize…"
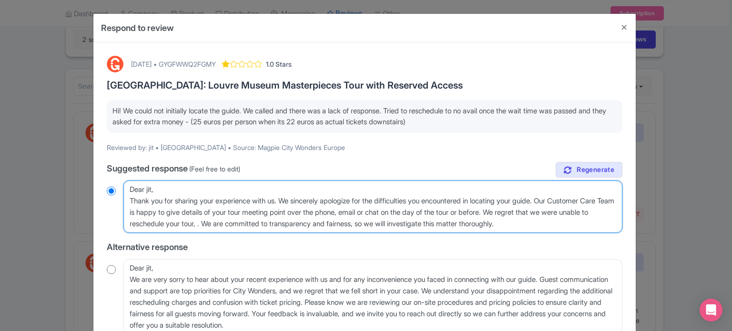
radio input "true"
type textarea "Dear jit, Thank you for sharing your experience with us. We sincerely apologize…"
radio input "true"
type textarea "Dear jit, Thank you for sharing your experience with us. We sincerely apologize…"
radio input "true"
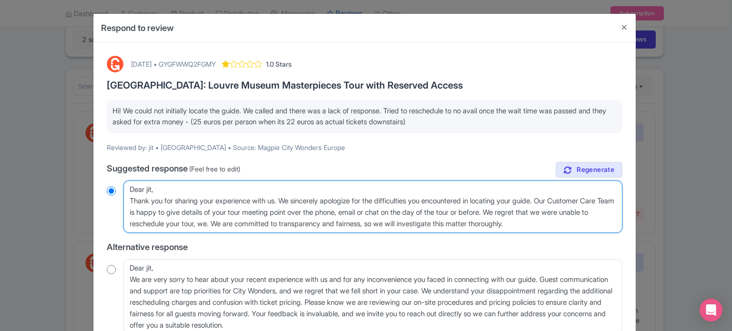
type textarea "Dear jit, Thank you for sharing your experience with us. We sincerely apologize…"
radio input "true"
type textarea "Dear jit, Thank you for sharing your experience with us. We sincerely apologize…"
radio input "true"
type textarea "Dear jit, Thank you for sharing your experience with us. We sincerely apologize…"
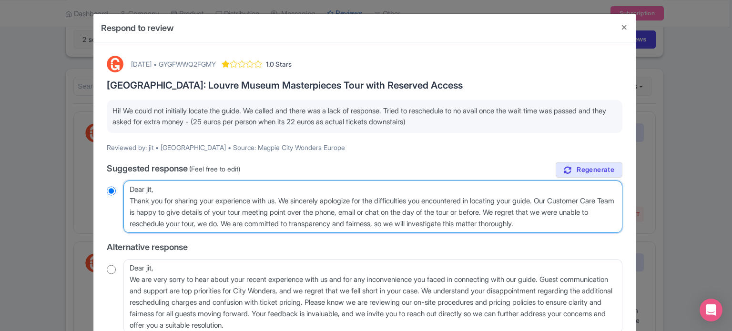
radio input "true"
type textarea "Dear jit, Thank you for sharing your experience with us. We sincerely apologize…"
radio input "true"
type textarea "Dear jit, Thank you for sharing your experience with us. We sincerely apologize…"
radio input "true"
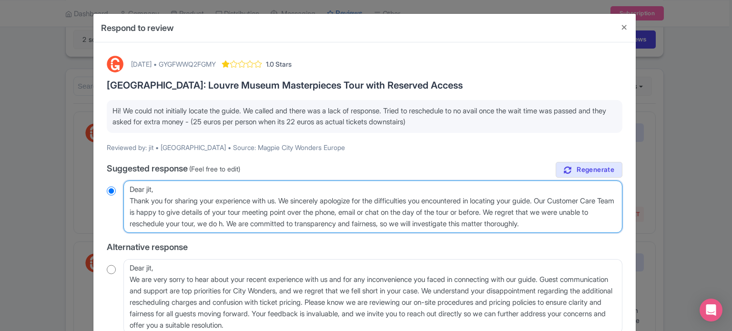
type textarea "Dear jit, Thank you for sharing your experience with us. We sincerely apologize…"
radio input "true"
type textarea "Dear jit, Thank you for sharing your experience with us. We sincerely apologize…"
radio input "true"
type textarea "Dear jit, Thank you for sharing your experience with us. We sincerely apologize…"
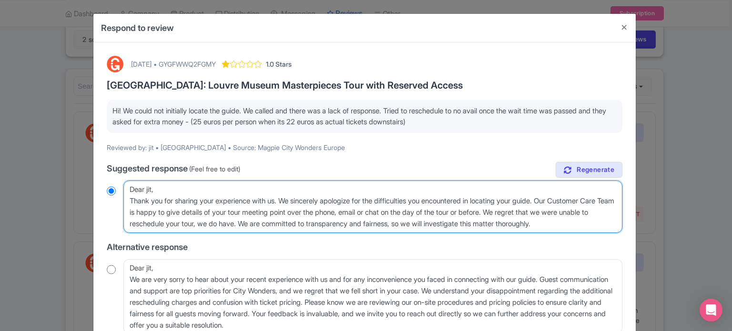
radio input "true"
type textarea "Dear jit, Thank you for sharing your experience with us. We sincerely apologize…"
radio input "true"
type textarea "Dear jit, Thank you for sharing your experience with us. We sincerely apologize…"
radio input "true"
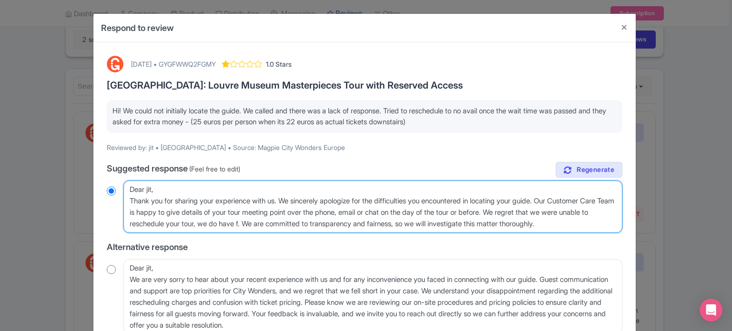
type textarea "Dear jit, Thank you for sharing your experience with us. We sincerely apologize…"
radio input "true"
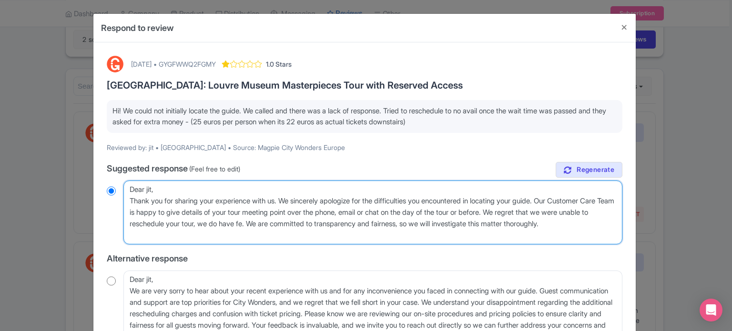
type textarea "Dear jit, Thank you for sharing your experience with us. We sincerely apologize…"
radio input "true"
type textarea "Dear jit, Thank you for sharing your experience with us. We sincerely apologize…"
radio input "true"
type textarea "Dear jit, Thank you for sharing your experience with us. We sincerely apologize…"
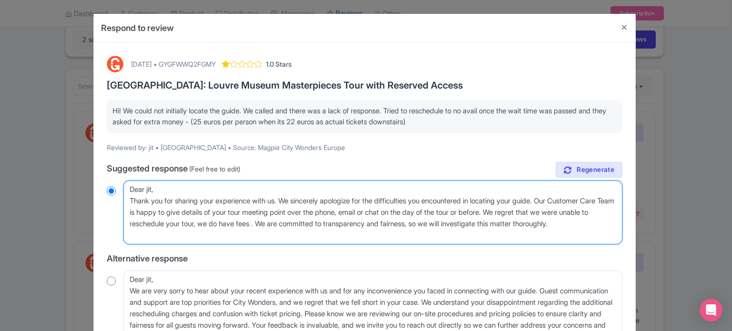
radio input "true"
type textarea "Dear jit, Thank you for sharing your experience with us. We sincerely apologize…"
radio input "true"
type textarea "Dear jit, Thank you for sharing your experience with us. We sincerely apologize…"
radio input "true"
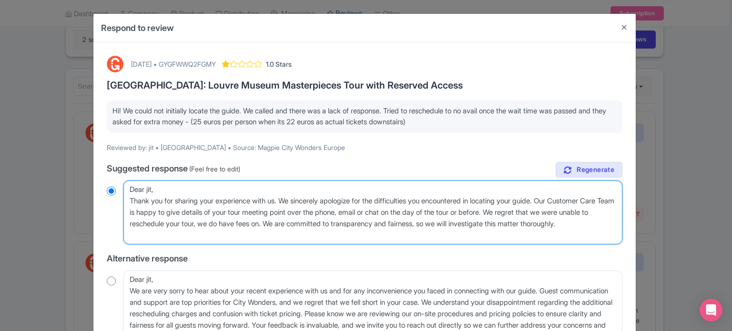
type textarea "Dear jit, Thank you for sharing your experience with us. We sincerely apologize…"
radio input "true"
type textarea "Dear jit, Thank you for sharing your experience with us. We sincerely apologize…"
radio input "true"
type textarea "Dear jit, Thank you for sharing your experience with us. We sincerely apologize…"
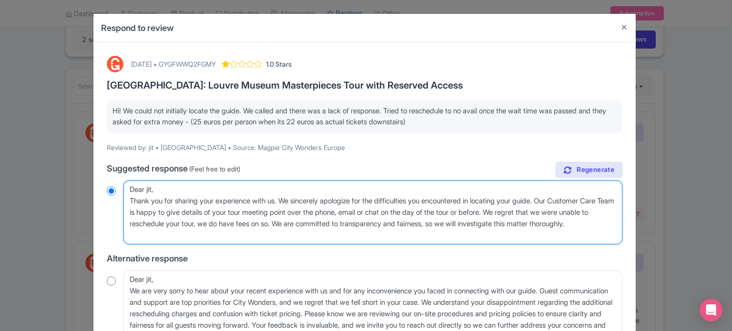
radio input "true"
type textarea "Dear jit, Thank you for sharing your experience with us. We sincerely apologize…"
radio input "true"
type textarea "Dear jit, Thank you for sharing your experience with us. We sincerely apologize…"
radio input "true"
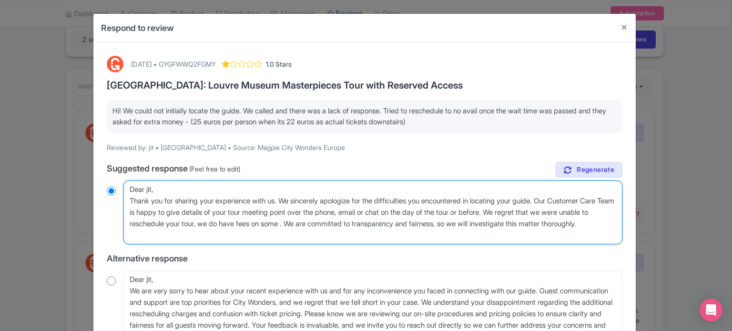
type textarea "Dear jit, Thank you for sharing your experience with us. We sincerely apologize…"
radio input "true"
type textarea "Dear jit, Thank you for sharing your experience with us. We sincerely apologize…"
radio input "true"
type textarea "Dear jit, Thank you for sharing your experience with us. We sincerely apologize…"
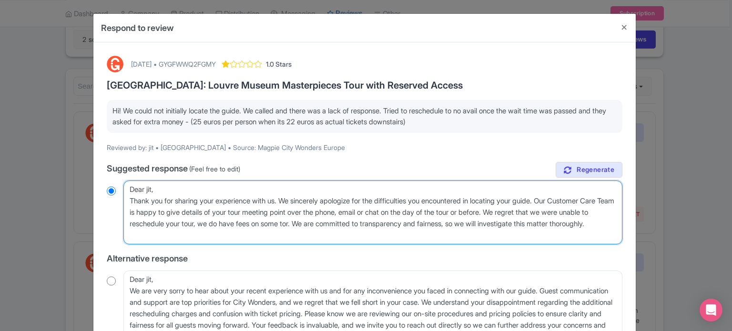
radio input "true"
type textarea "Dear jit, Thank you for sharing your experience with us. We sincerely apologize…"
radio input "true"
type textarea "Dear jit, Thank you for sharing your experience with us. We sincerely apologize…"
radio input "true"
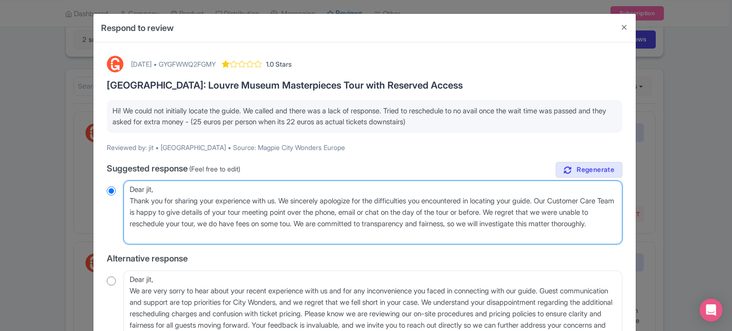
type textarea "Dear jit, Thank you for sharing your experience with us. We sincerely apologize…"
radio input "true"
type textarea "Dear jit, Thank you for sharing your experience with us. We sincerely apologize…"
radio input "true"
type textarea "Dear jit, Thank you for sharing your experience with us. We sincerely apologize…"
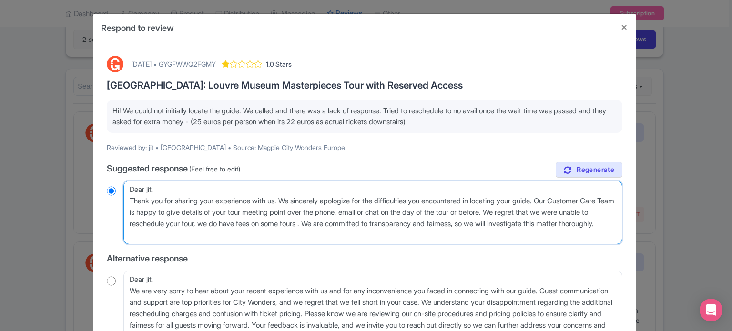
radio input "true"
type textarea "Dear jit, Thank you for sharing your experience with us. We sincerely apologize…"
radio input "true"
type textarea "Dear jit, Thank you for sharing your experience with us. We sincerely apologize…"
radio input "true"
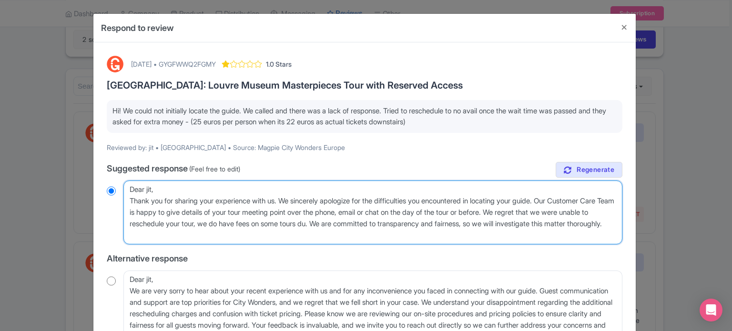
type textarea "Dear jit, Thank you for sharing your experience with us. We sincerely apologize…"
radio input "true"
type textarea "Dear jit, Thank you for sharing your experience with us. We sincerely apologize…"
radio input "true"
type textarea "Dear jit, Thank you for sharing your experience with us. We sincerely apologize…"
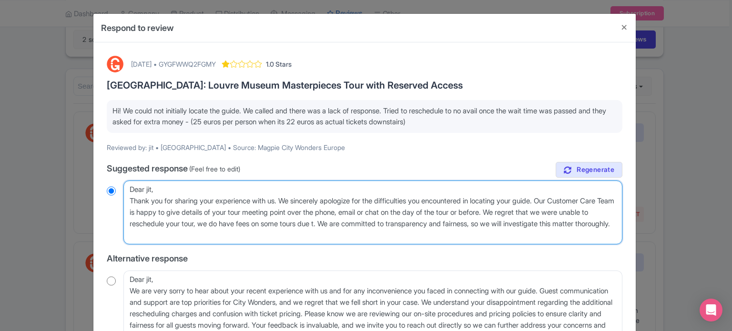
radio input "true"
type textarea "Dear jit, Thank you for sharing your experience with us. We sincerely apologize…"
radio input "true"
type textarea "Dear jit, Thank you for sharing your experience with us. We sincerely apologize…"
radio input "true"
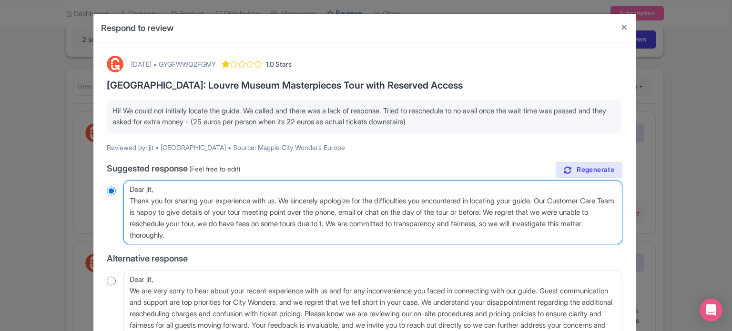
type textarea "Dear jit, Thank you for sharing your experience with us. We sincerely apologize…"
radio input "true"
type textarea "Dear jit, Thank you for sharing your experience with us. We sincerely apologize…"
radio input "true"
type textarea "Dear jit, Thank you for sharing your experience with us. We sincerely apologize…"
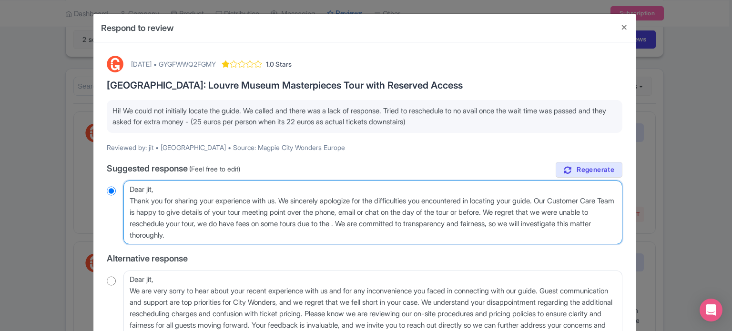
radio input "true"
type textarea "Dear jit, Thank you for sharing your experience with us. We sincerely apologize…"
radio input "true"
type textarea "Dear jit, Thank you for sharing your experience with us. We sincerely apologize…"
radio input "true"
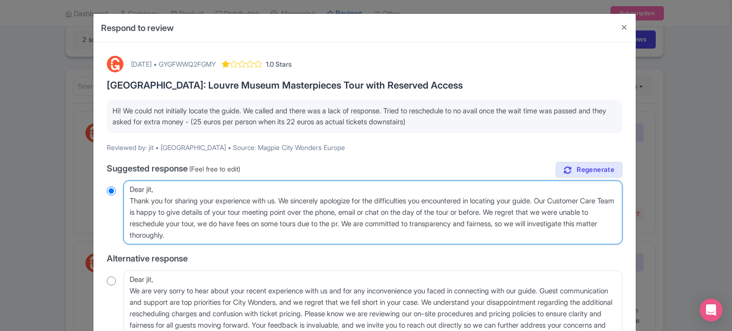
type textarea "Dear jit, Thank you for sharing your experience with us. We sincerely apologize…"
radio input "true"
type textarea "Dear jit, Thank you for sharing your experience with us. We sincerely apologize…"
radio input "true"
type textarea "Dear jit, Thank you for sharing your experience with us. We sincerely apologize…"
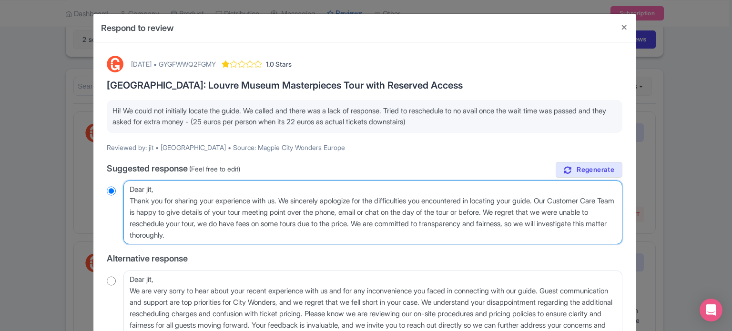
radio input "true"
type textarea "Dear jit, Thank you for sharing your experience with us. We sincerely apologize…"
radio input "true"
type textarea "Dear jit, Thank you for sharing your experience with us. We sincerely apologize…"
radio input "true"
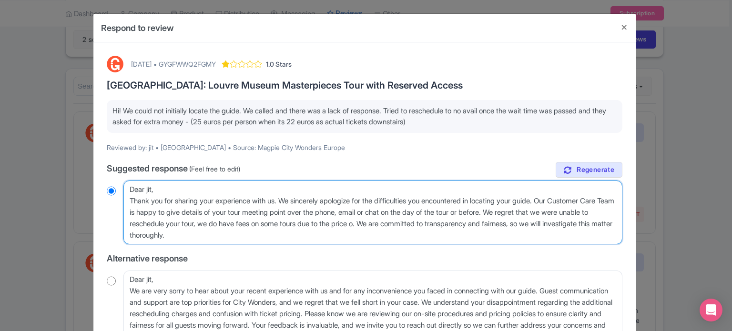
type textarea "Dear jit, Thank you for sharing your experience with us. We sincerely apologize…"
radio input "true"
type textarea "Dear jit, Thank you for sharing your experience with us. We sincerely apologize…"
radio input "true"
type textarea "Dear jit, Thank you for sharing your experience with us. We sincerely apologize…"
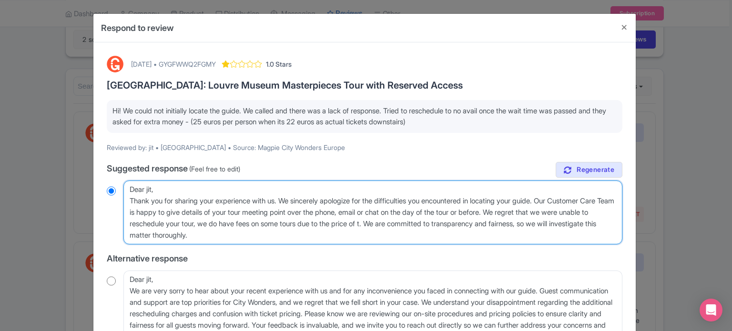
radio input "true"
type textarea "Dear jit, Thank you for sharing your experience with us. We sincerely apologize…"
radio input "true"
type textarea "Dear jit, Thank you for sharing your experience with us. We sincerely apologize…"
radio input "true"
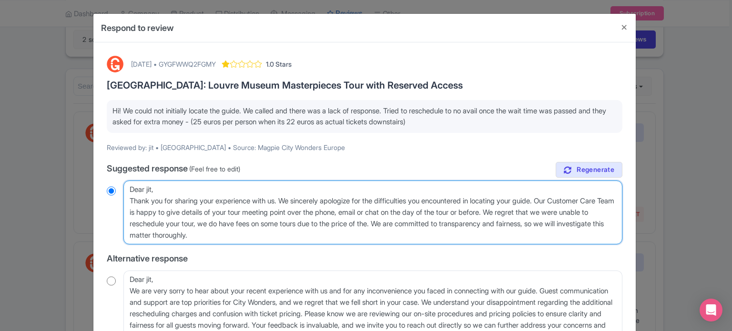
type textarea "Dear jit, Thank you for sharing your experience with us. We sincerely apologize…"
radio input "true"
type textarea "Dear jit, Thank you for sharing your experience with us. We sincerely apologize…"
radio input "true"
type textarea "Dear jit, Thank you for sharing your experience with us. We sincerely apologize…"
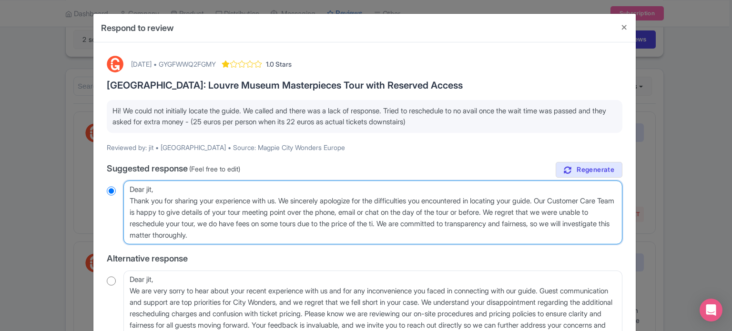
radio input "true"
type textarea "Dear jit, Thank you for sharing your experience with us. We sincerely apologize…"
radio input "true"
type textarea "Dear jit, Thank you for sharing your experience with us. We sincerely apologize…"
radio input "true"
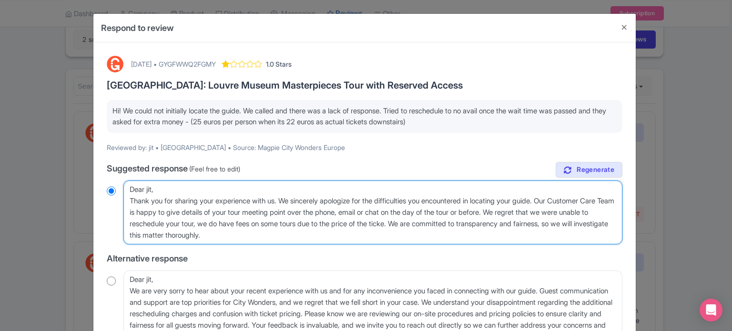
type textarea "Dear jit, Thank you for sharing your experience with us. We sincerely apologize…"
radio input "true"
type textarea "Dear jit, Thank you for sharing your experience with us. We sincerely apologize…"
radio input "true"
type textarea "Dear jit, Thank you for sharing your experience with us. We sincerely apologize…"
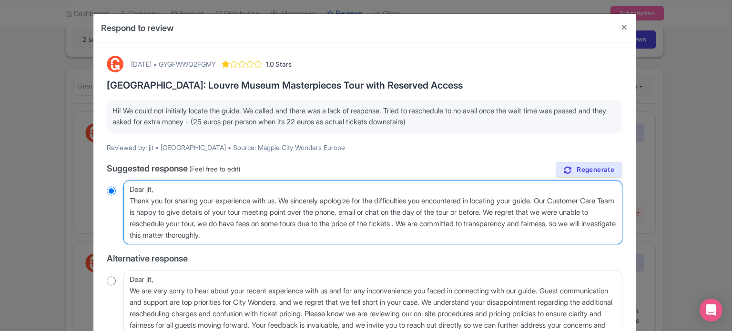
radio input "true"
type textarea "Dear jit, Thank you for sharing your experience with us. We sincerely apologize…"
radio input "true"
type textarea "Dear jit, Thank you for sharing your experience with us. We sincerely apologize…"
radio input "true"
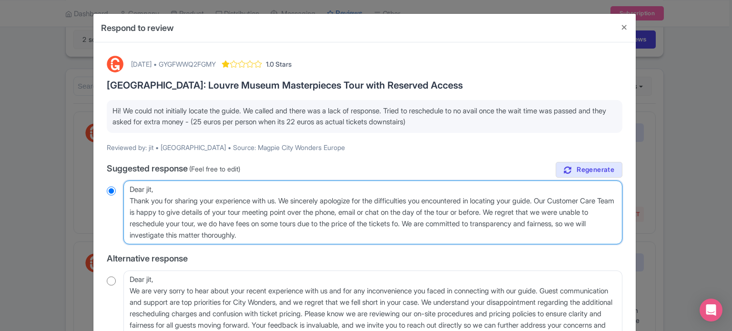
type textarea "Dear jit, Thank you for sharing your experience with us. We sincerely apologize…"
radio input "true"
type textarea "Dear jit, Thank you for sharing your experience with us. We sincerely apologize…"
radio input "true"
type textarea "Dear jit, Thank you for sharing your experience with us. We sincerely apologize…"
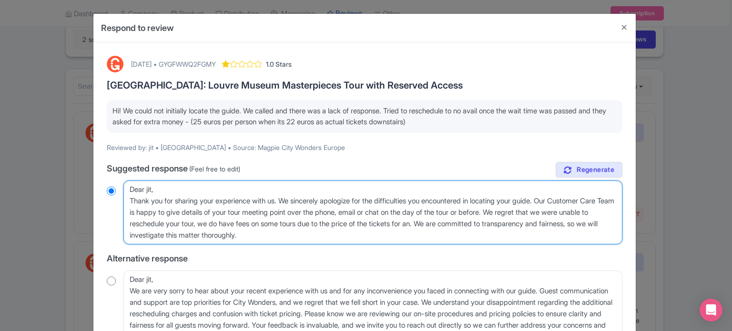
radio input "true"
type textarea "Dear jit, Thank you for sharing your experience with us. We sincerely apologize…"
radio input "true"
type textarea "Dear jit, Thank you for sharing your experience with us. We sincerely apologize…"
radio input "true"
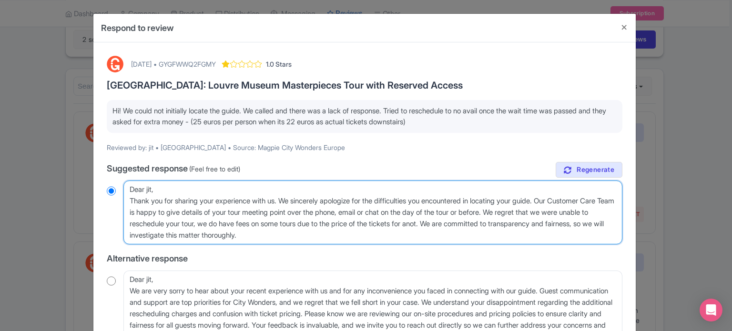
type textarea "Dear jit, Thank you for sharing your experience with us. We sincerely apologize…"
radio input "true"
type textarea "Dear jit, Thank you for sharing your experience with us. We sincerely apologize…"
radio input "true"
type textarea "Dear jit, Thank you for sharing your experience with us. We sincerely apologize…"
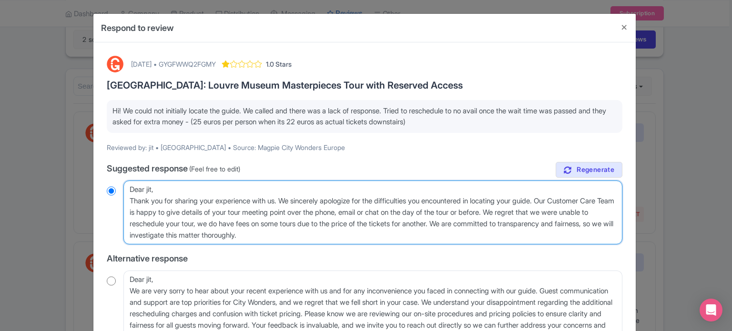
radio input "true"
type textarea "Dear jit, Thank you for sharing your experience with us. We sincerely apologize…"
radio input "true"
type textarea "Dear jit, Thank you for sharing your experience with us. We sincerely apologize…"
radio input "true"
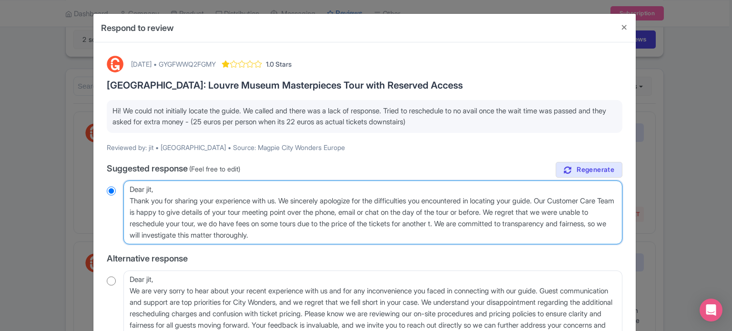
type textarea "Dear jit, Thank you for sharing your experience with us. We sincerely apologize…"
radio input "true"
type textarea "Dear jit, Thank you for sharing your experience with us. We sincerely apologize…"
radio input "true"
type textarea "Dear jit, Thank you for sharing your experience with us. We sincerely apologize…"
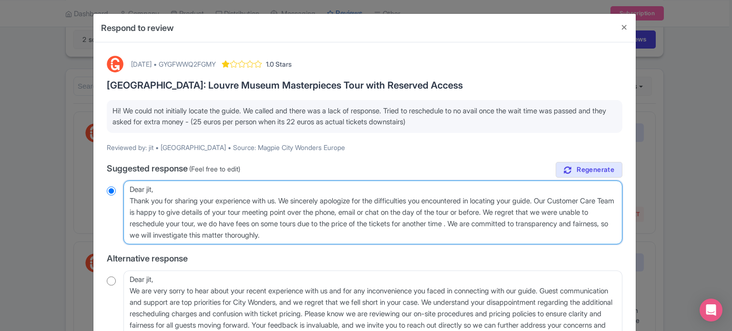
radio input "true"
type textarea "Dear jit, Thank you for sharing your experience with us. We sincerely apologize…"
radio input "true"
type textarea "Dear jit, Thank you for sharing your experience with us. We sincerely apologize…"
radio input "true"
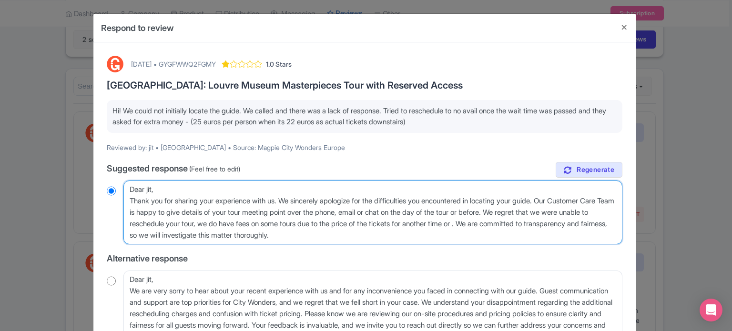
type textarea "Dear jit, Thank you for sharing your experience with us. We sincerely apologize…"
radio input "true"
type textarea "Dear jit, Thank you for sharing your experience with us. We sincerely apologize…"
radio input "true"
type textarea "Dear jit, Thank you for sharing your experience with us. We sincerely apologize…"
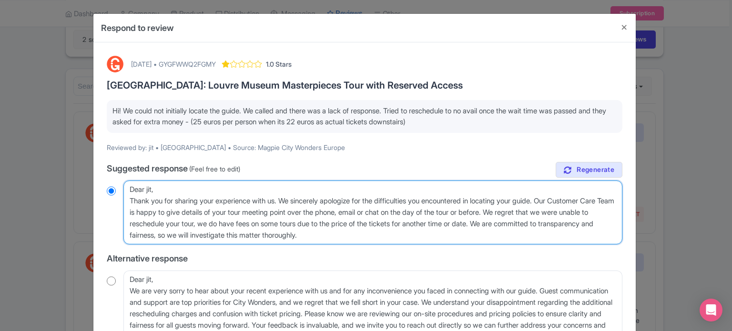
radio input "true"
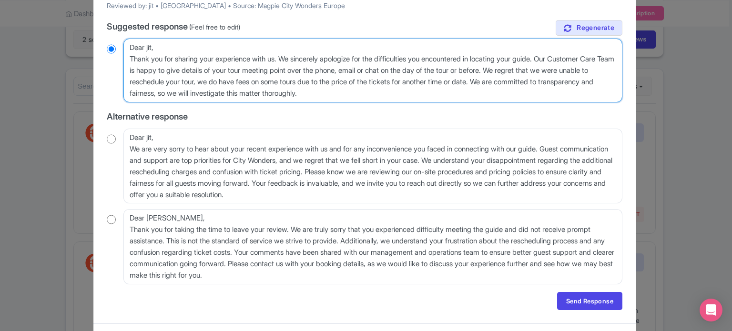
scroll to position [143, 0]
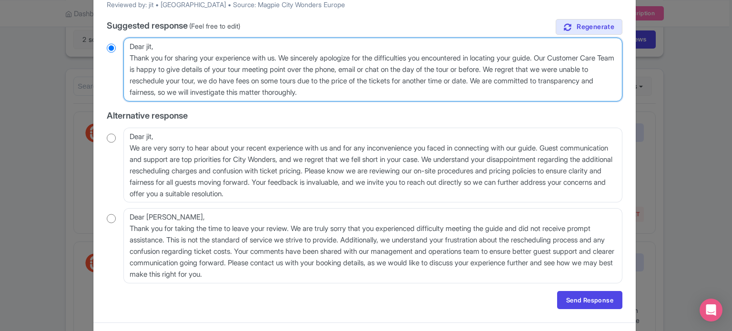
click at [147, 43] on textarea "Dear jit, Thank you for sharing your experience with us. We sincerely apologize…" at bounding box center [372, 70] width 499 height 64
type textarea "Dear it, Thank you for sharing your experience with us. We sincerely apologize …"
radio input "true"
type textarea "Dear Jit, Thank you for sharing your experience with us. We sincerely apologize…"
radio input "true"
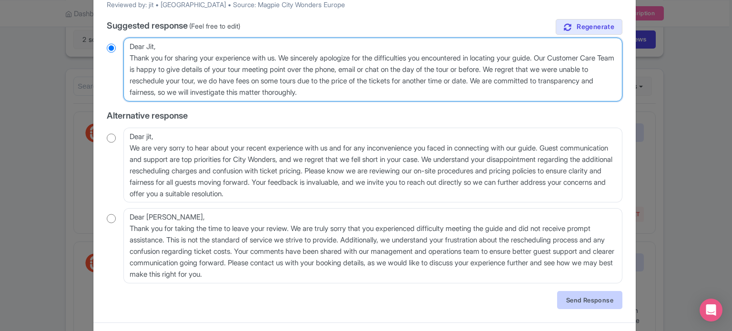
type textarea "Dear Jit, Thank you for sharing your experience with us. We sincerely apologize…"
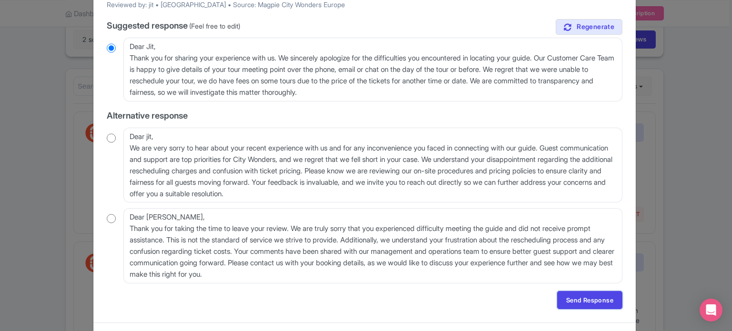
click at [576, 303] on link "Send Response" at bounding box center [589, 300] width 65 height 18
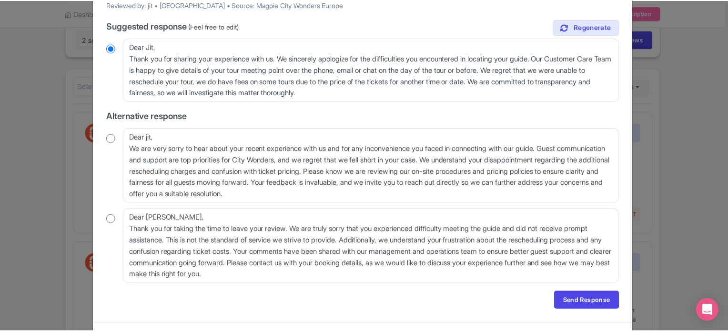
scroll to position [0, 0]
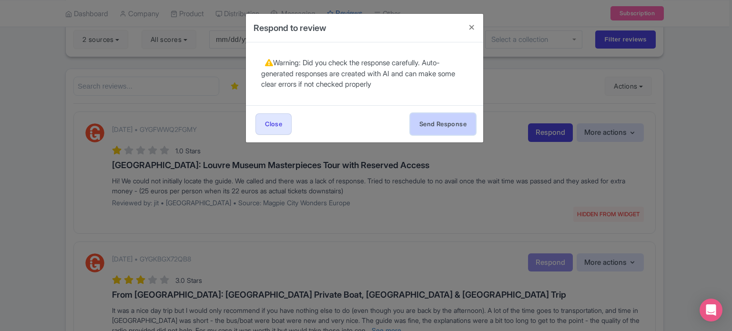
click at [418, 128] on button "Send Response" at bounding box center [442, 123] width 65 height 21
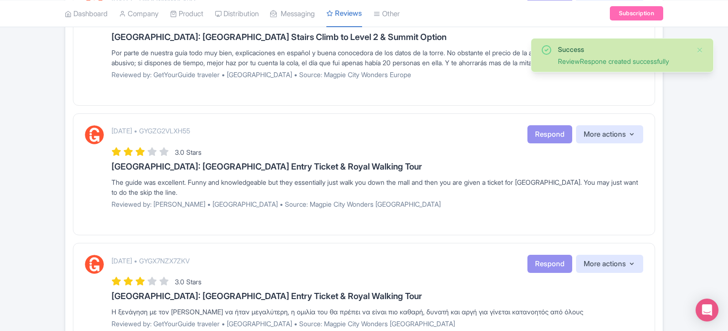
scroll to position [1222, 0]
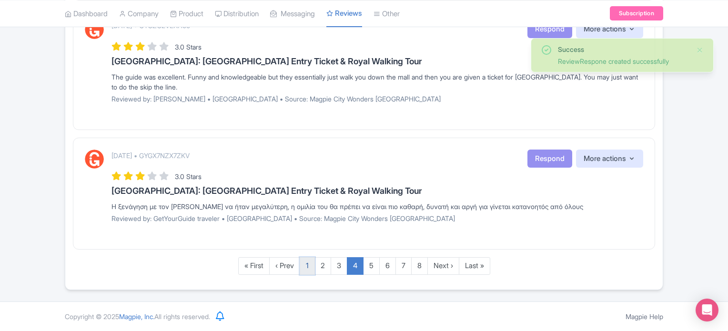
click at [306, 265] on link "1" at bounding box center [307, 266] width 15 height 18
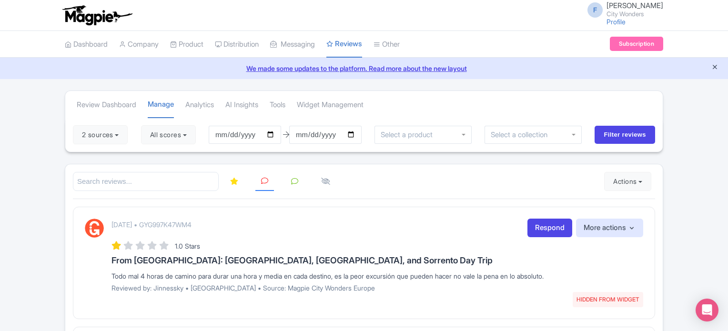
click at [712, 66] on icon "Close announcement" at bounding box center [714, 66] width 7 height 7
